Goal: Task Accomplishment & Management: Complete application form

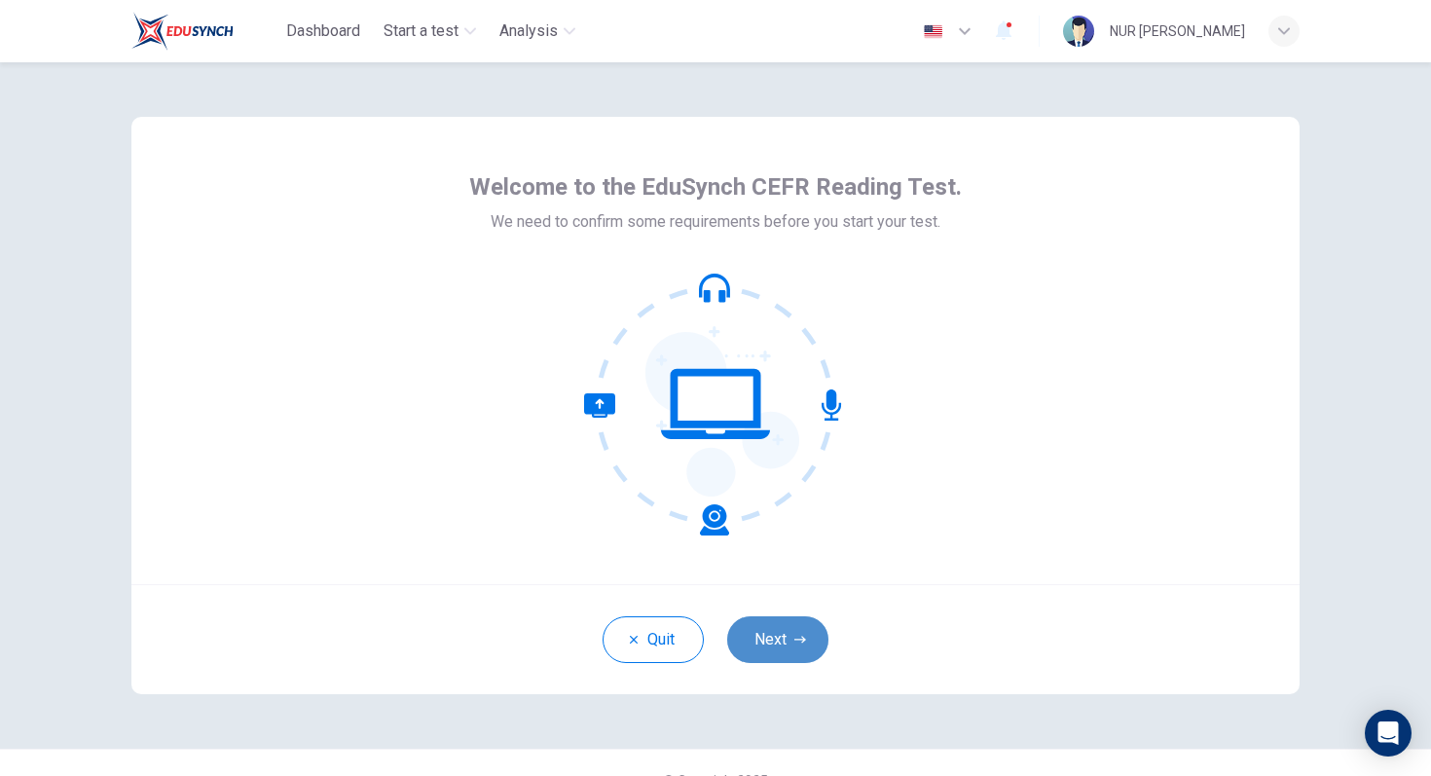
click at [799, 647] on button "Next" at bounding box center [777, 639] width 101 height 47
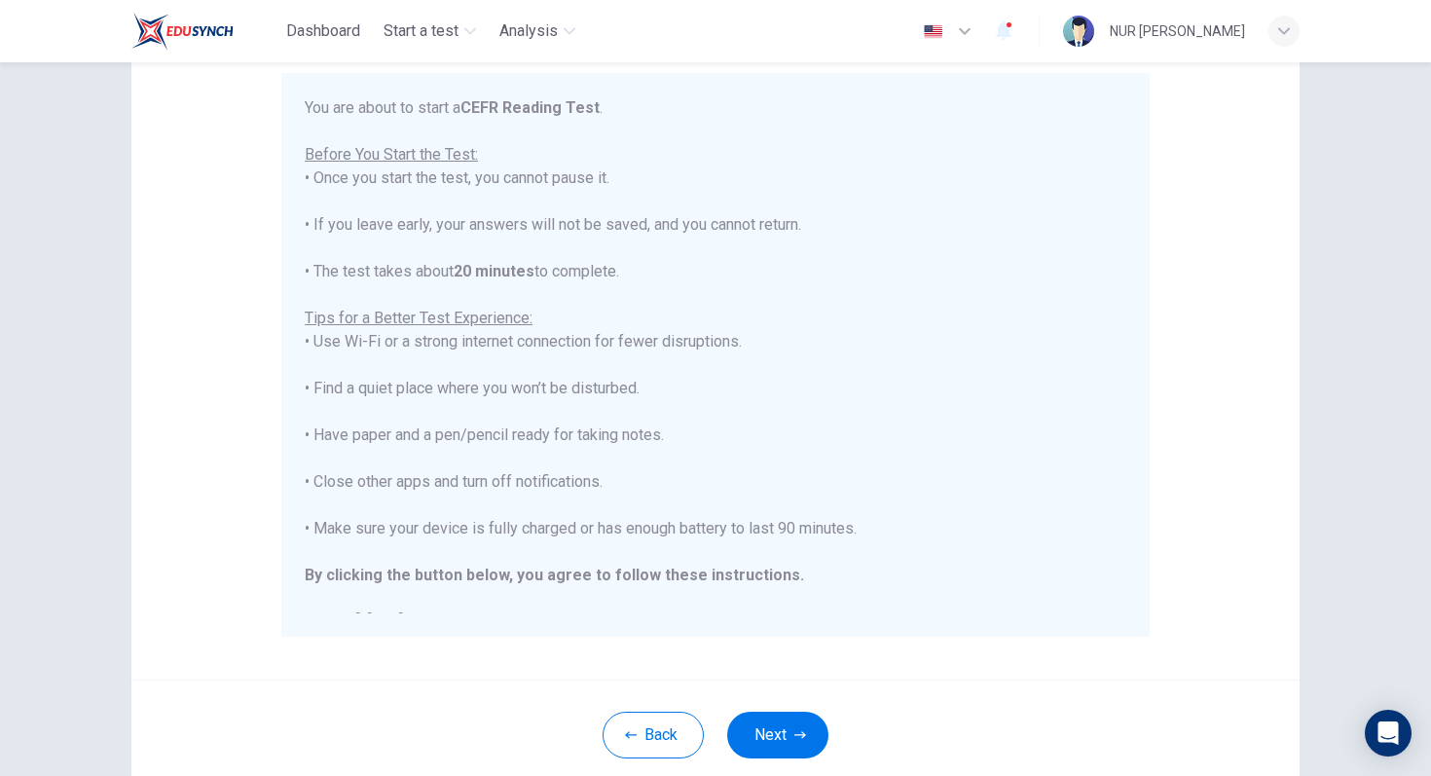
scroll to position [22, 0]
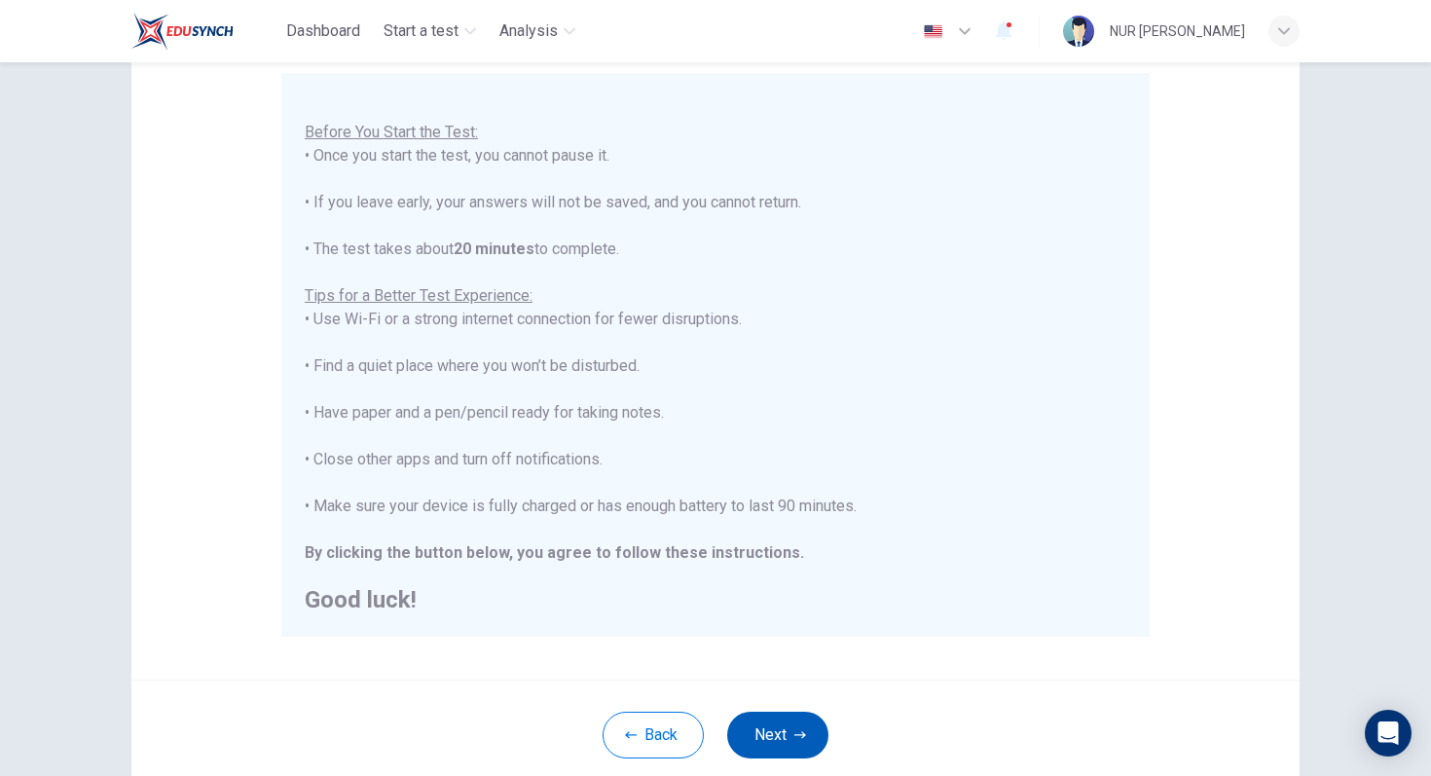
click at [795, 723] on button "Next" at bounding box center [777, 734] width 101 height 47
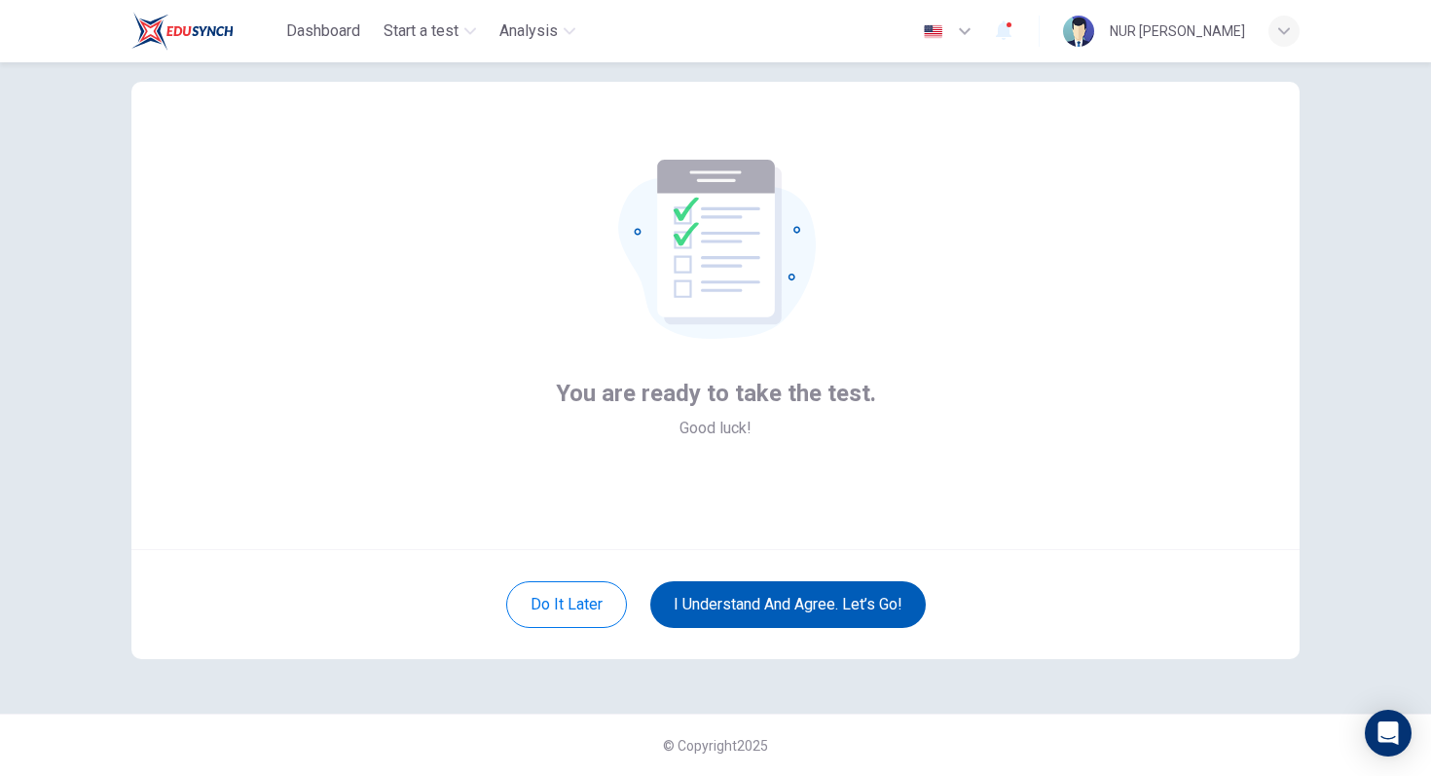
scroll to position [35, 0]
click at [802, 606] on button "I understand and agree. Let’s go!" at bounding box center [787, 604] width 275 height 47
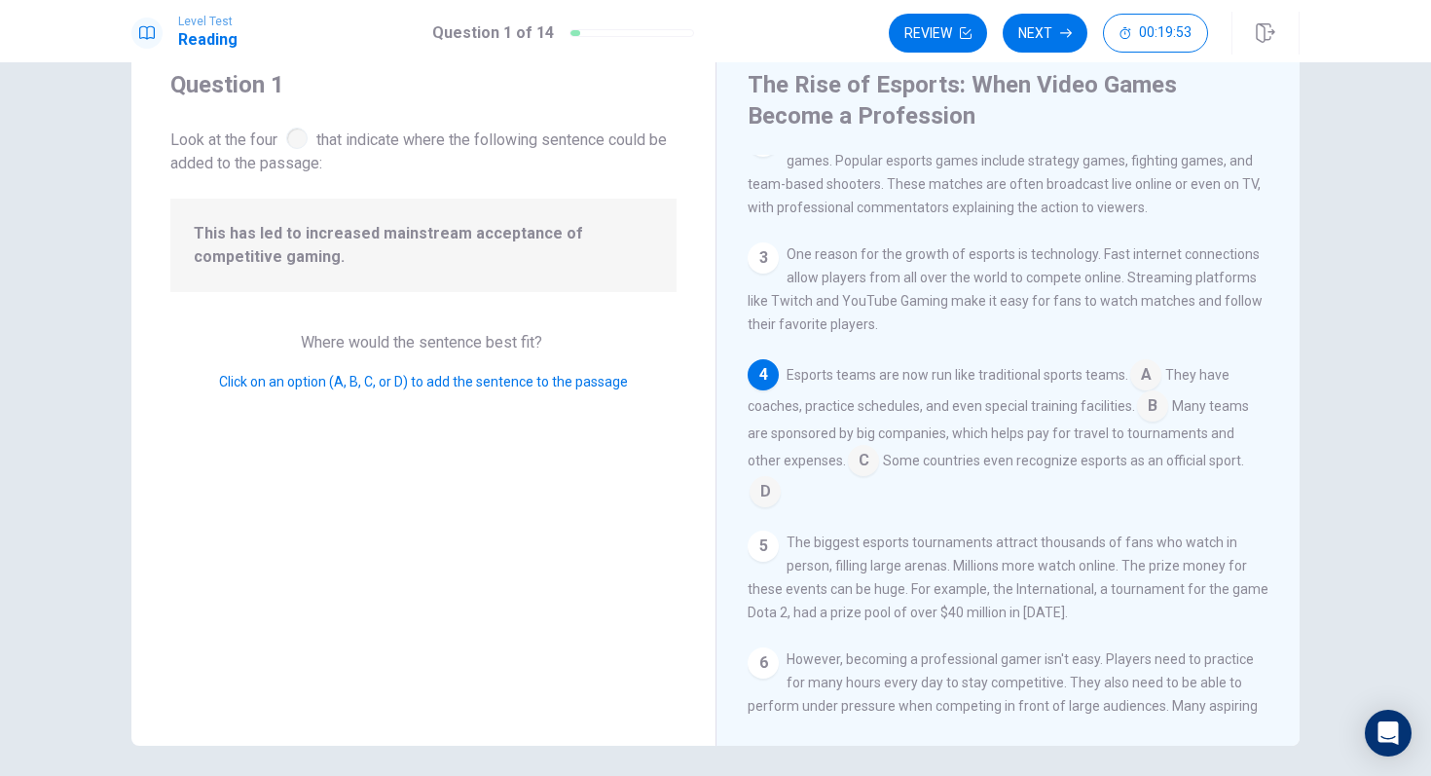
scroll to position [83, 0]
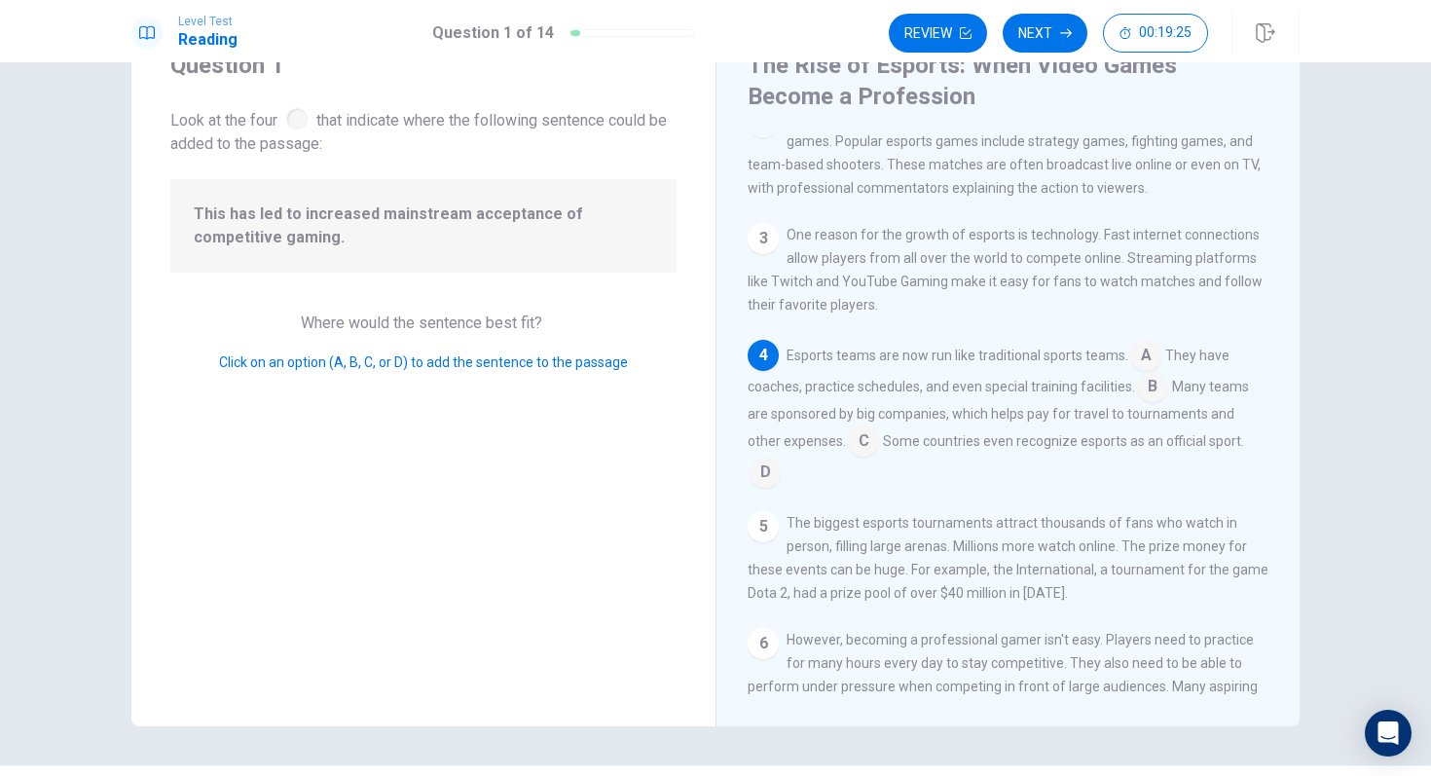
click at [1149, 404] on input at bounding box center [1152, 388] width 31 height 31
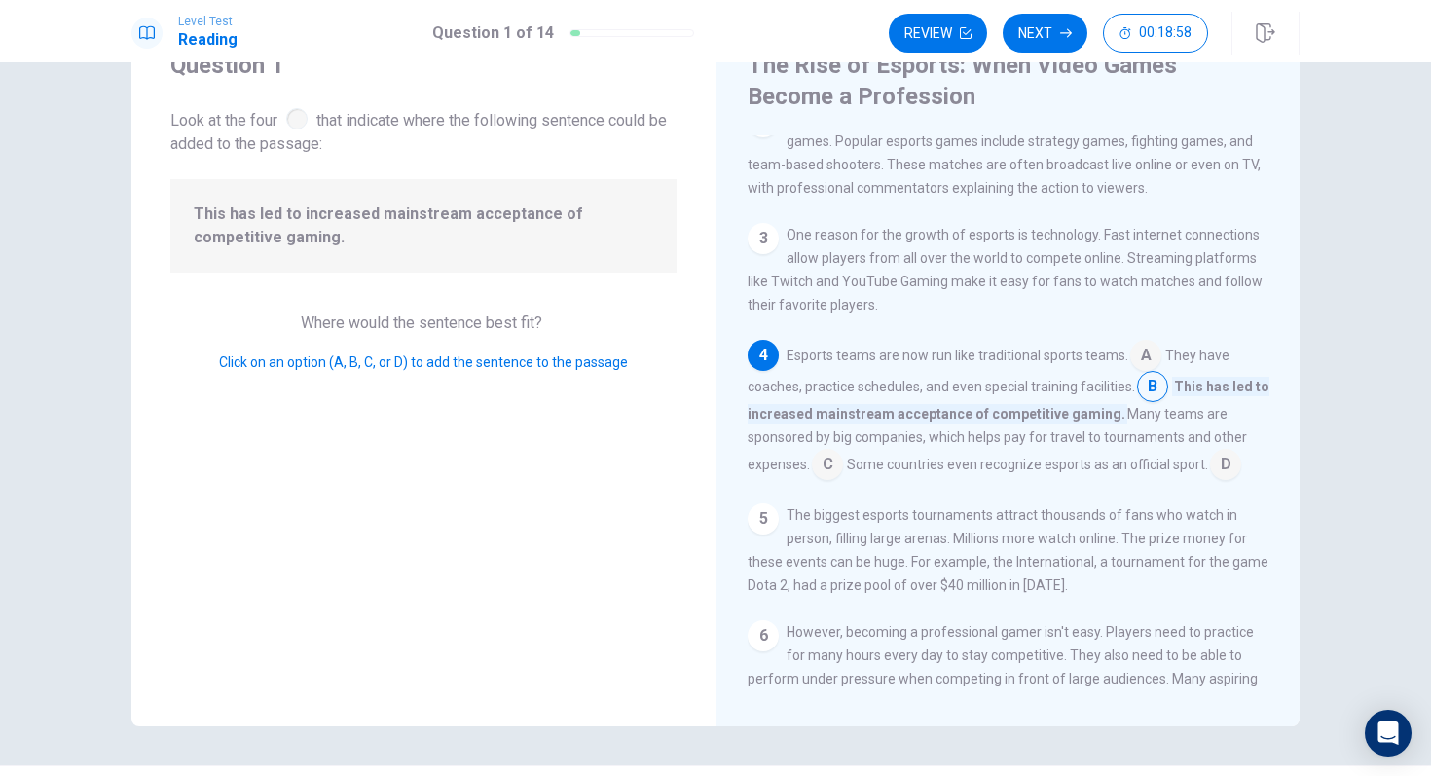
click at [816, 474] on input at bounding box center [827, 466] width 31 height 31
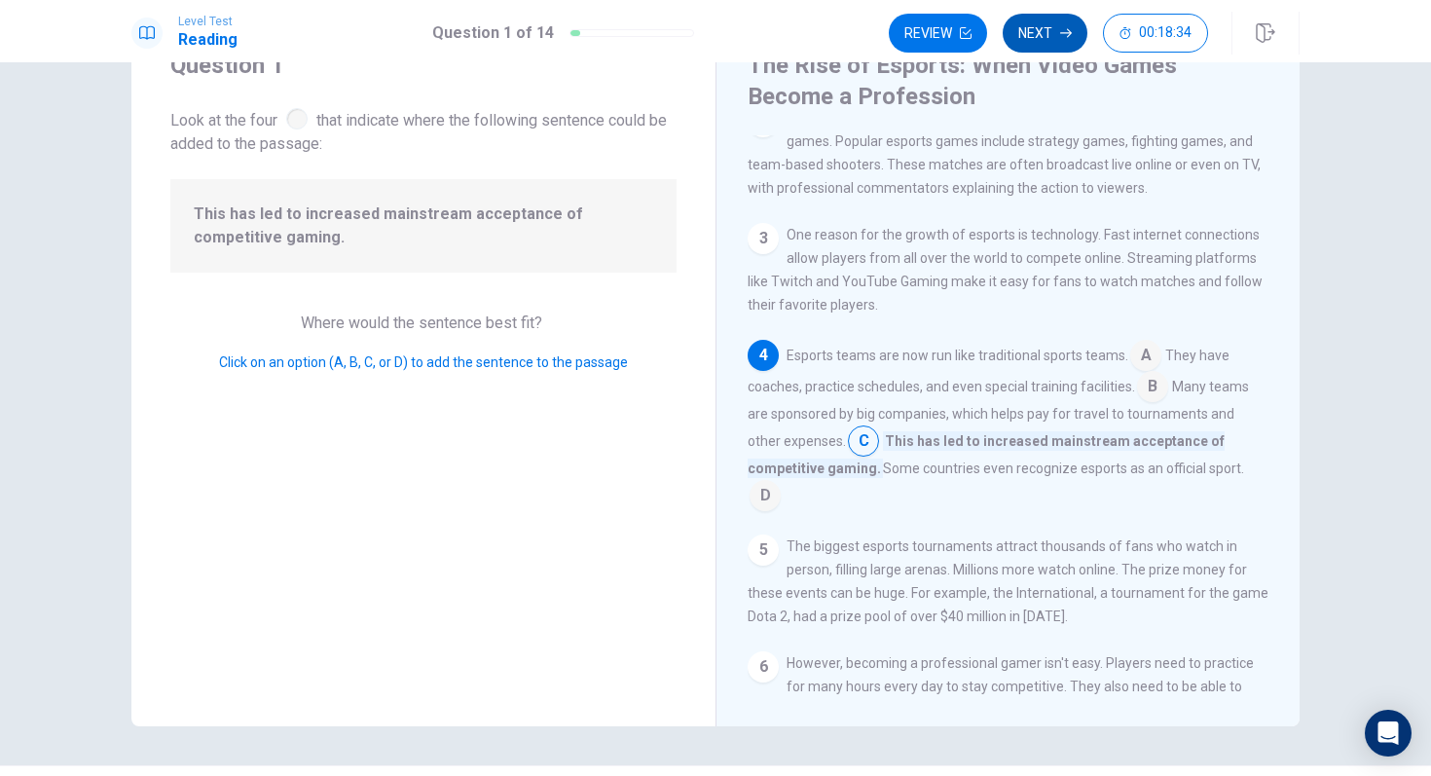
click at [1041, 42] on button "Next" at bounding box center [1044, 33] width 85 height 39
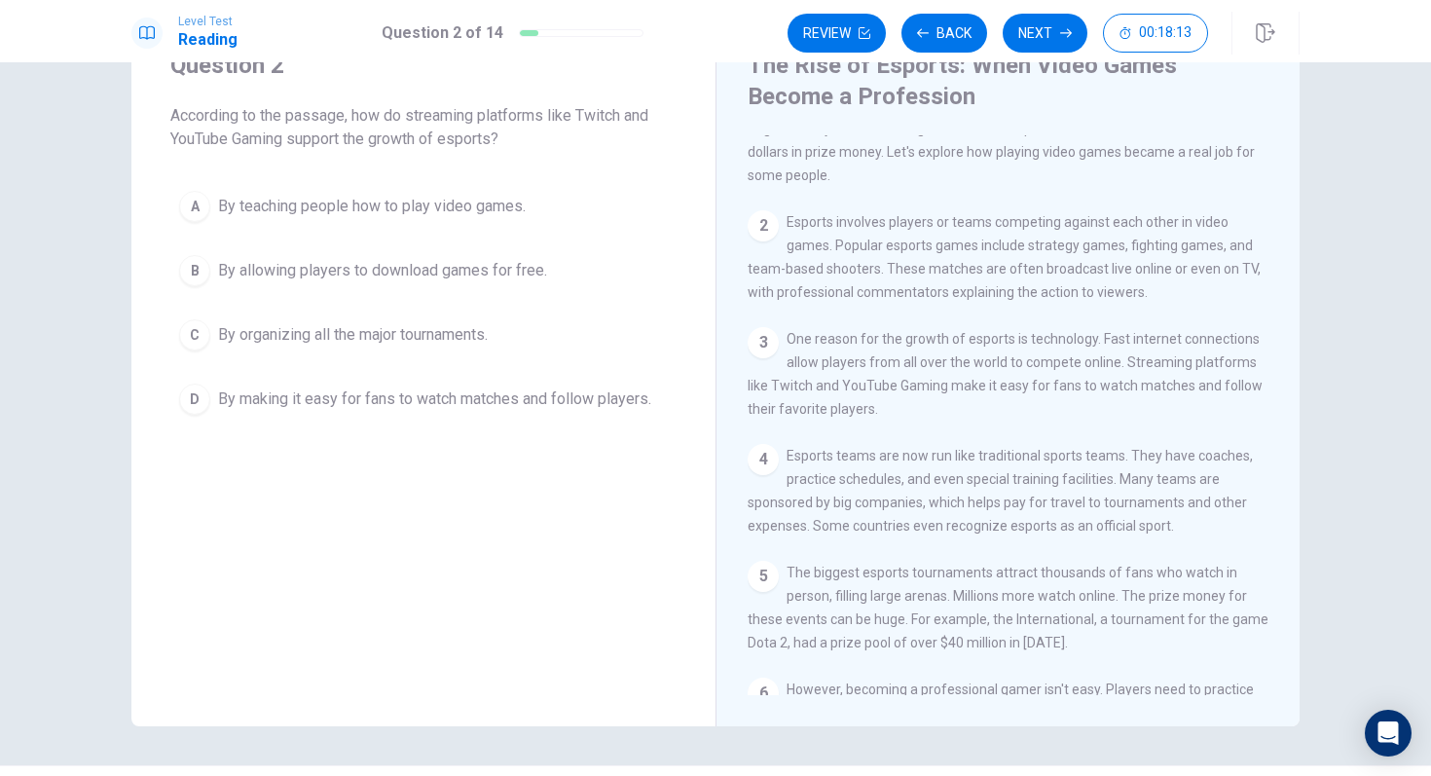
scroll to position [82, 0]
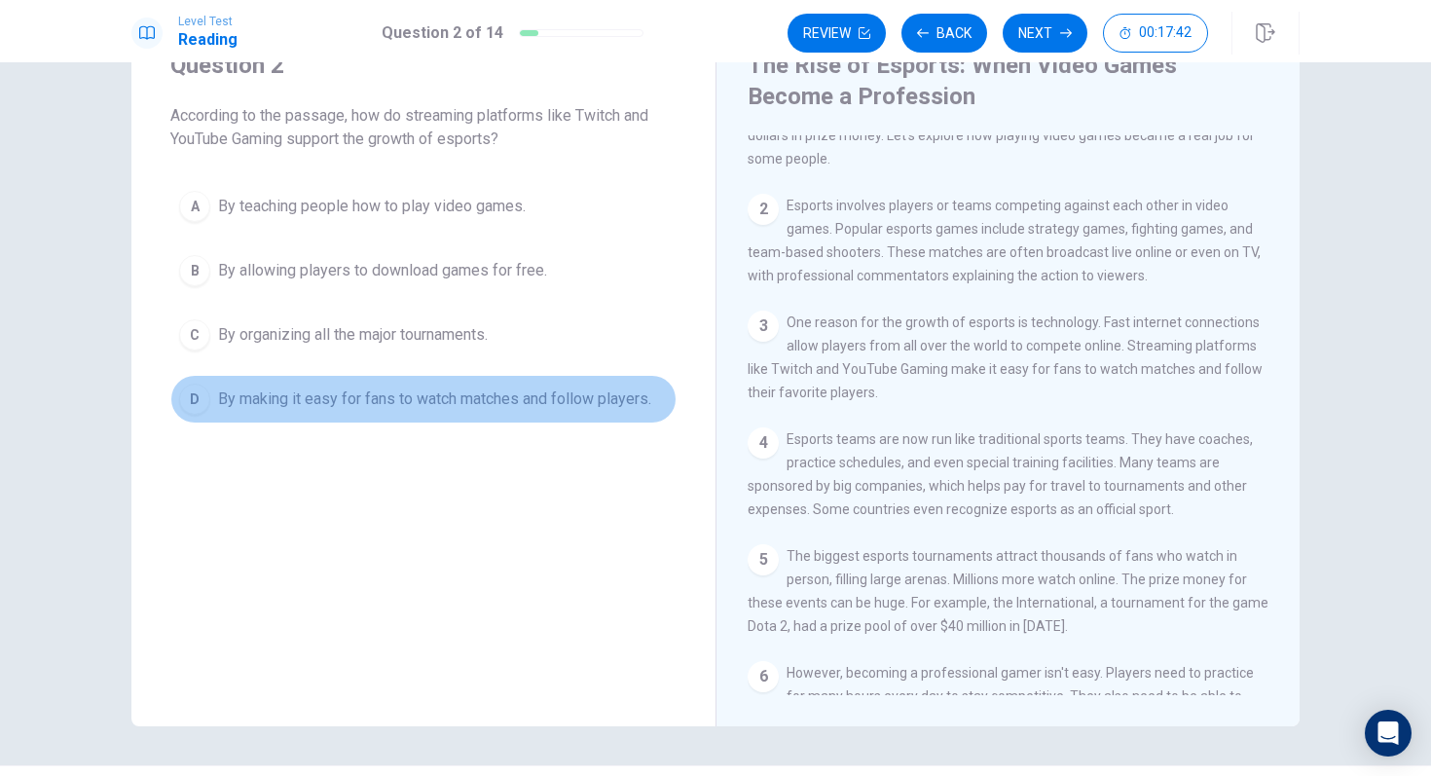
click at [499, 398] on span "By making it easy for fans to watch matches and follow players." at bounding box center [434, 398] width 433 height 23
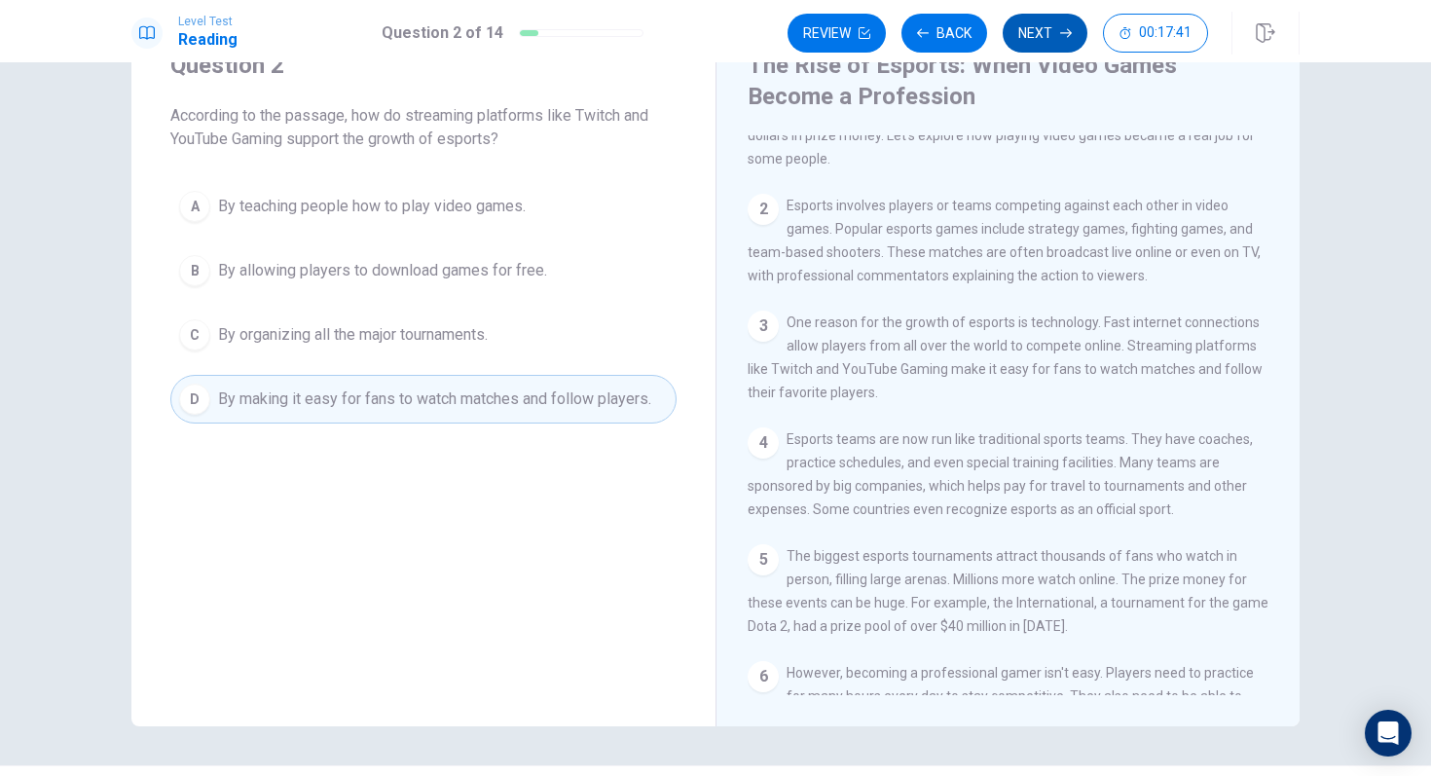
click at [1050, 32] on button "Next" at bounding box center [1044, 33] width 85 height 39
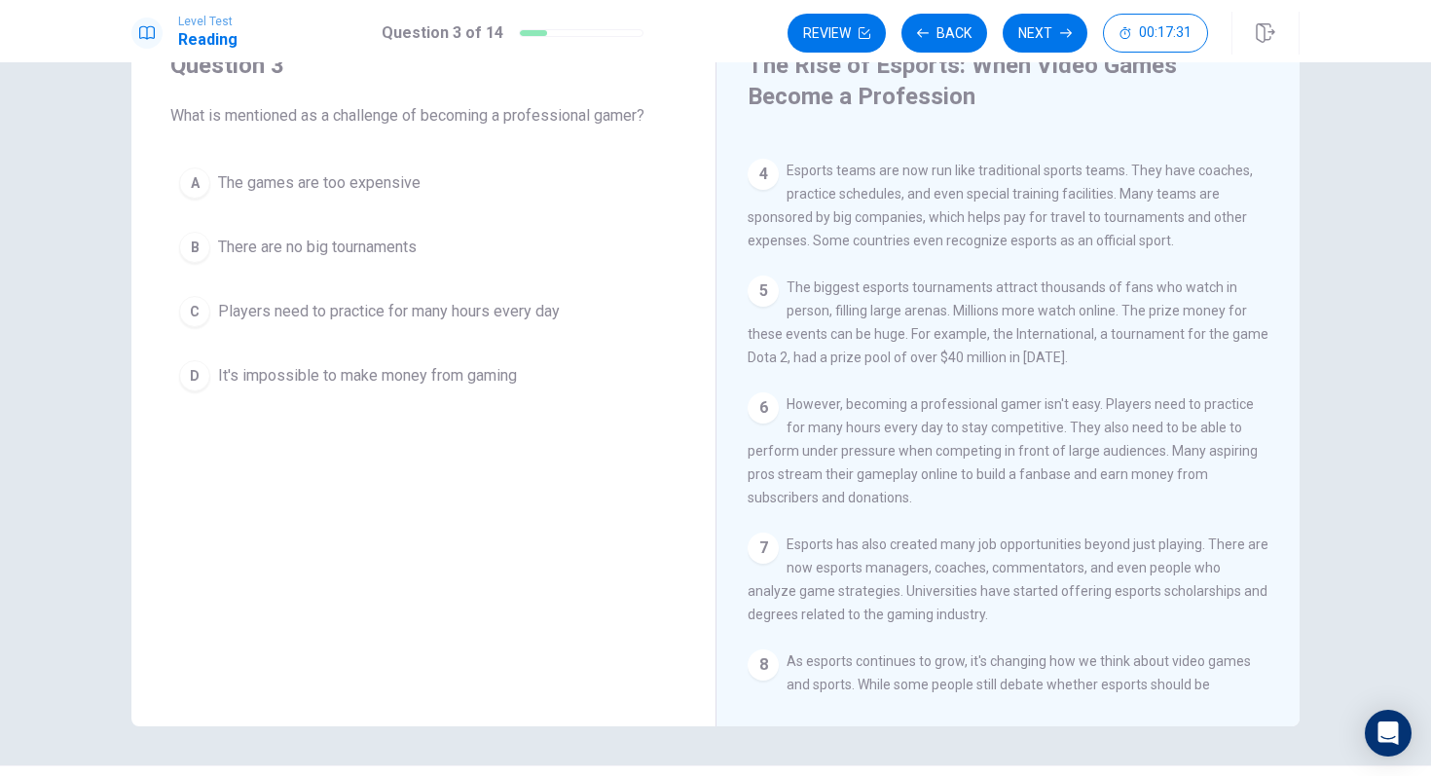
scroll to position [455, 0]
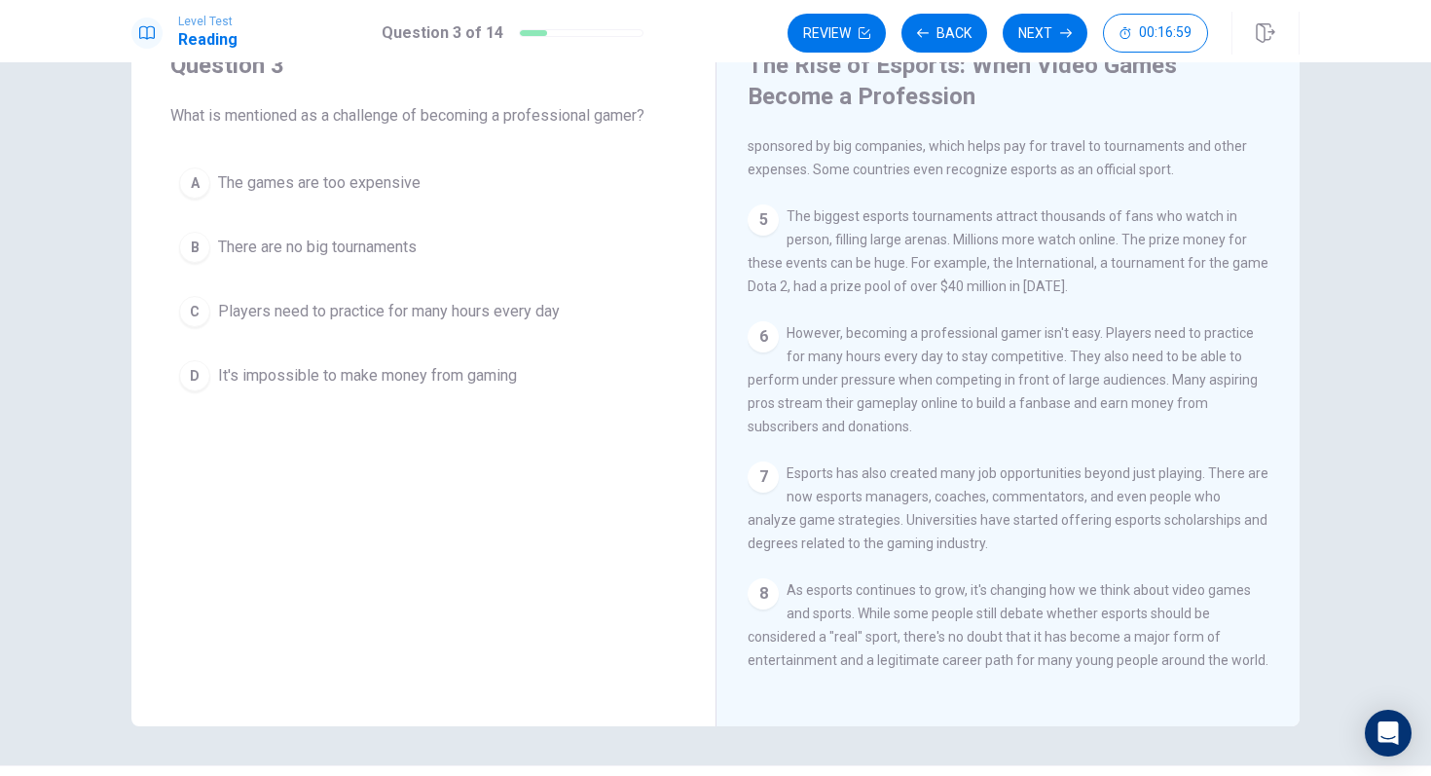
click at [488, 311] on span "Players need to practice for many hours every day" at bounding box center [389, 311] width 342 height 23
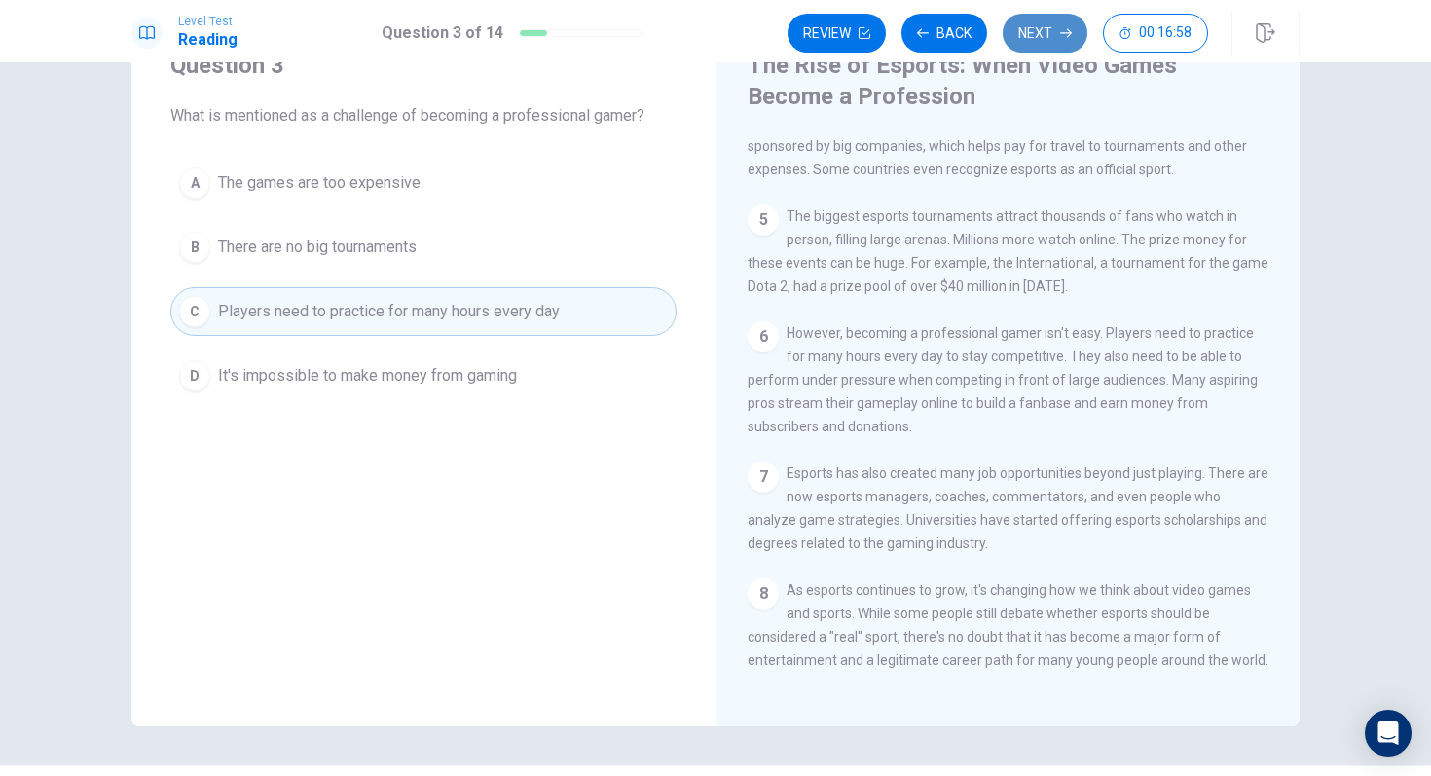
click at [1060, 40] on button "Next" at bounding box center [1044, 33] width 85 height 39
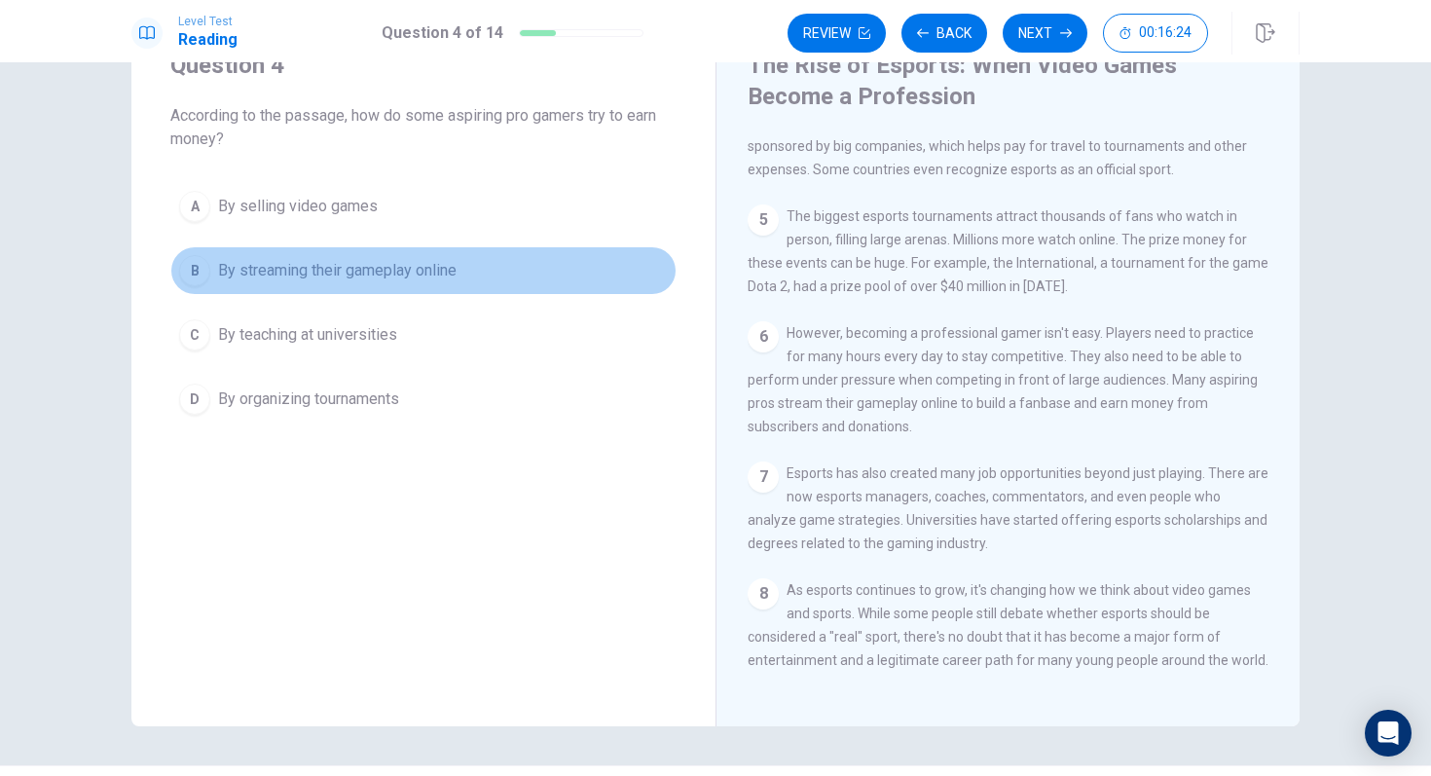
click at [415, 275] on span "By streaming their gameplay online" at bounding box center [337, 270] width 238 height 23
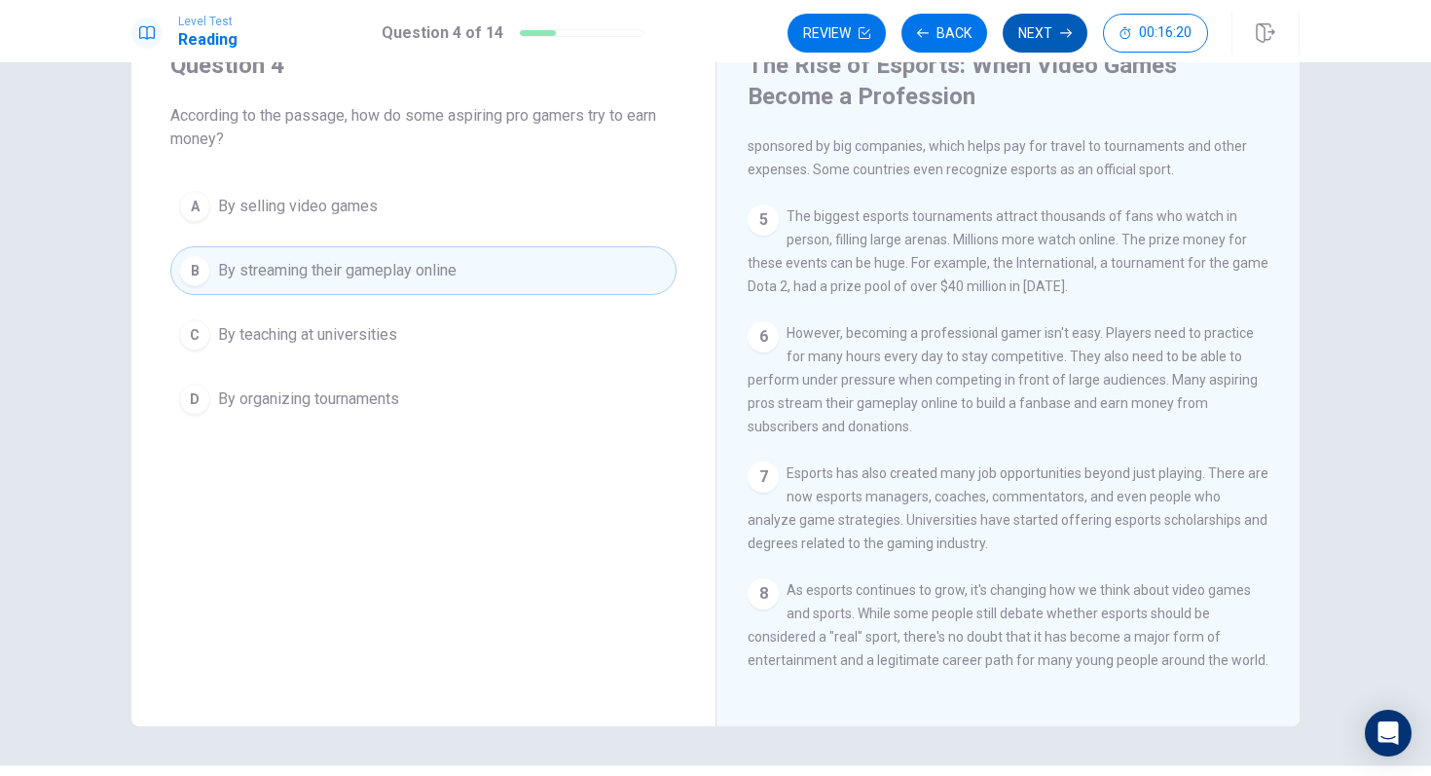
click at [1026, 39] on button "Next" at bounding box center [1044, 33] width 85 height 39
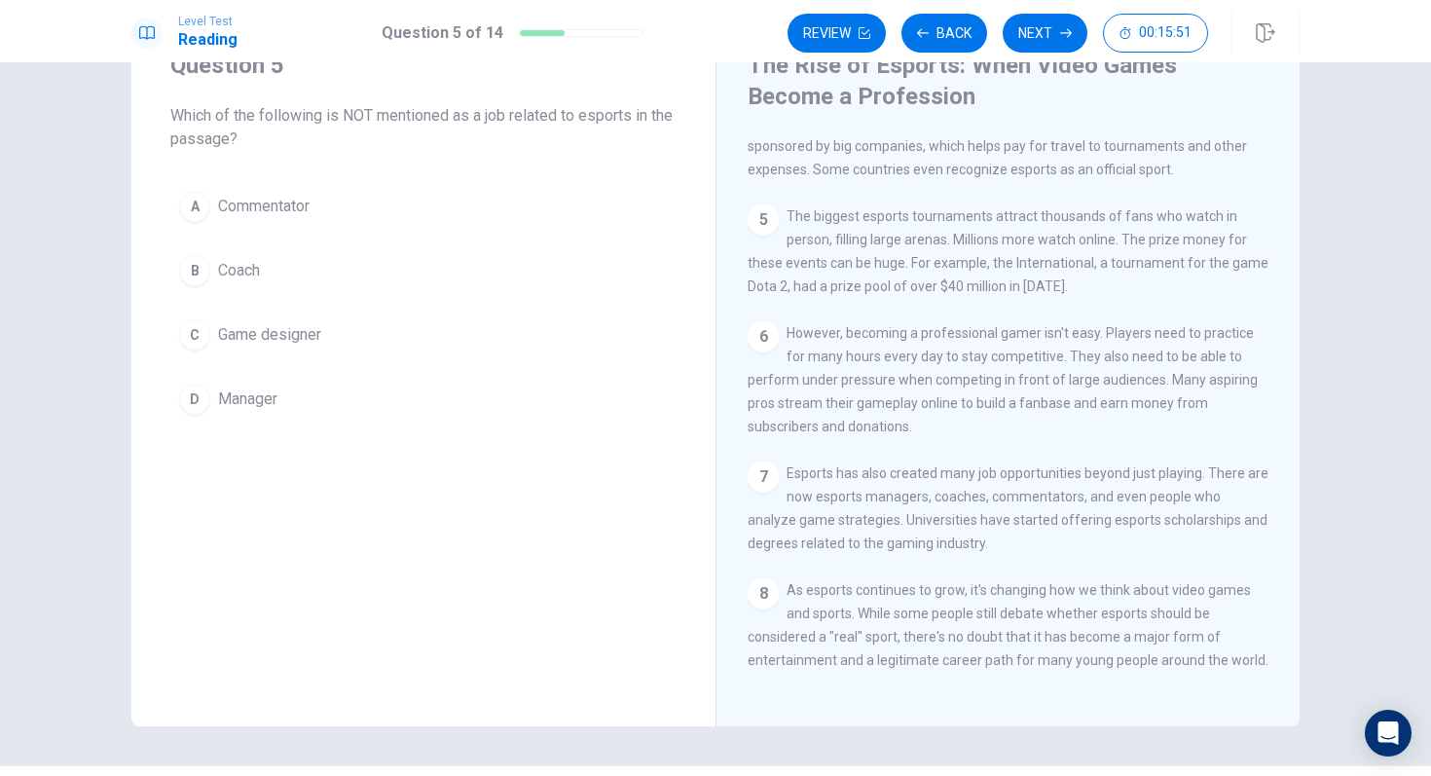
click at [254, 336] on span "Game designer" at bounding box center [269, 334] width 103 height 23
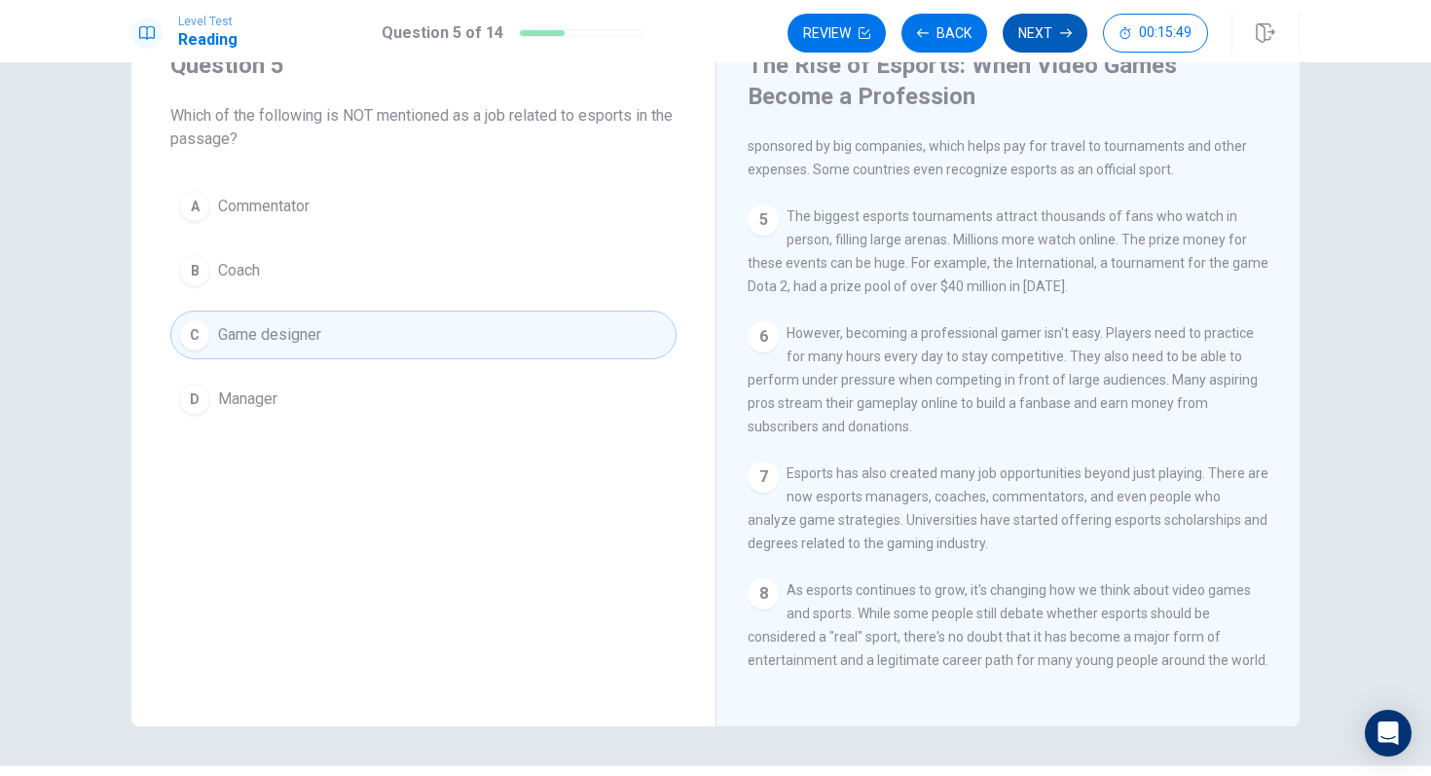
click at [1028, 41] on button "Next" at bounding box center [1044, 33] width 85 height 39
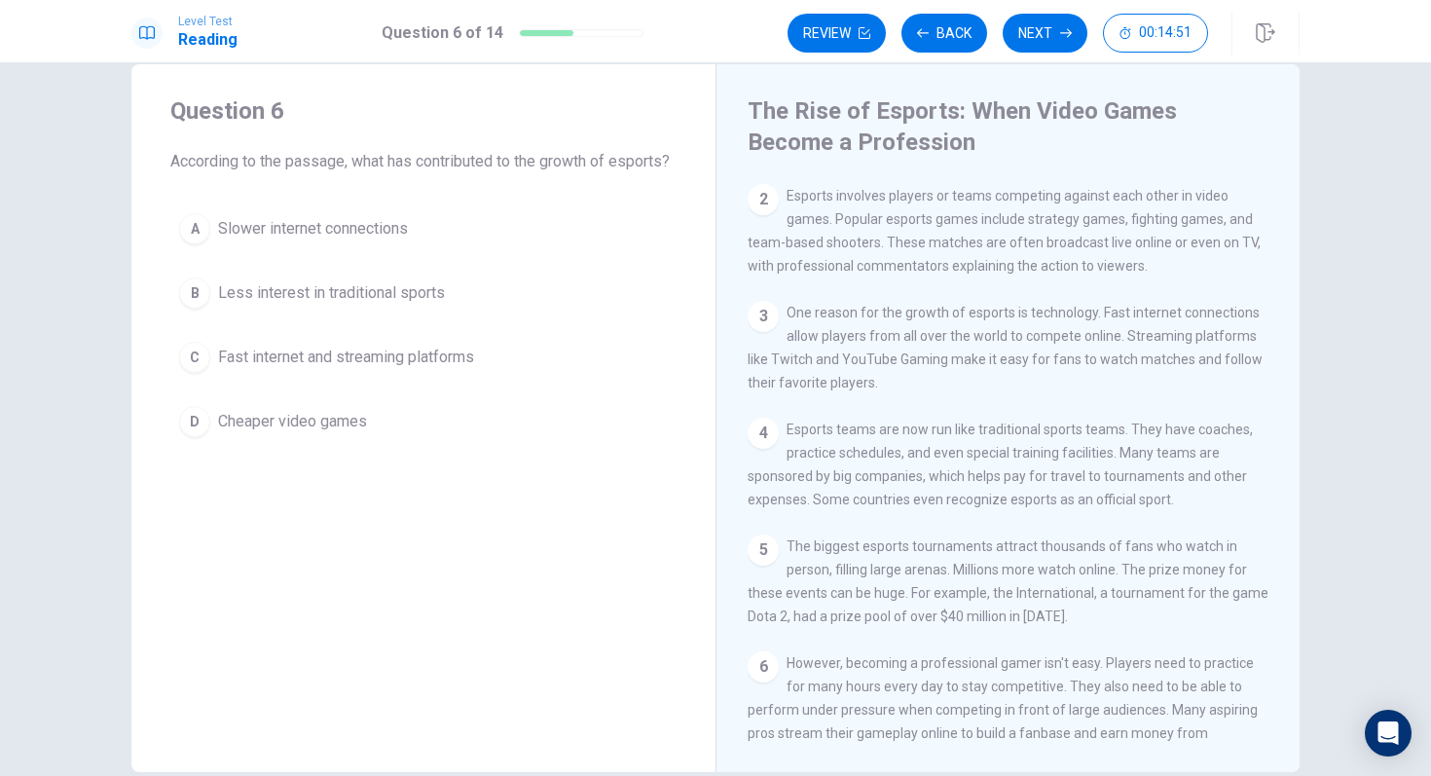
scroll to position [141, 0]
click at [330, 369] on span "Fast internet and streaming platforms" at bounding box center [346, 357] width 256 height 23
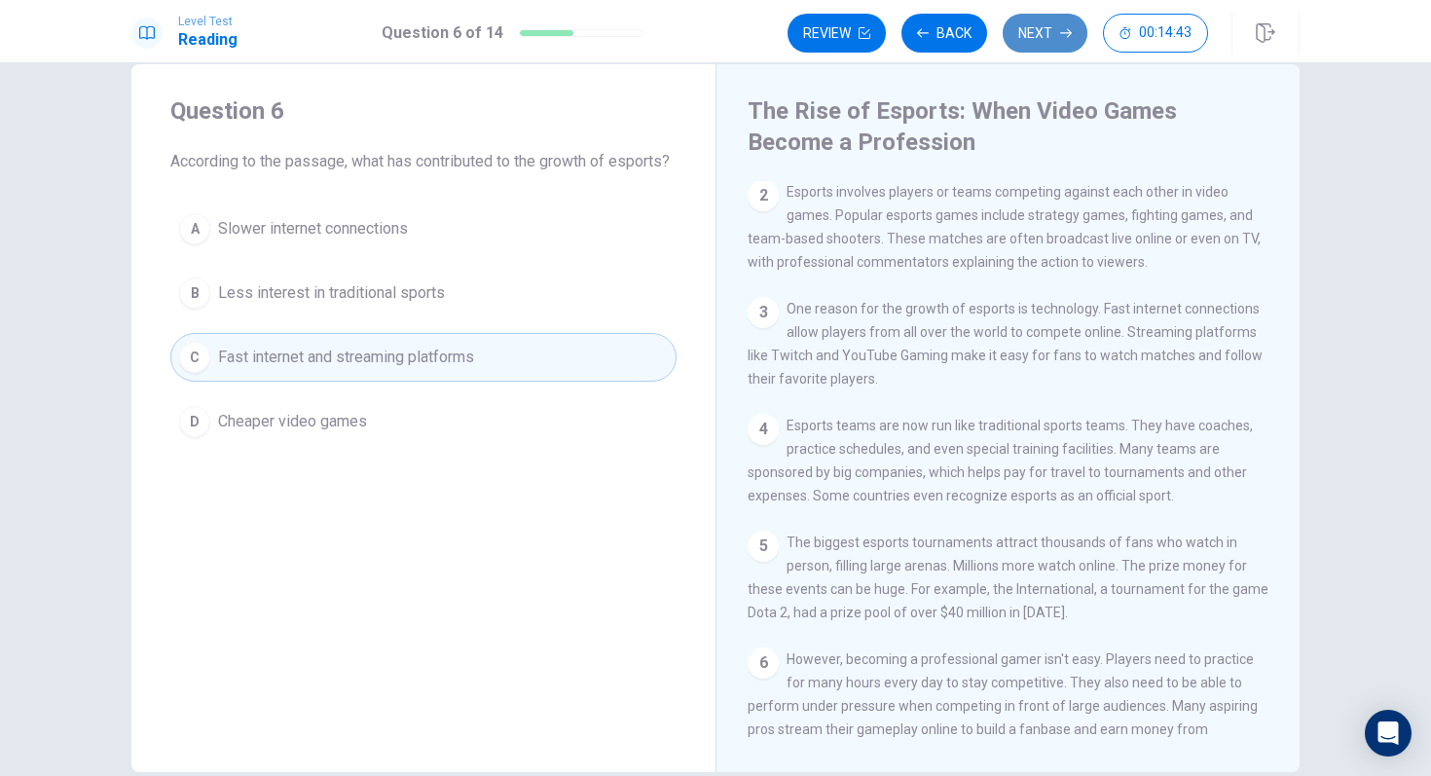
click at [1025, 25] on button "Next" at bounding box center [1044, 33] width 85 height 39
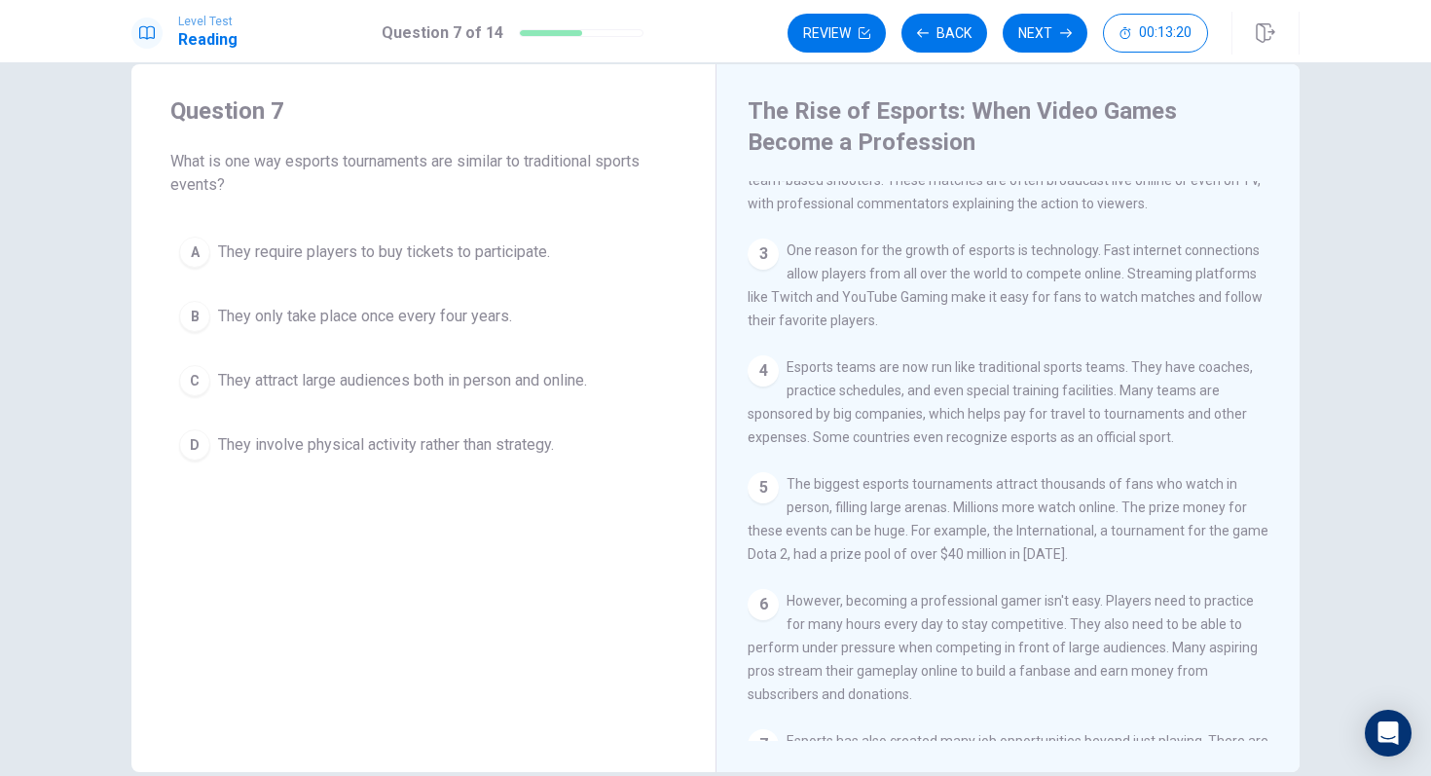
scroll to position [181, 0]
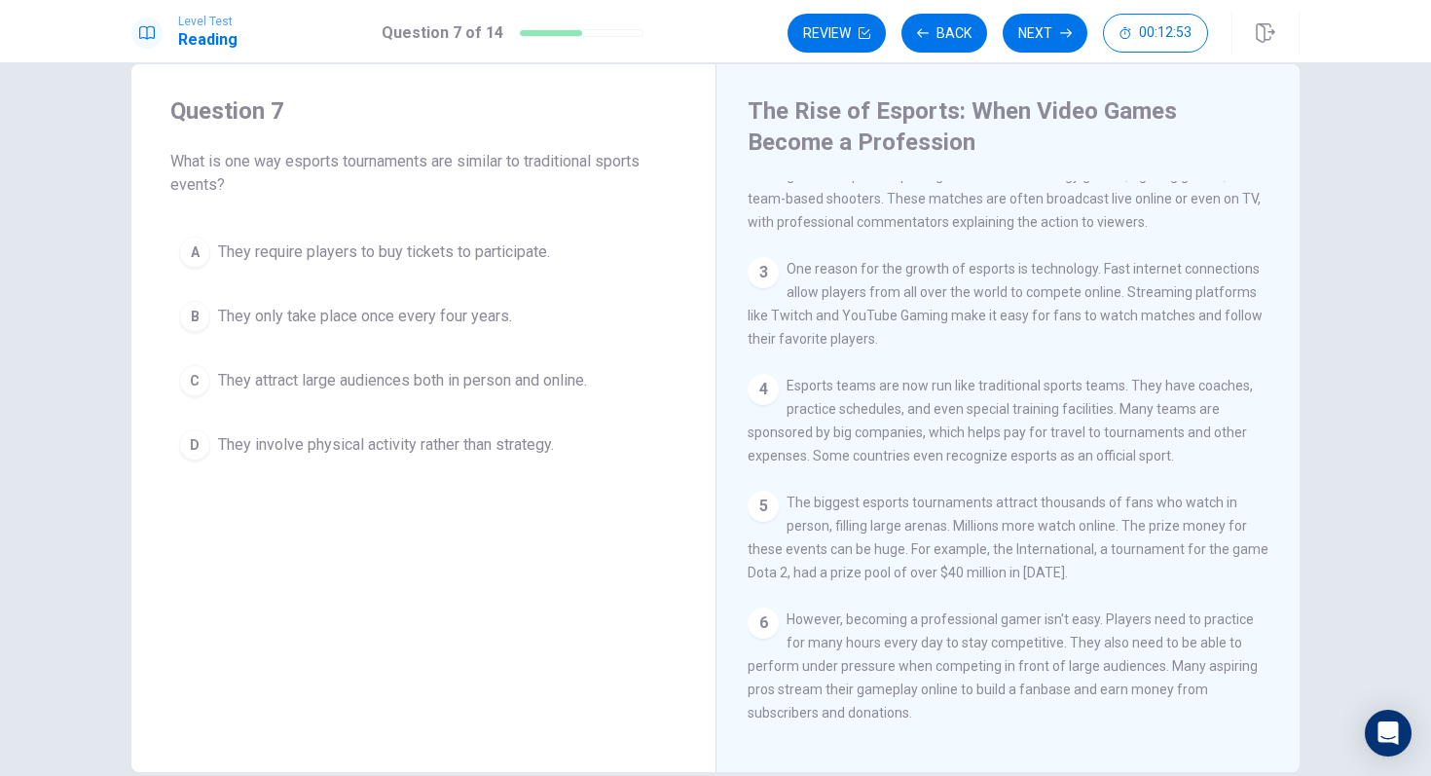
click at [496, 382] on span "They attract large audiences both in person and online." at bounding box center [402, 380] width 369 height 23
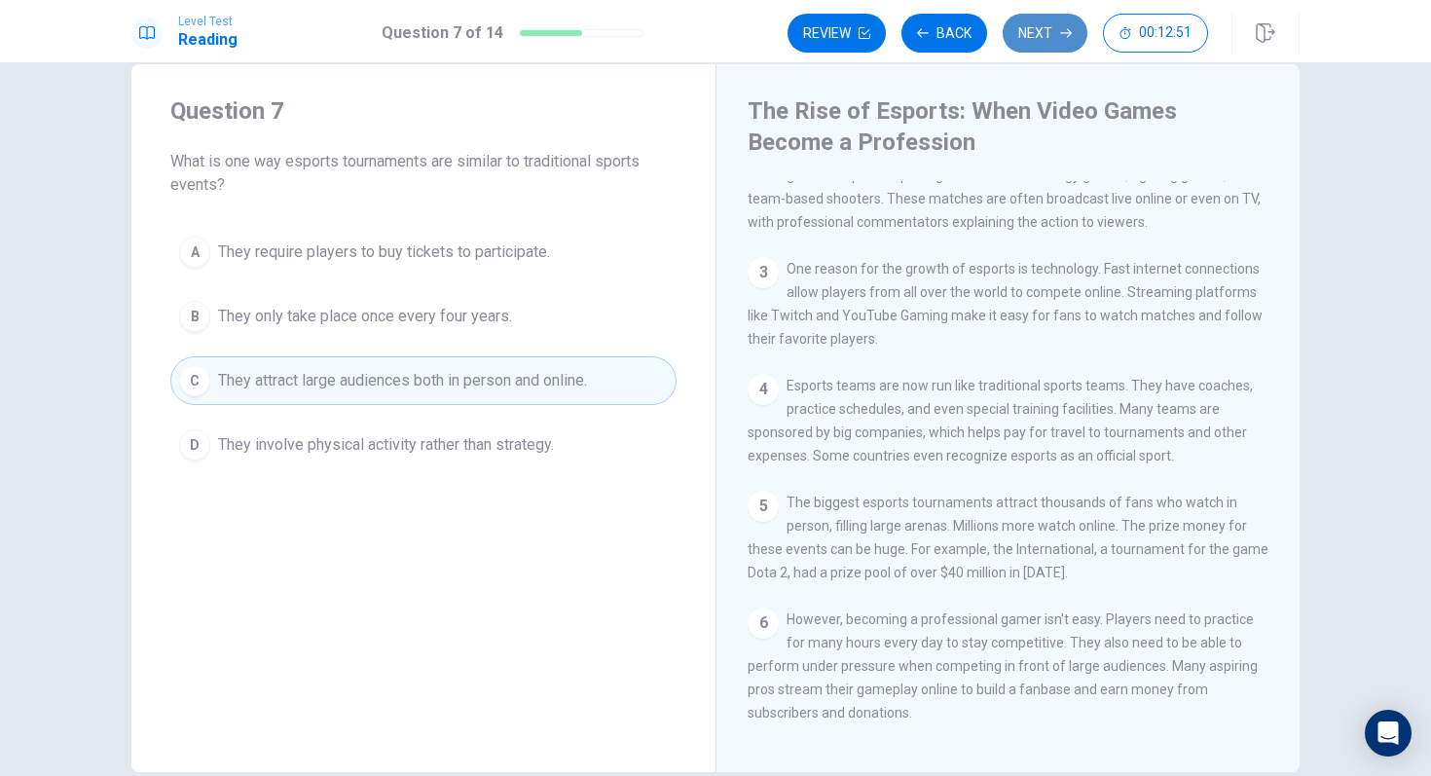
click at [1042, 31] on button "Next" at bounding box center [1044, 33] width 85 height 39
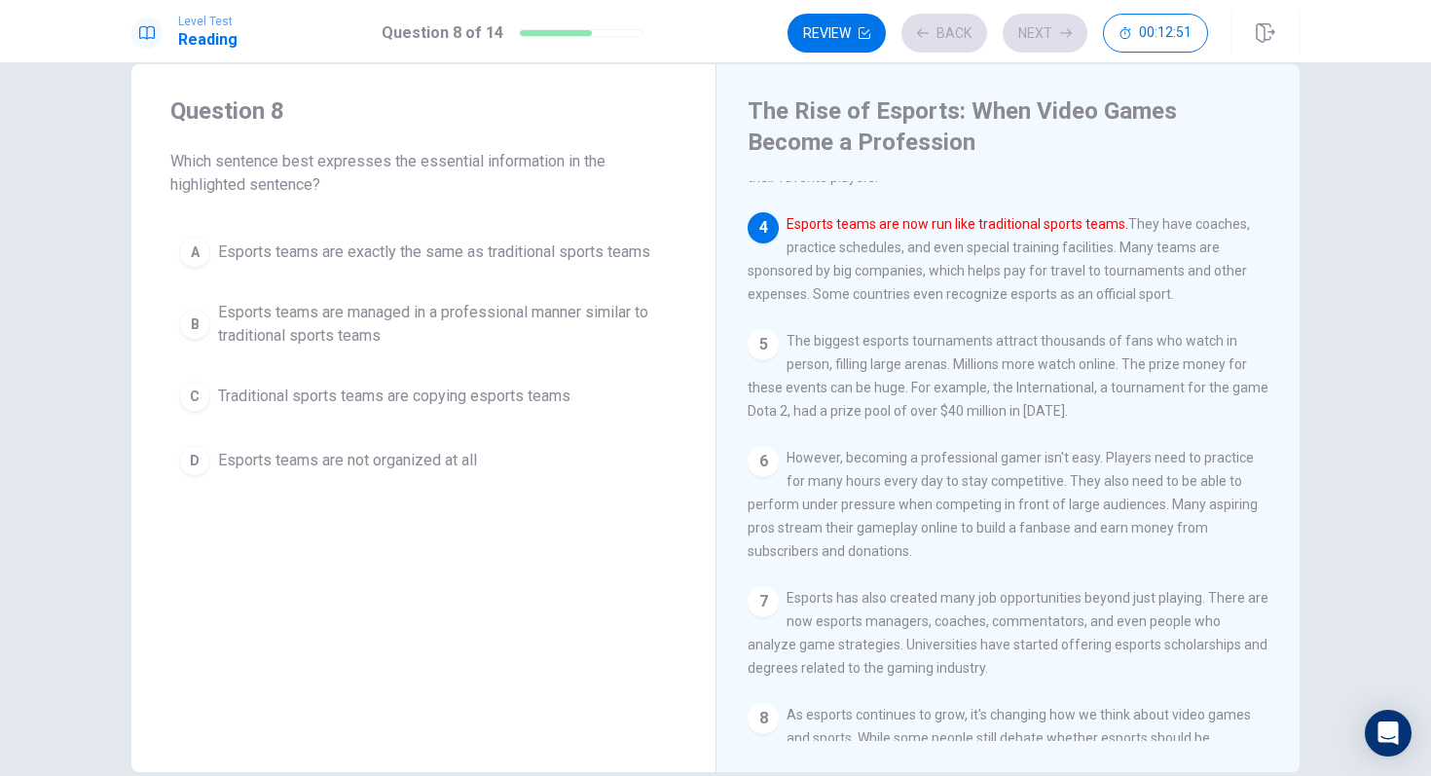
scroll to position [386, 0]
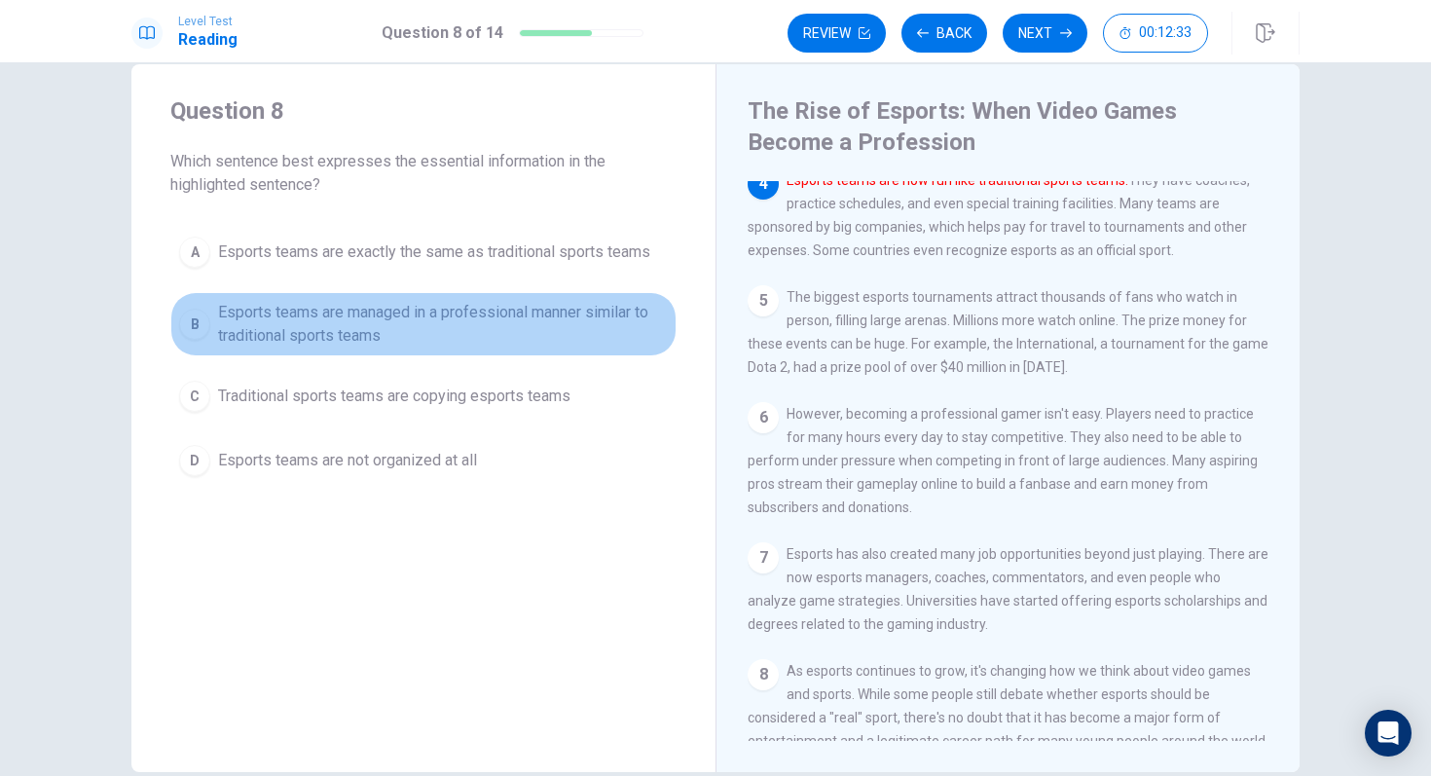
click at [468, 327] on span "Esports teams are managed in a professional manner similar to traditional sport…" at bounding box center [443, 324] width 450 height 47
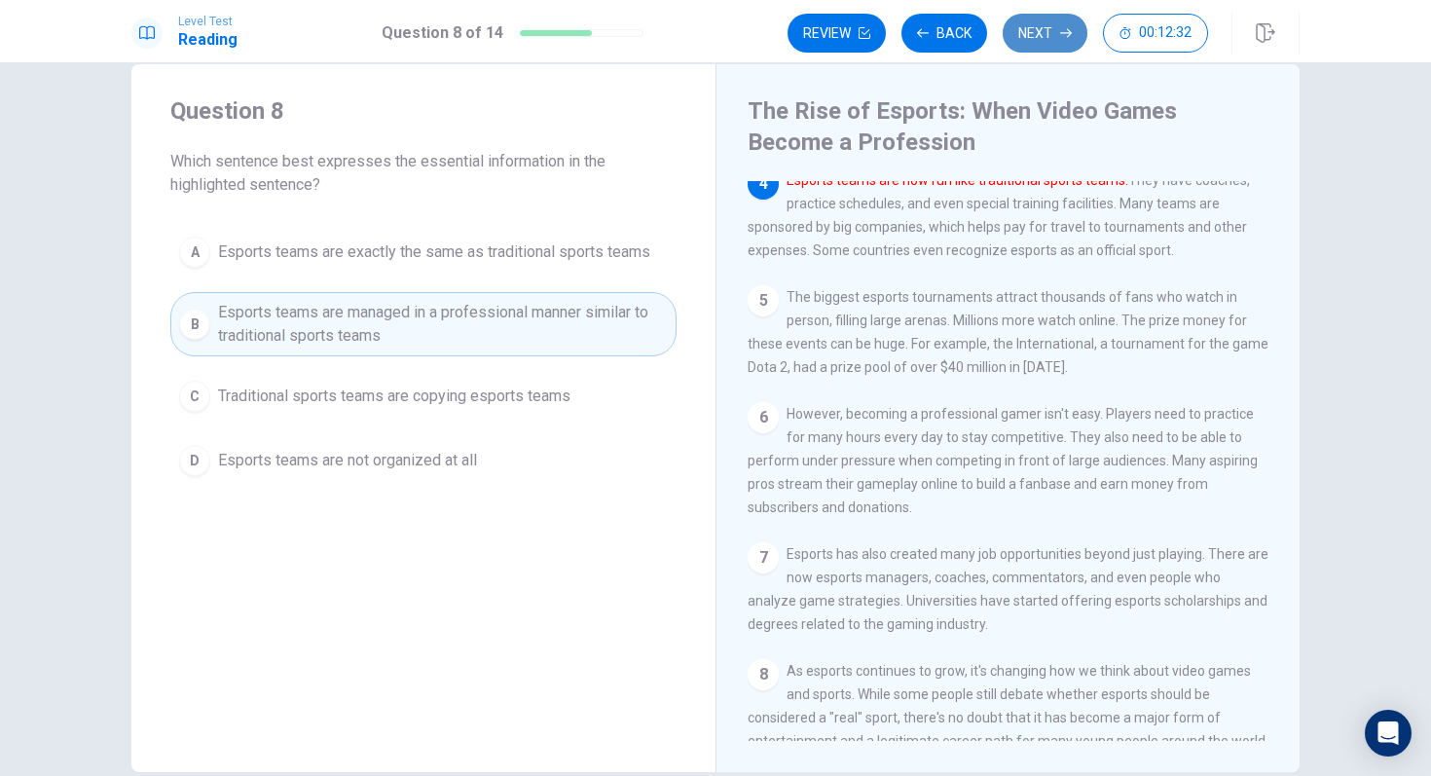
click at [1069, 36] on icon "button" at bounding box center [1066, 33] width 12 height 12
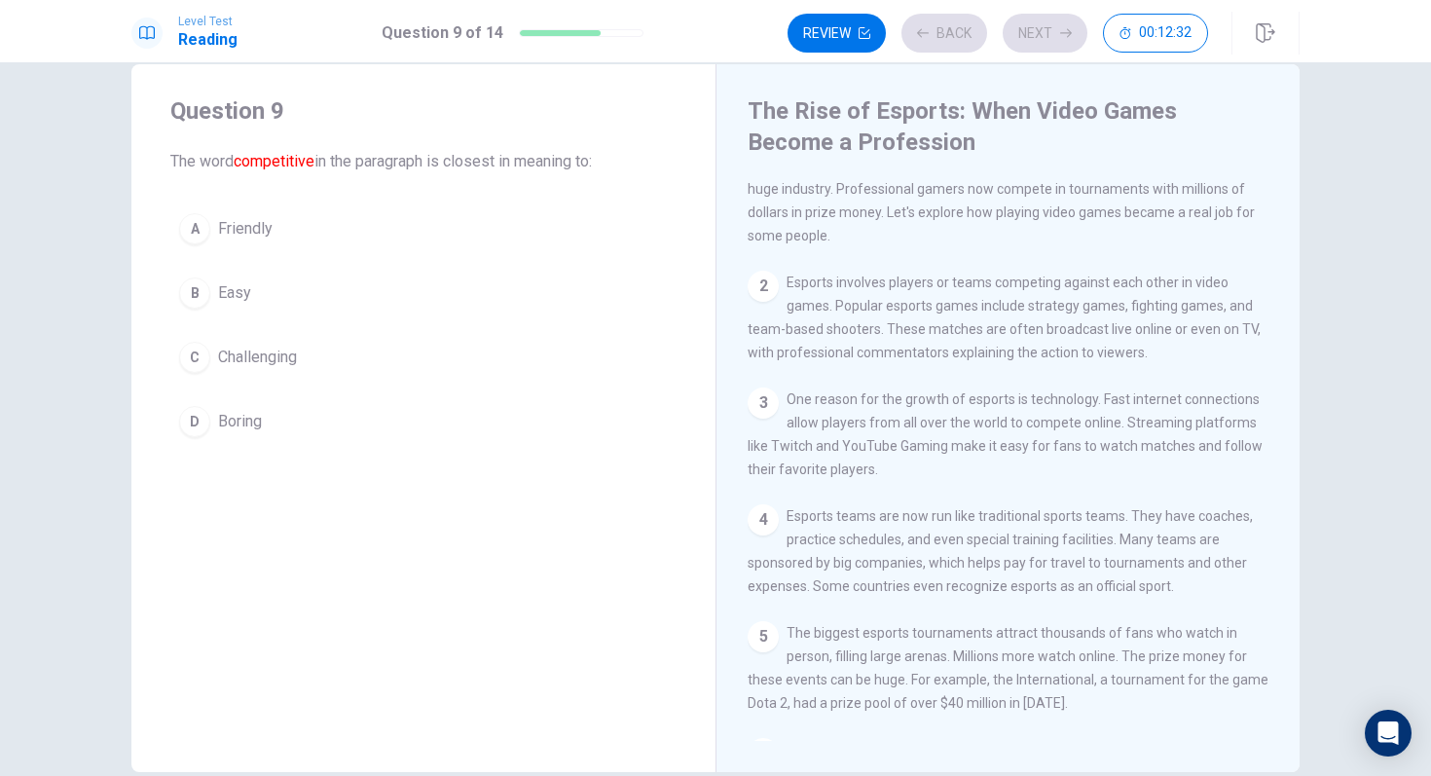
scroll to position [0, 0]
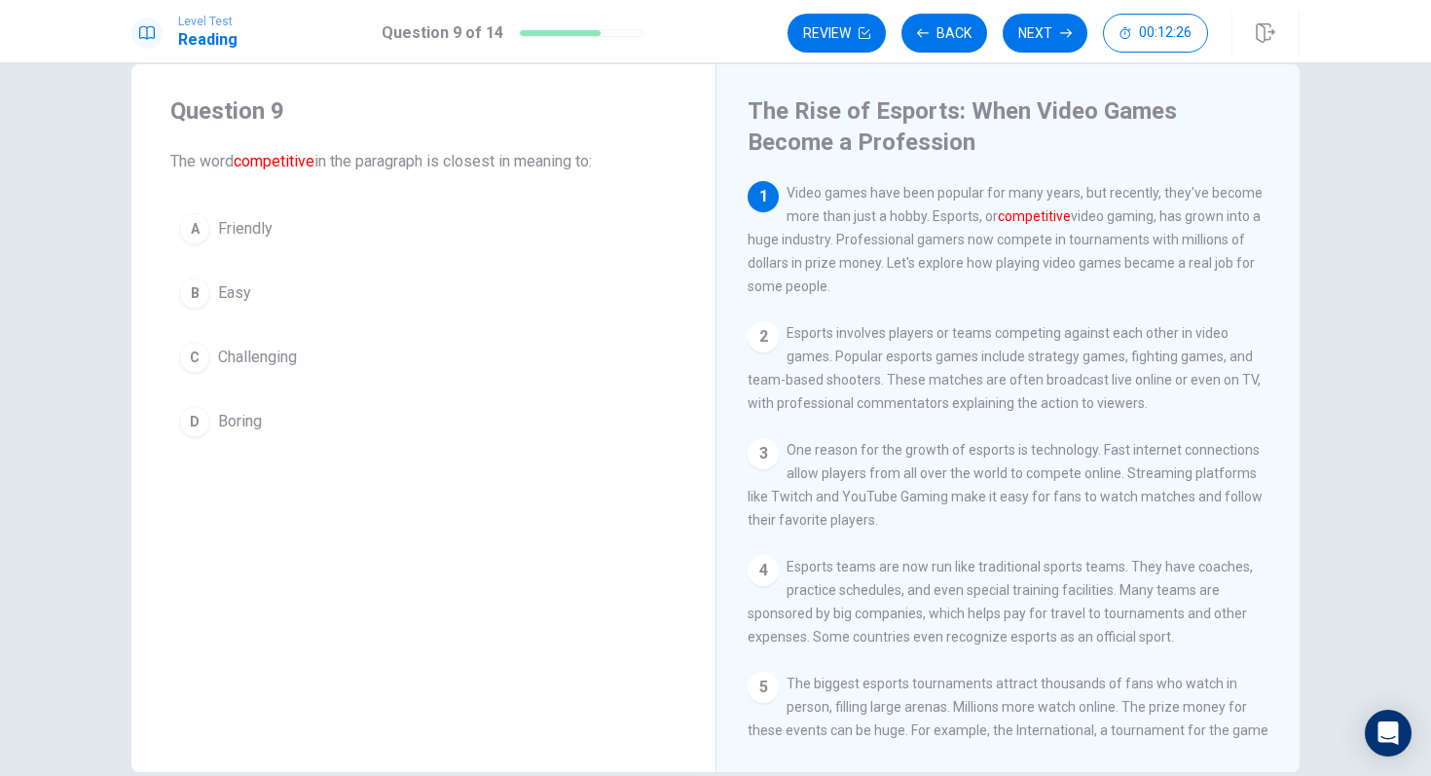
click at [270, 353] on span "Challenging" at bounding box center [257, 357] width 79 height 23
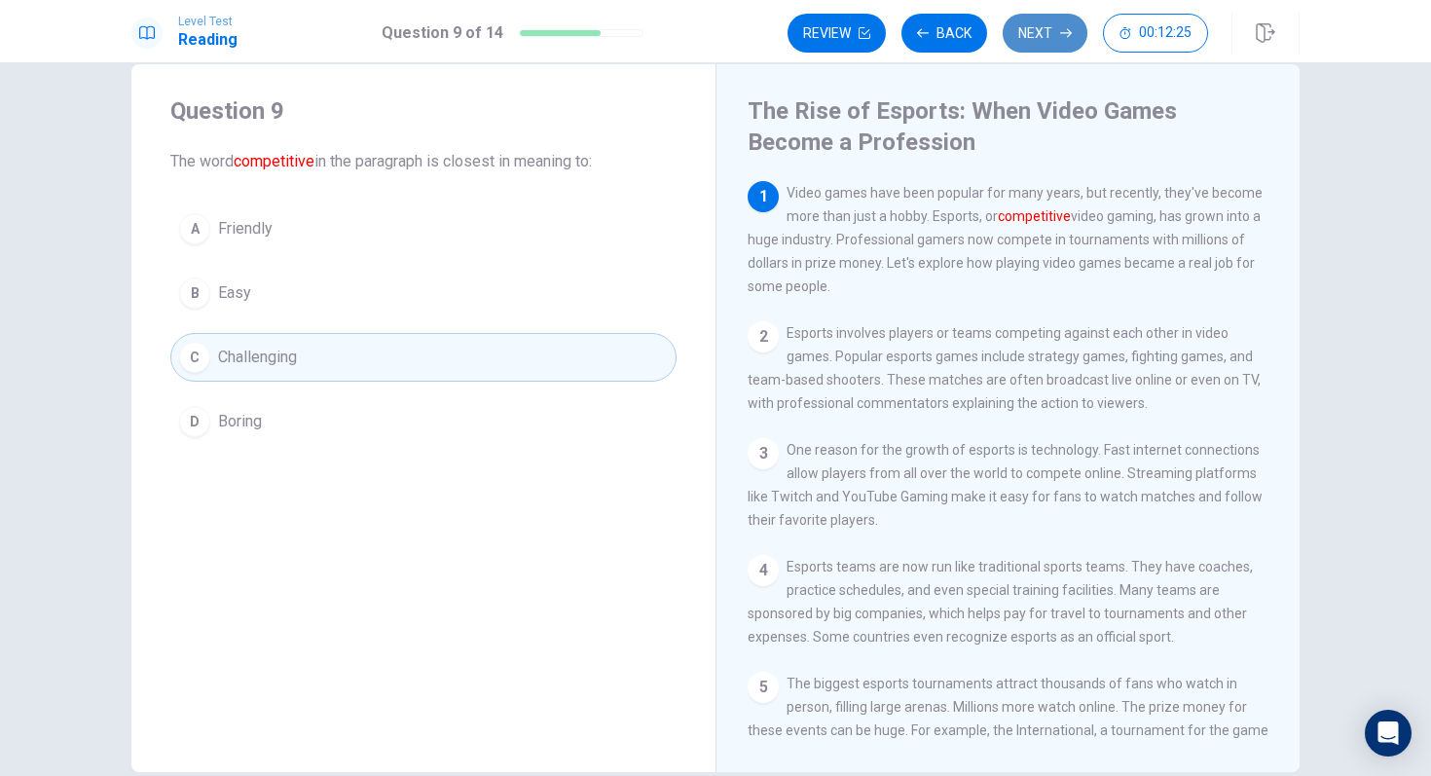
click at [1041, 29] on button "Next" at bounding box center [1044, 33] width 85 height 39
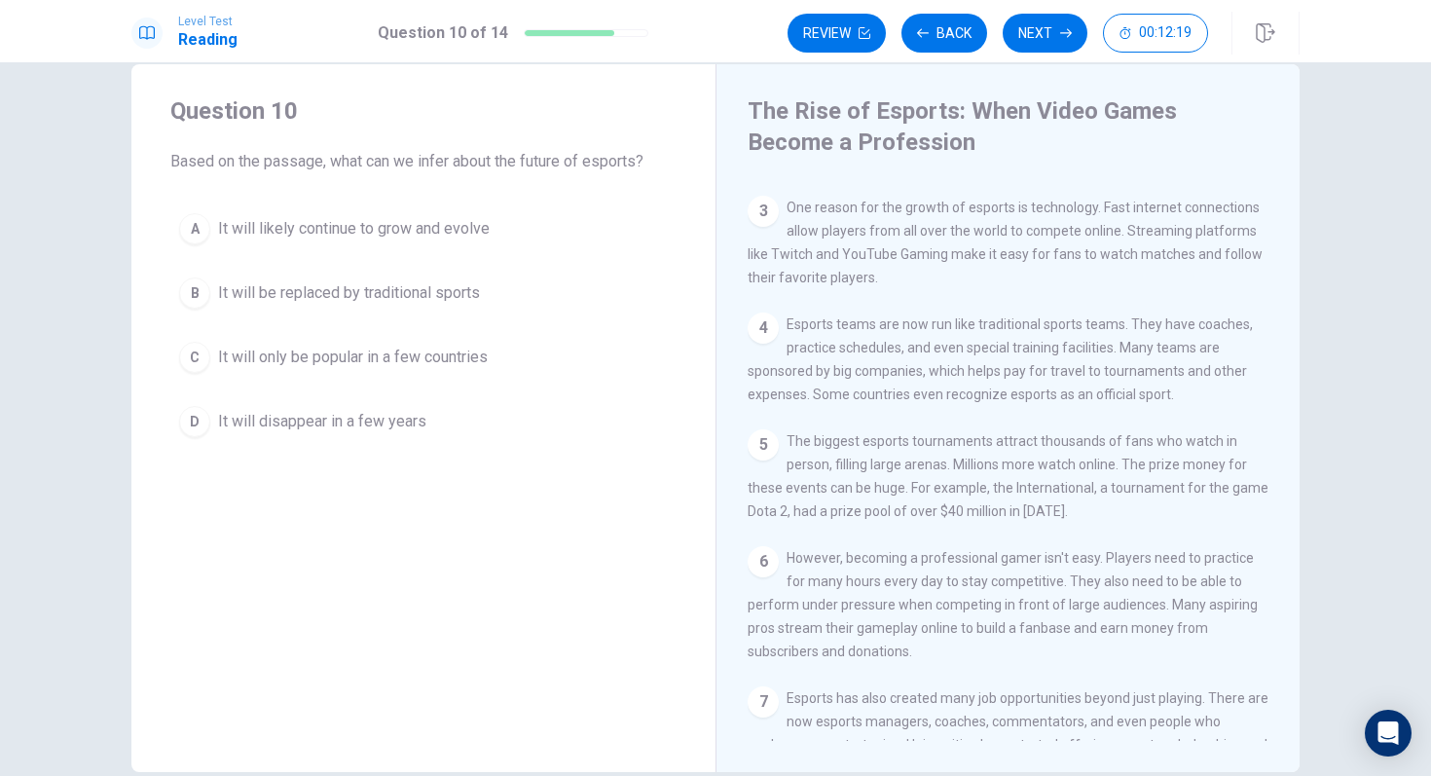
scroll to position [455, 0]
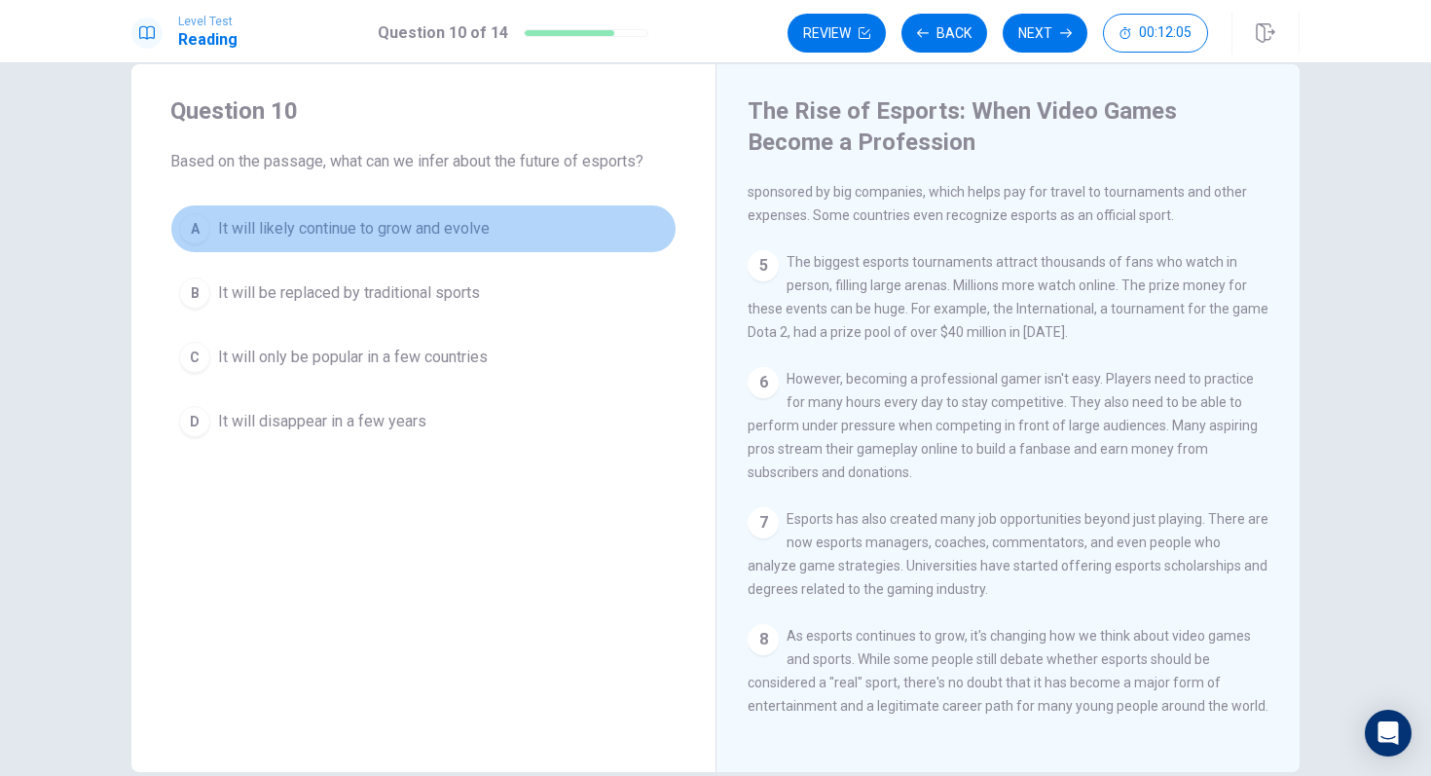
click at [428, 232] on span "It will likely continue to grow and evolve" at bounding box center [354, 228] width 272 height 23
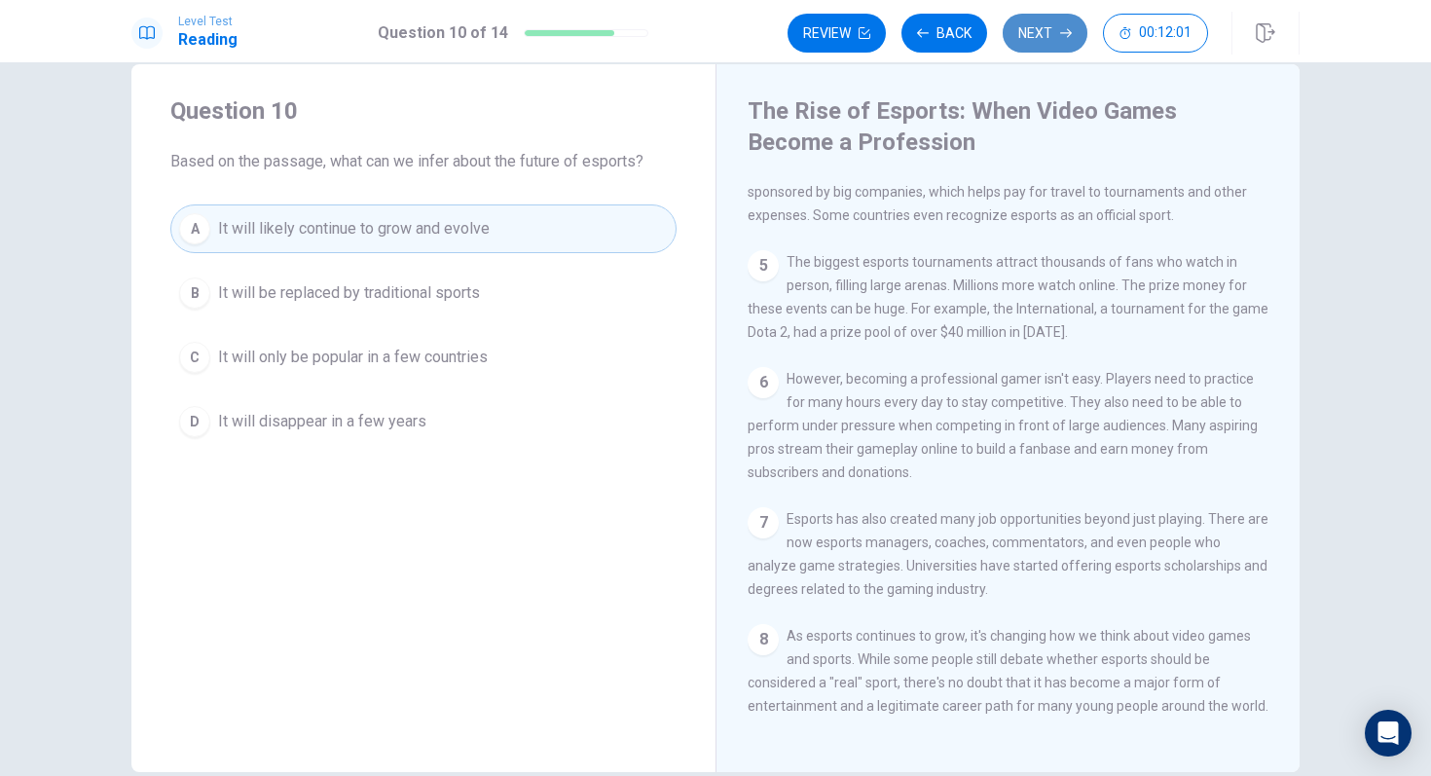
click at [1045, 38] on button "Next" at bounding box center [1044, 33] width 85 height 39
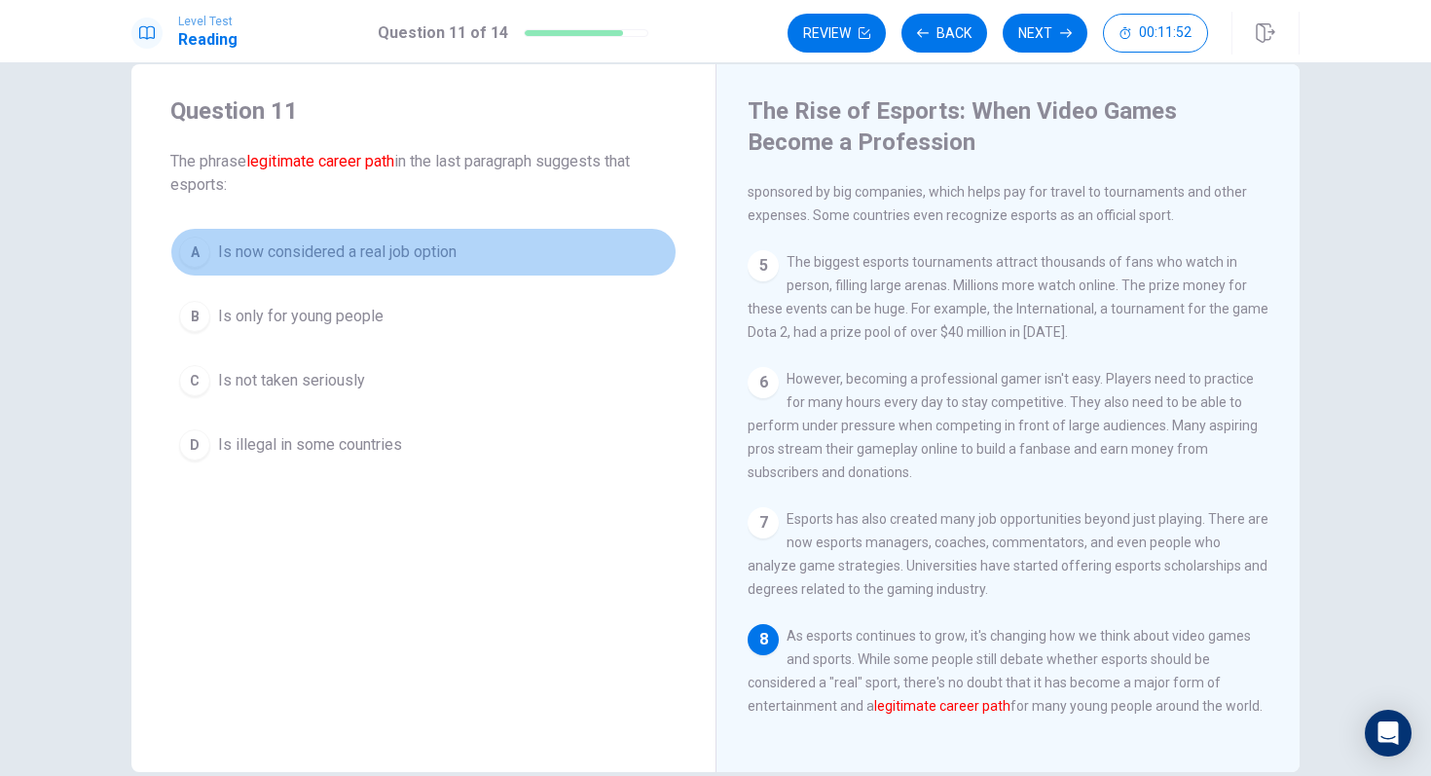
click at [471, 249] on button "A Is now considered a real job option" at bounding box center [423, 252] width 506 height 49
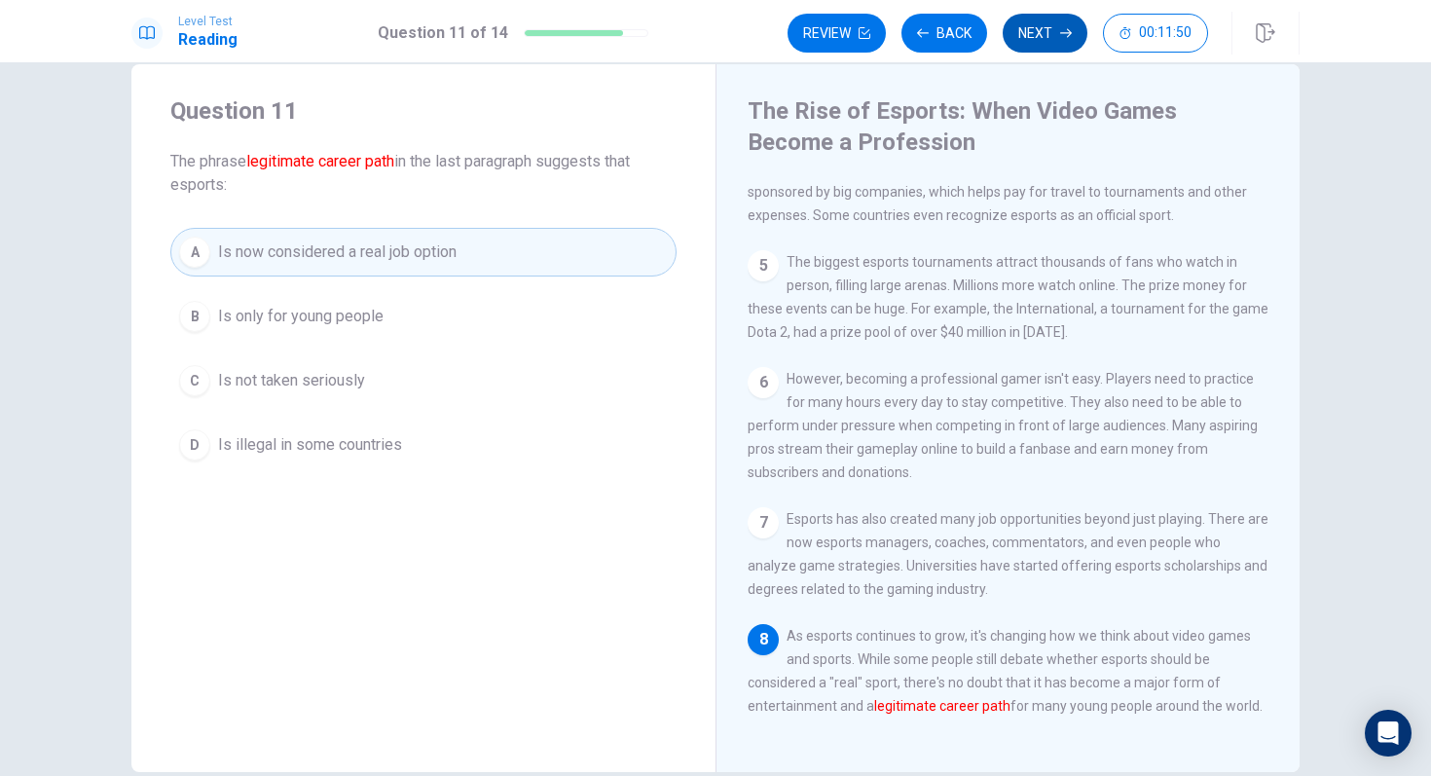
click at [1036, 40] on button "Next" at bounding box center [1044, 33] width 85 height 39
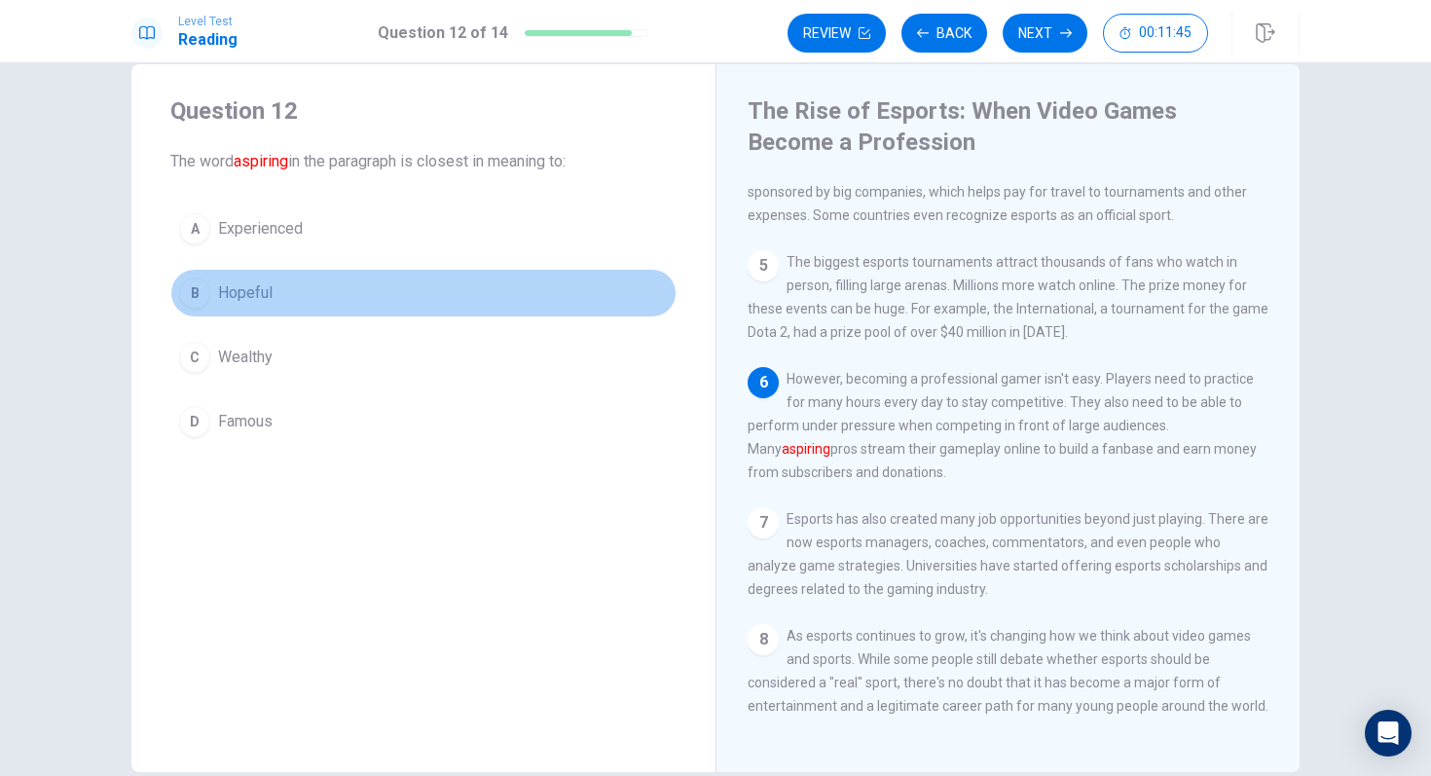
click at [337, 296] on button "B Hopeful" at bounding box center [423, 293] width 506 height 49
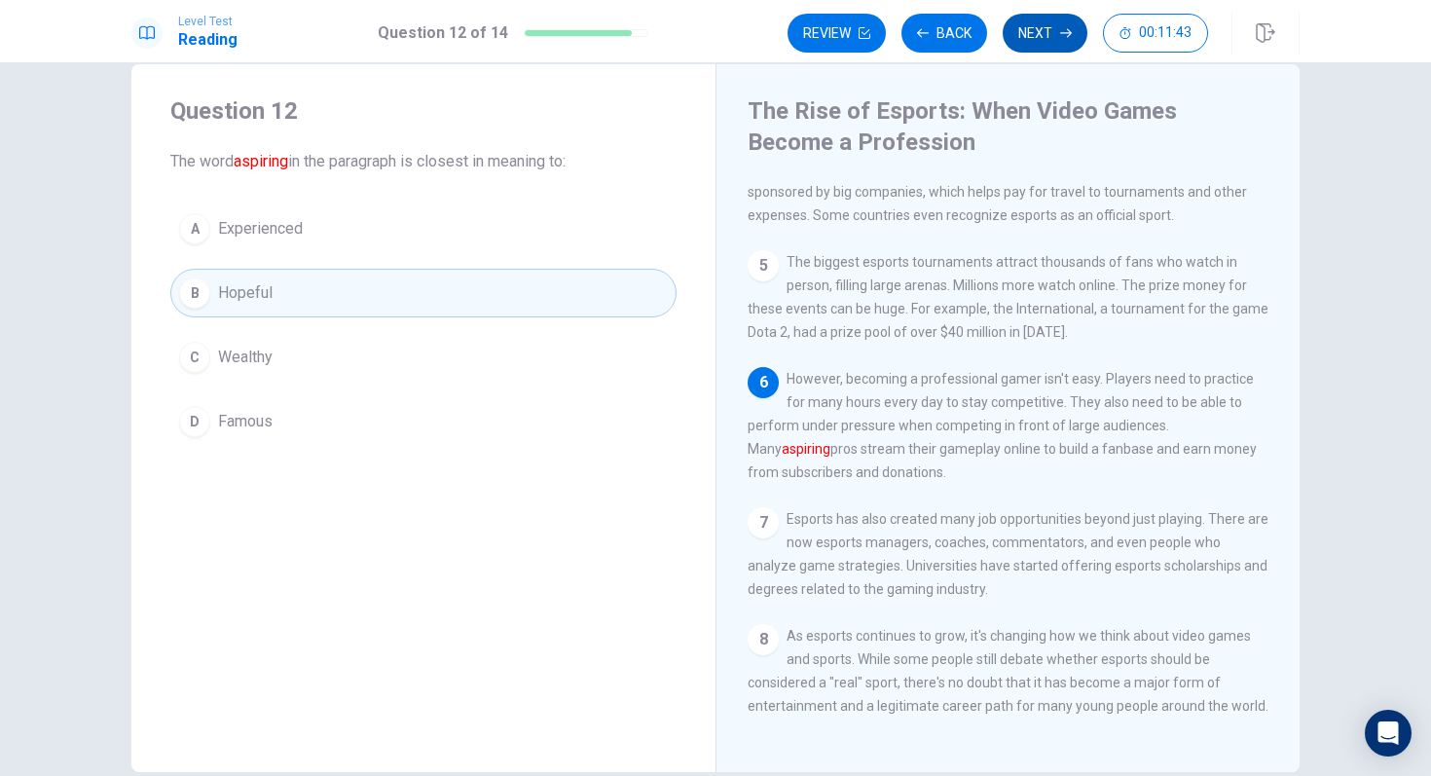
click at [1049, 36] on button "Next" at bounding box center [1044, 33] width 85 height 39
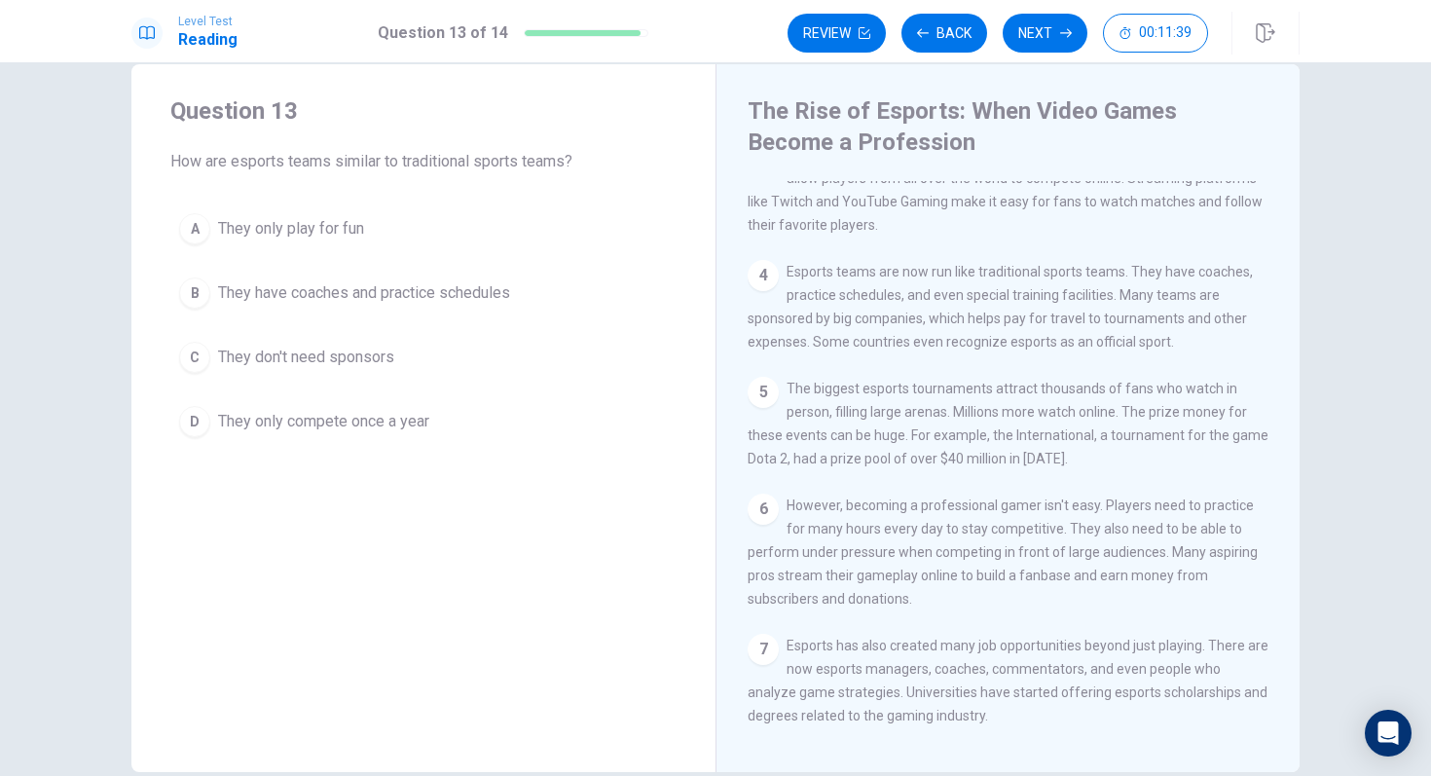
scroll to position [263, 0]
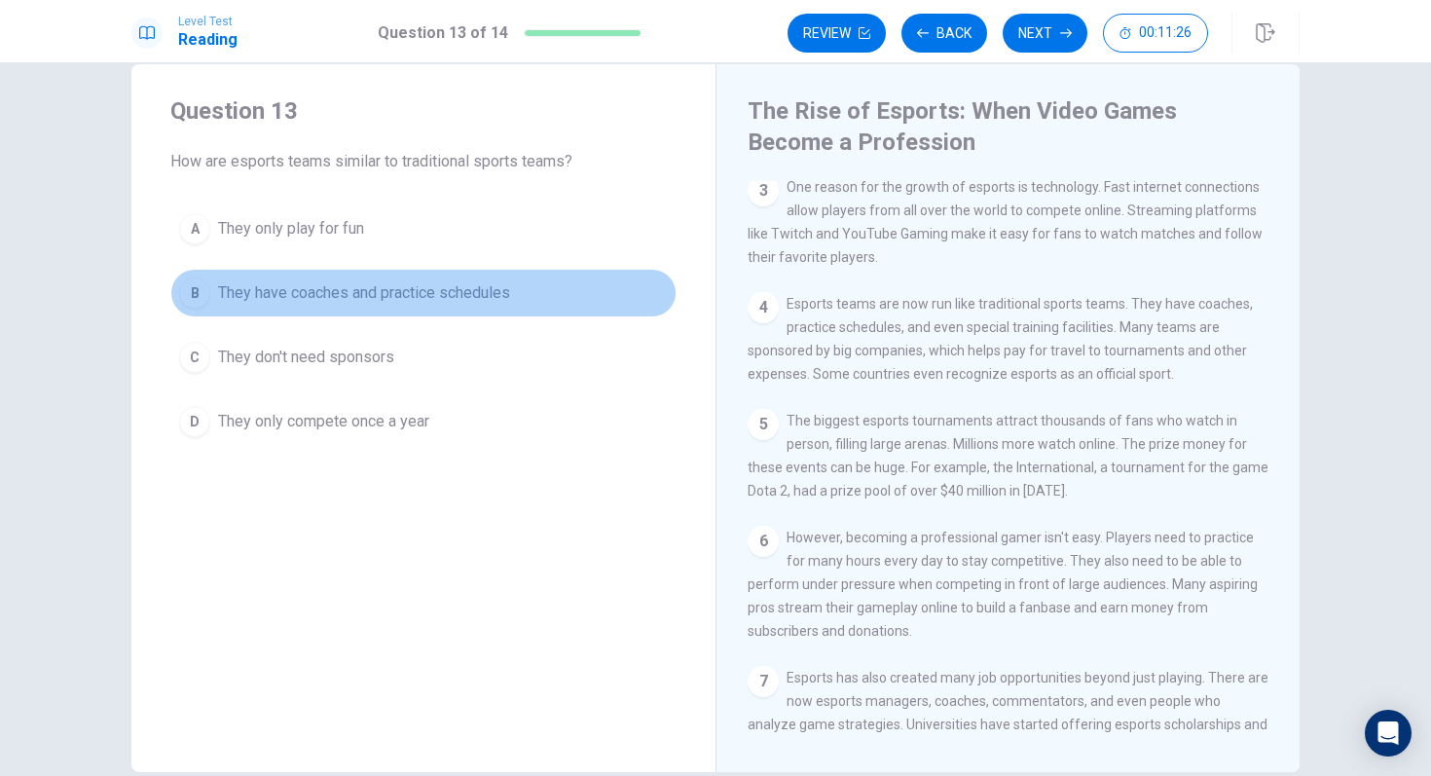
click at [492, 291] on span "They have coaches and practice schedules" at bounding box center [364, 292] width 292 height 23
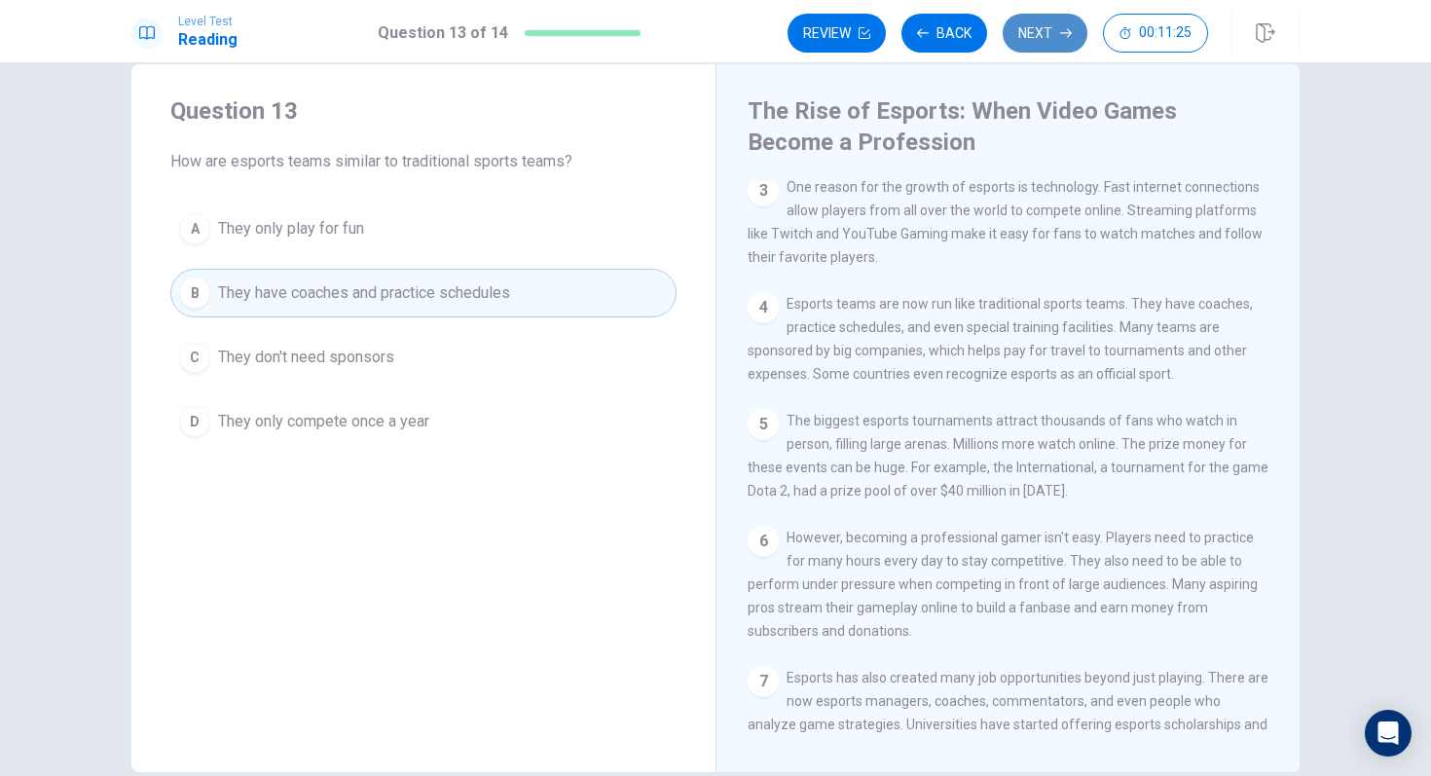
click at [1064, 18] on button "Next" at bounding box center [1044, 33] width 85 height 39
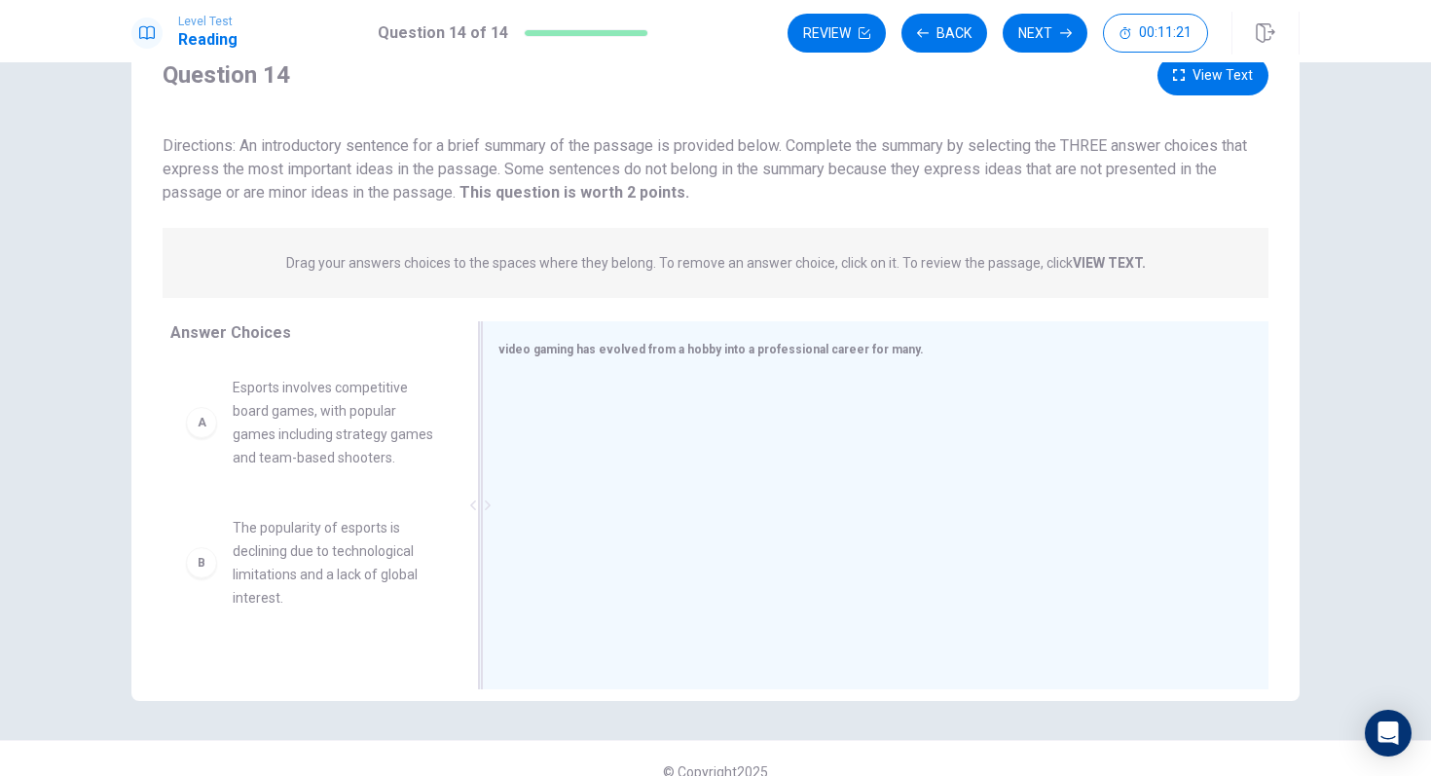
scroll to position [103, 0]
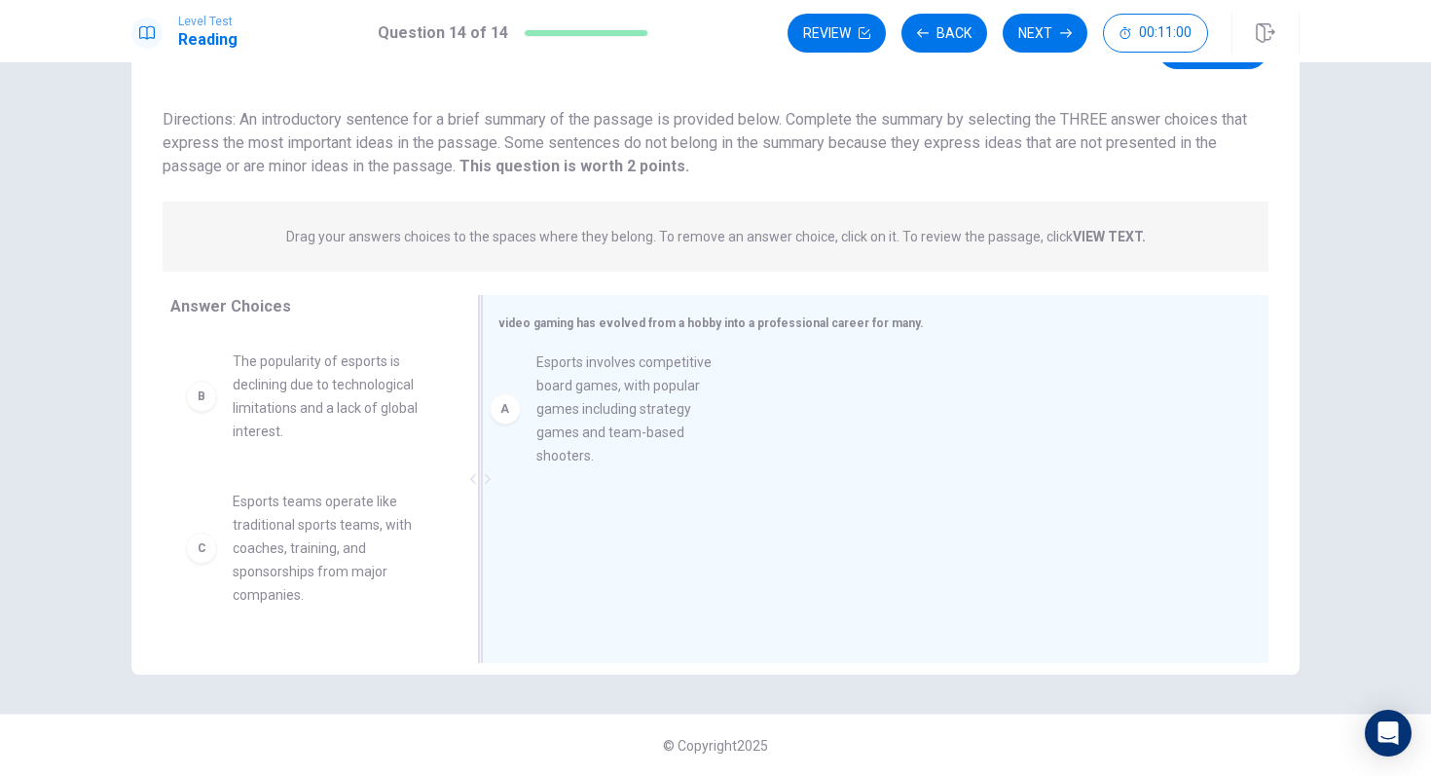
drag, startPoint x: 343, startPoint y: 429, endPoint x: 657, endPoint y: 434, distance: 314.4
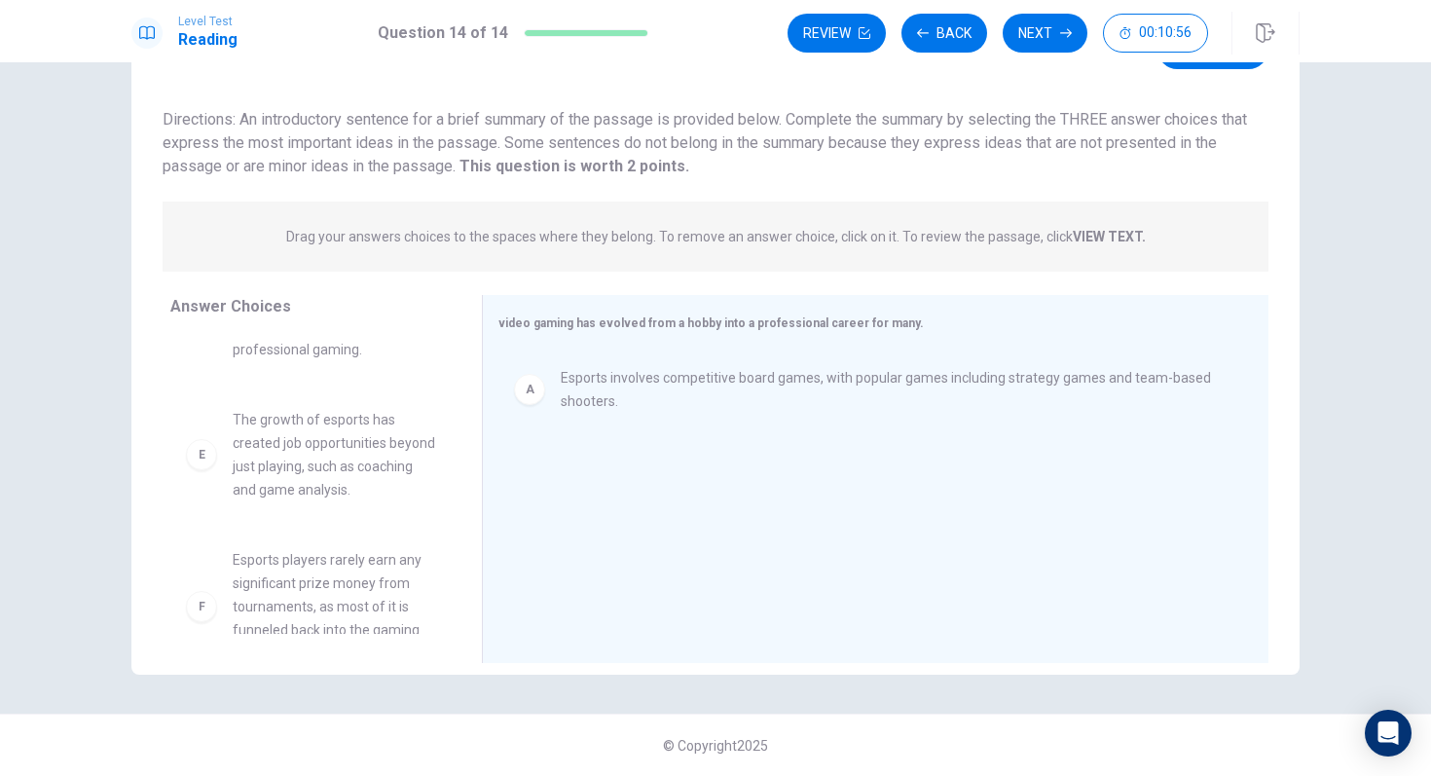
scroll to position [407, 0]
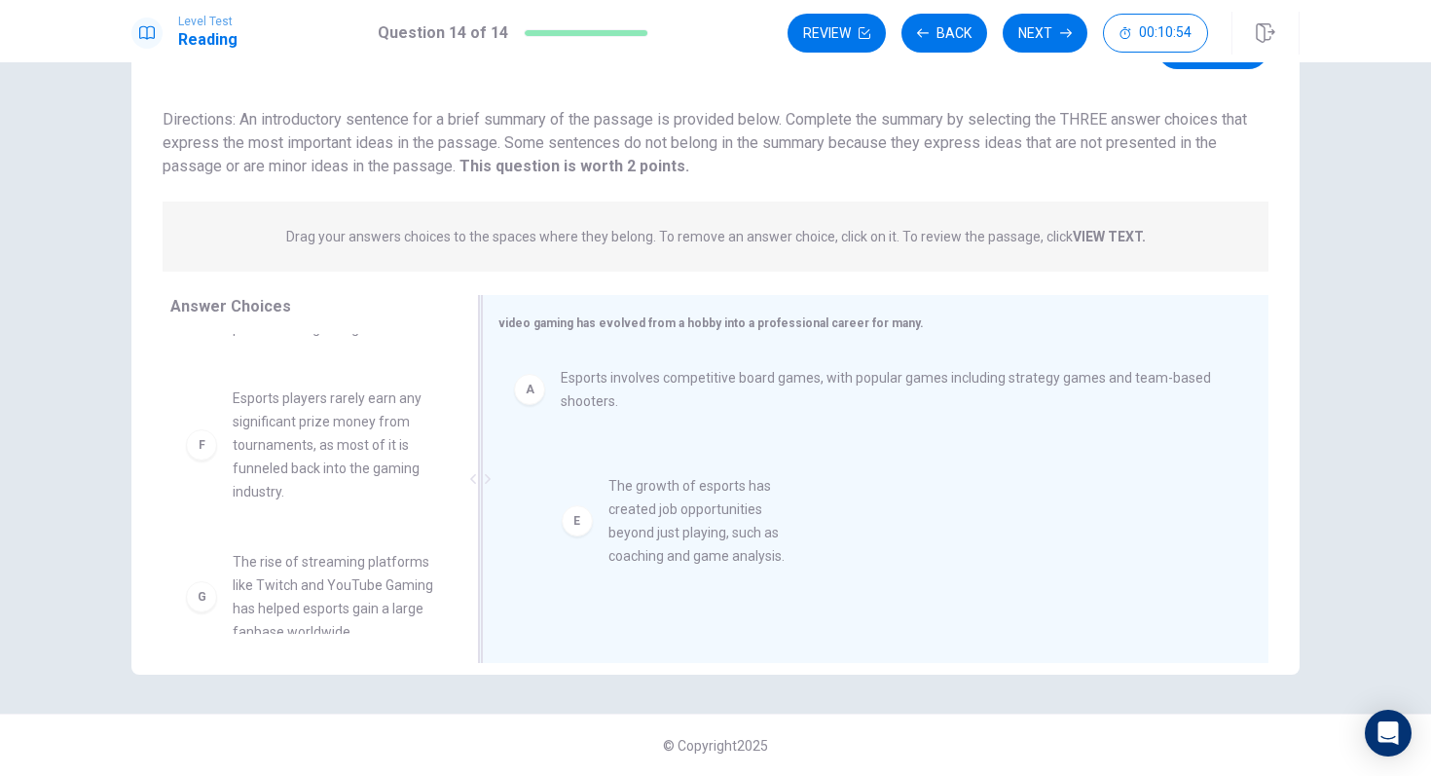
drag, startPoint x: 349, startPoint y: 474, endPoint x: 722, endPoint y: 558, distance: 382.0
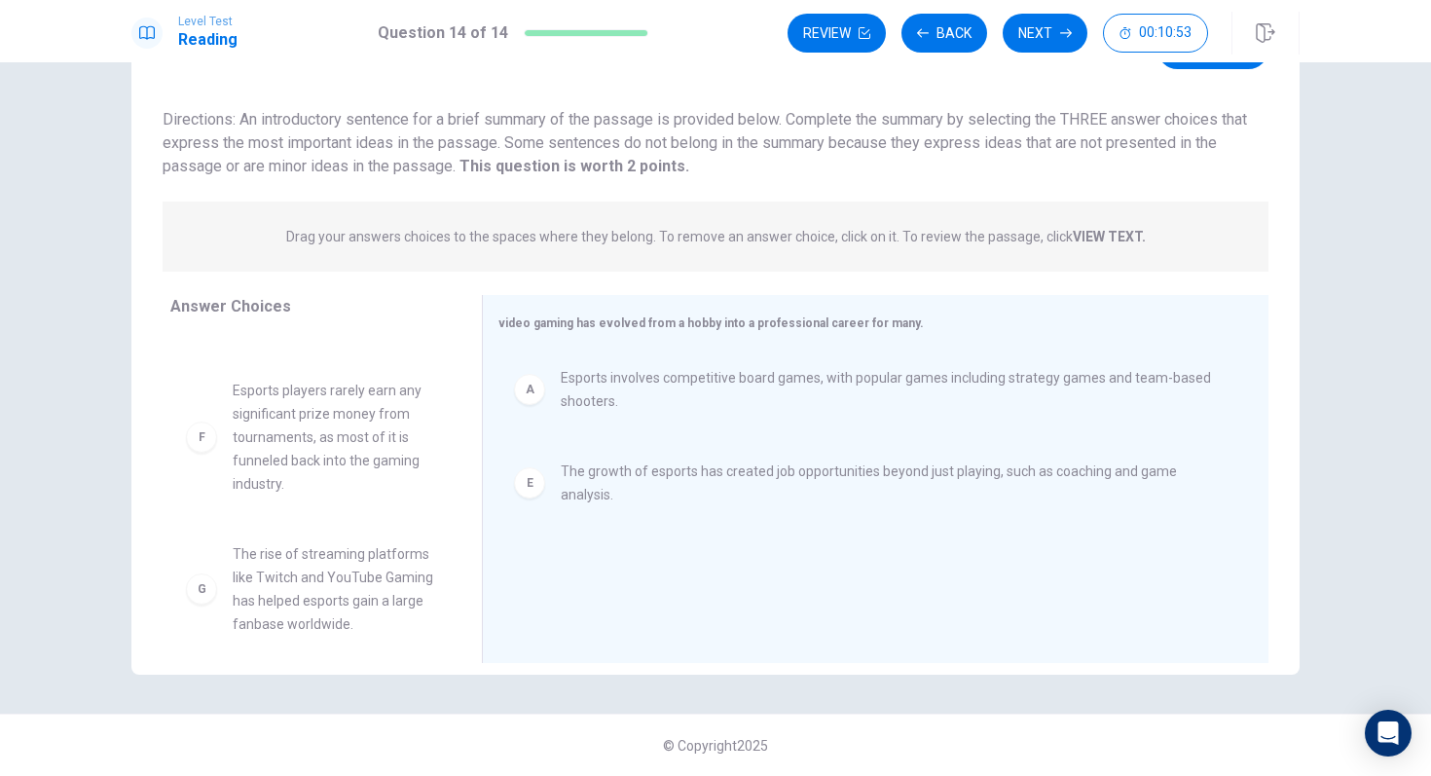
scroll to position [432, 0]
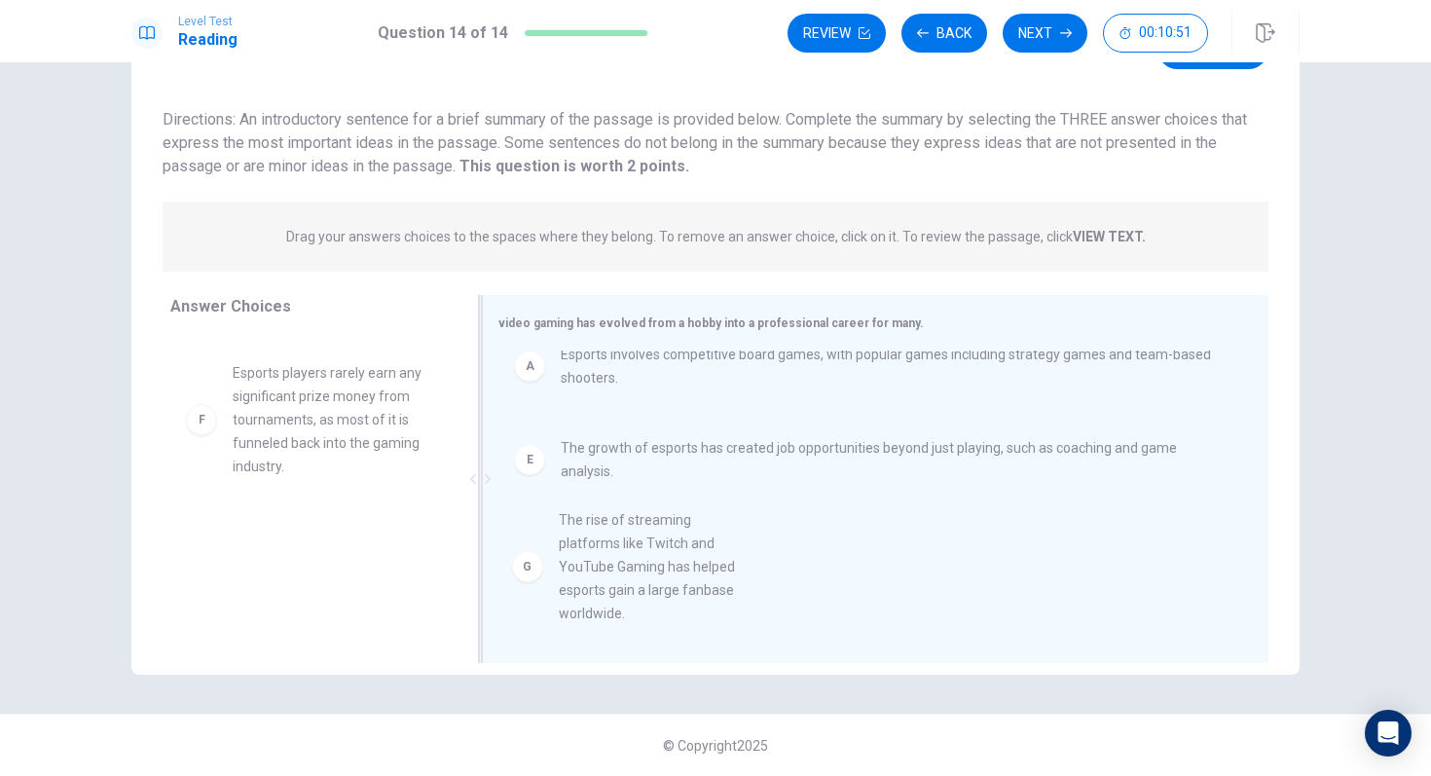
drag, startPoint x: 312, startPoint y: 604, endPoint x: 649, endPoint y: 589, distance: 337.1
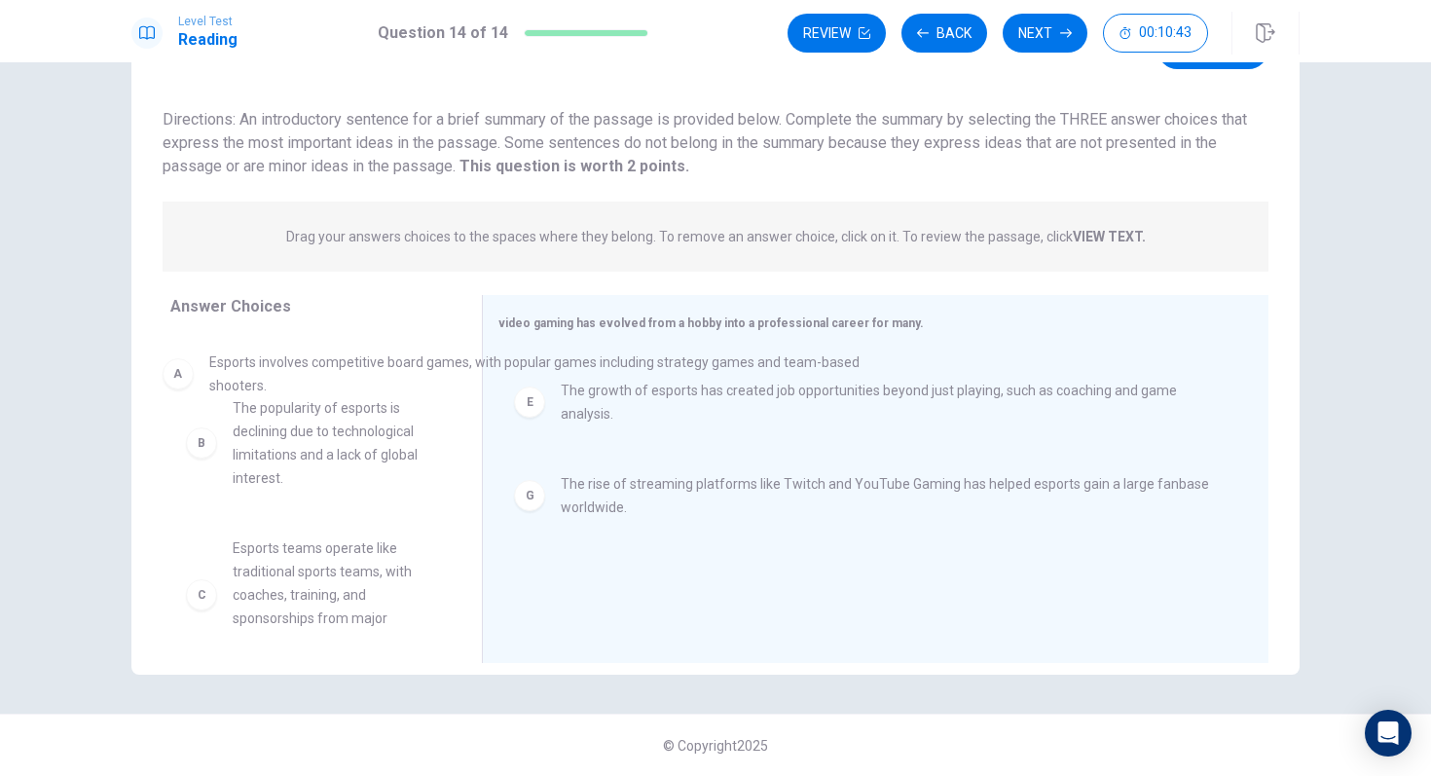
scroll to position [0, 0]
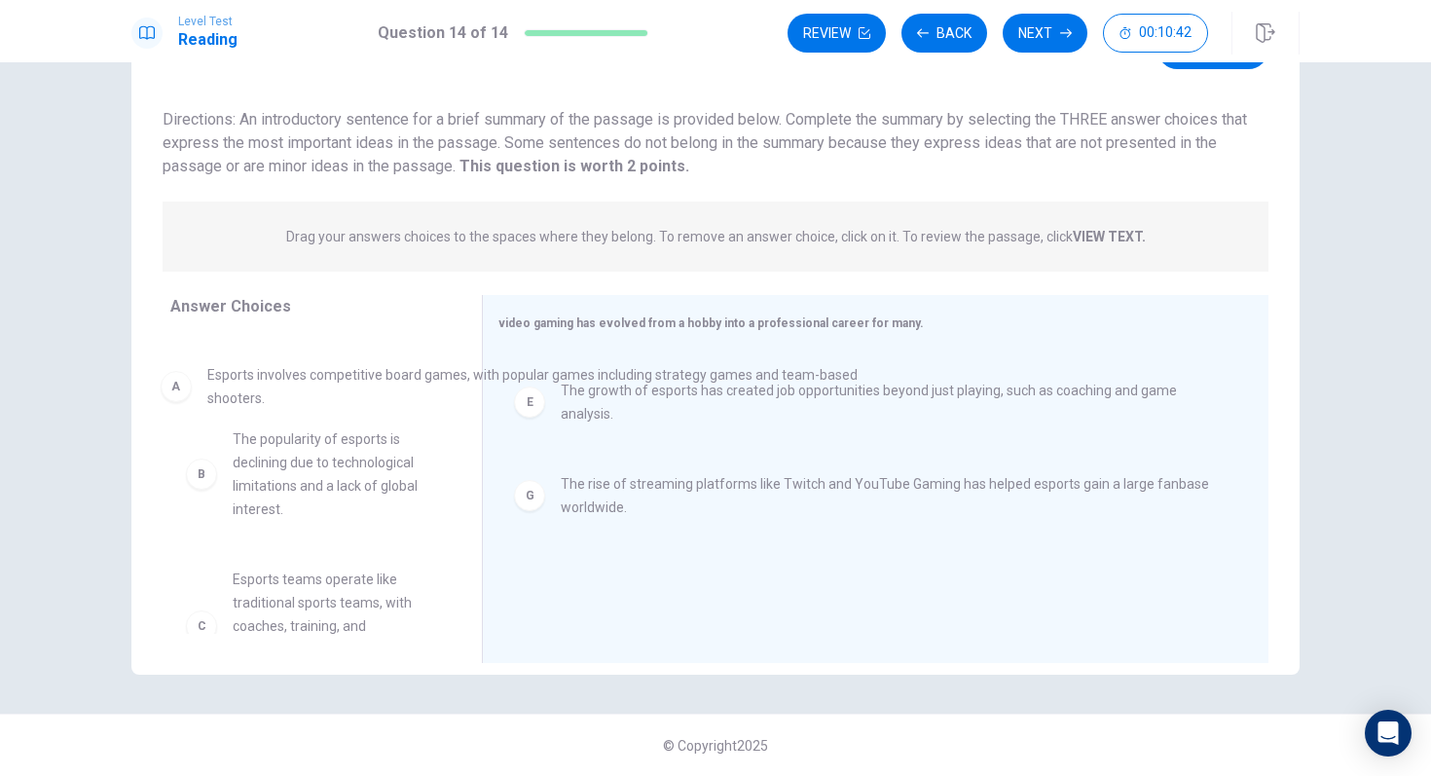
drag, startPoint x: 696, startPoint y: 390, endPoint x: 341, endPoint y: 391, distance: 355.2
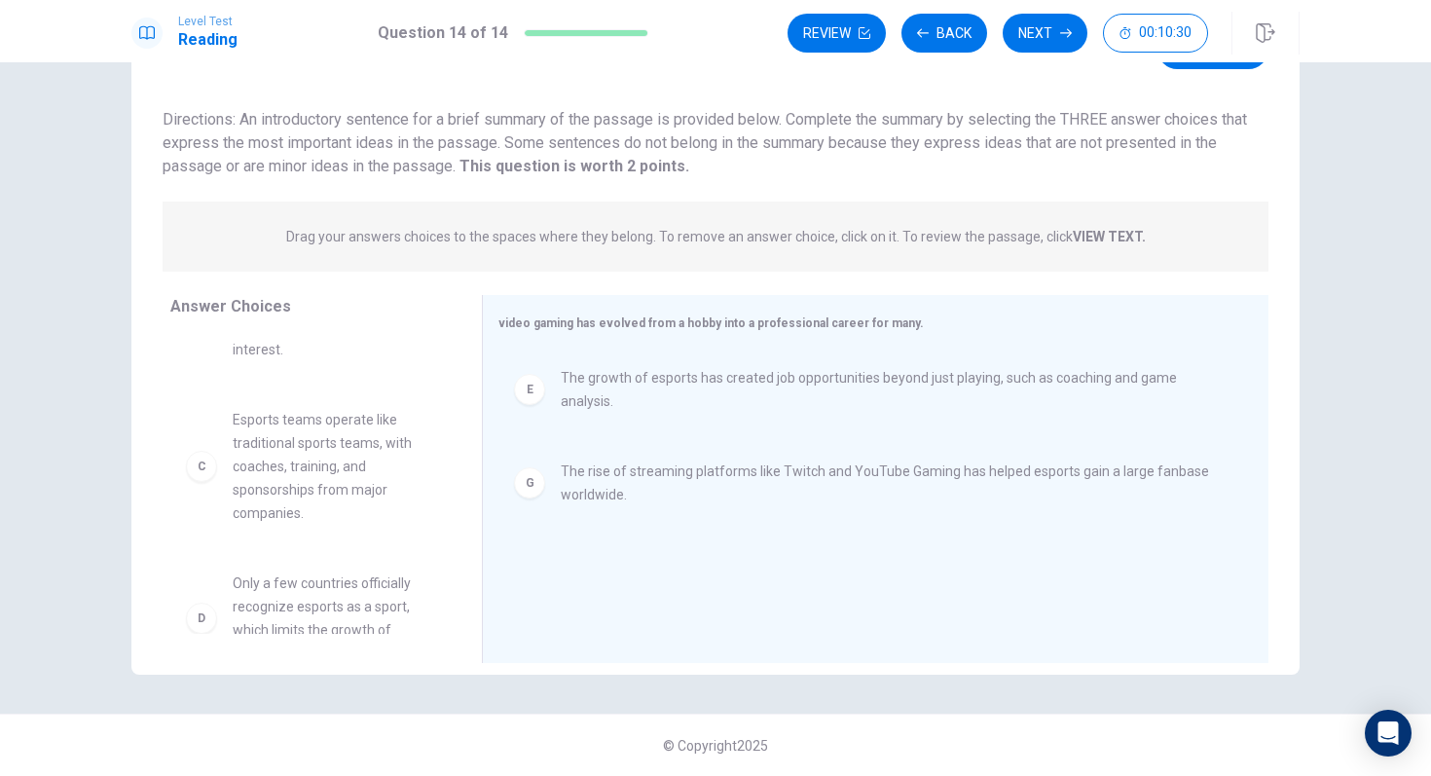
scroll to position [237, 0]
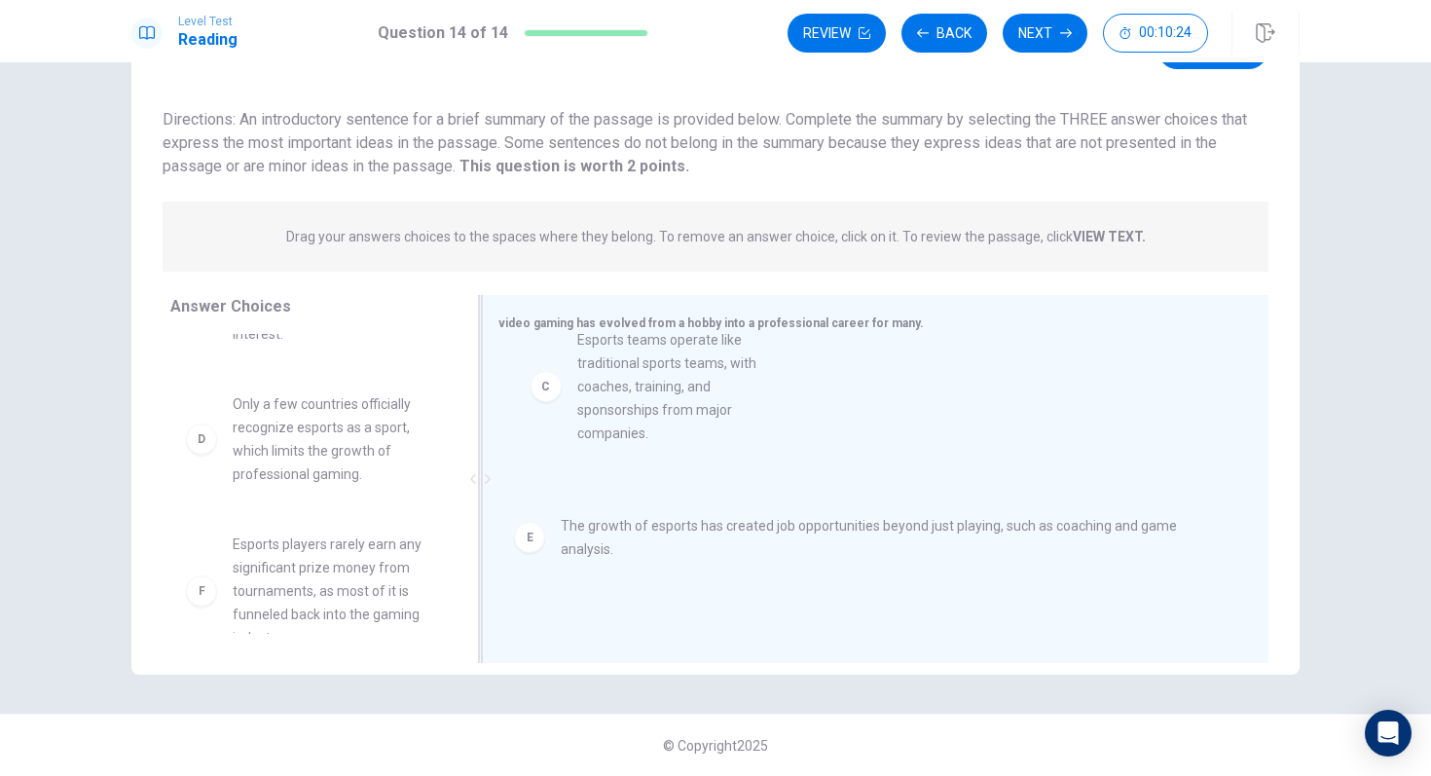
drag, startPoint x: 332, startPoint y: 529, endPoint x: 688, endPoint y: 444, distance: 366.4
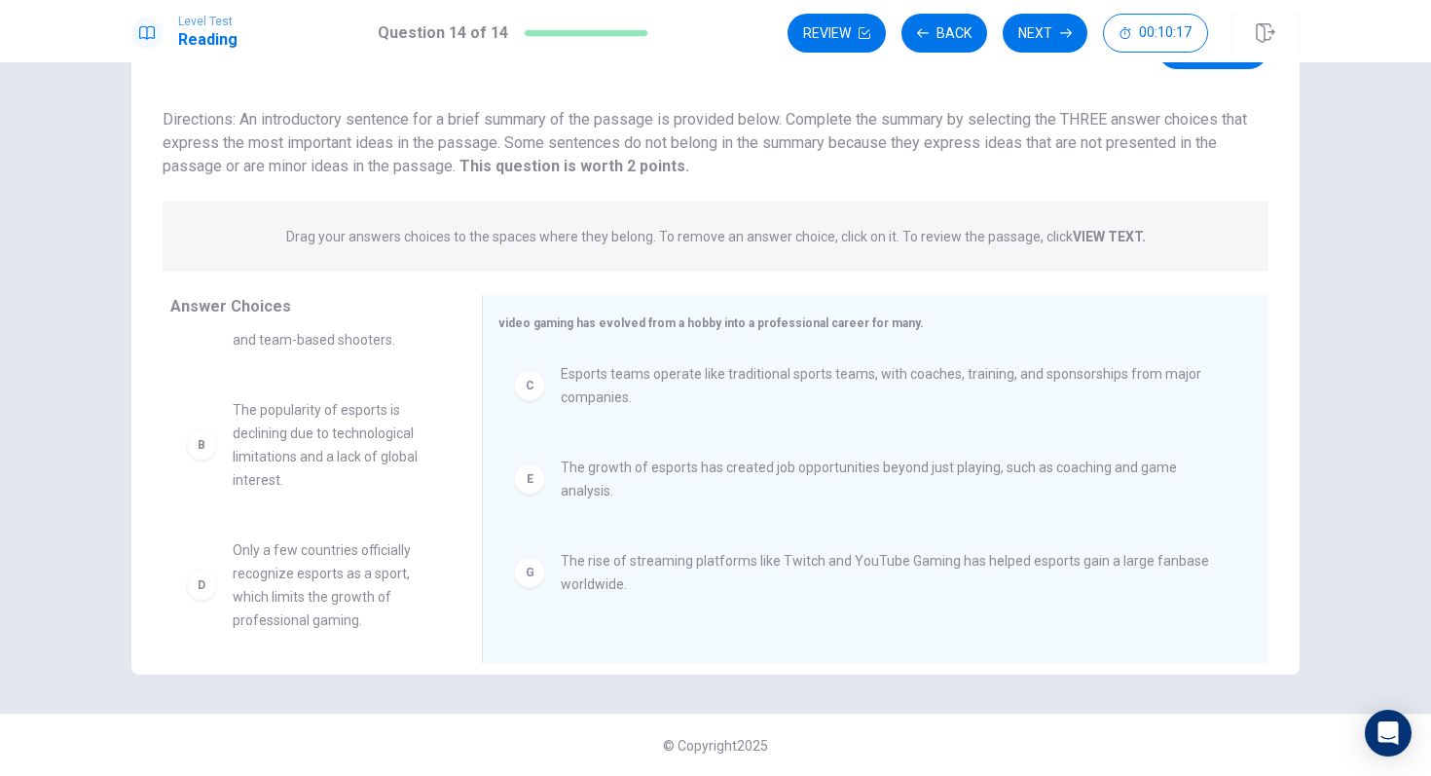
scroll to position [0, 0]
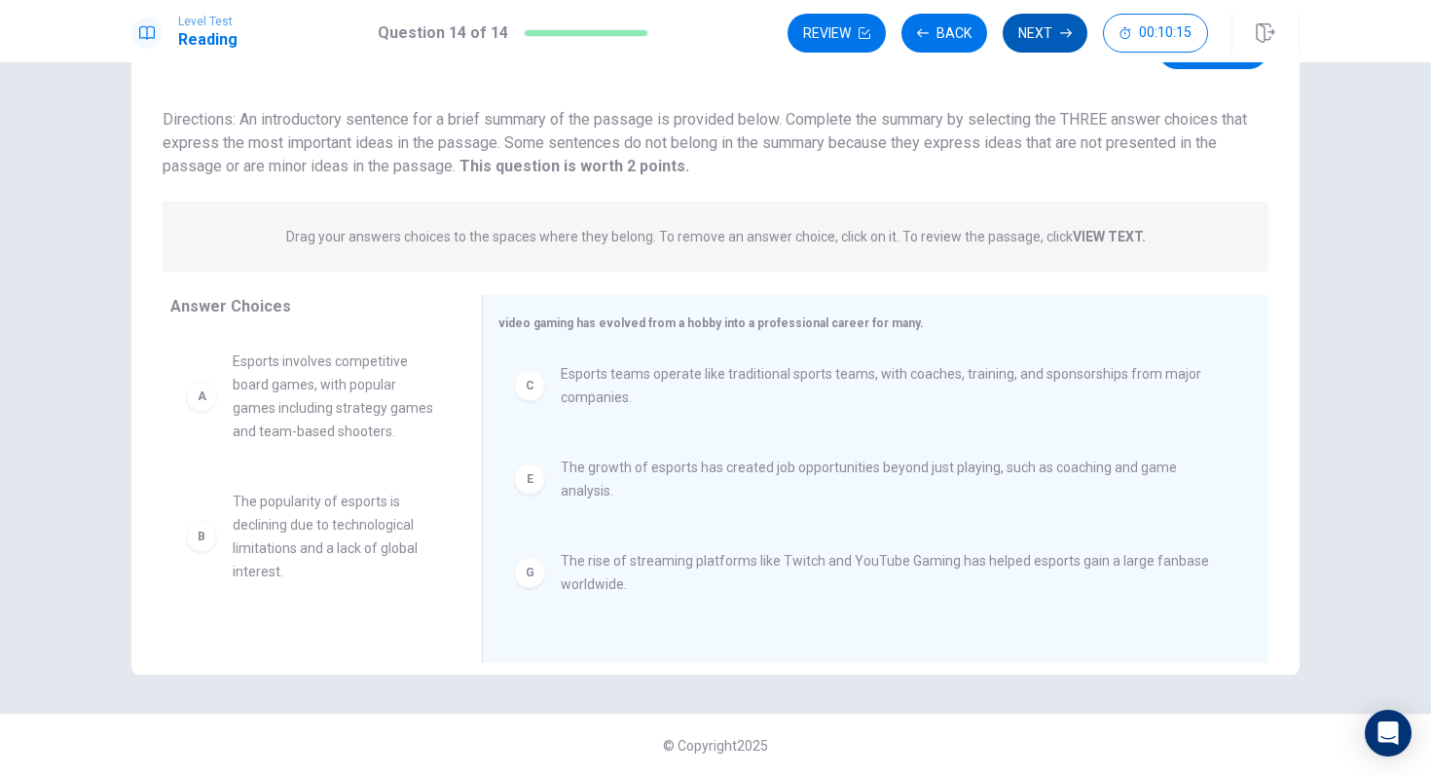
click at [1037, 36] on button "Next" at bounding box center [1044, 33] width 85 height 39
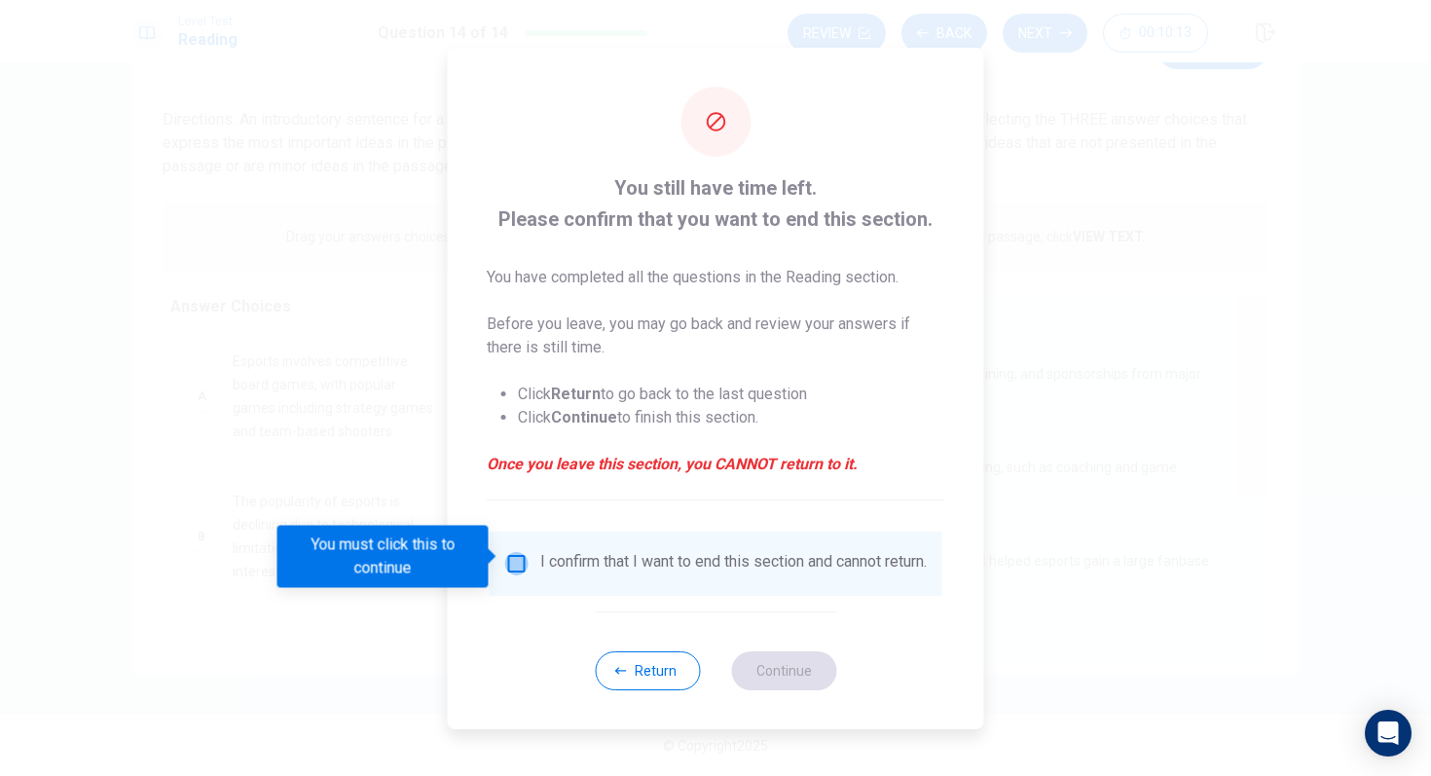
click at [520, 564] on input "You must click this to continue" at bounding box center [516, 563] width 23 height 23
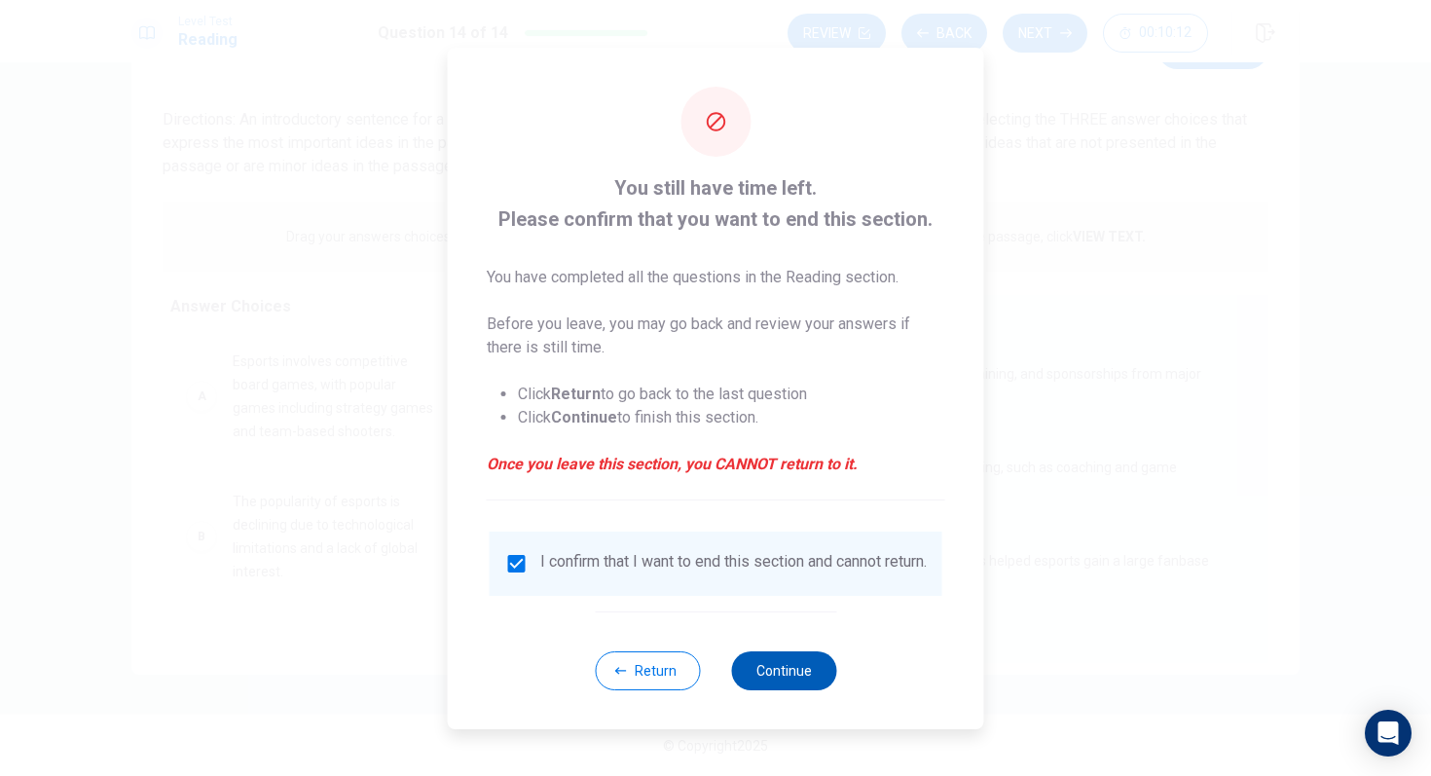
click at [786, 675] on button "Continue" at bounding box center [783, 670] width 105 height 39
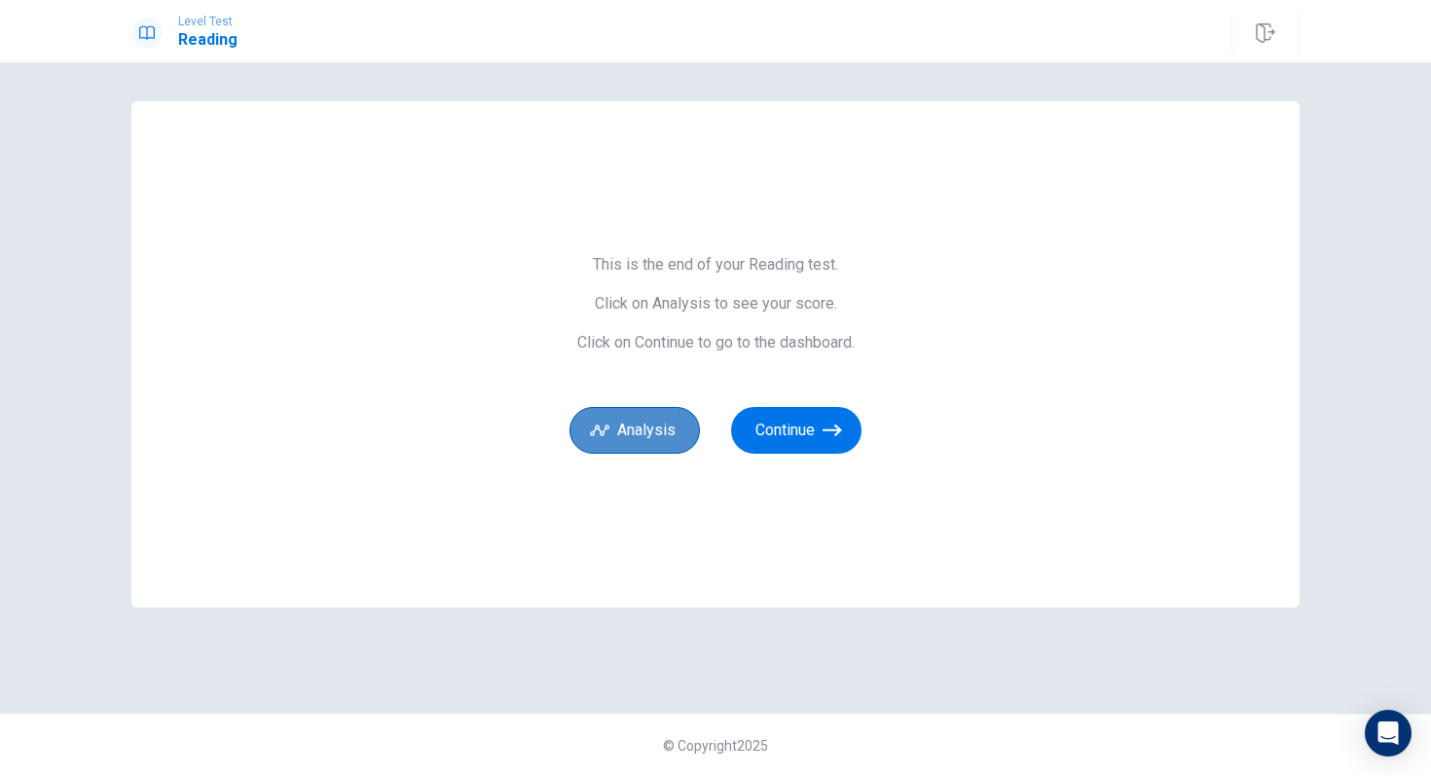
click at [663, 430] on button "Analysis" at bounding box center [634, 430] width 130 height 47
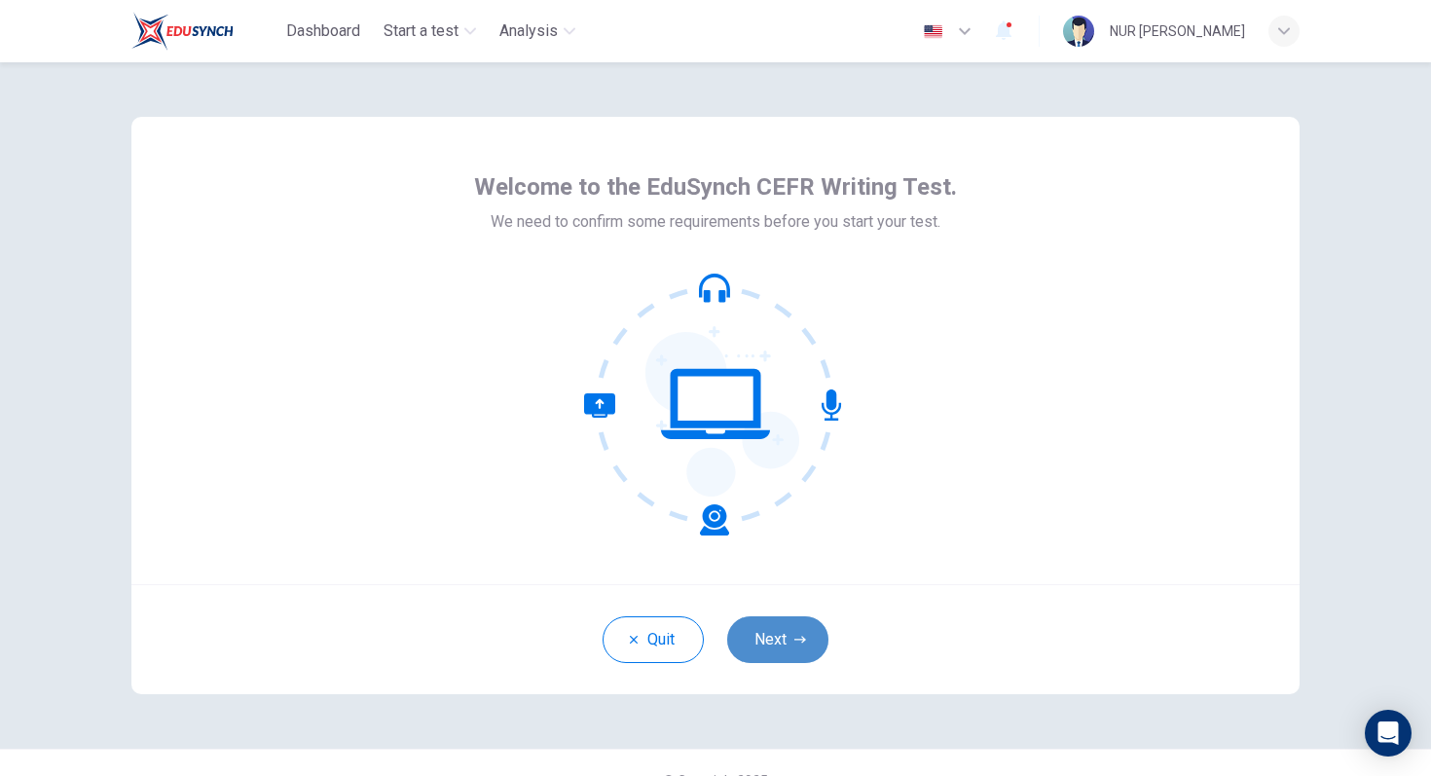
click at [782, 642] on button "Next" at bounding box center [777, 639] width 101 height 47
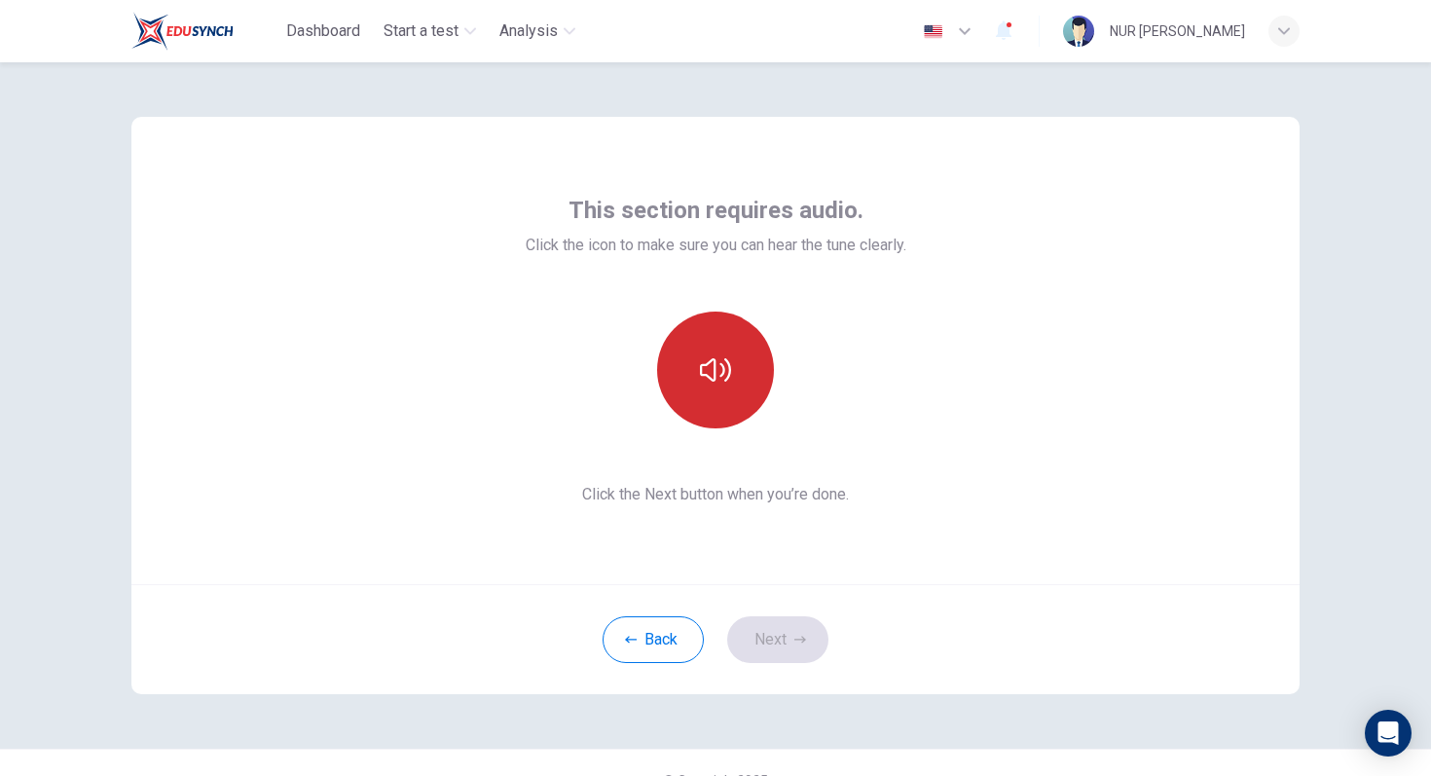
click at [708, 372] on icon "button" at bounding box center [715, 369] width 31 height 31
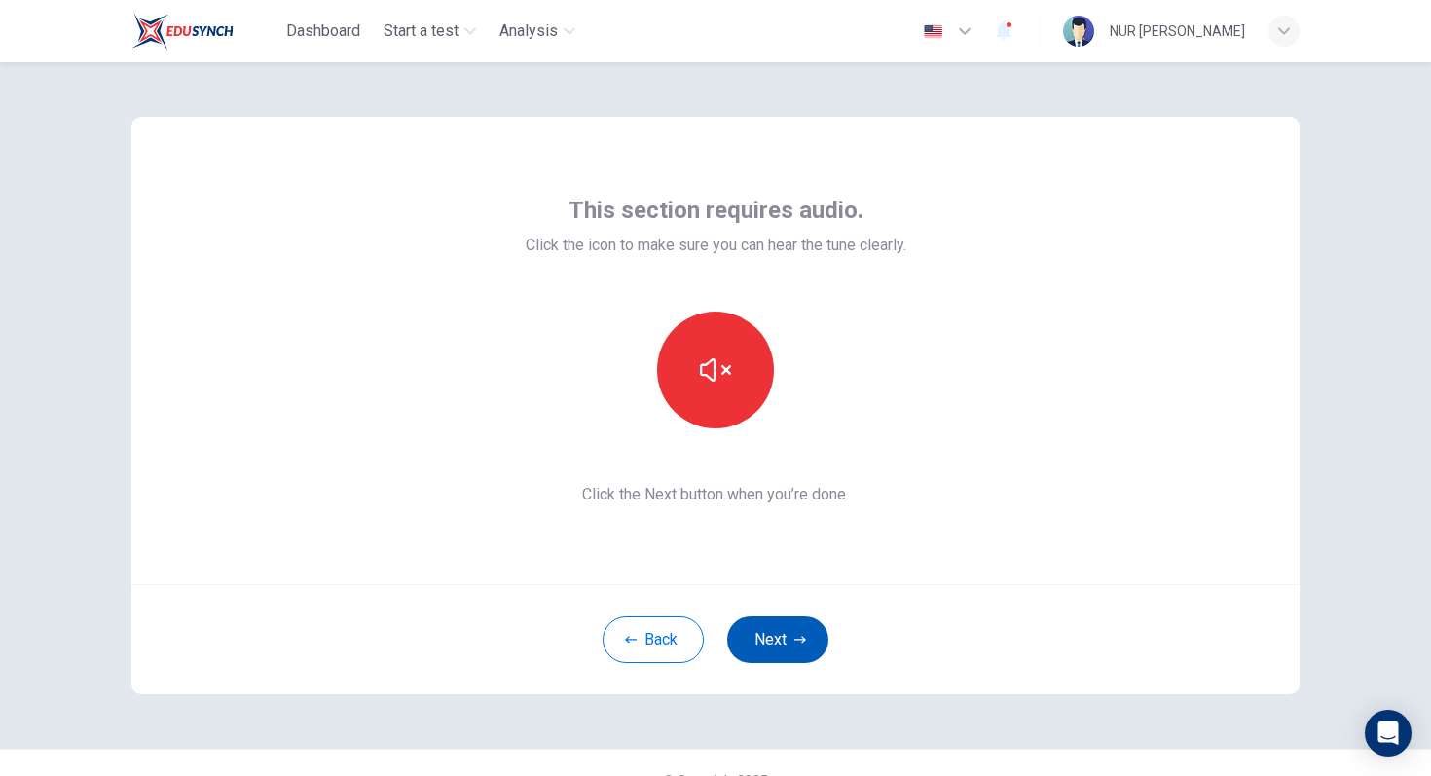
click at [783, 630] on button "Next" at bounding box center [777, 639] width 101 height 47
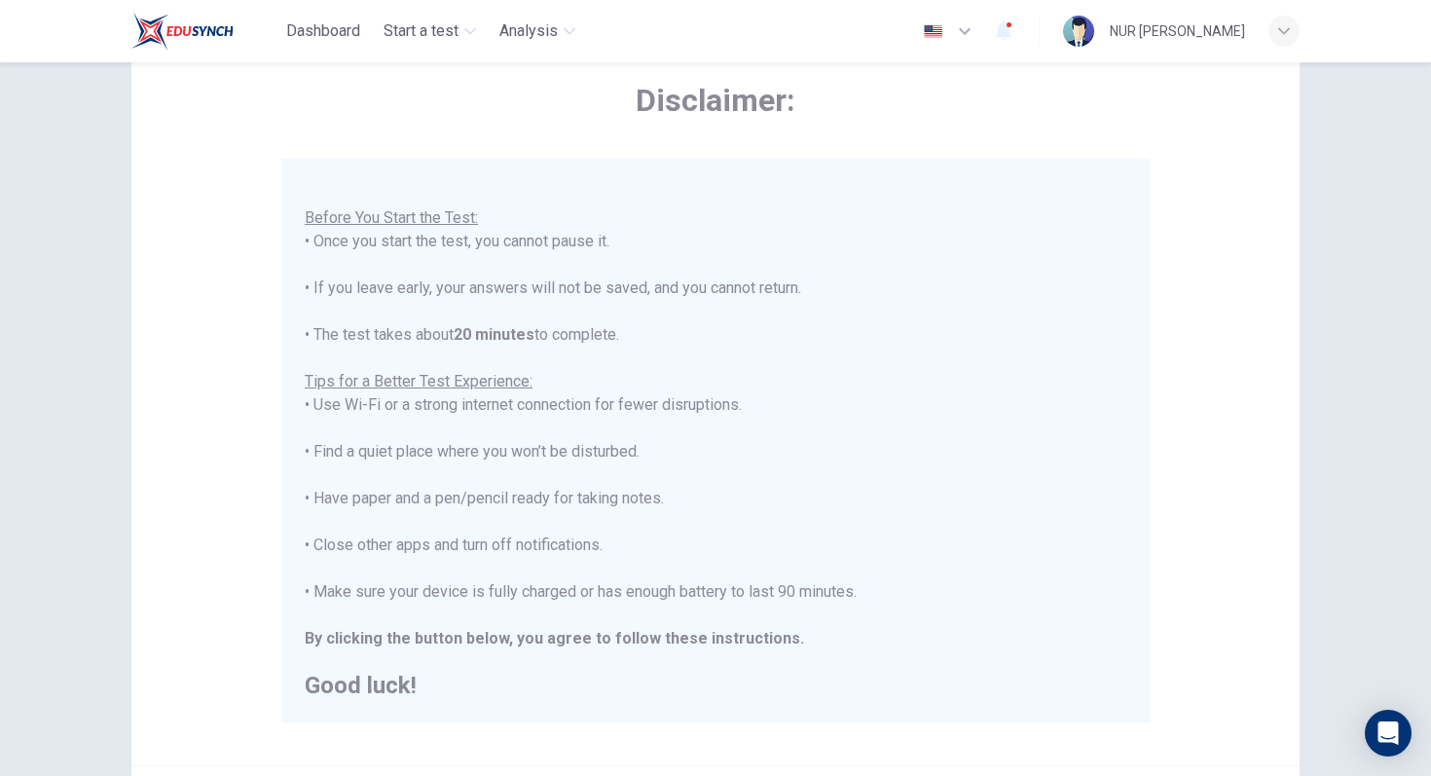
scroll to position [195, 0]
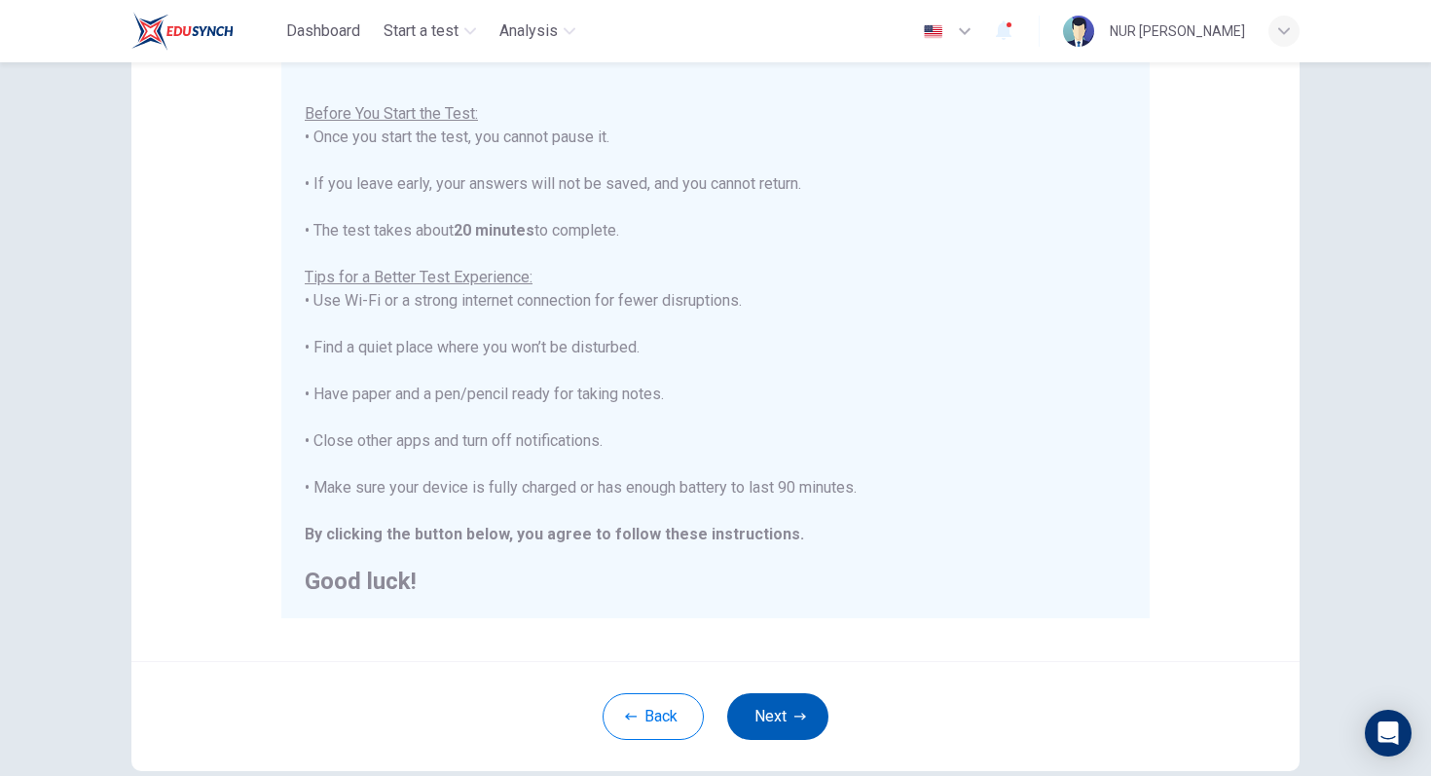
click at [783, 723] on button "Next" at bounding box center [777, 716] width 101 height 47
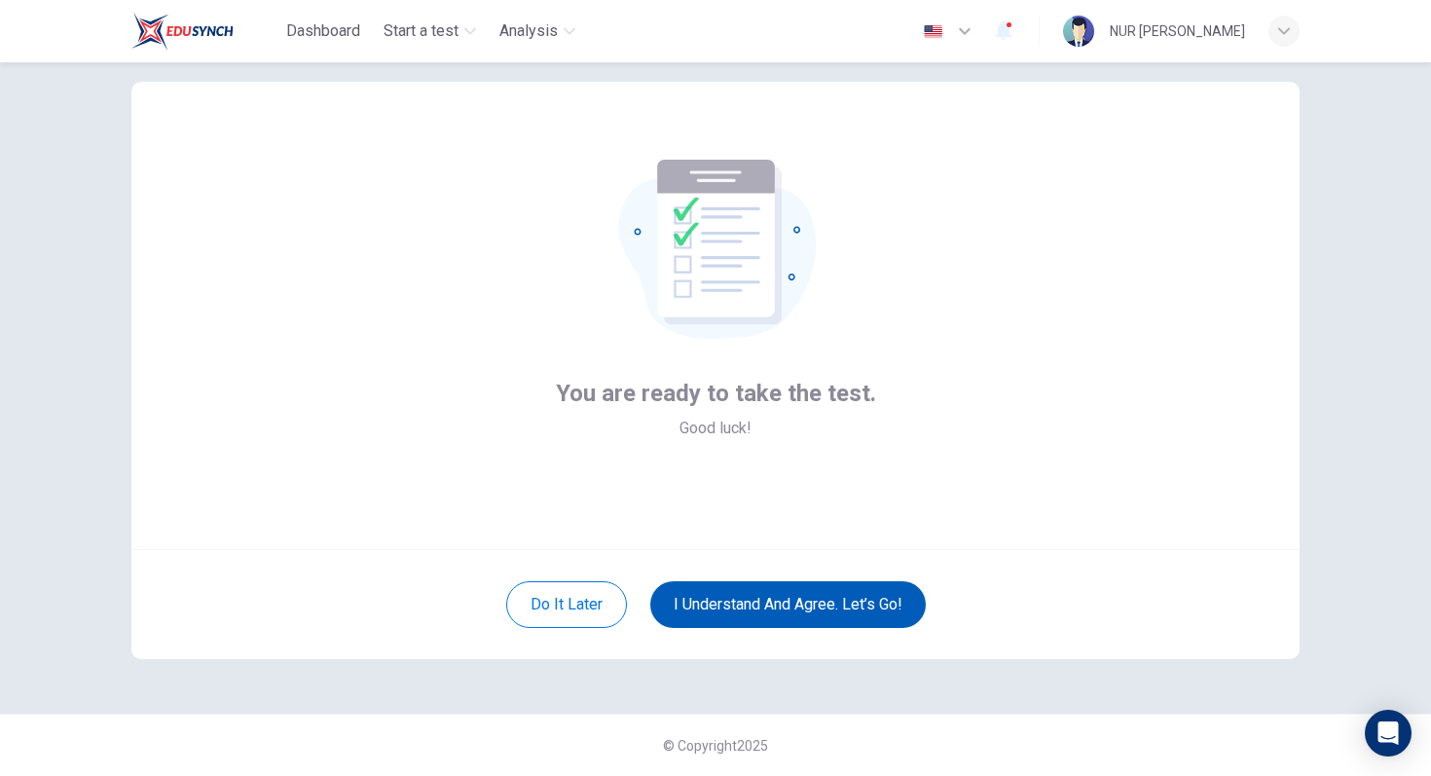
scroll to position [35, 0]
click at [798, 596] on button "I understand and agree. Let’s go!" at bounding box center [787, 604] width 275 height 47
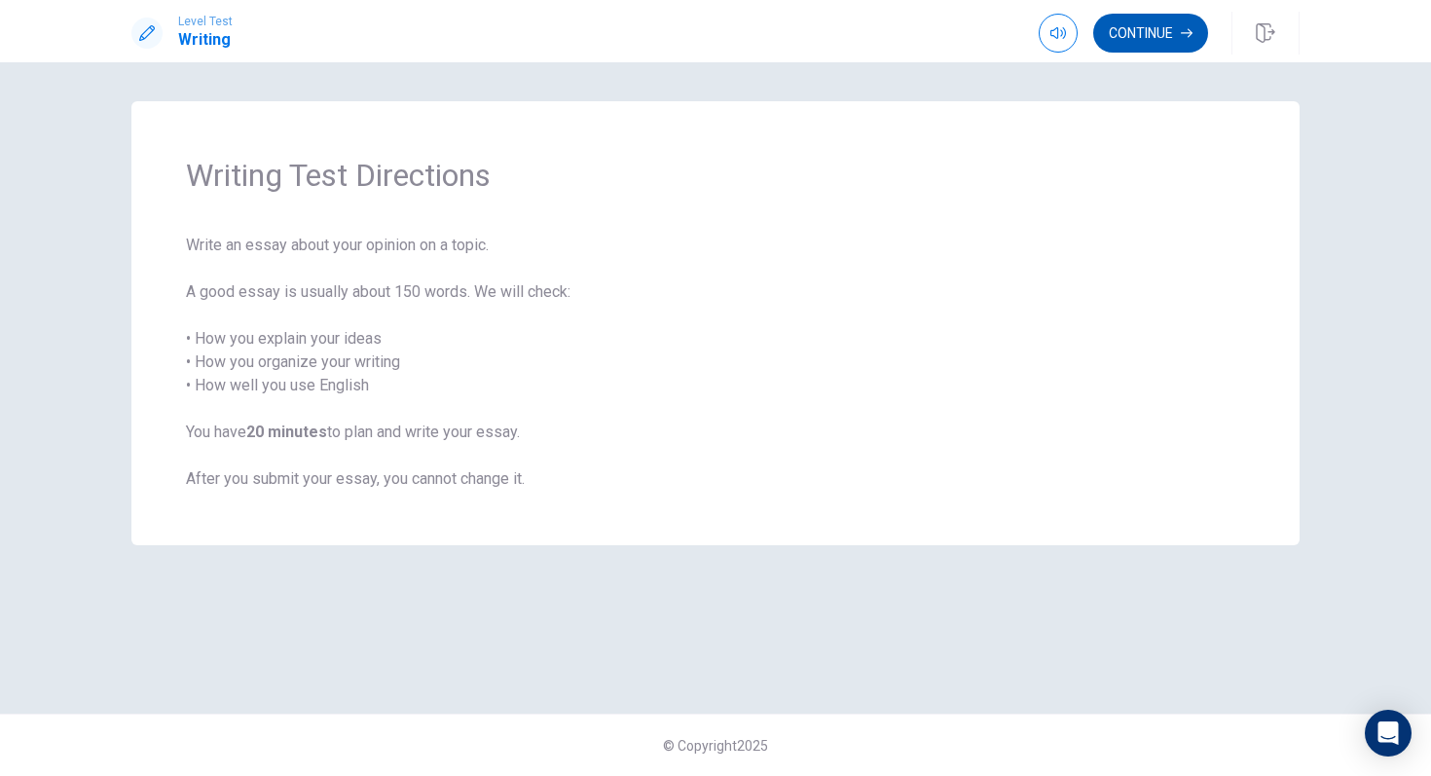
click at [1158, 42] on button "Continue" at bounding box center [1150, 33] width 115 height 39
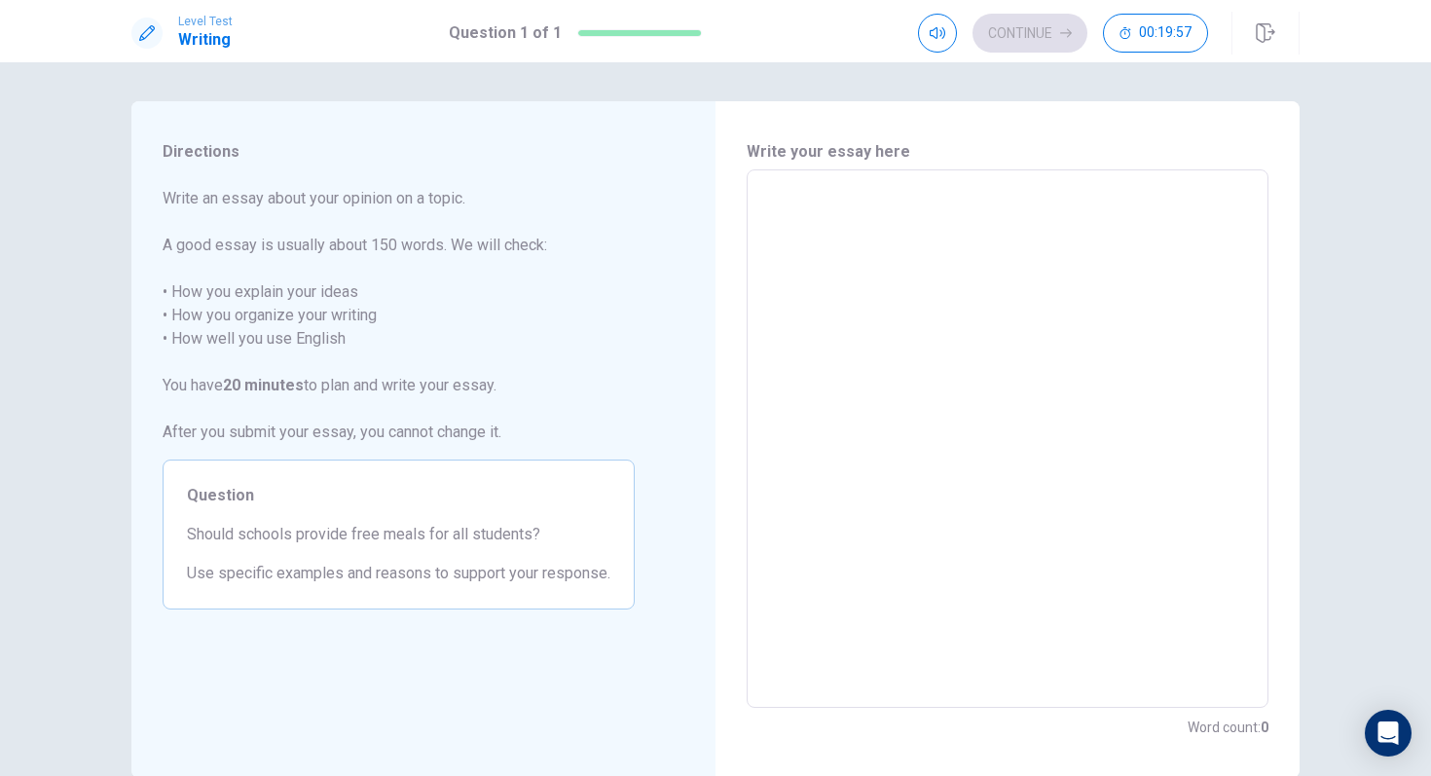
click at [854, 209] on textarea at bounding box center [1007, 439] width 494 height 506
type textarea "B"
type textarea "x"
type textarea "Ba"
type textarea "x"
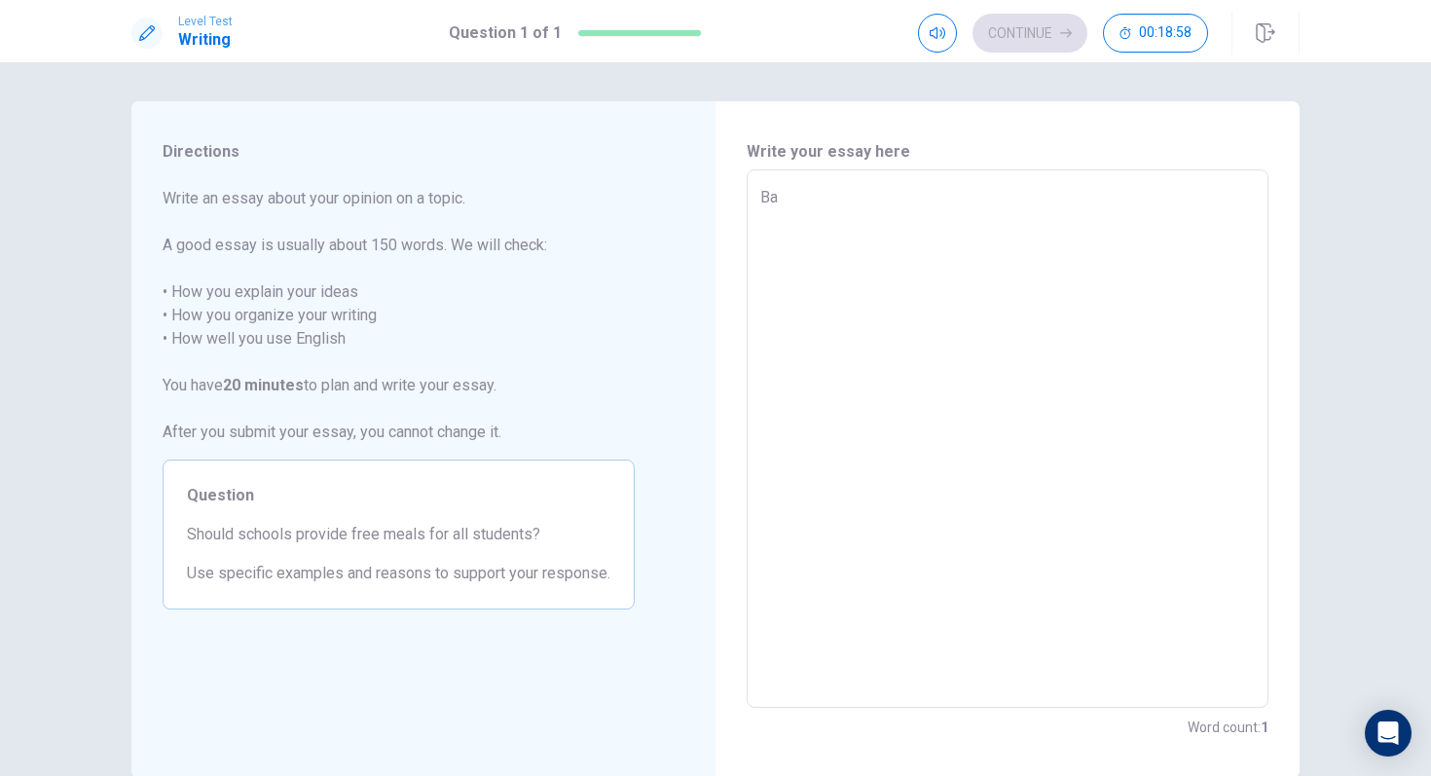
type textarea "Bas"
type textarea "x"
type textarea "Base"
type textarea "x"
type textarea "Based"
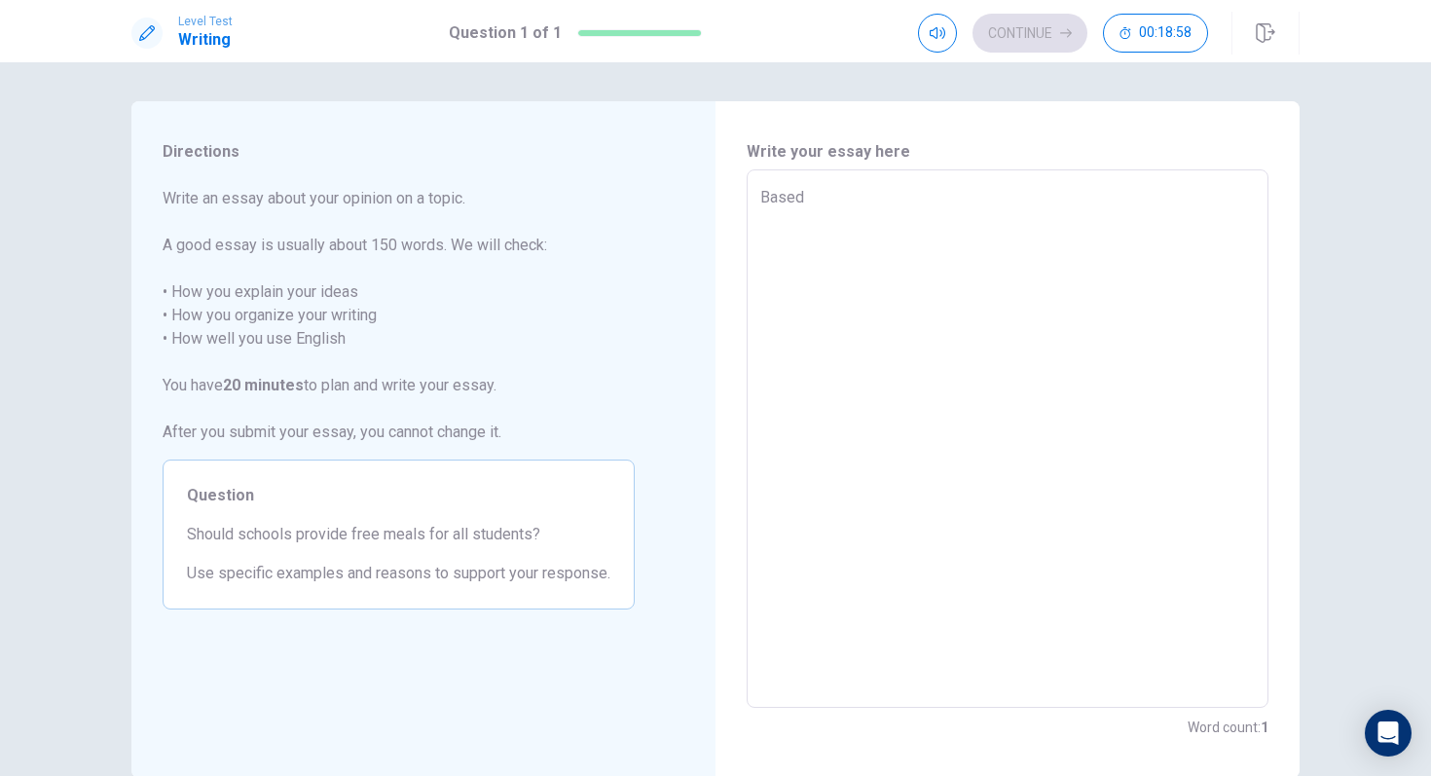
type textarea "x"
type textarea "Based"
type textarea "x"
type textarea "Based o"
type textarea "x"
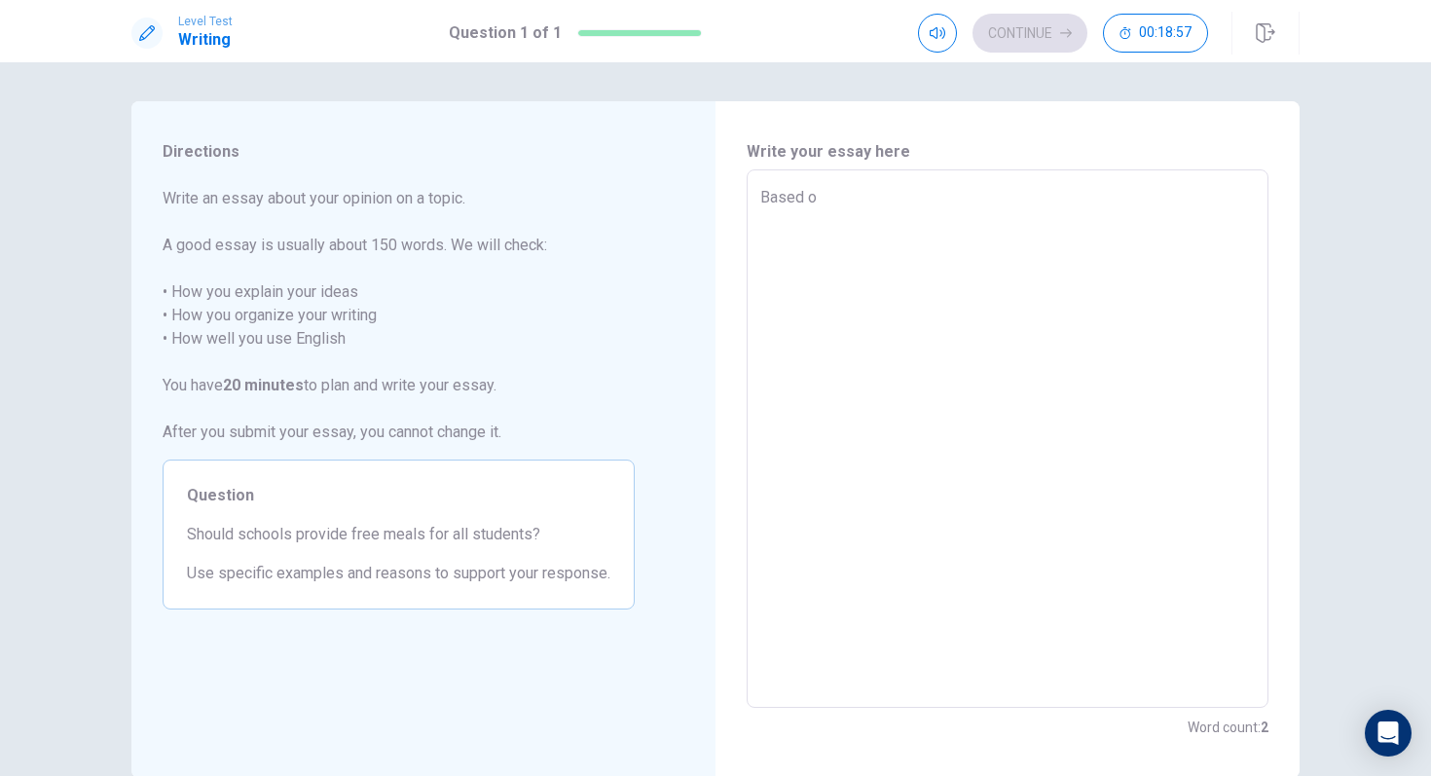
type textarea "Based on"
type textarea "x"
type textarea "Based on"
type textarea "x"
type textarea "Based on m"
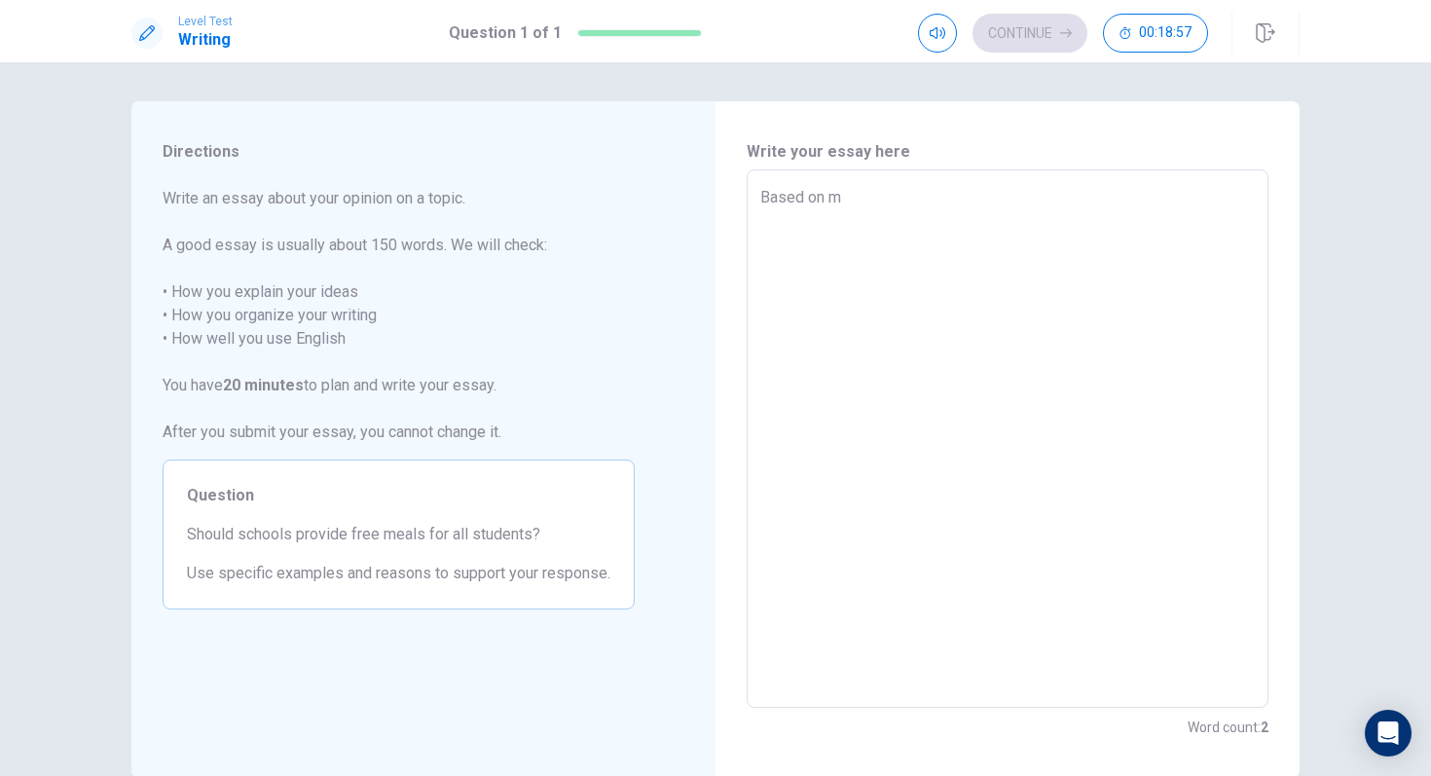
type textarea "x"
type textarea "Based on my"
type textarea "x"
type textarea "Based on my"
type textarea "x"
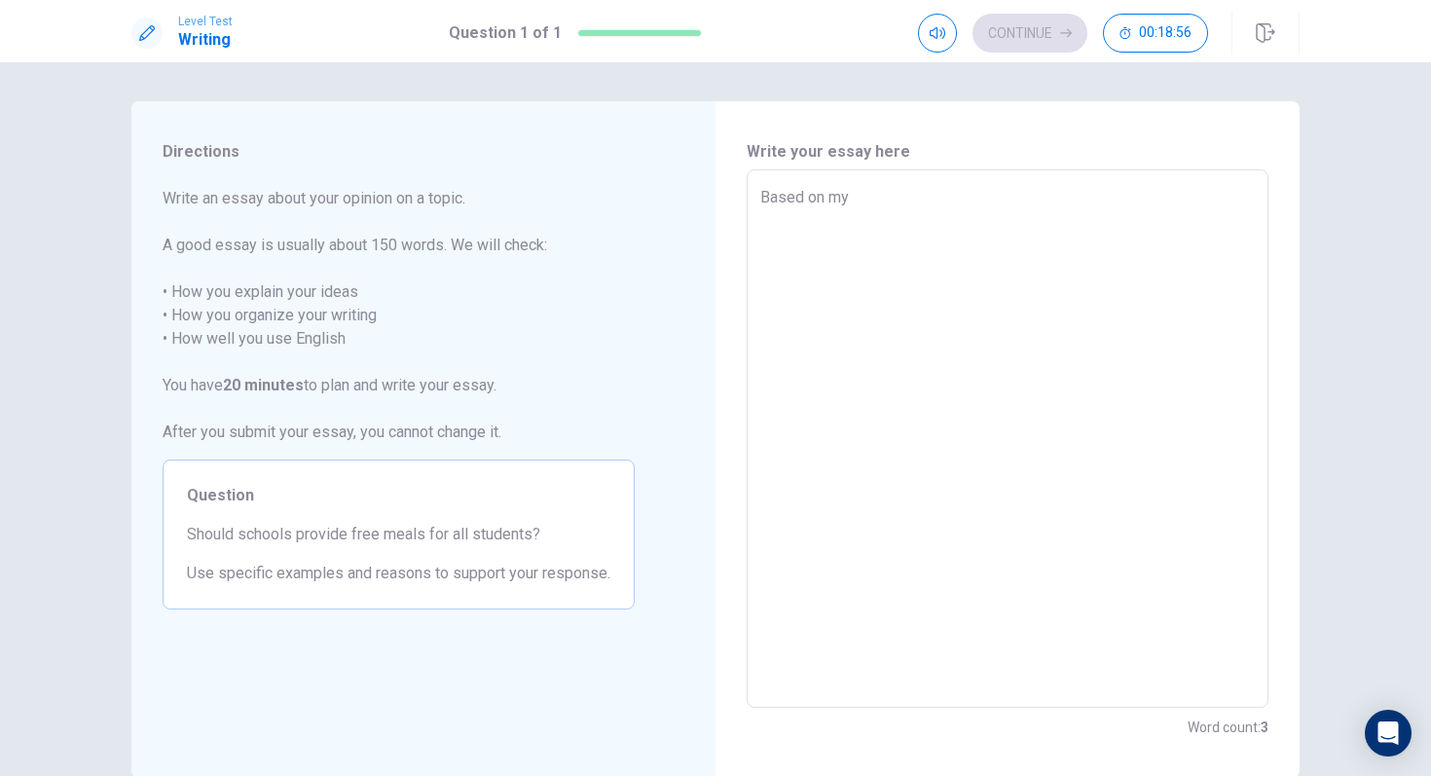
type textarea "Based on my p"
type textarea "x"
type textarea "Based on my pe"
type textarea "x"
type textarea "Based on my per"
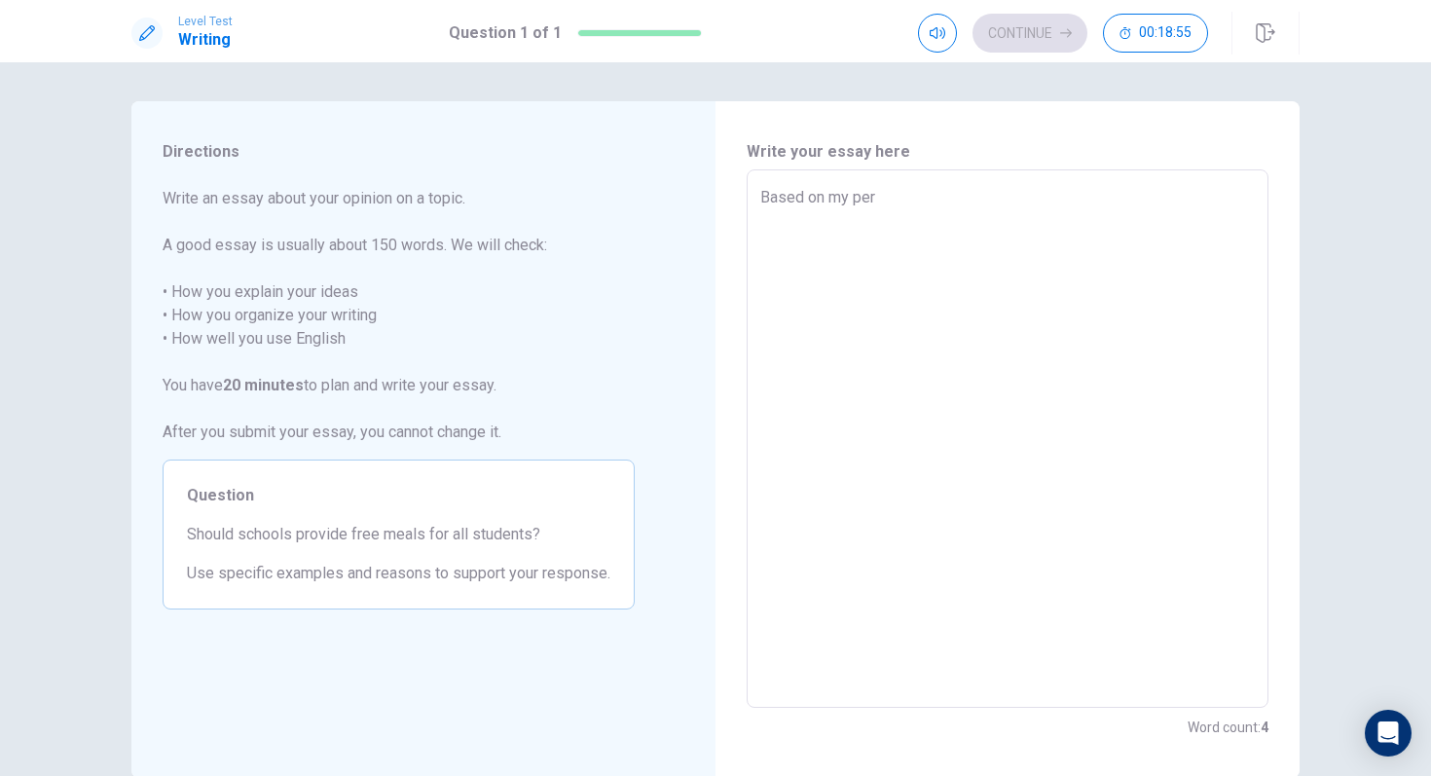
type textarea "x"
type textarea "Based on my pers"
type textarea "x"
type textarea "Based on my perso"
type textarea "x"
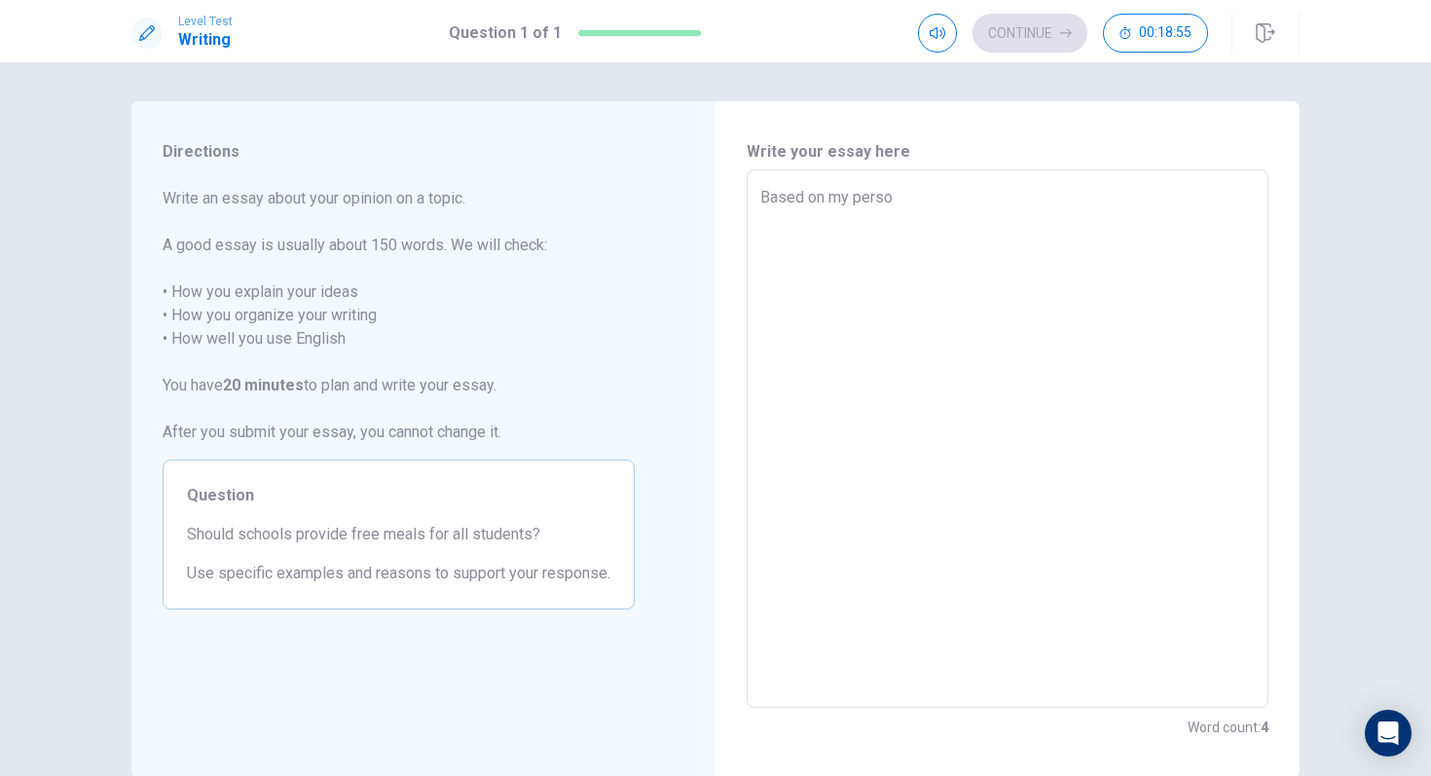
type textarea "Based on my person"
type textarea "x"
type textarea "Based on my persona"
type textarea "x"
type textarea "Based on my personal"
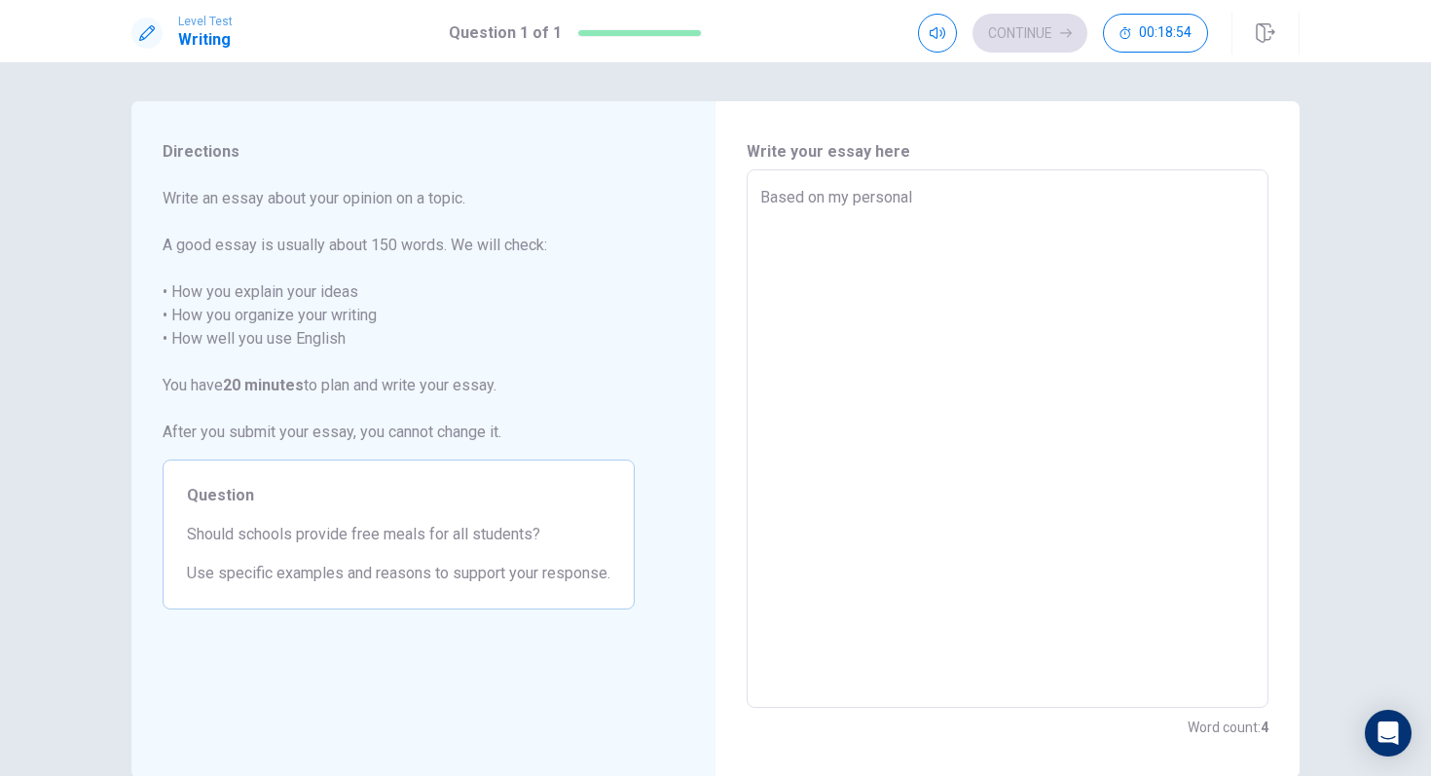
type textarea "x"
type textarea "Based on my personal"
type textarea "x"
type textarea "Based on my personal p"
type textarea "x"
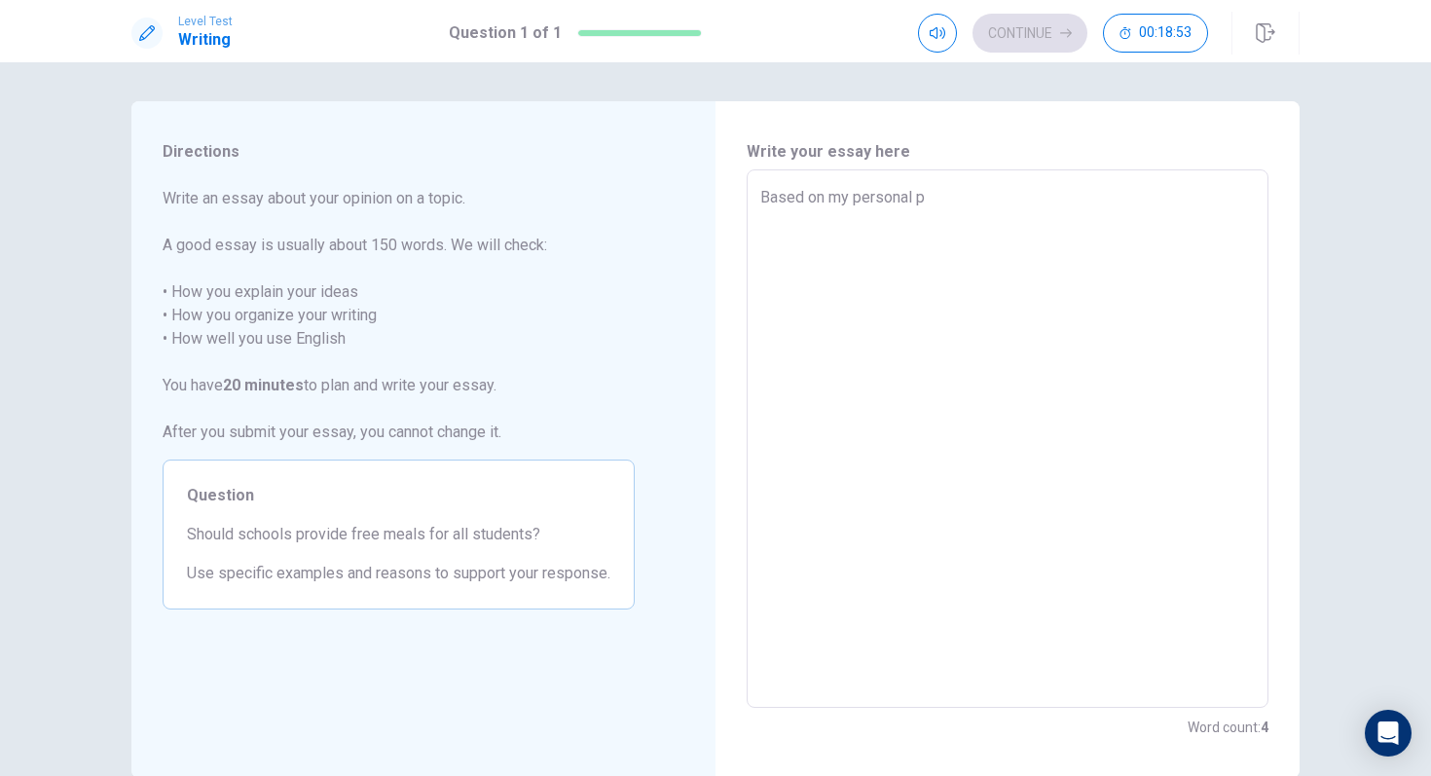
type textarea "Based on my personal pe"
type textarea "x"
type textarea "Based on my personal per"
type textarea "x"
type textarea "Based on my personal pers"
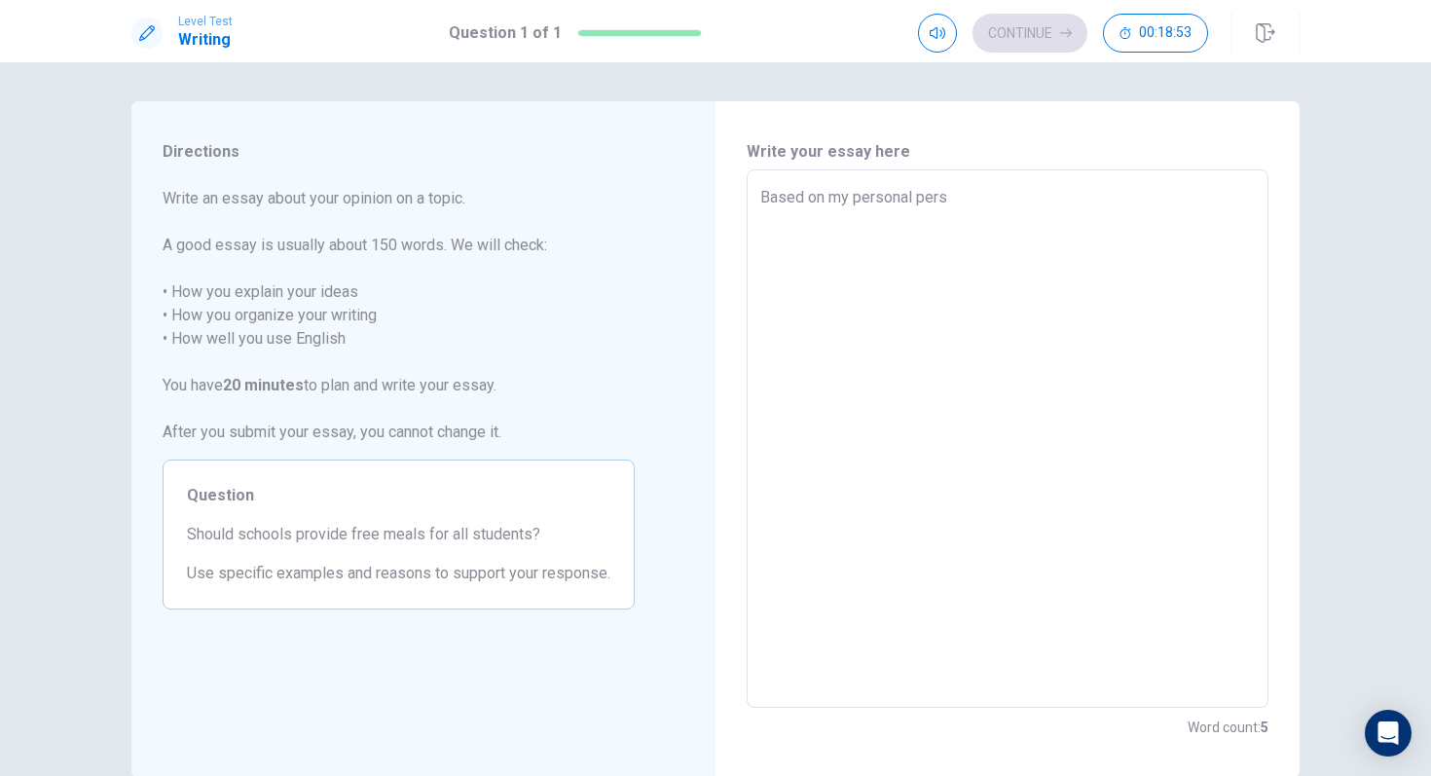
type textarea "x"
type textarea "Based on my personal persp"
type textarea "x"
type textarea "Based on my personal perspe"
type textarea "x"
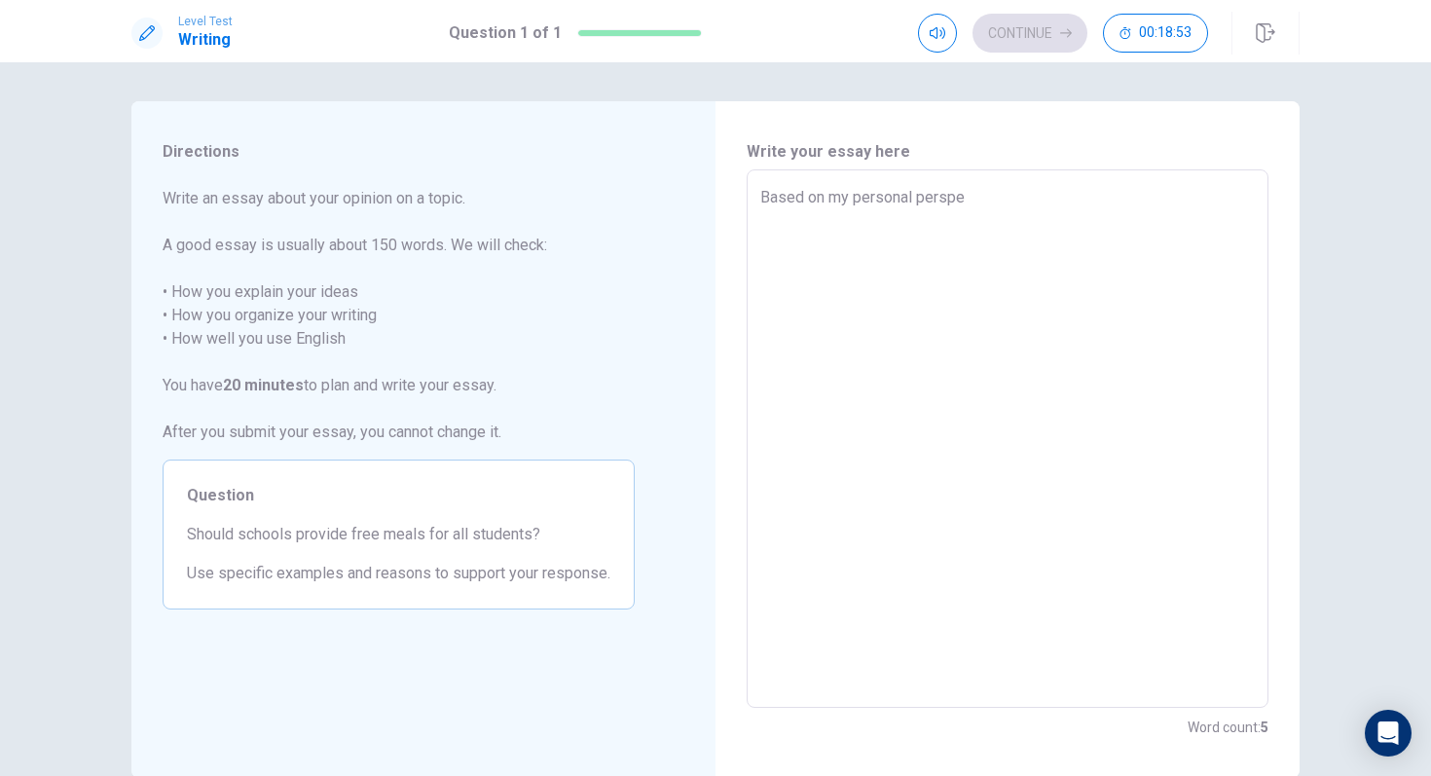
type textarea "Based on my personal perspec"
type textarea "x"
type textarea "Based on my personal perspect"
type textarea "x"
type textarea "Based on my personal perspecti"
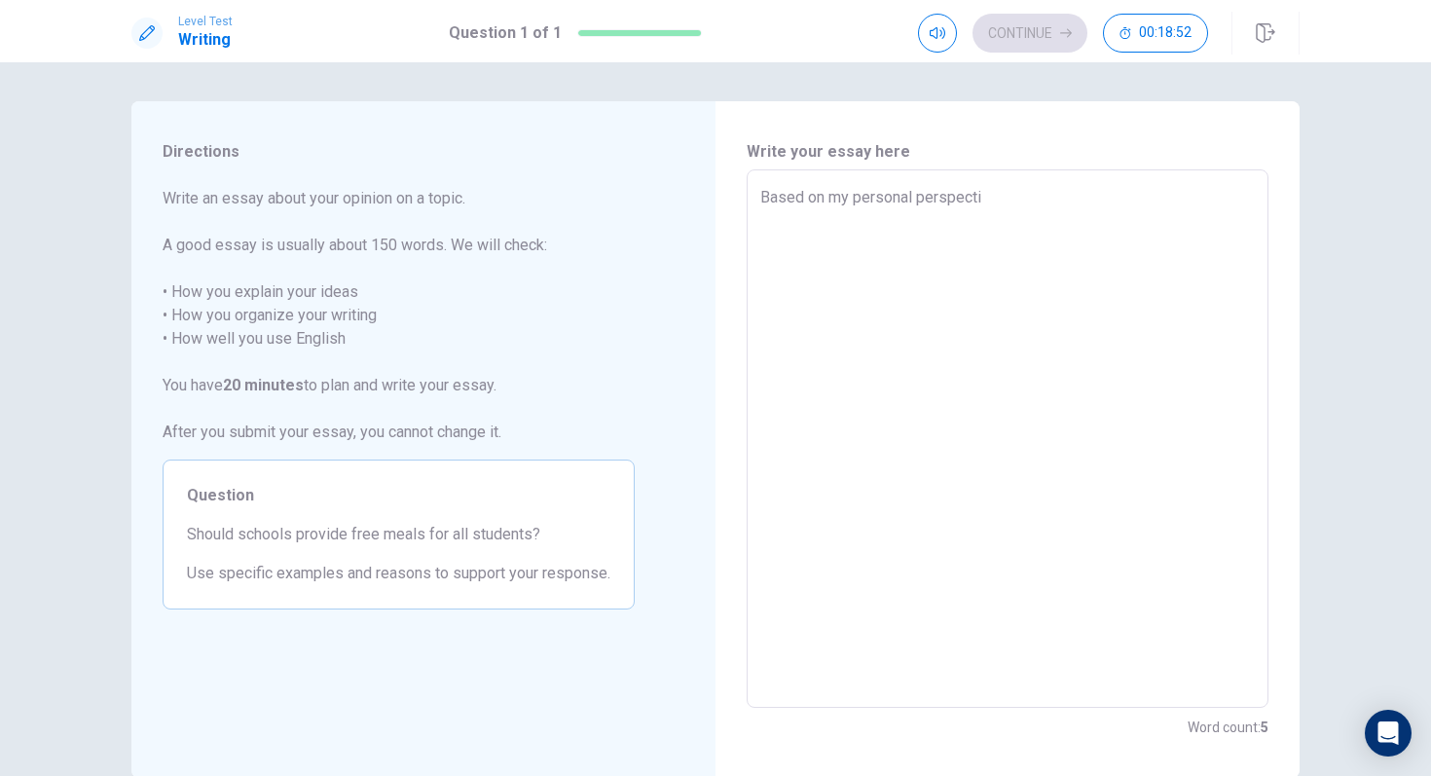
type textarea "x"
type textarea "Based on my personal perspectiv"
type textarea "x"
type textarea "Based on my personal perspective"
type textarea "x"
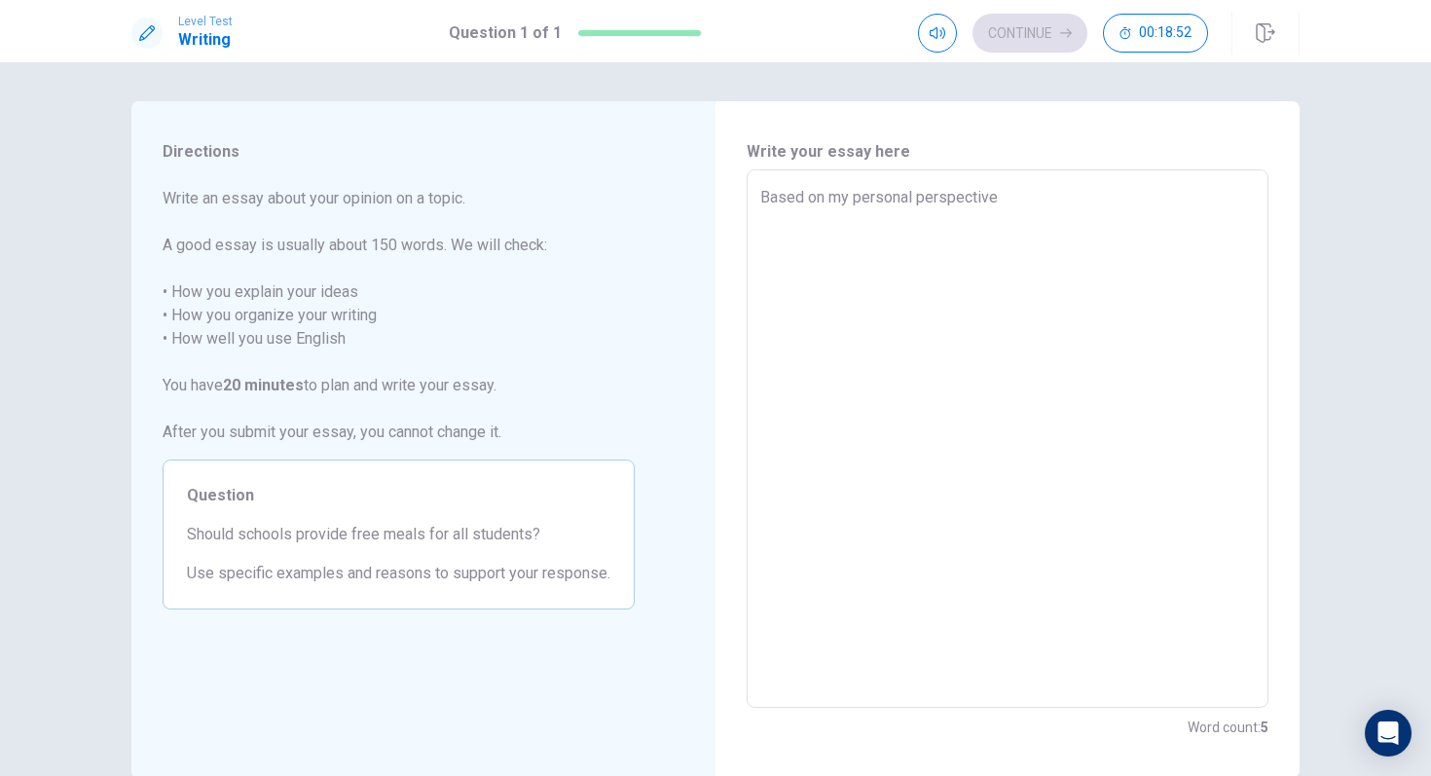
type textarea "Based on my personal perspective,"
type textarea "x"
type textarea "Based on my personal perspective,"
type textarea "x"
type textarea "Based on my personal perspective, I"
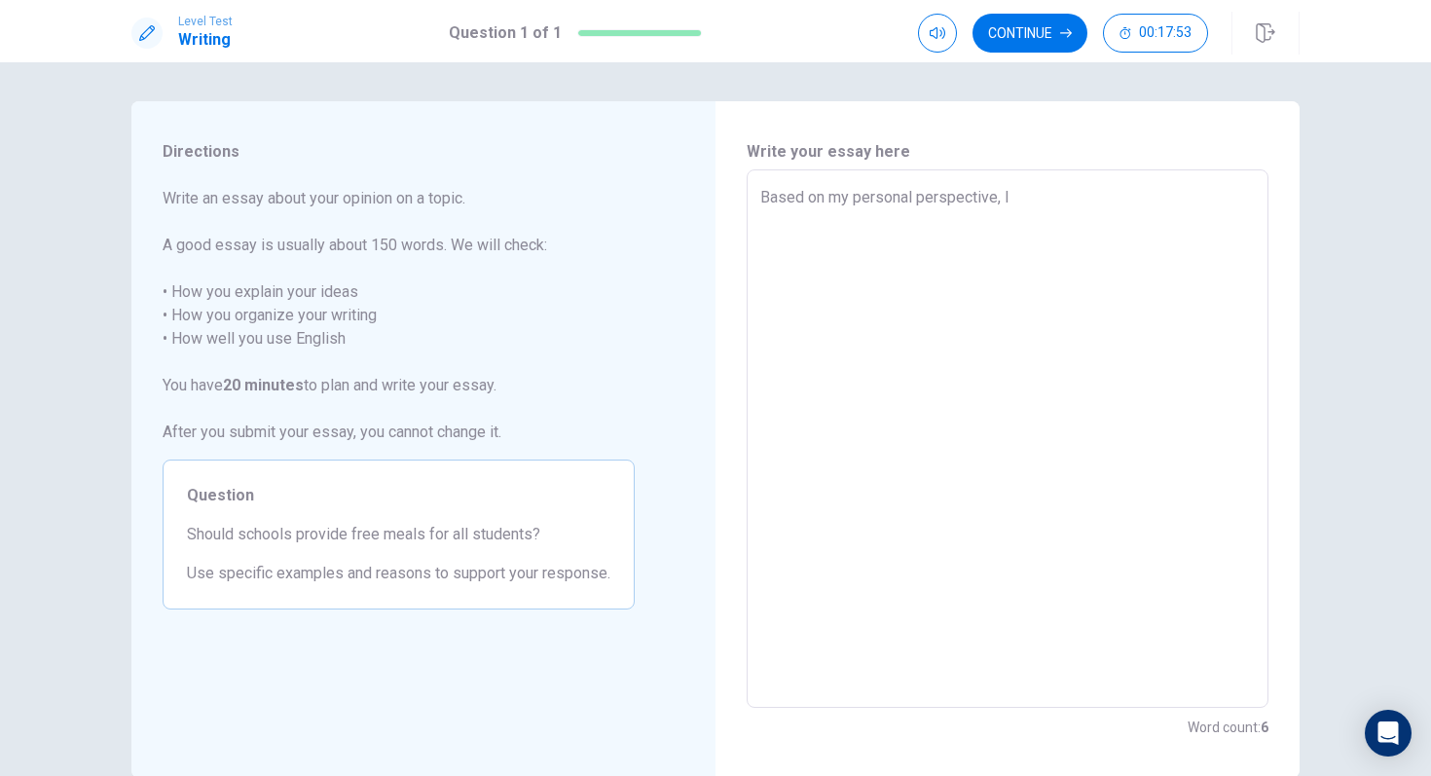
type textarea "x"
type textarea "Based on my personal perspective, I"
type textarea "x"
type textarea "Based on my personal perspective, I b"
type textarea "x"
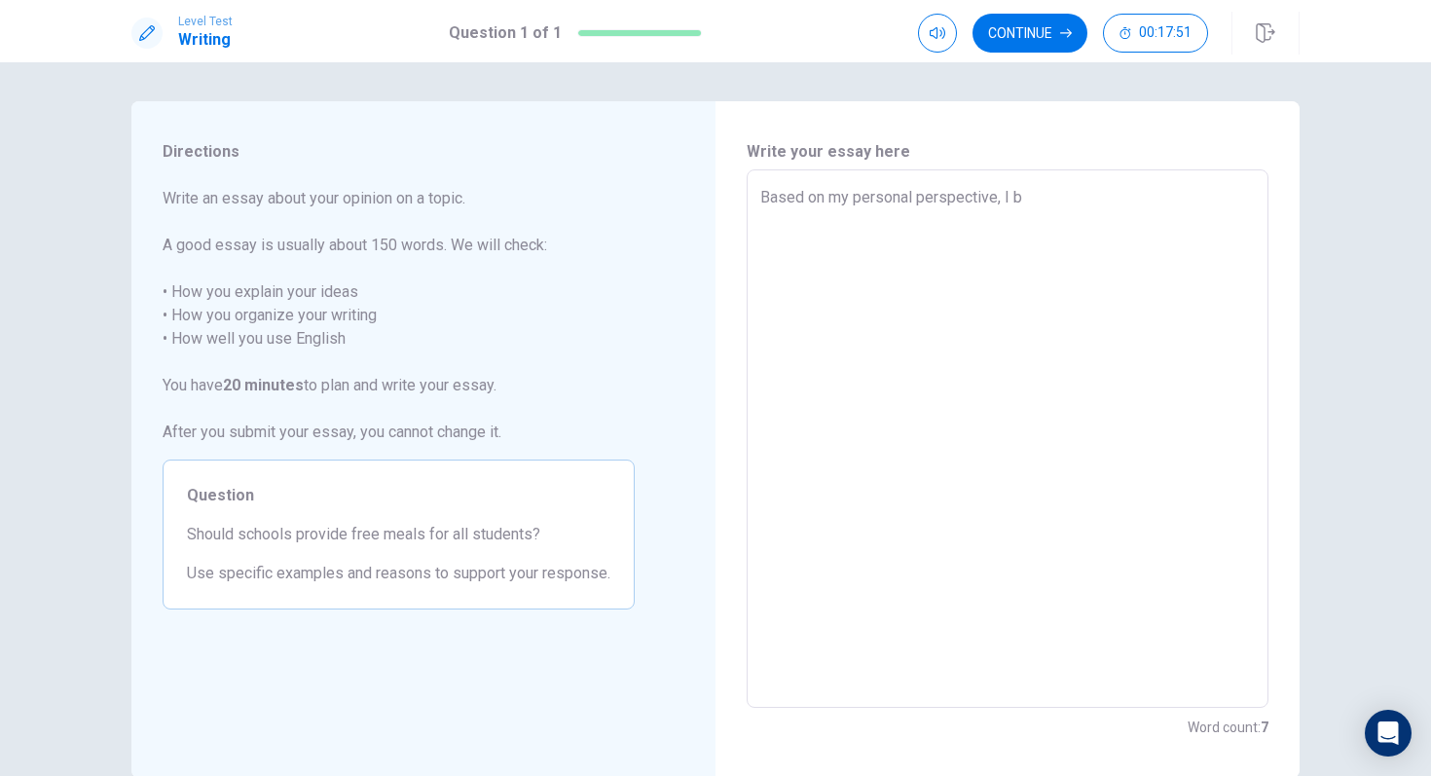
type textarea "Based on my personal perspective, I be"
type textarea "x"
type textarea "Based on my personal perspective, I bel"
type textarea "x"
type textarea "Based on my personal perspective, I beli"
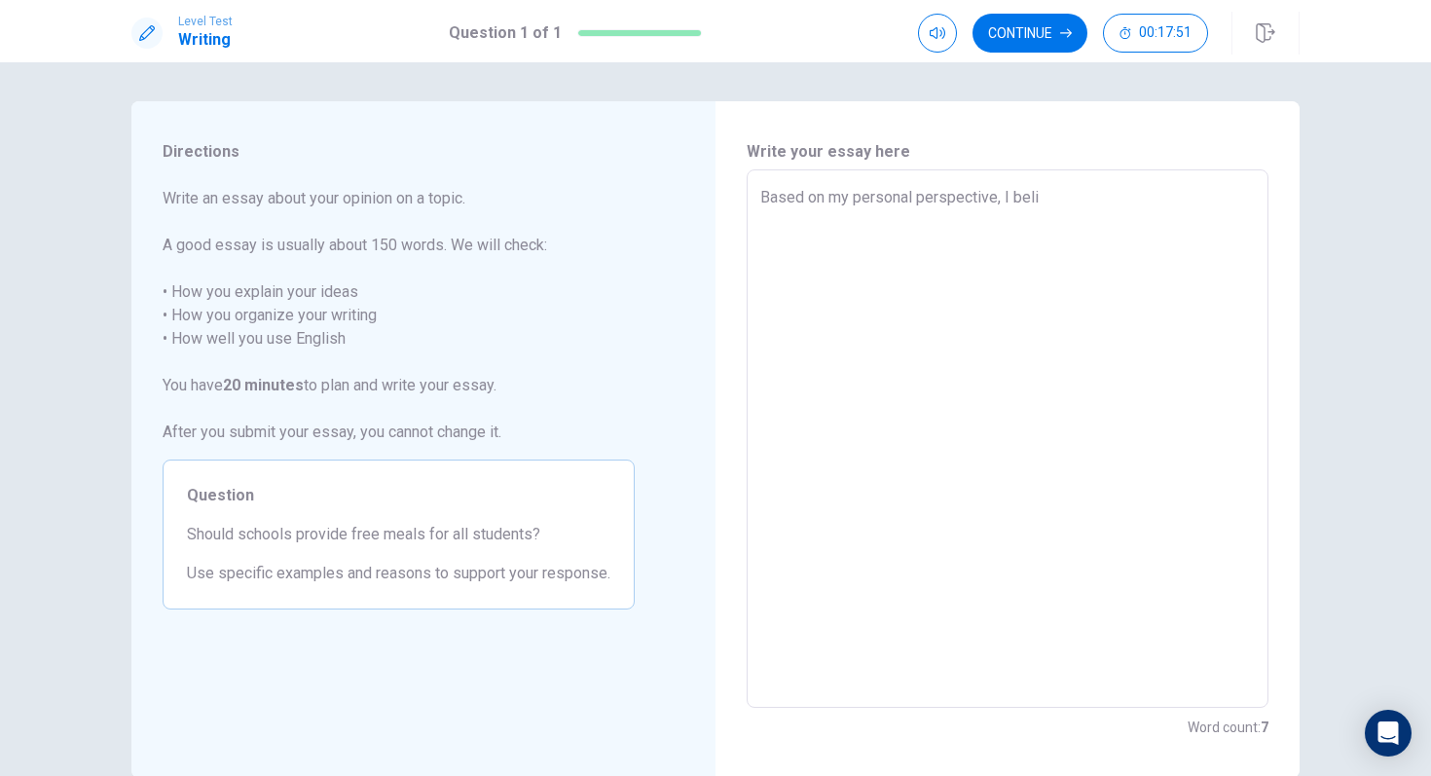
type textarea "x"
type textarea "Based on my personal perspective, I belie"
type textarea "x"
type textarea "Based on my personal perspective, I believ"
type textarea "x"
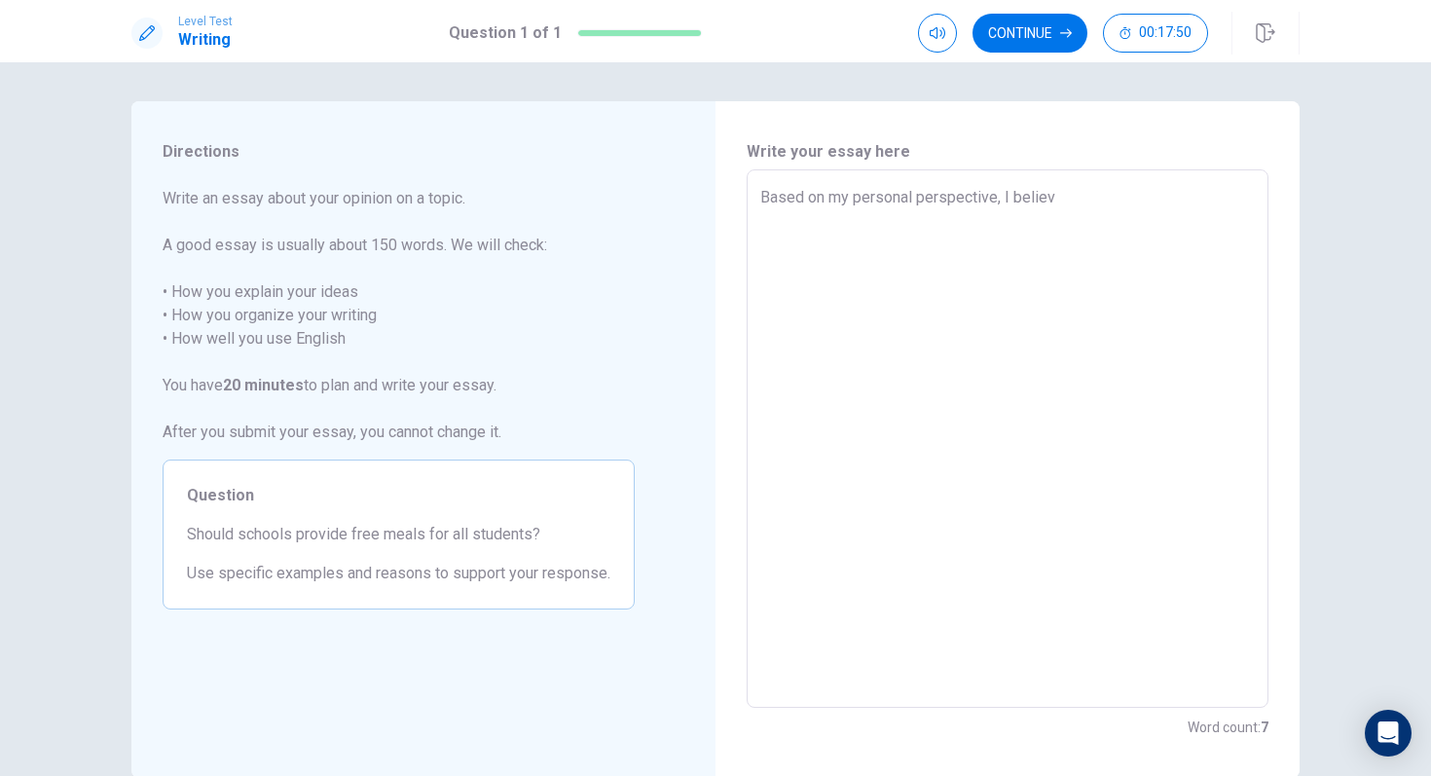
type textarea "Based on my personal perspective, I believe"
type textarea "x"
type textarea "Based on my personal perspective, I believe"
type textarea "x"
type textarea "Based on my personal perspective, I believe t"
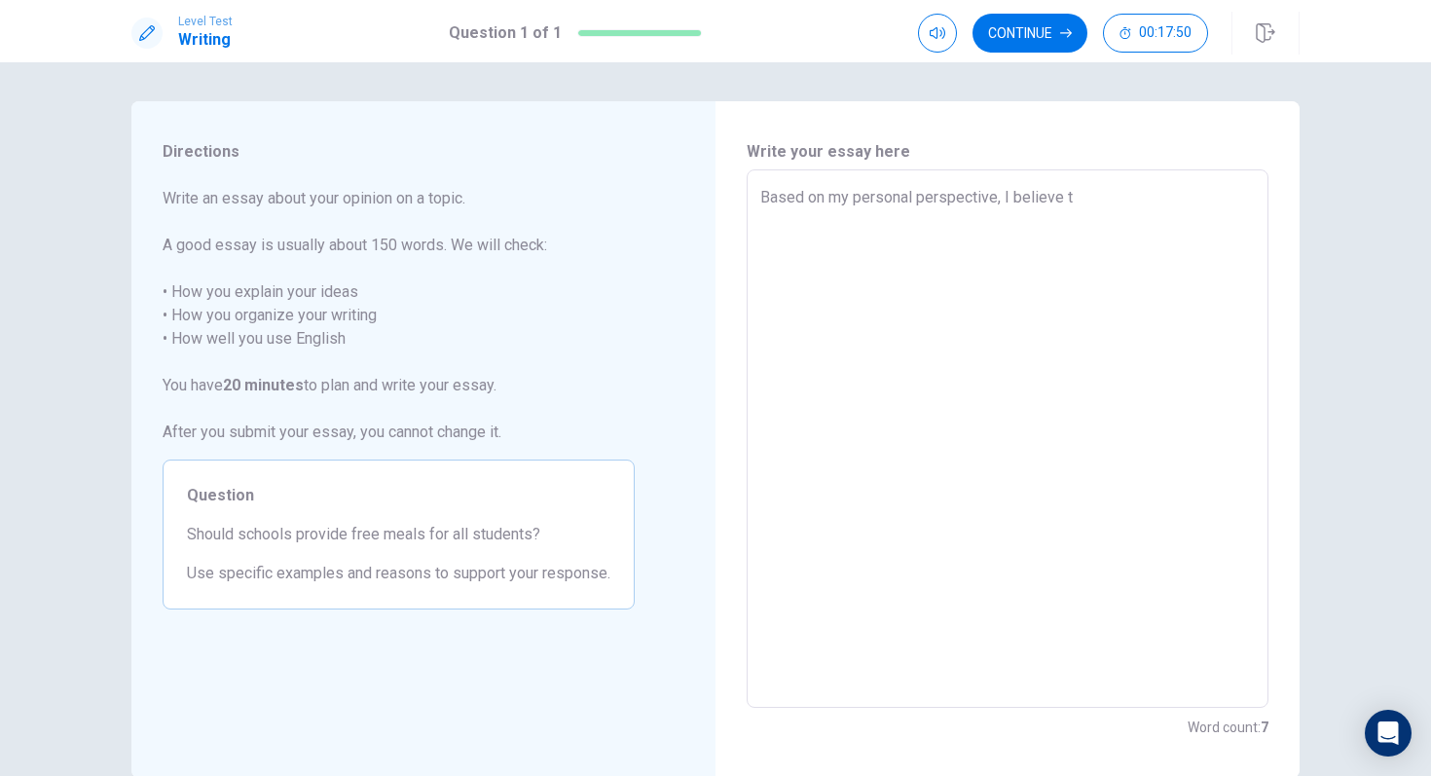
type textarea "x"
type textarea "Based on my personal perspective, I believe th"
type textarea "x"
type textarea "Based on my personal perspective, I believe tha"
type textarea "x"
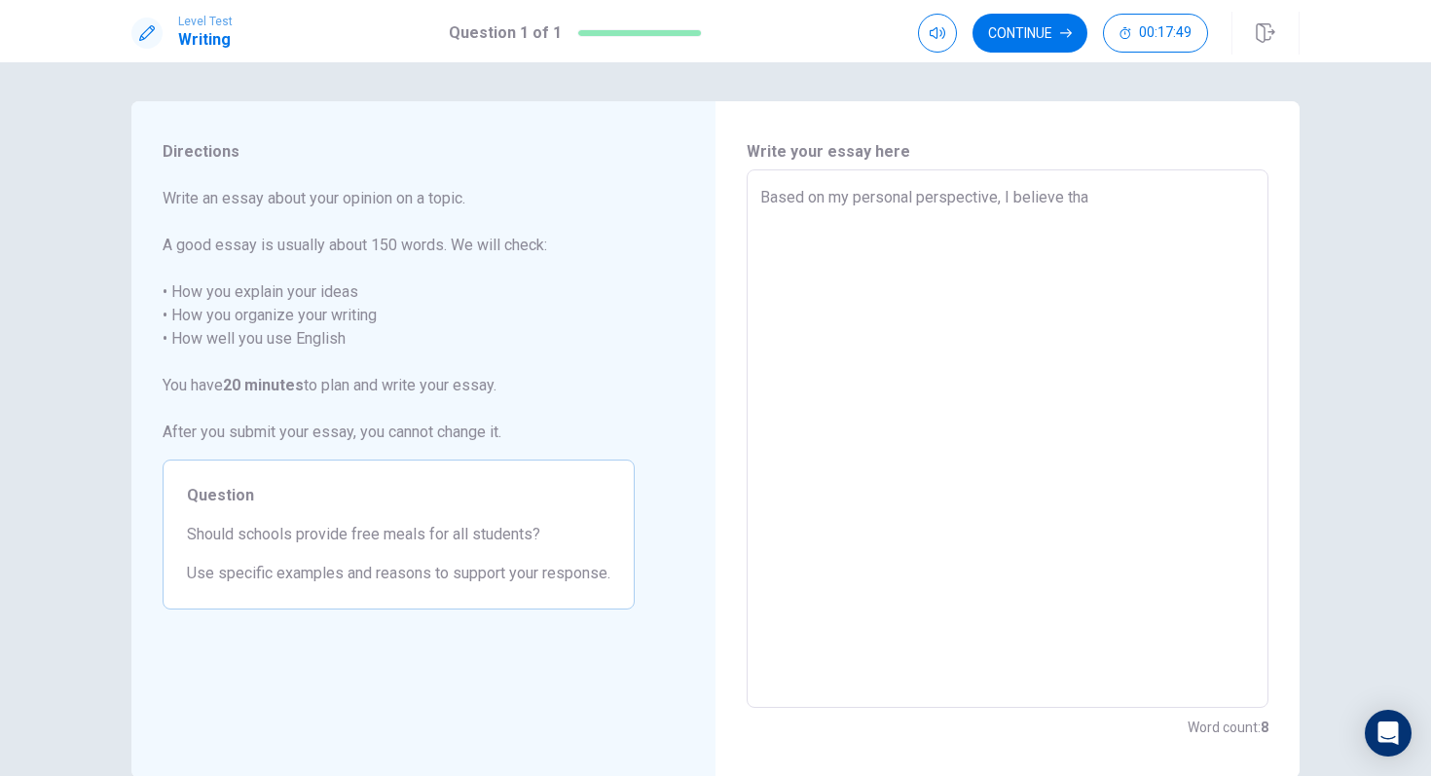
type textarea "Based on my personal perspective, I believe that"
type textarea "x"
type textarea "Based on my personal perspective, I believe that"
type textarea "x"
type textarea "Based on my personal perspective, I believe that s"
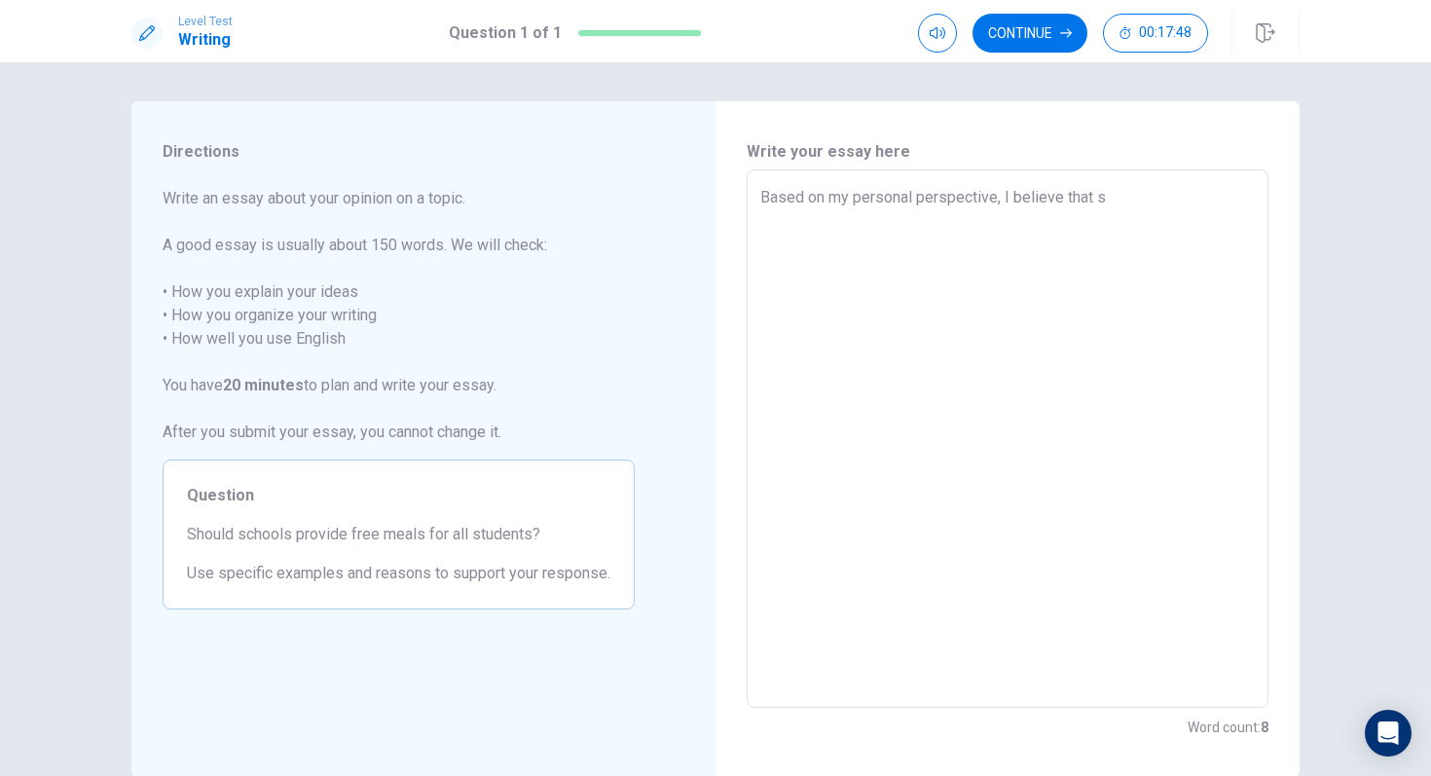
type textarea "x"
type textarea "Based on my personal perspective, I believe that sc"
type textarea "x"
type textarea "Based on my personal perspective, I believe that sch"
type textarea "x"
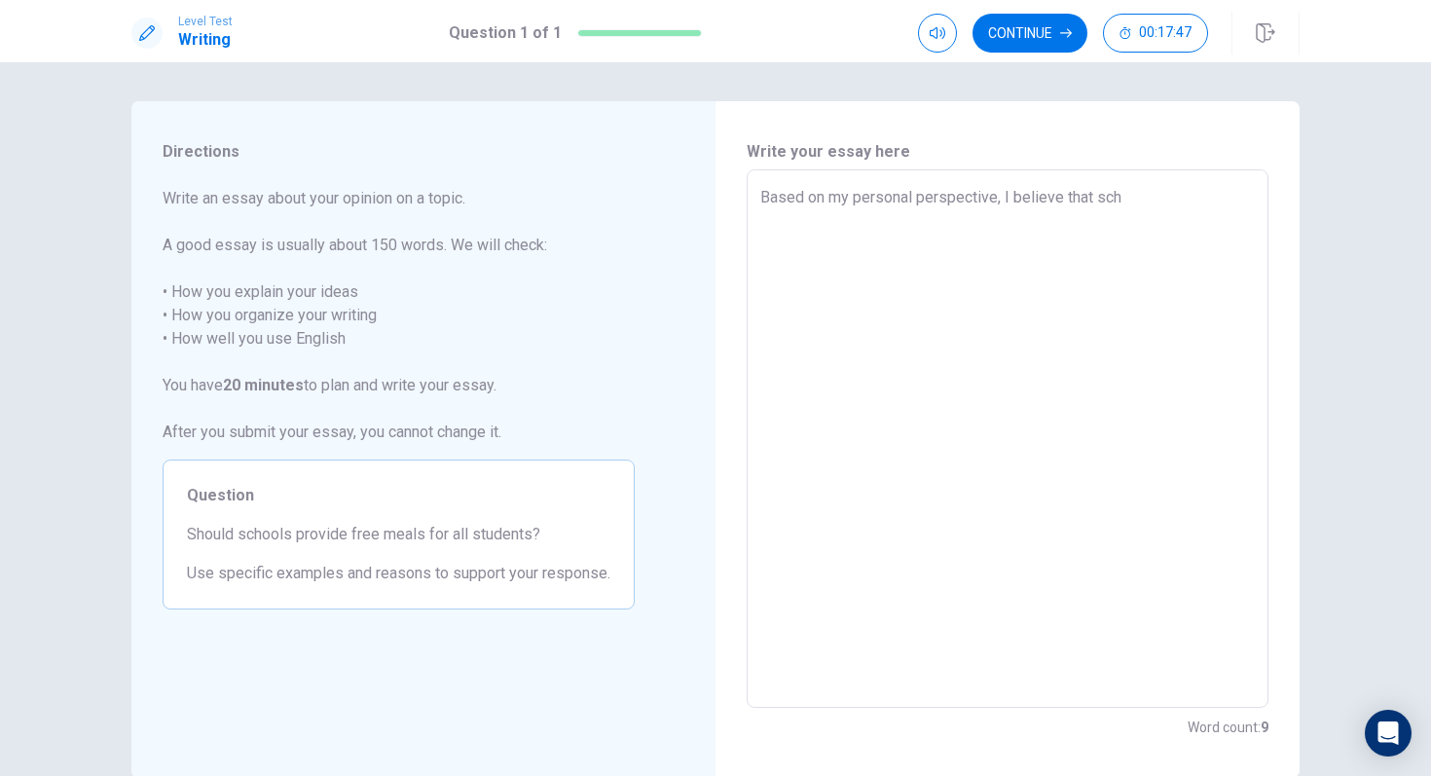
type textarea "Based on my personal perspective, I believe that sc"
type textarea "x"
type textarea "Based on my personal perspective, I believe that s"
type textarea "x"
type textarea "Based on my personal perspective, I believe that"
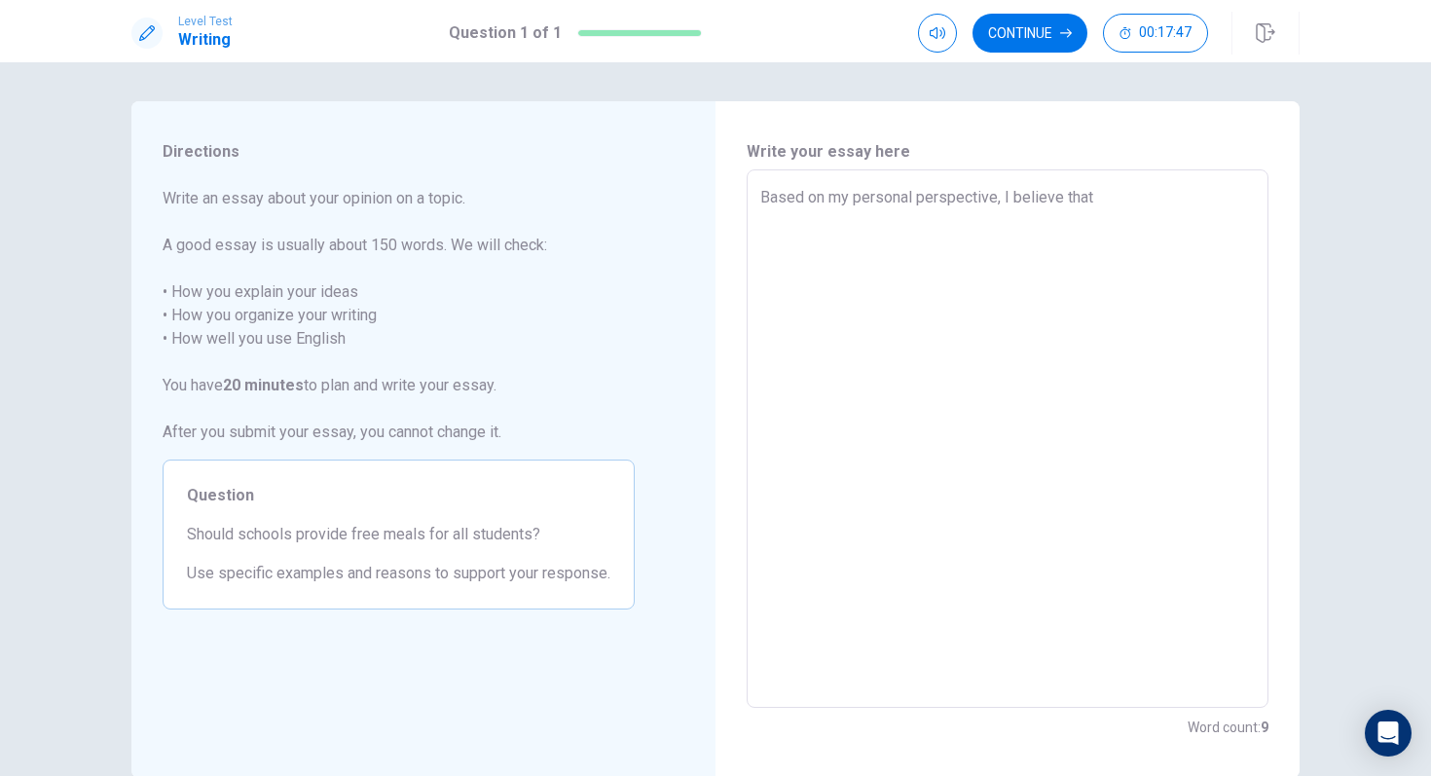
type textarea "x"
type textarea "Based on my personal perspective, I believe that i"
type textarea "x"
type textarea "Based on my personal perspective, I believe that it"
type textarea "x"
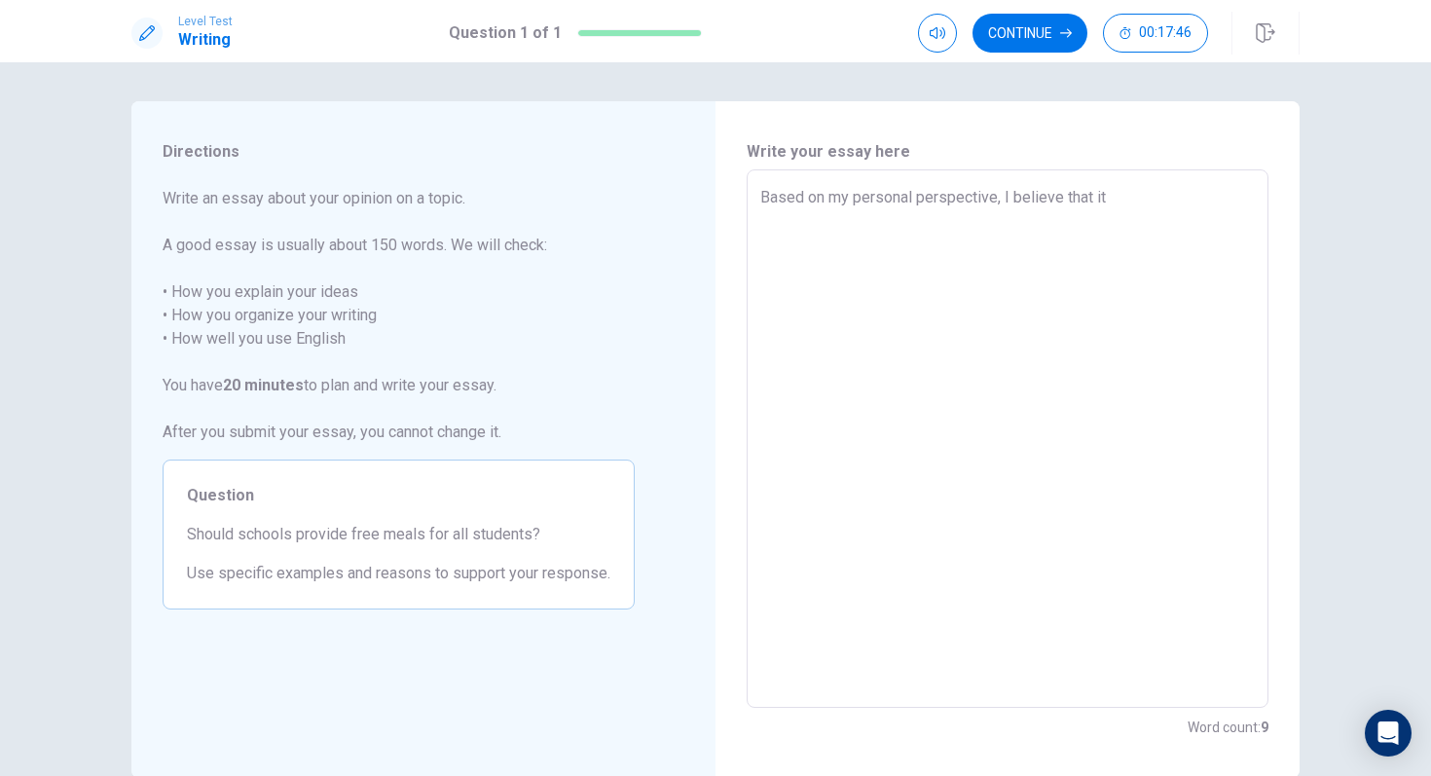
type textarea "Based on my personal perspective, I believe that it"
type textarea "x"
type textarea "Based on my personal perspective, I believe that it i"
type textarea "x"
type textarea "Based on my personal perspective, I believe that it is"
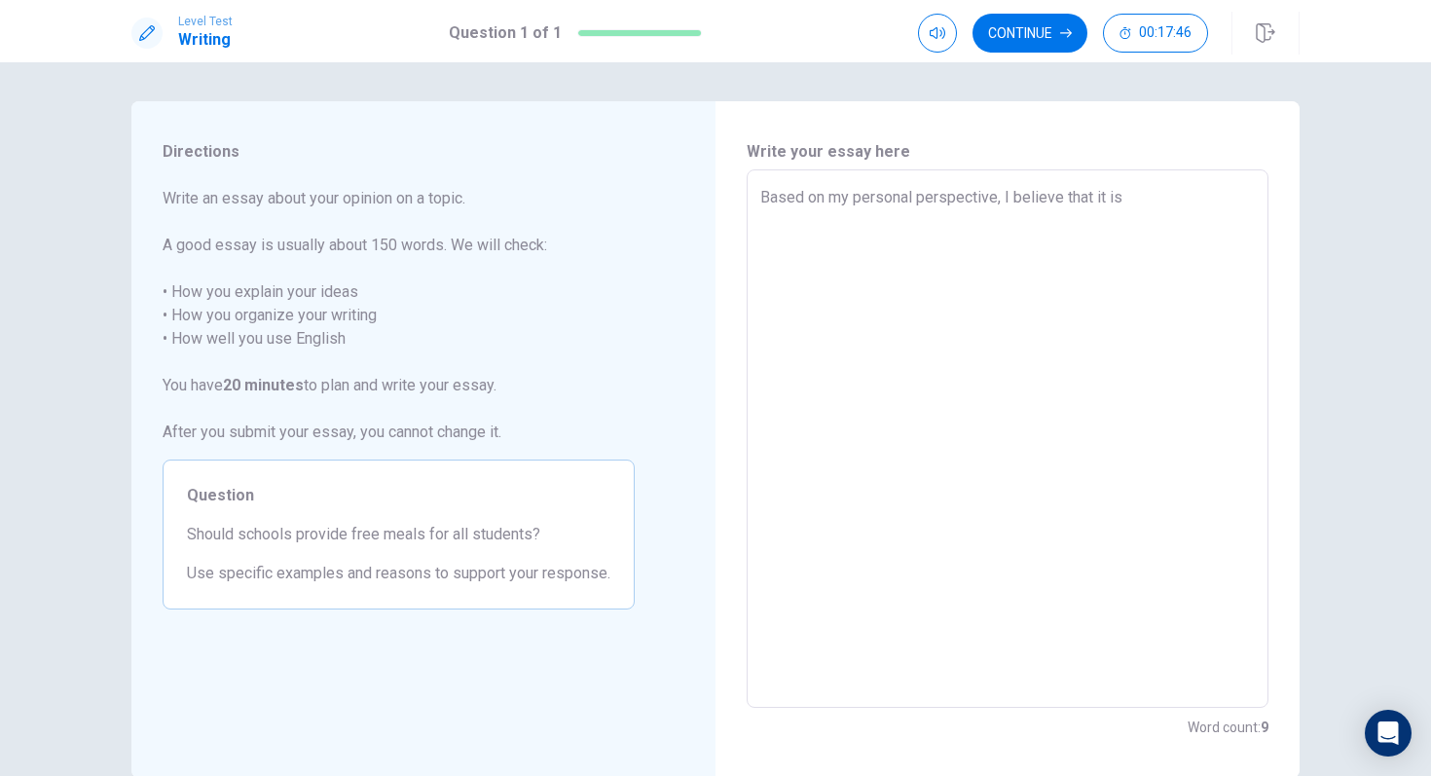
type textarea "x"
type textarea "Based on my personal perspective, I believe that it is"
type textarea "x"
type textarea "Based on my personal perspective, I believe that it is v"
type textarea "x"
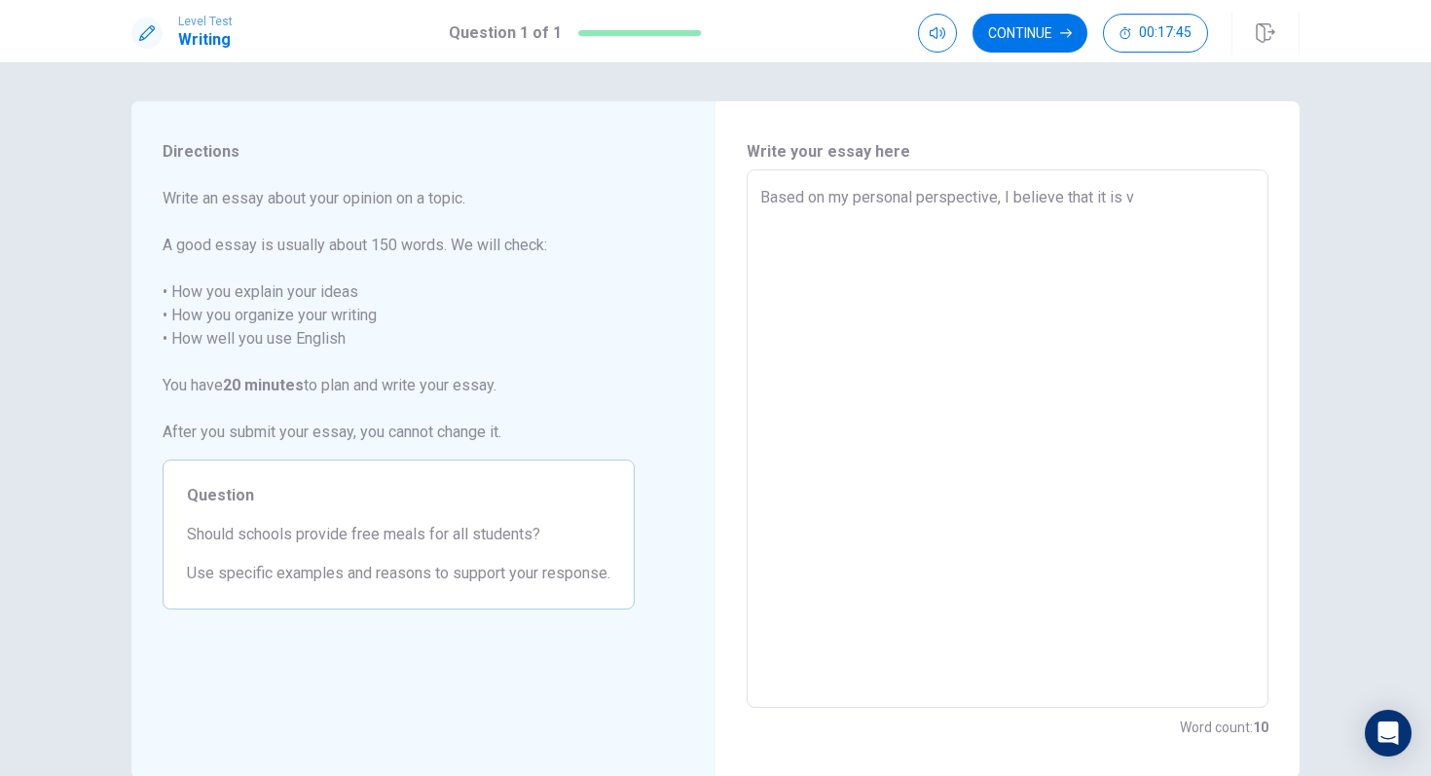
type textarea "Based on my personal perspective, I believe that it is vi"
type textarea "x"
type textarea "Based on my personal perspective, I believe that it is vit"
type textarea "x"
type textarea "Based on my personal perspective, I believe that it is vita"
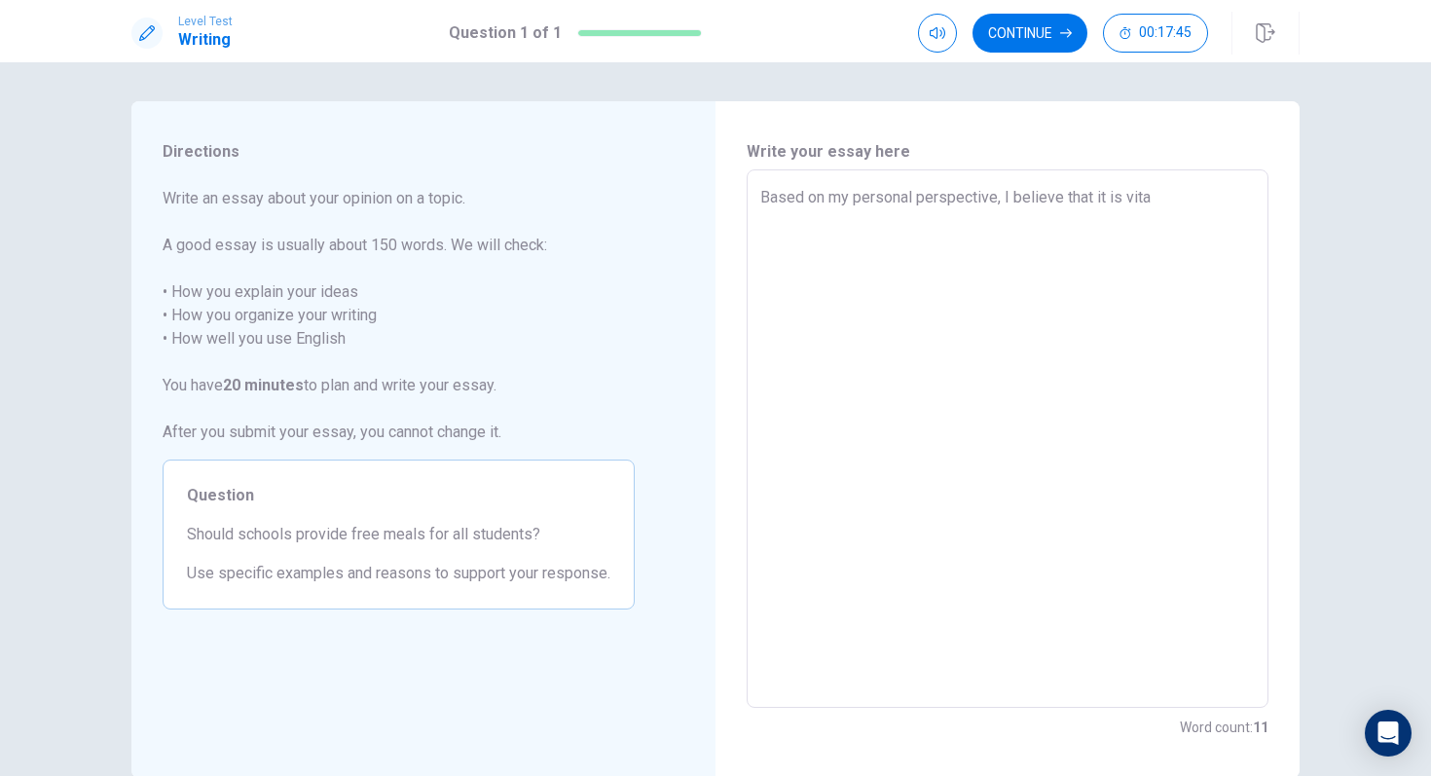
type textarea "x"
type textarea "Based on my personal perspective, I believe that it is vital"
type textarea "x"
type textarea "Based on my personal perspective, I believe that it is vital"
type textarea "x"
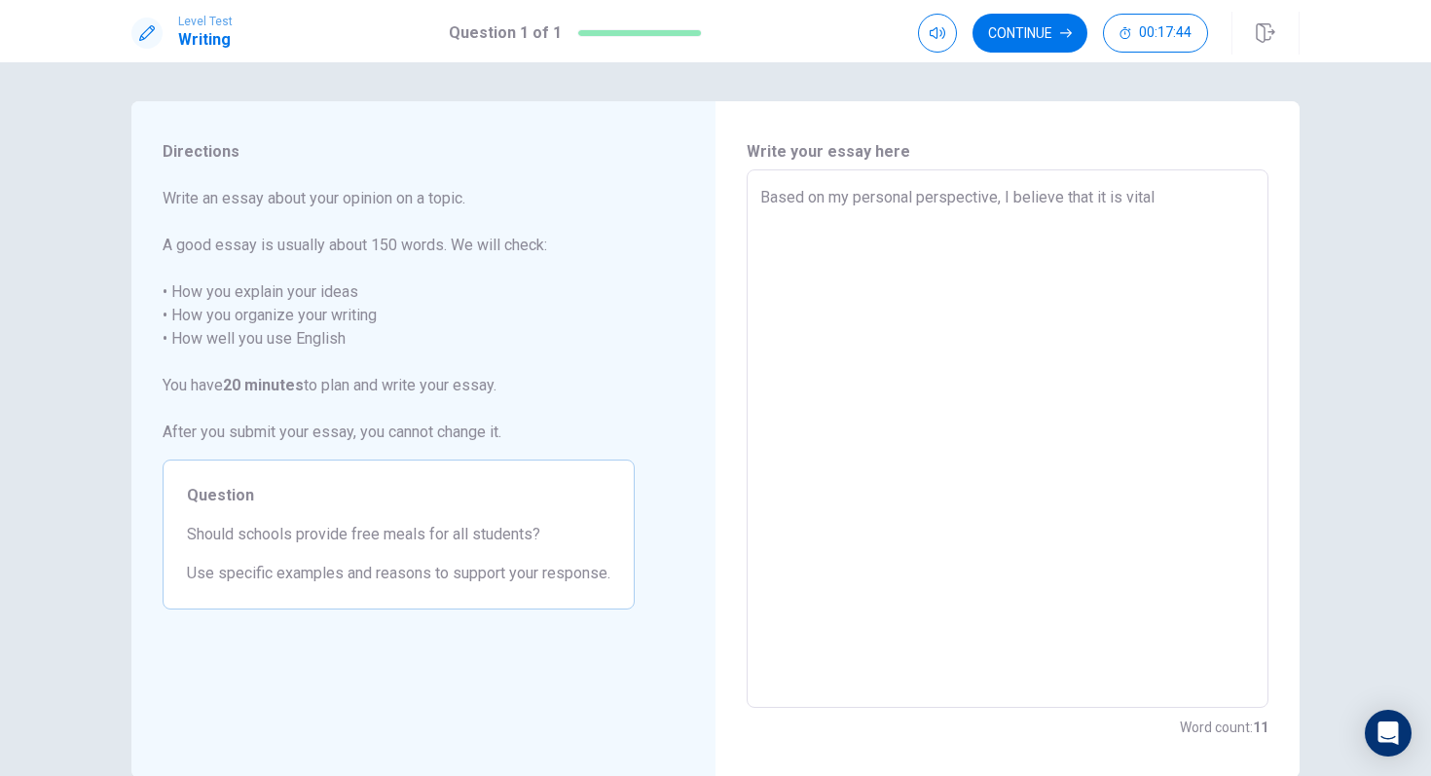
type textarea "Based on my personal perspective, I believe that it is vital f"
type textarea "x"
type textarea "Based on my personal perspective, I believe that it is vital fo"
type textarea "x"
type textarea "Based on my personal perspective, I believe that it is vital for"
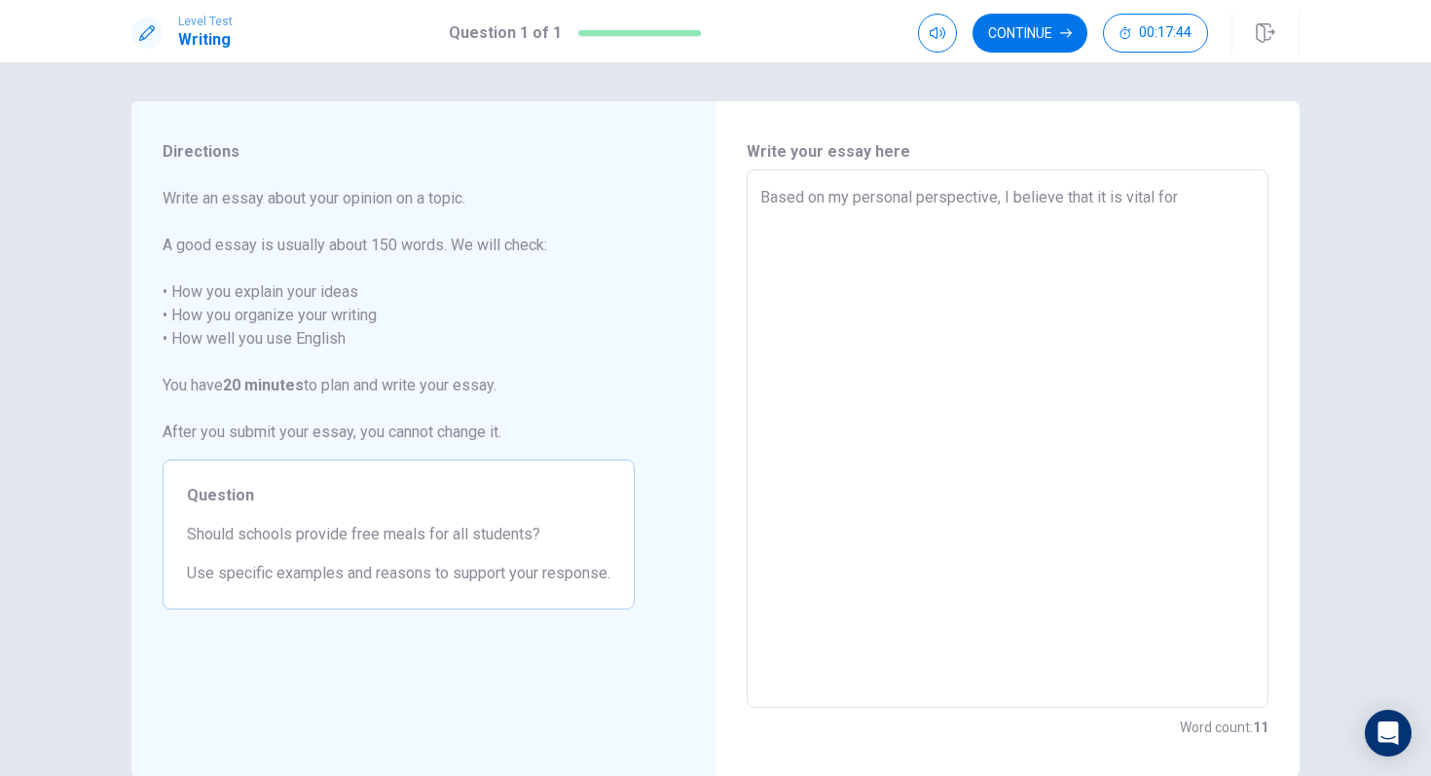
type textarea "x"
type textarea "Based on my personal perspective, I believe that it is vital for"
type textarea "x"
type textarea "Based on my personal perspective, I believe that it is vital for s"
type textarea "x"
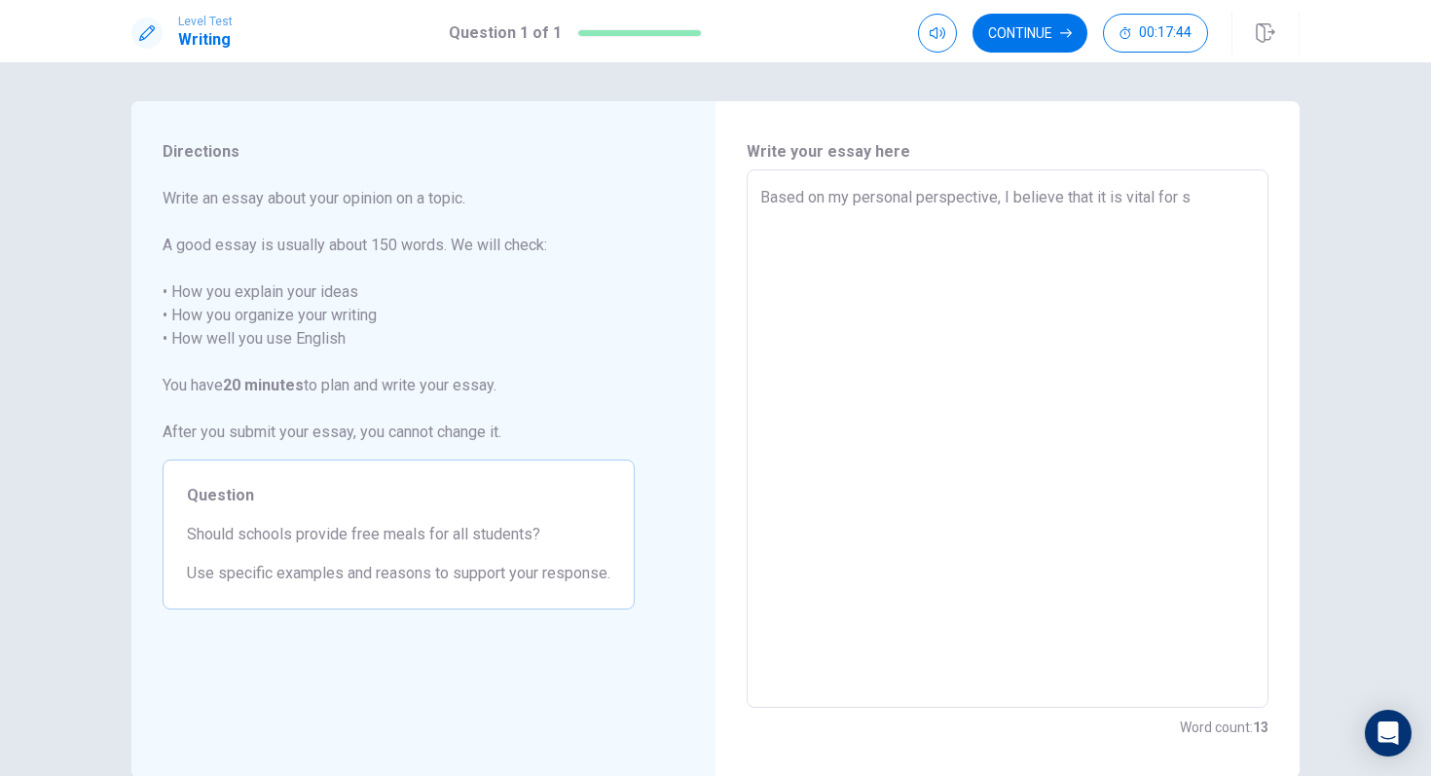
type textarea "Based on my personal perspective, I believe that it is vital for sc"
type textarea "x"
type textarea "Based on my personal perspective, I believe that it is vital for sch"
type textarea "x"
type textarea "Based on my personal perspective, I believe that it is vital for scho"
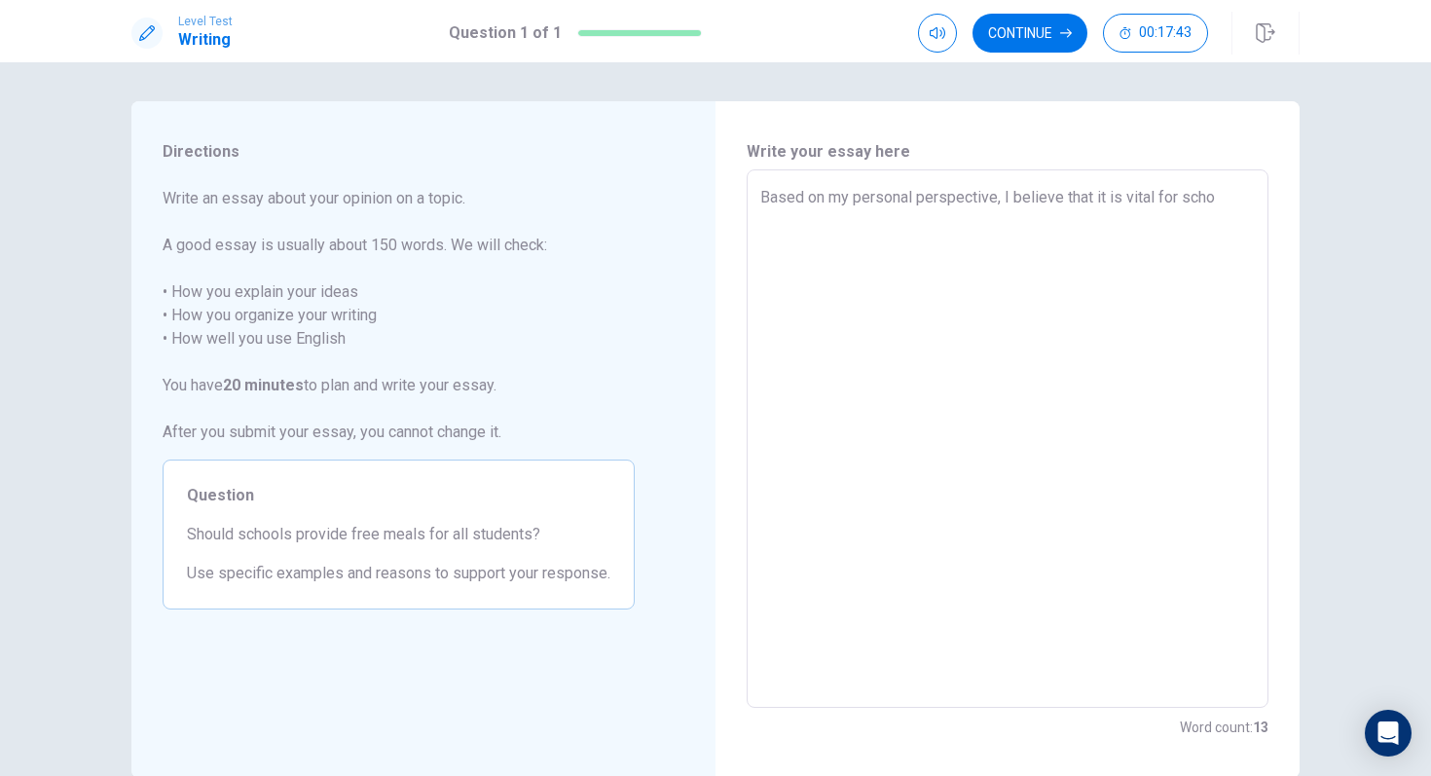
type textarea "x"
type textarea "Based on my personal perspective, I believe that it is vital for schoo"
type textarea "x"
type textarea "Based on my personal perspective, I believe that it is vital for school"
type textarea "x"
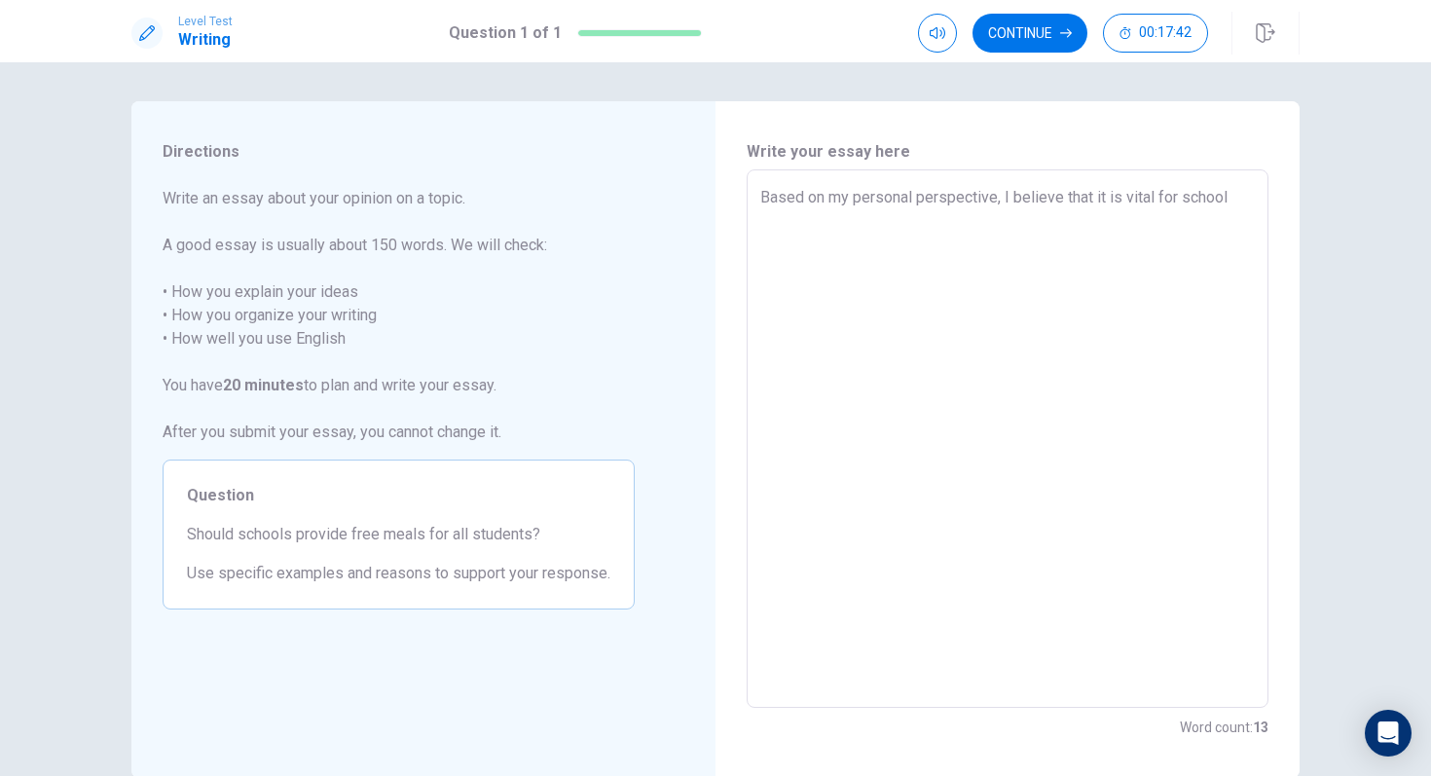
type textarea "Based on my personal perspective, I believe that it is vital for schools"
type textarea "x"
type textarea "Based on my personal perspective, I believe that it is vital for schools"
type textarea "x"
type textarea "Based on my personal perspective, I believe that it is vital for schools t"
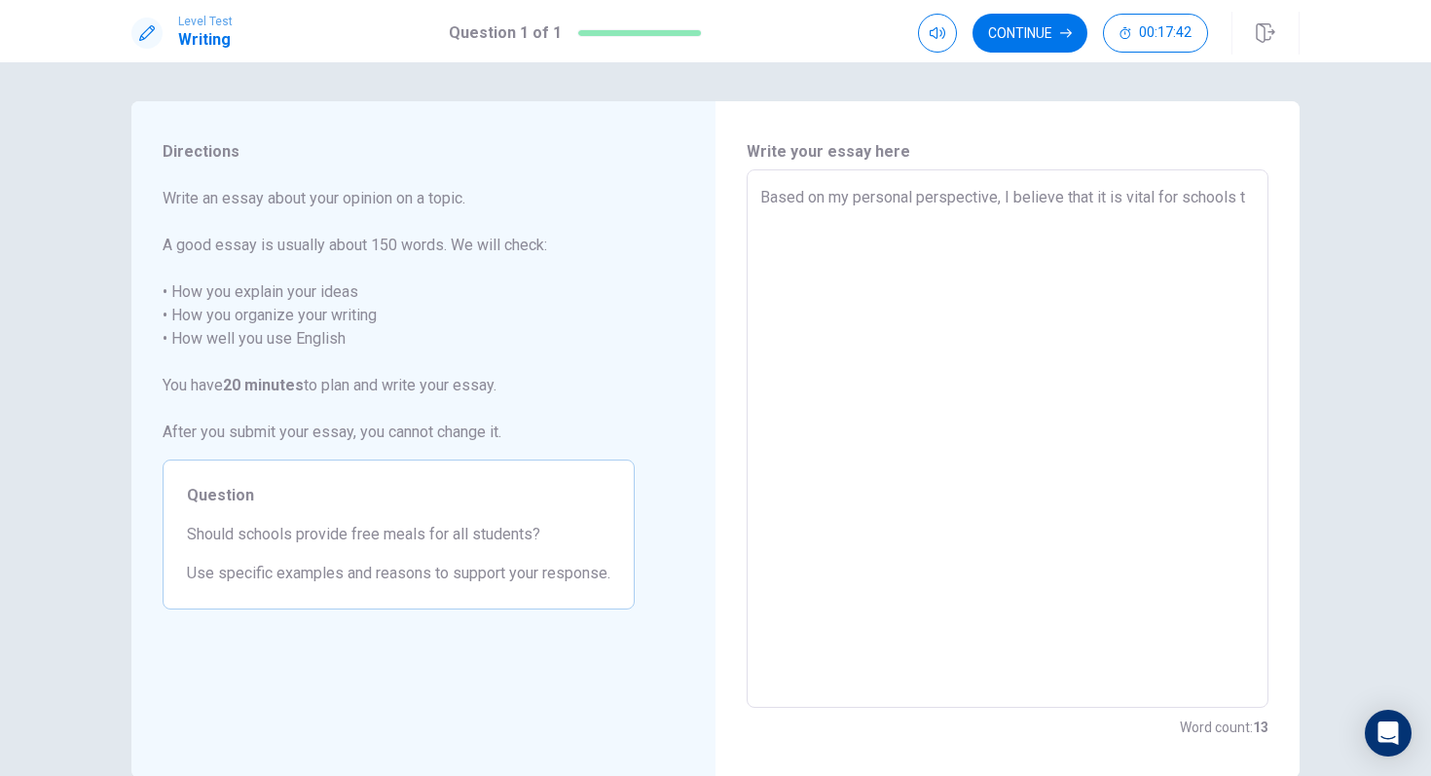
type textarea "x"
type textarea "Based on my personal perspective, I believe that it is vital for schools to"
type textarea "x"
type textarea "Based on my personal perspective, I believe that it is vital for schools to"
type textarea "x"
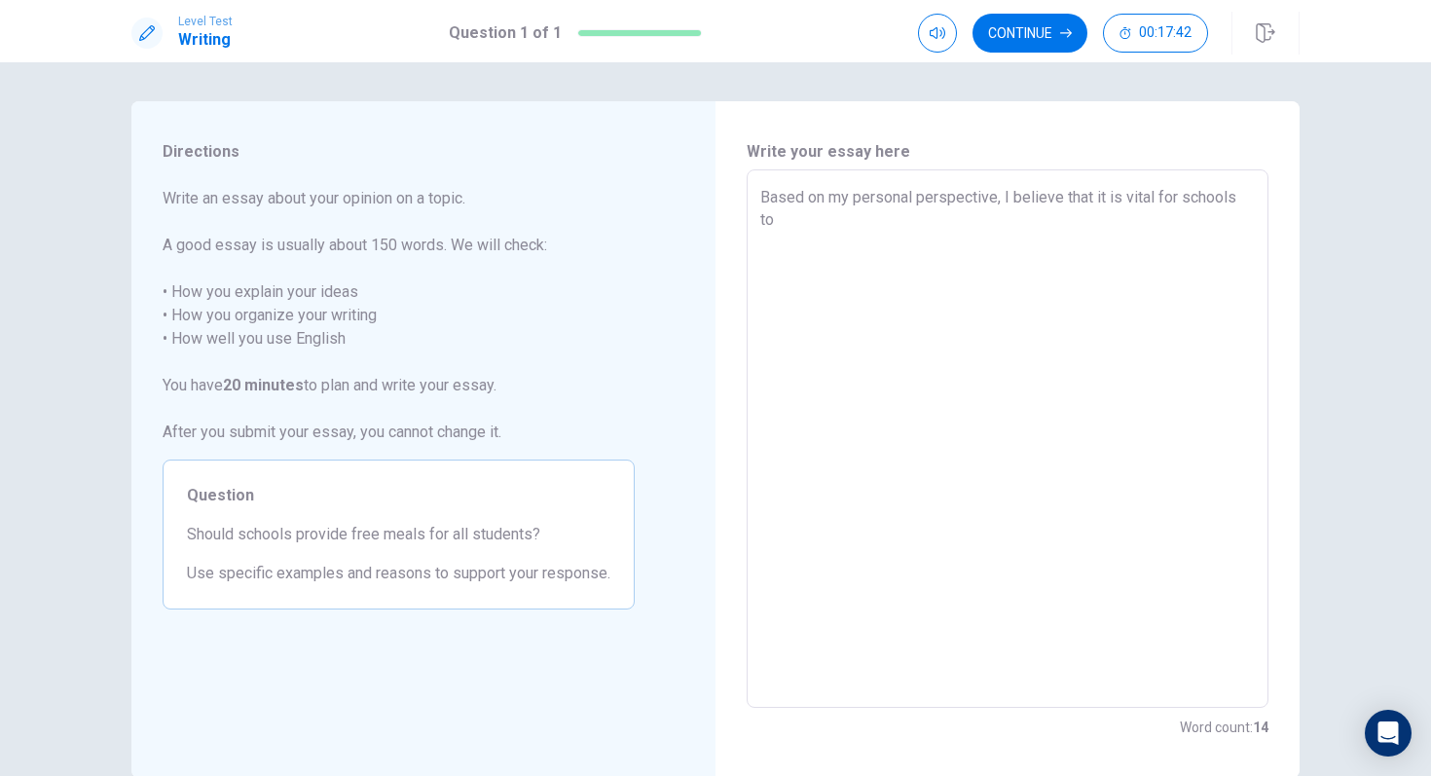
type textarea "Based on my personal perspective, I believe that it is vital for schools to p"
type textarea "x"
type textarea "Based on my personal perspective, I believe that it is vital for schools to pr"
type textarea "x"
type textarea "Based on my personal perspective, I believe that it is vital for schools to pro"
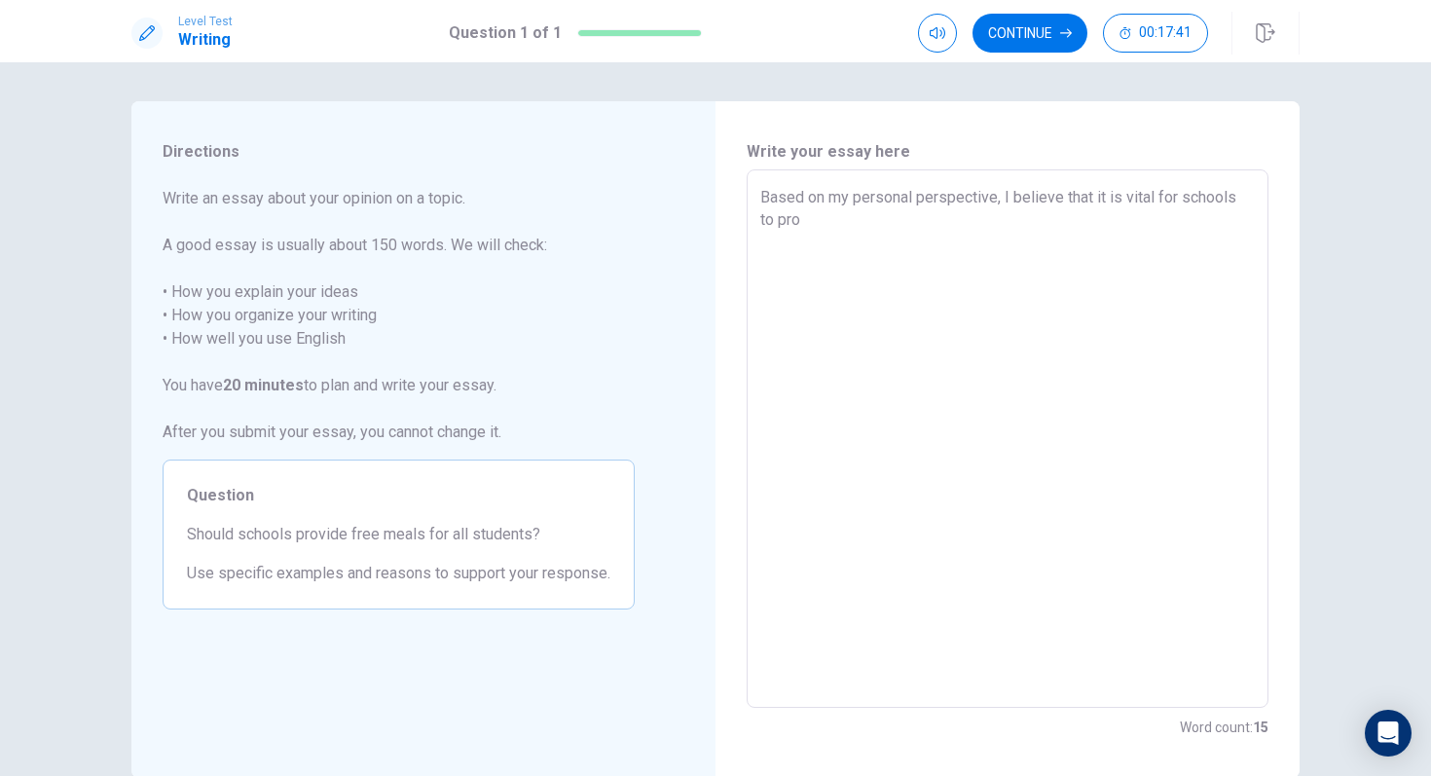
type textarea "x"
type textarea "Based on my personal perspective, I believe that it is vital for schools to prov"
type textarea "x"
type textarea "Based on my personal perspective, I believe that it is vital for schools to pro…"
type textarea "x"
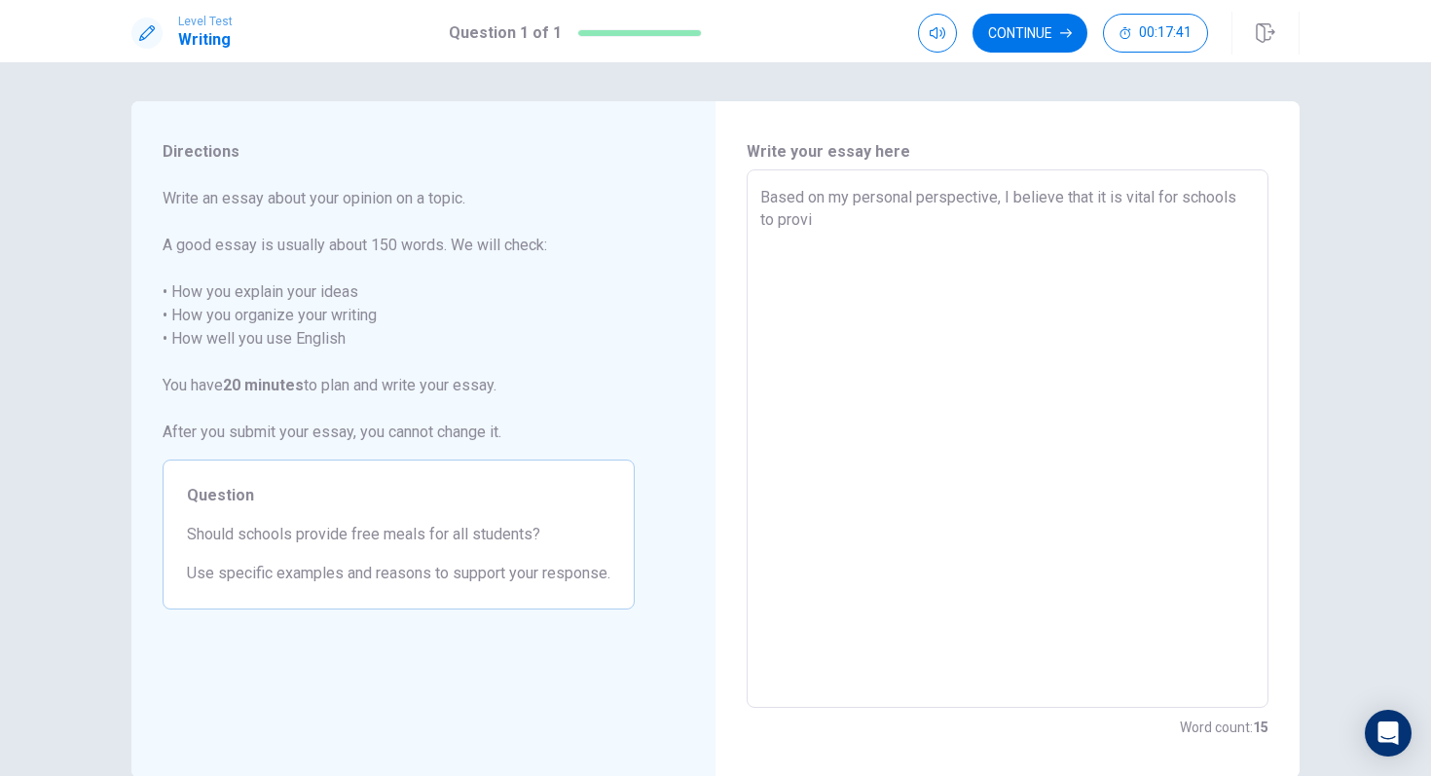
type textarea "Based on my personal perspective, I believe that it is vital for schools to pro…"
type textarea "x"
type textarea "Based on my personal perspective, I believe that it is vital for schools to pro…"
type textarea "x"
type textarea "Based on my personal perspective, I believe that it is vital for schools to pro…"
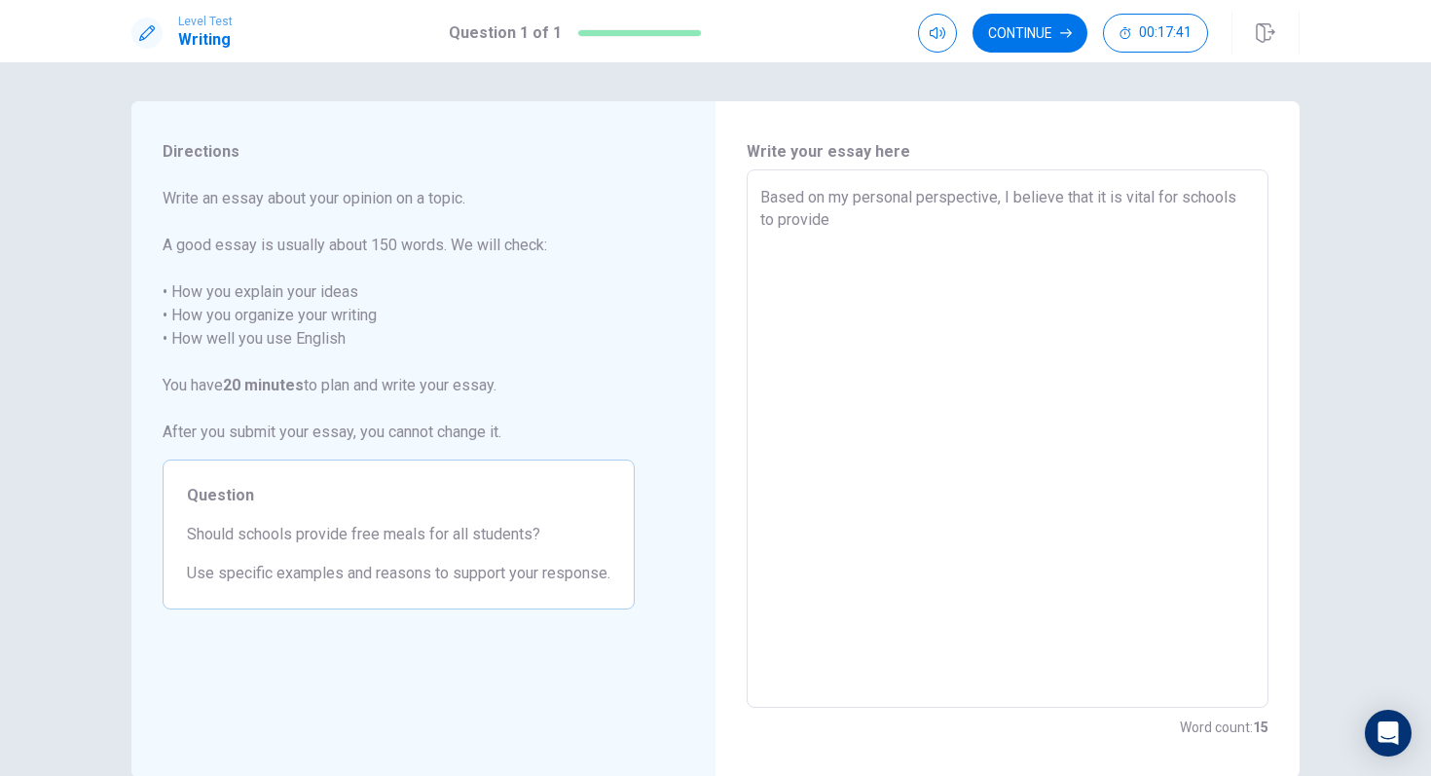
type textarea "x"
type textarea "Based on my personal perspective, I believe that it is vital for schools to pro…"
type textarea "x"
type textarea "Based on my personal perspective, I believe that it is vital for schools to pro…"
type textarea "x"
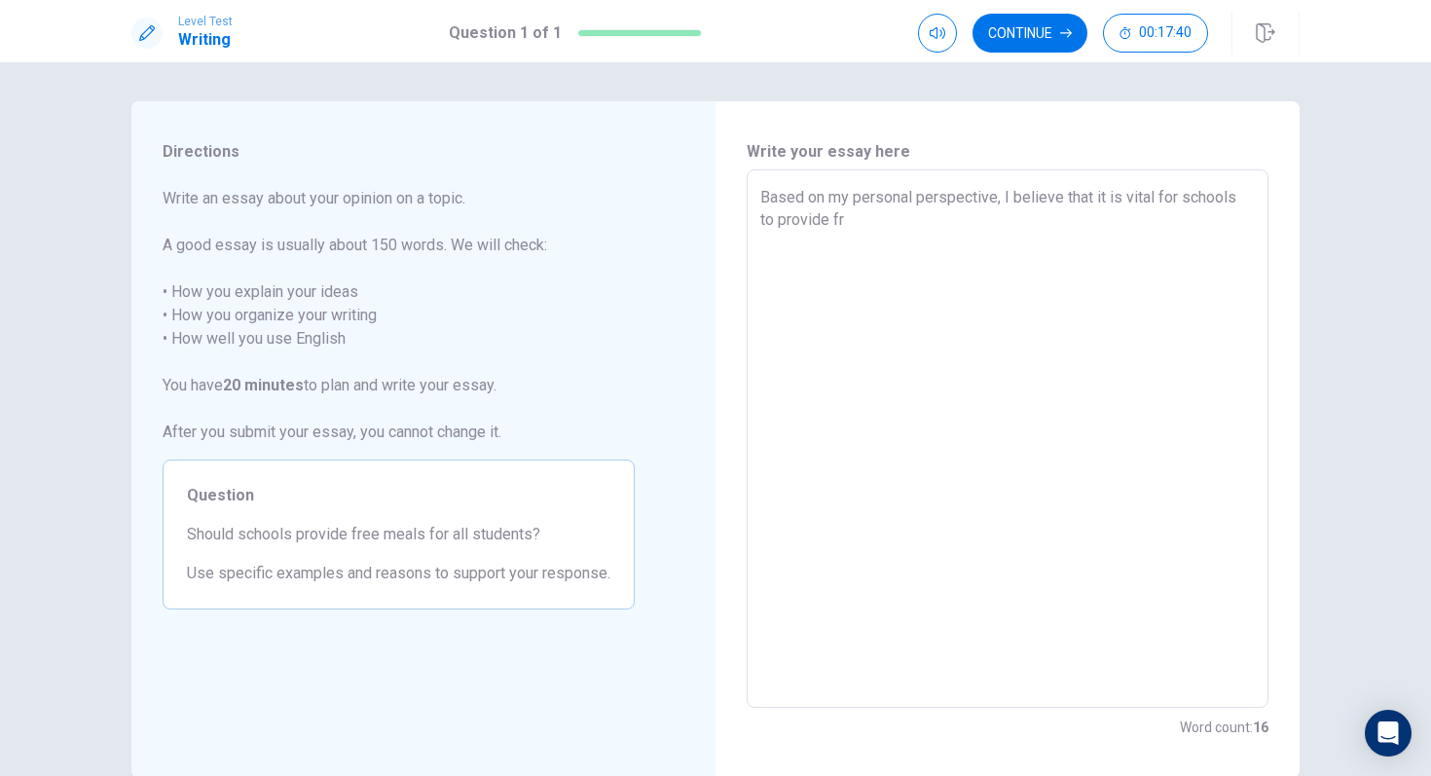
type textarea "Based on my personal perspective, I believe that it is vital for schools to pro…"
type textarea "x"
type textarea "Based on my personal perspective, I believe that it is vital for schools to pro…"
type textarea "x"
type textarea "Based on my personal perspective, I believe that it is vital for schools to pro…"
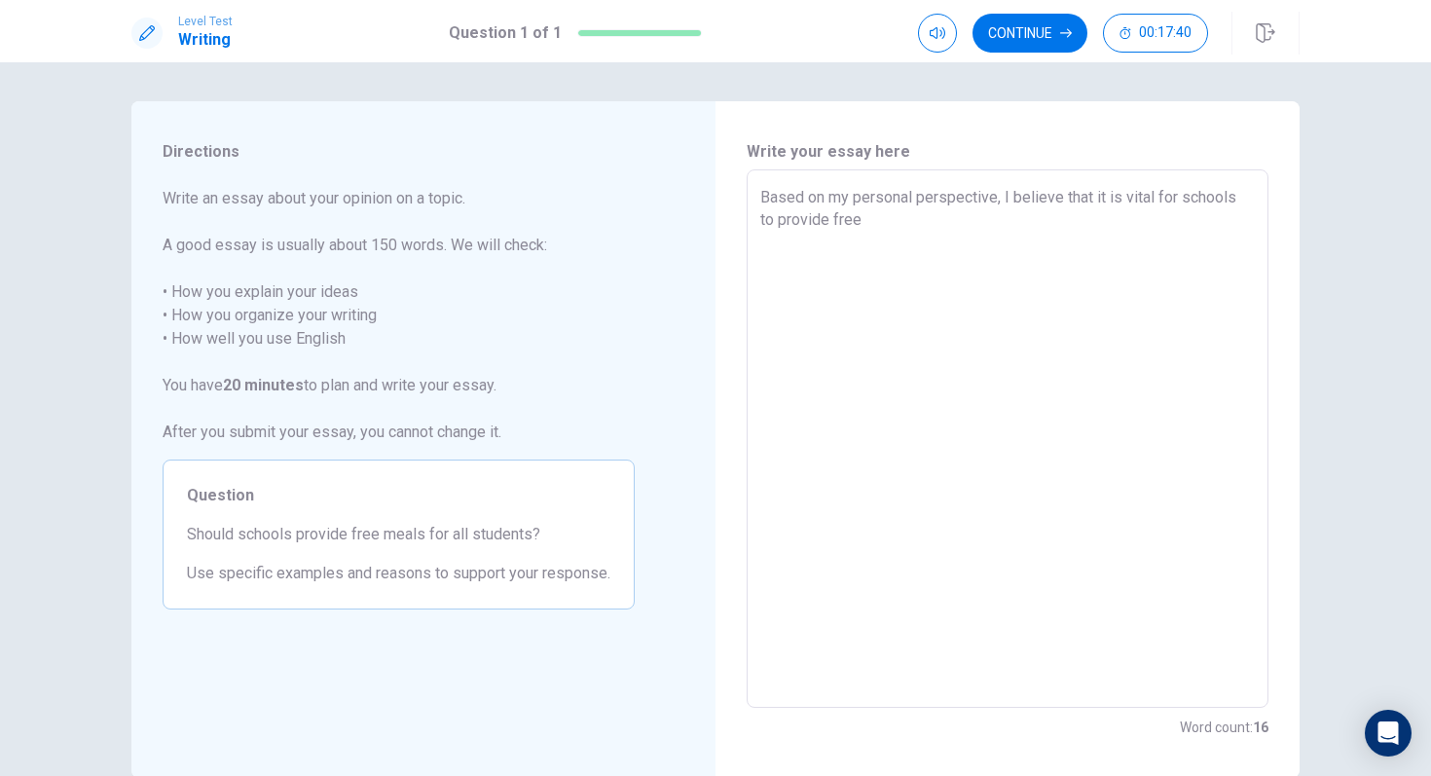
type textarea "x"
type textarea "Based on my personal perspective, I believe that it is vital for schools to pro…"
type textarea "x"
type textarea "Based on my personal perspective, I believe that it is vital for schools to pro…"
type textarea "x"
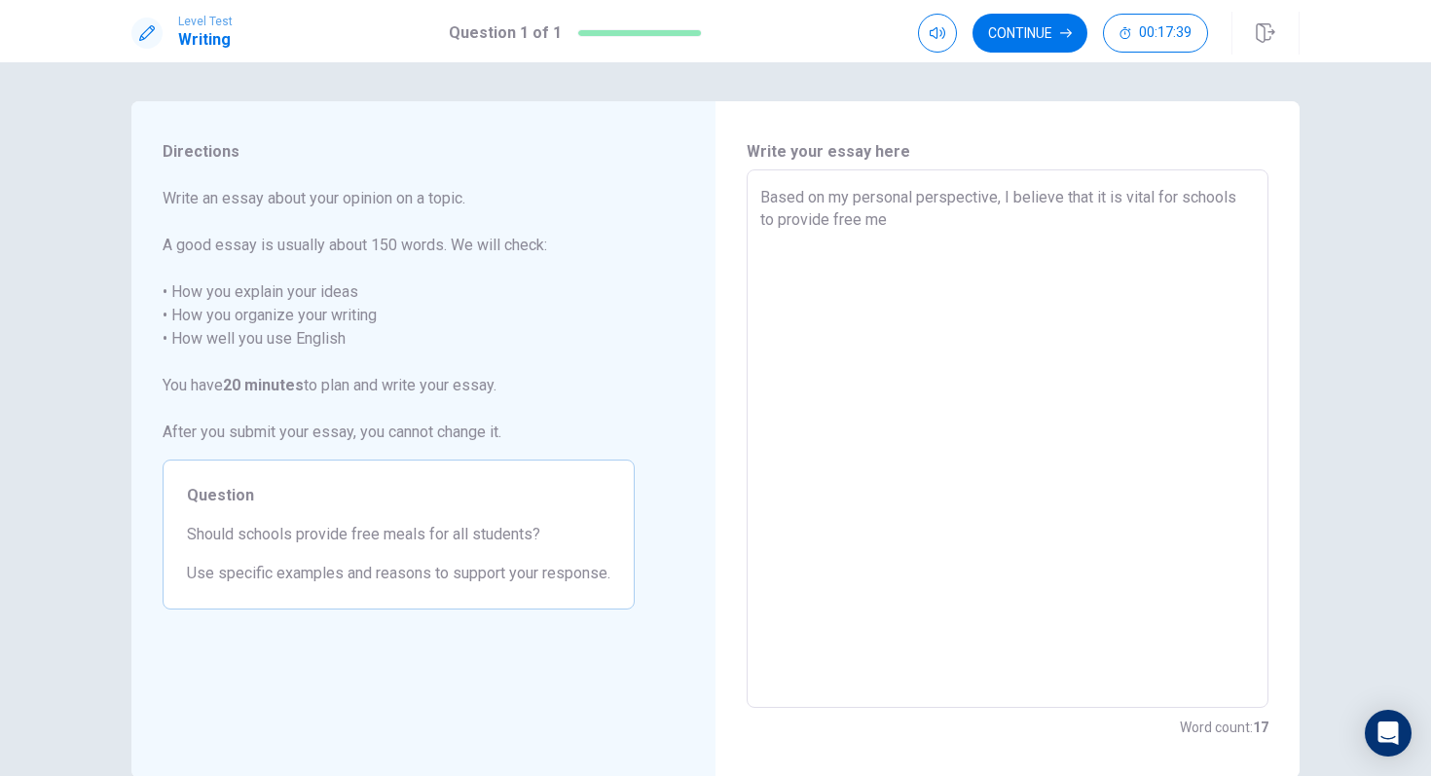
type textarea "Based on my personal perspective, I believe that it is vital for schools to pro…"
type textarea "x"
type textarea "Based on my personal perspective, I believe that it is vital for schools to pro…"
type textarea "x"
type textarea "Based on my personal perspective, I believe that it is vital for schools to pro…"
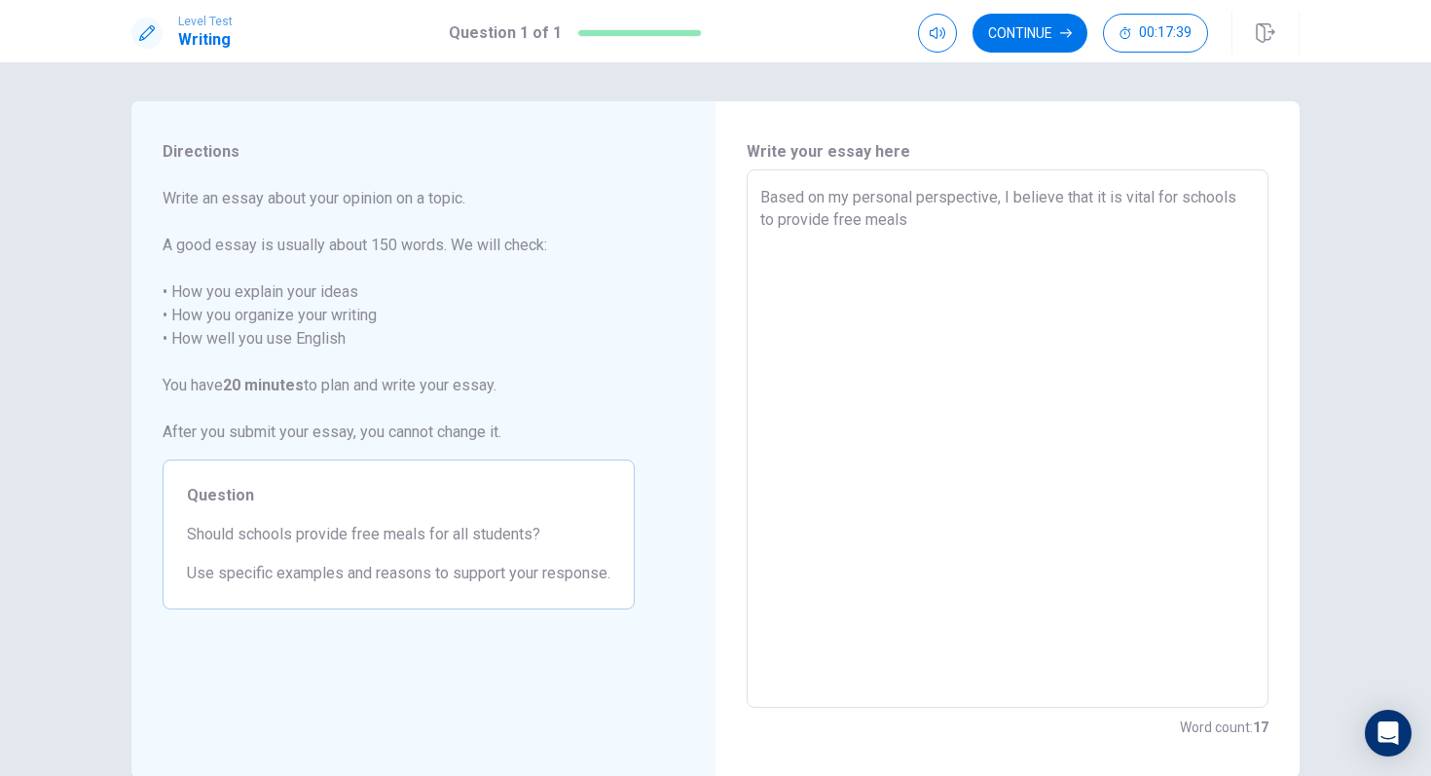
type textarea "x"
click at [1134, 245] on textarea "Based on my personal perspective, I believe that it is vital for schools to pro…" at bounding box center [1007, 439] width 494 height 506
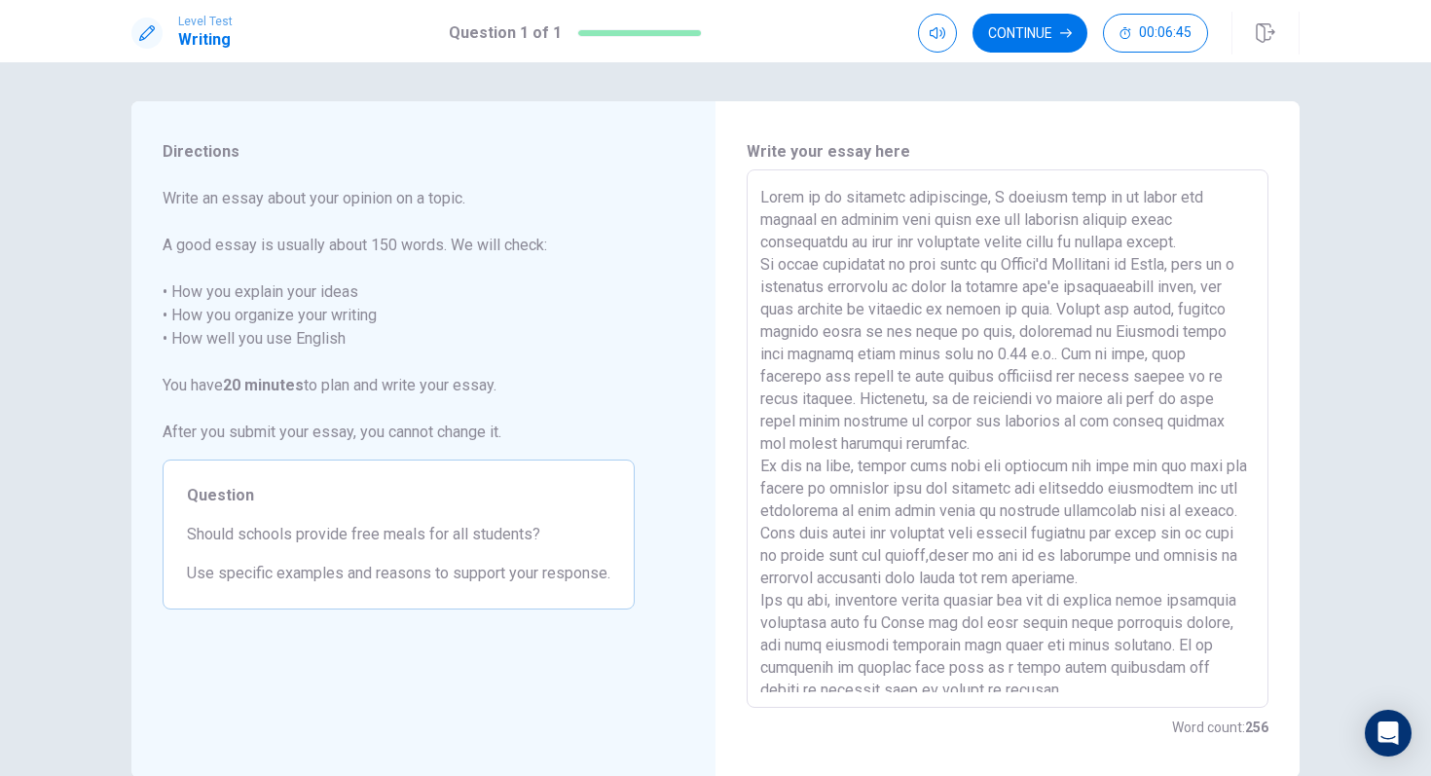
drag, startPoint x: 993, startPoint y: 271, endPoint x: 928, endPoint y: 262, distance: 64.8
click at [928, 262] on textarea at bounding box center [1007, 439] width 494 height 506
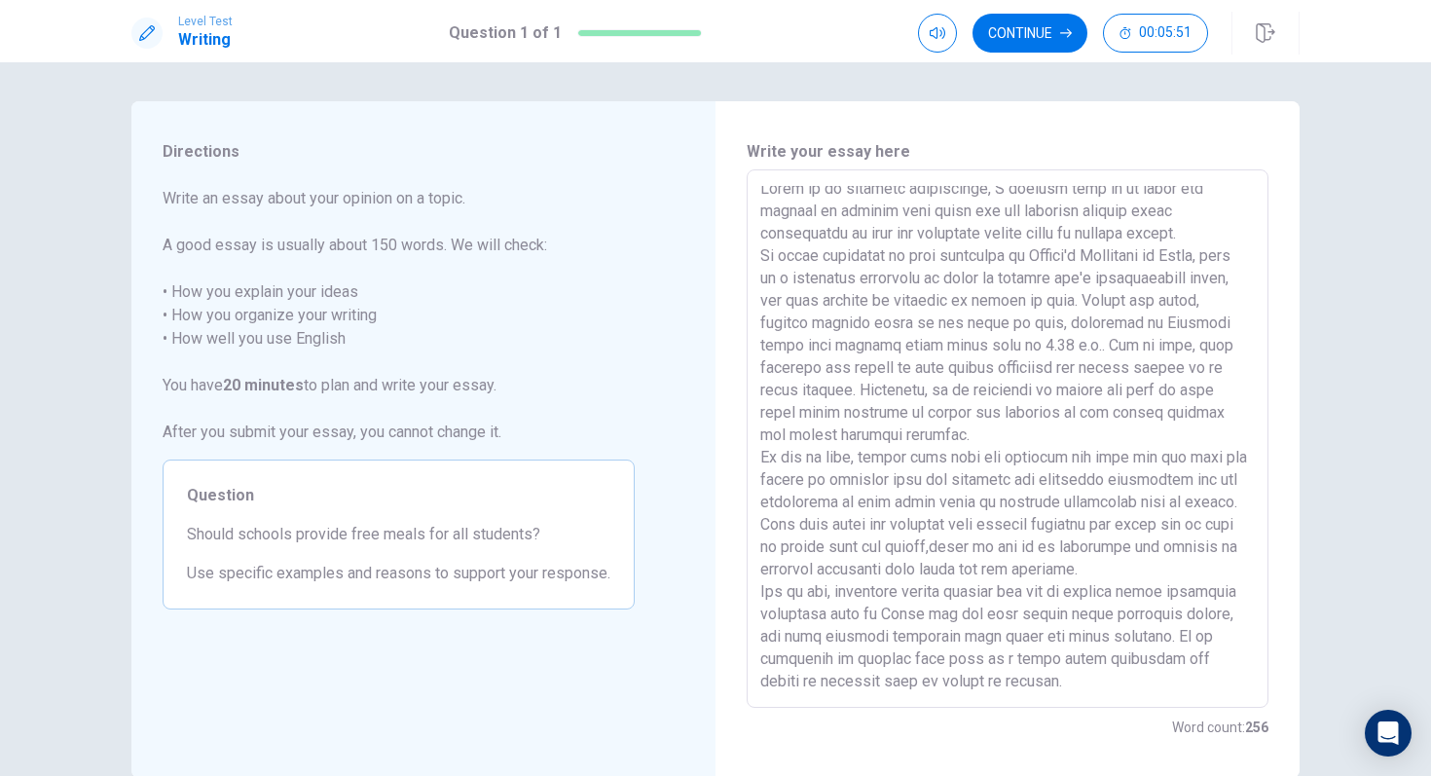
scroll to position [31, 0]
click at [1041, 42] on button "Continue" at bounding box center [1029, 33] width 115 height 39
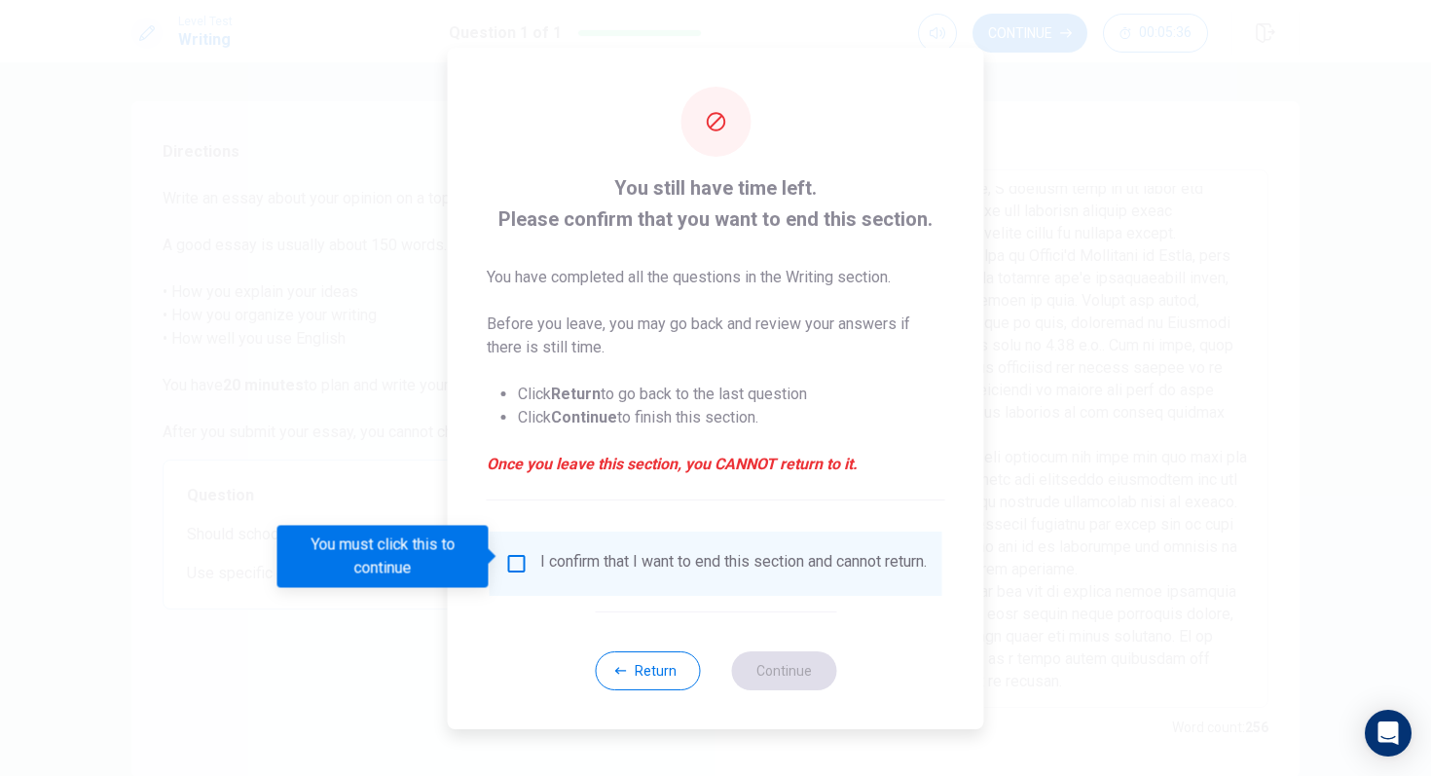
click at [509, 566] on input "You must click this to continue" at bounding box center [516, 563] width 23 height 23
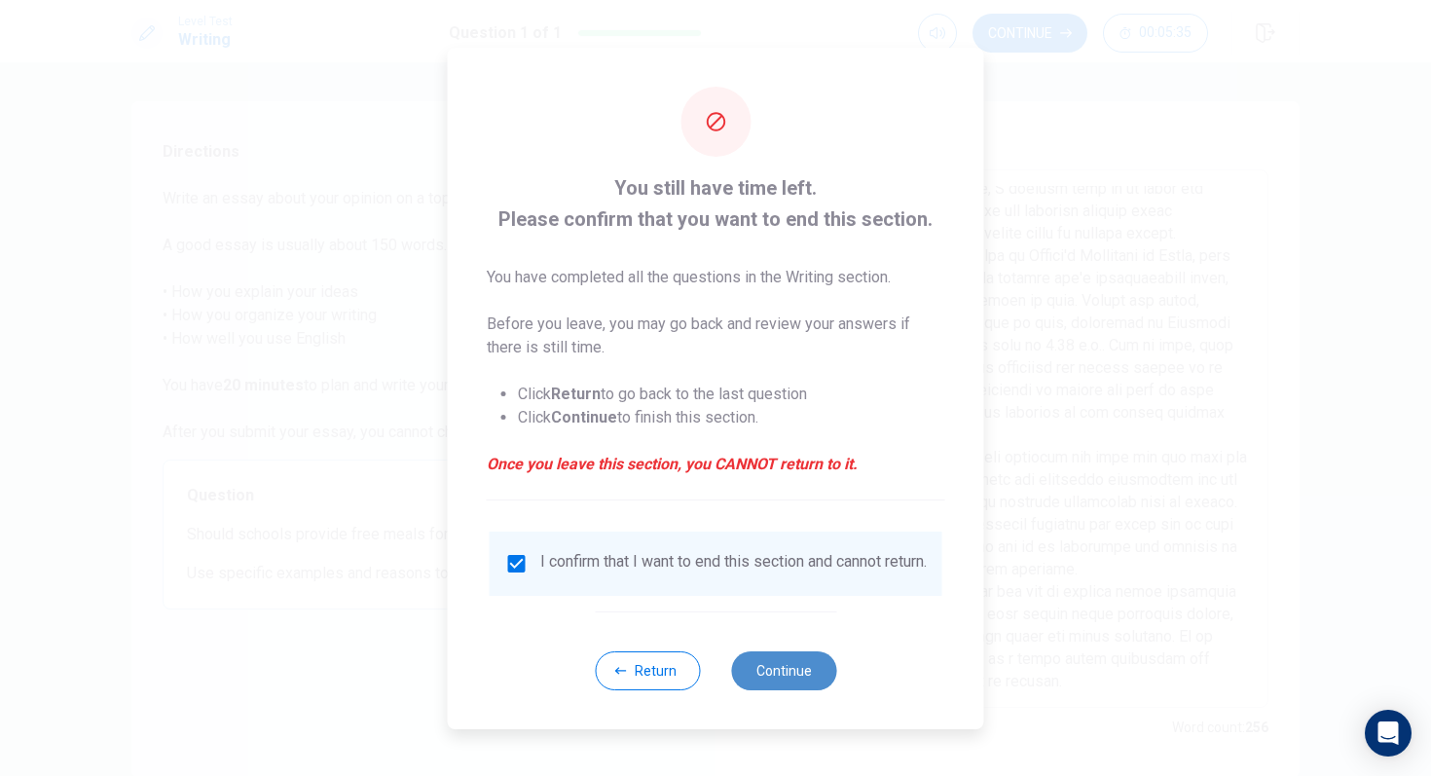
click at [766, 681] on button "Continue" at bounding box center [783, 670] width 105 height 39
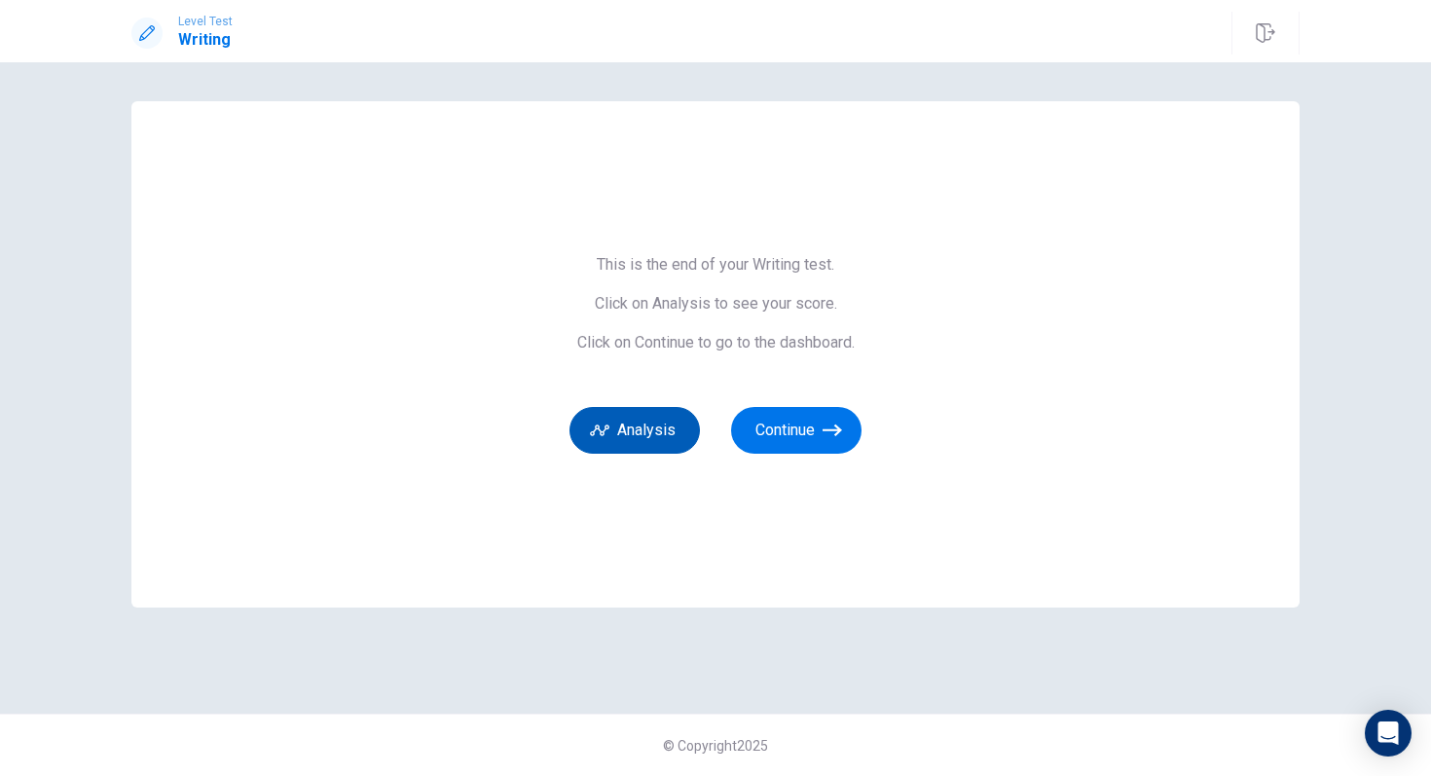
click at [603, 438] on icon "button" at bounding box center [599, 429] width 19 height 19
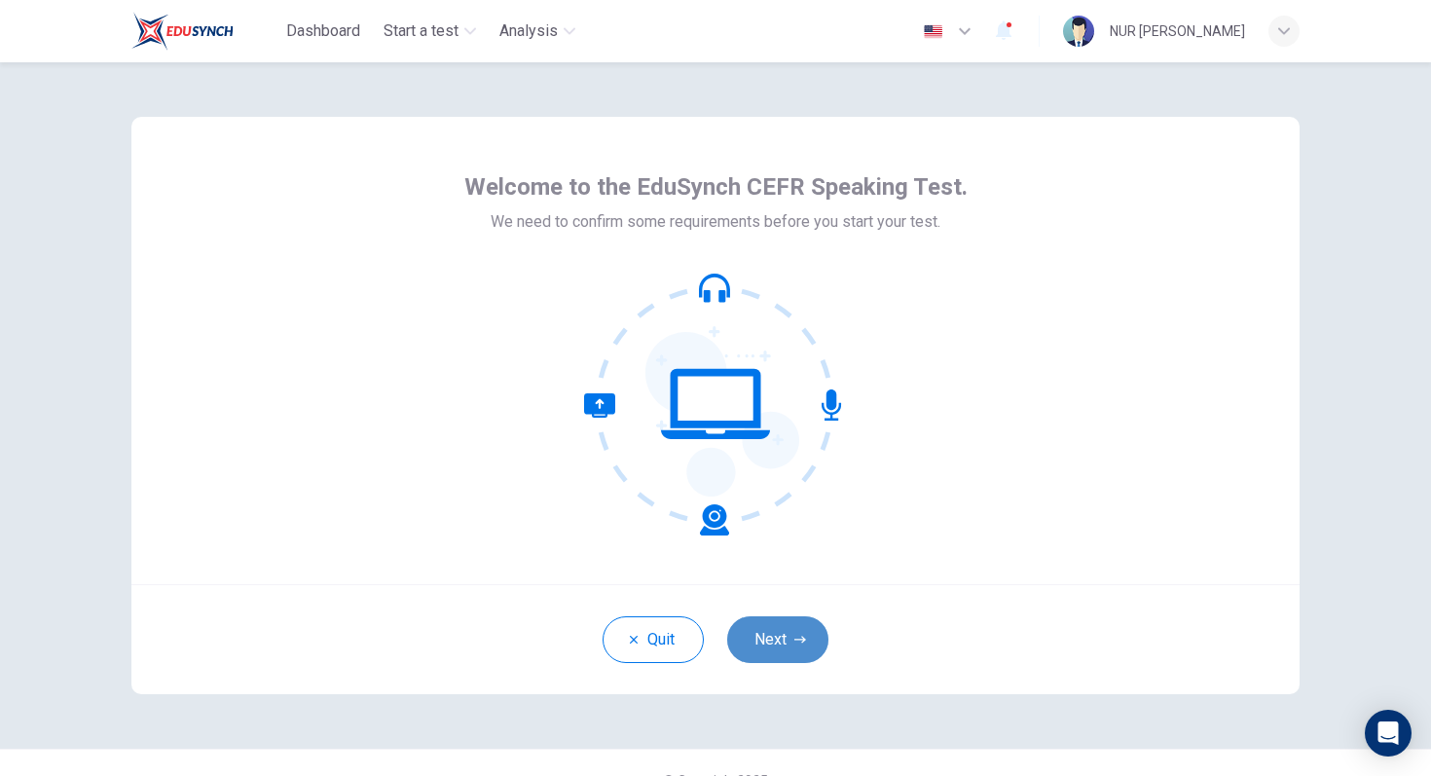
click at [769, 635] on button "Next" at bounding box center [777, 639] width 101 height 47
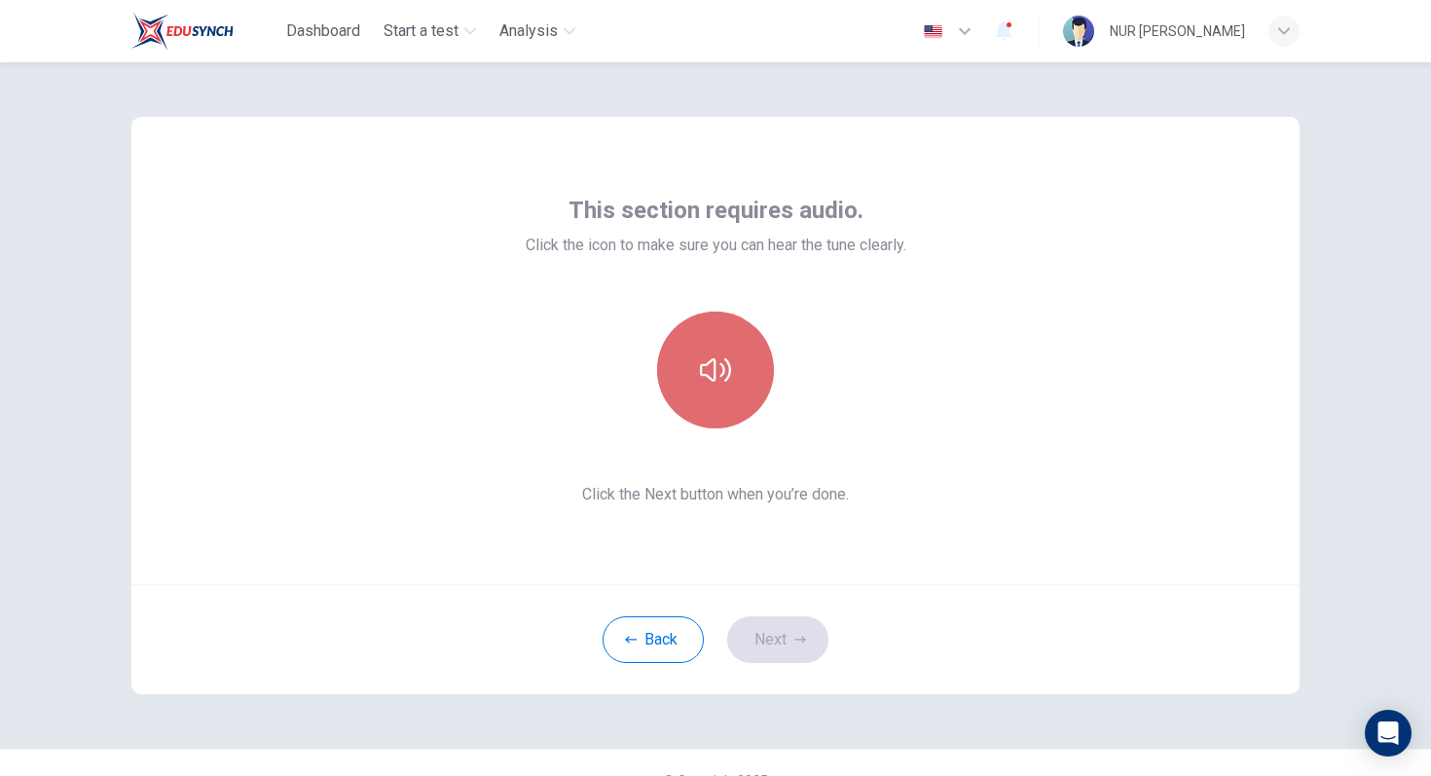
click at [701, 341] on button "button" at bounding box center [715, 369] width 117 height 117
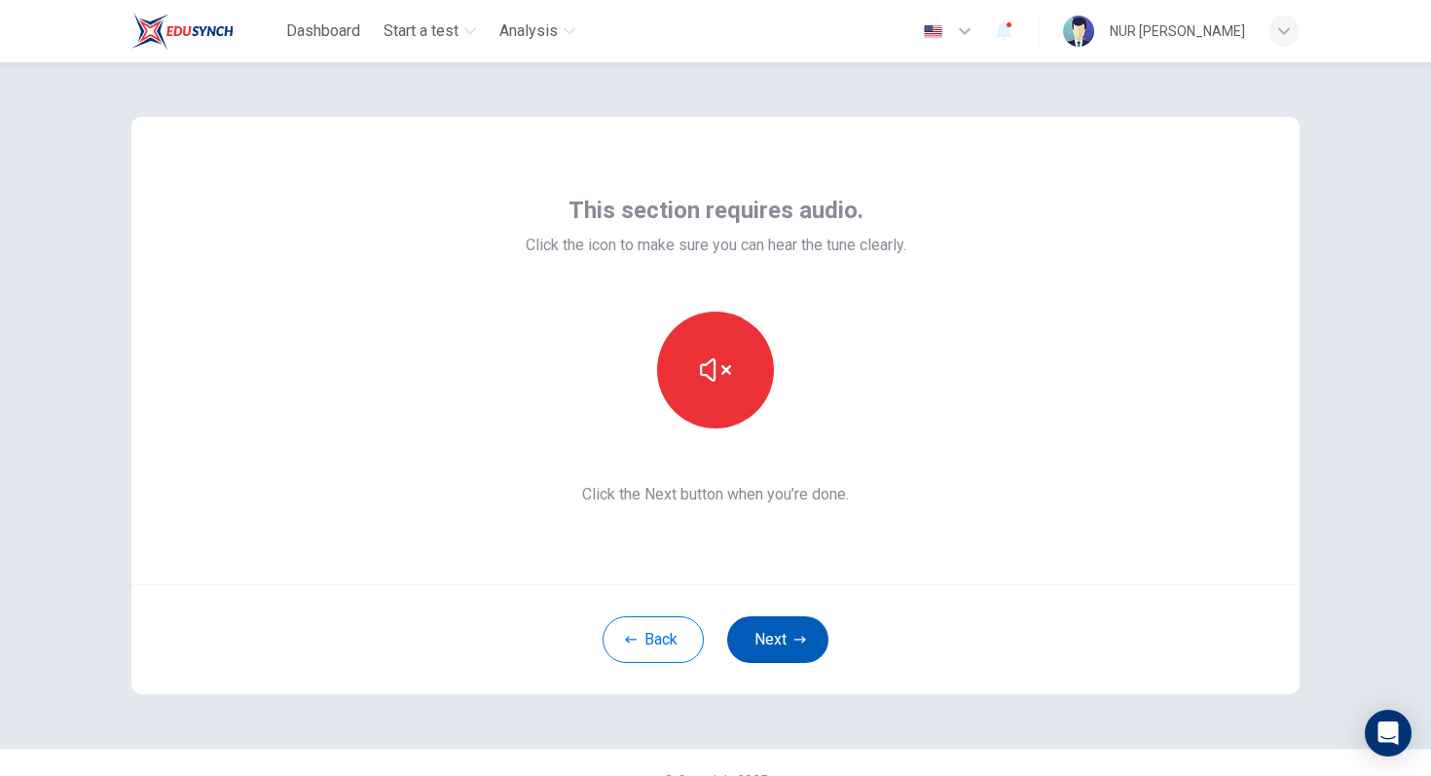
click at [799, 622] on button "Next" at bounding box center [777, 639] width 101 height 47
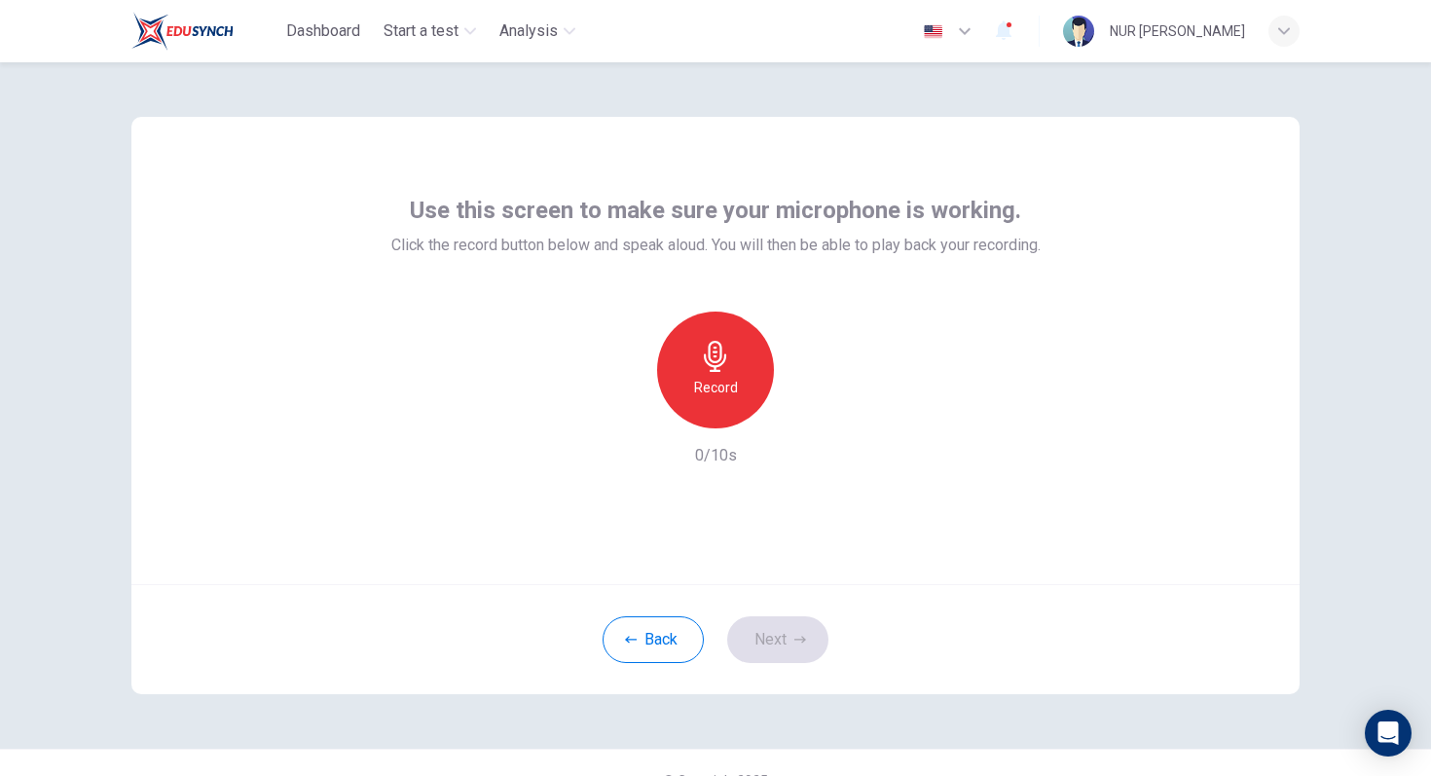
click at [723, 357] on icon "button" at bounding box center [715, 356] width 31 height 31
click at [806, 412] on icon "button" at bounding box center [804, 412] width 19 height 19
click at [622, 413] on icon "button" at bounding box center [626, 413] width 12 height 12
click at [717, 368] on icon "button" at bounding box center [715, 356] width 31 height 31
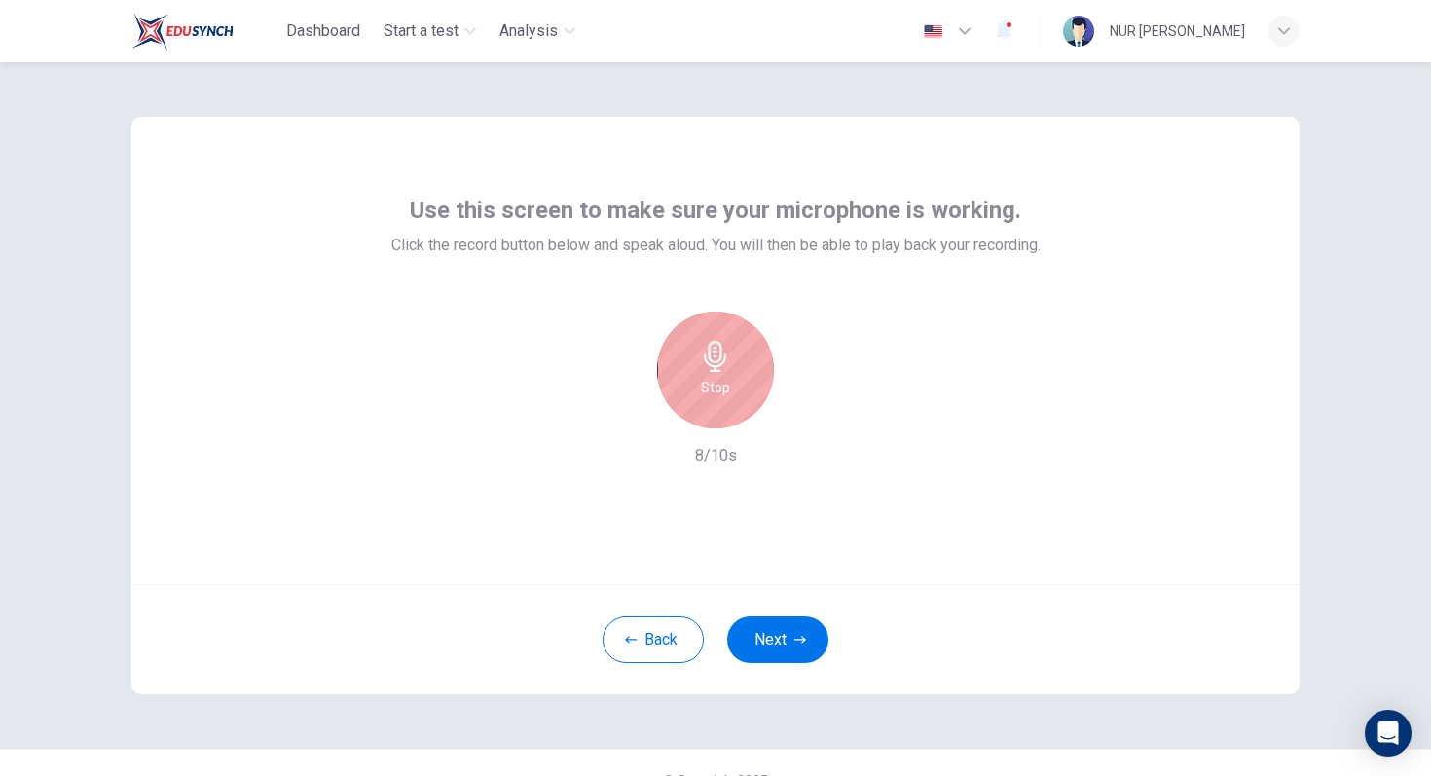
click at [717, 368] on icon "button" at bounding box center [715, 356] width 31 height 31
click at [795, 417] on icon "button" at bounding box center [804, 412] width 19 height 19
click at [626, 414] on icon "button" at bounding box center [626, 413] width 18 height 18
click at [716, 359] on icon "button" at bounding box center [715, 356] width 31 height 31
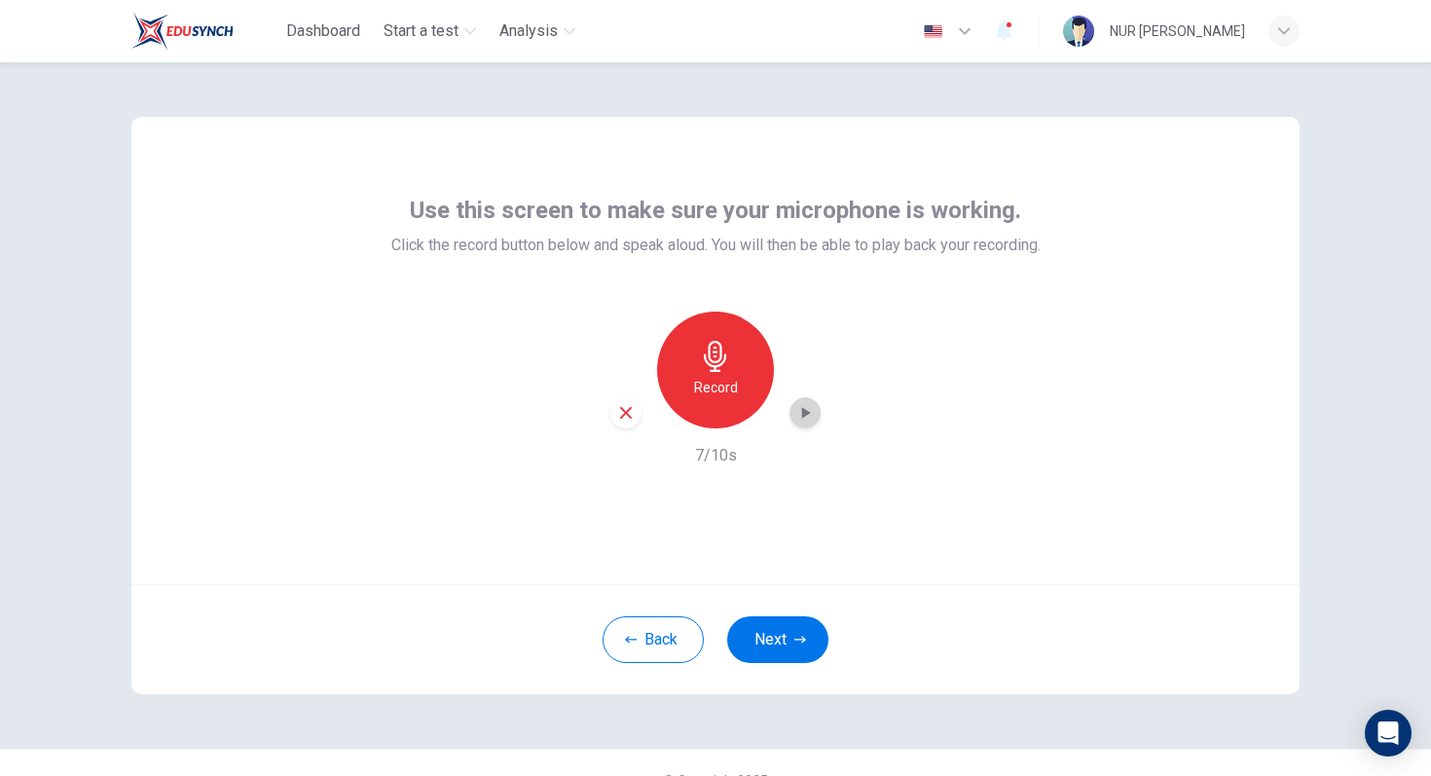
click at [789, 416] on div "button" at bounding box center [804, 412] width 31 height 31
click at [617, 417] on icon "button" at bounding box center [626, 413] width 18 height 18
click at [733, 385] on div "Record" at bounding box center [715, 369] width 117 height 117
click at [733, 386] on div "Stop" at bounding box center [715, 369] width 117 height 117
click at [789, 421] on div "button" at bounding box center [804, 412] width 31 height 31
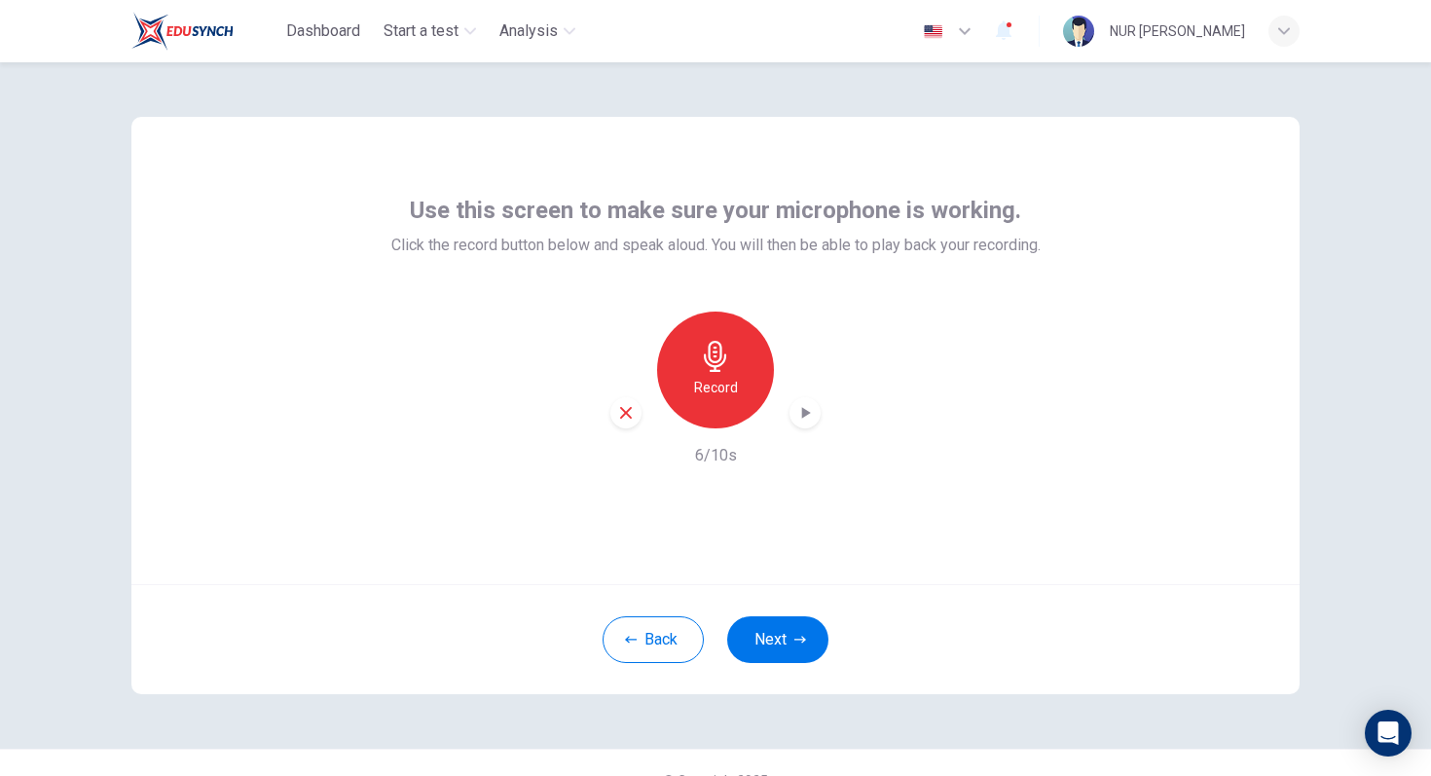
click at [620, 413] on icon "button" at bounding box center [626, 413] width 12 height 12
click at [730, 373] on div "Record" at bounding box center [715, 369] width 117 height 117
click at [731, 373] on div "Stop" at bounding box center [715, 369] width 117 height 117
click at [795, 411] on icon "button" at bounding box center [804, 412] width 19 height 19
click at [619, 421] on div "button" at bounding box center [625, 412] width 31 height 31
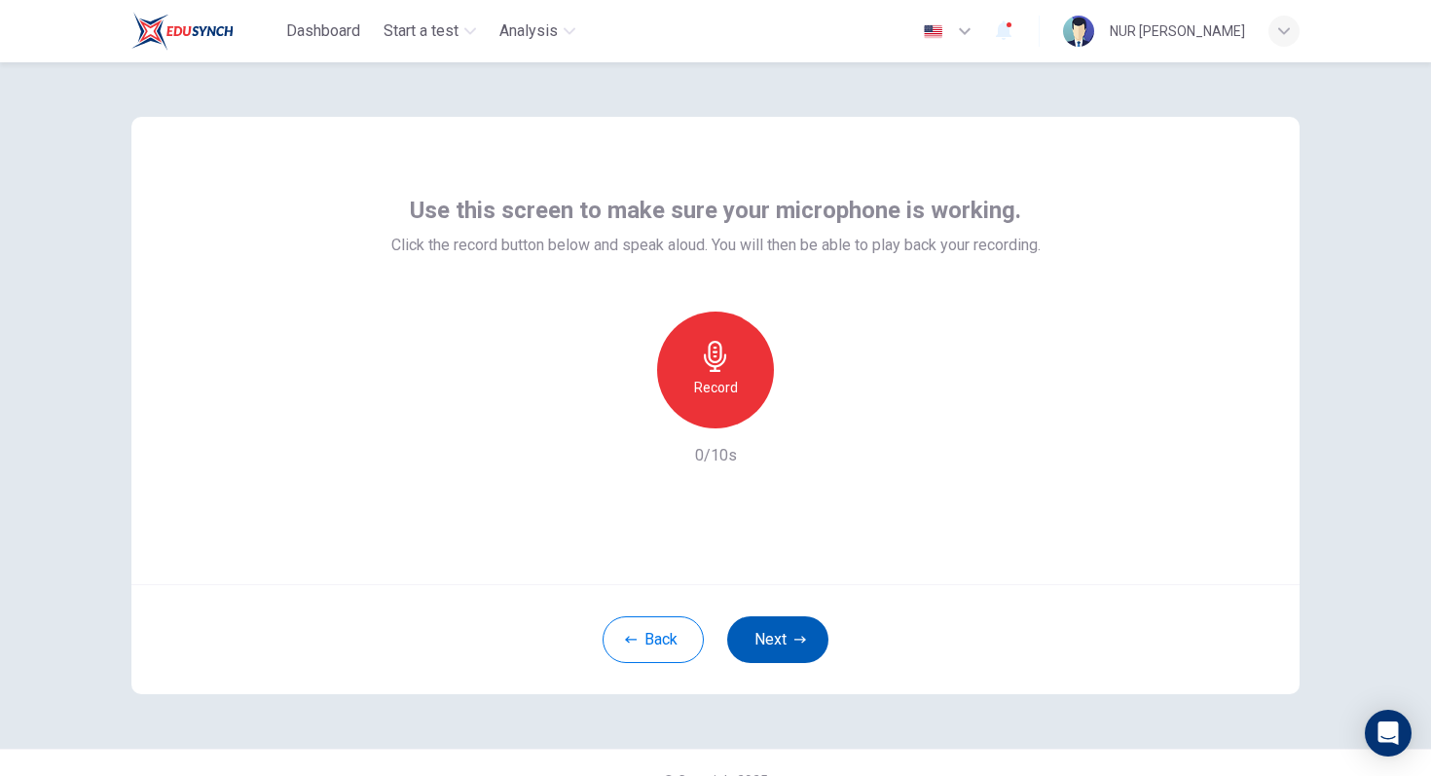
click at [801, 638] on button "Next" at bounding box center [777, 639] width 101 height 47
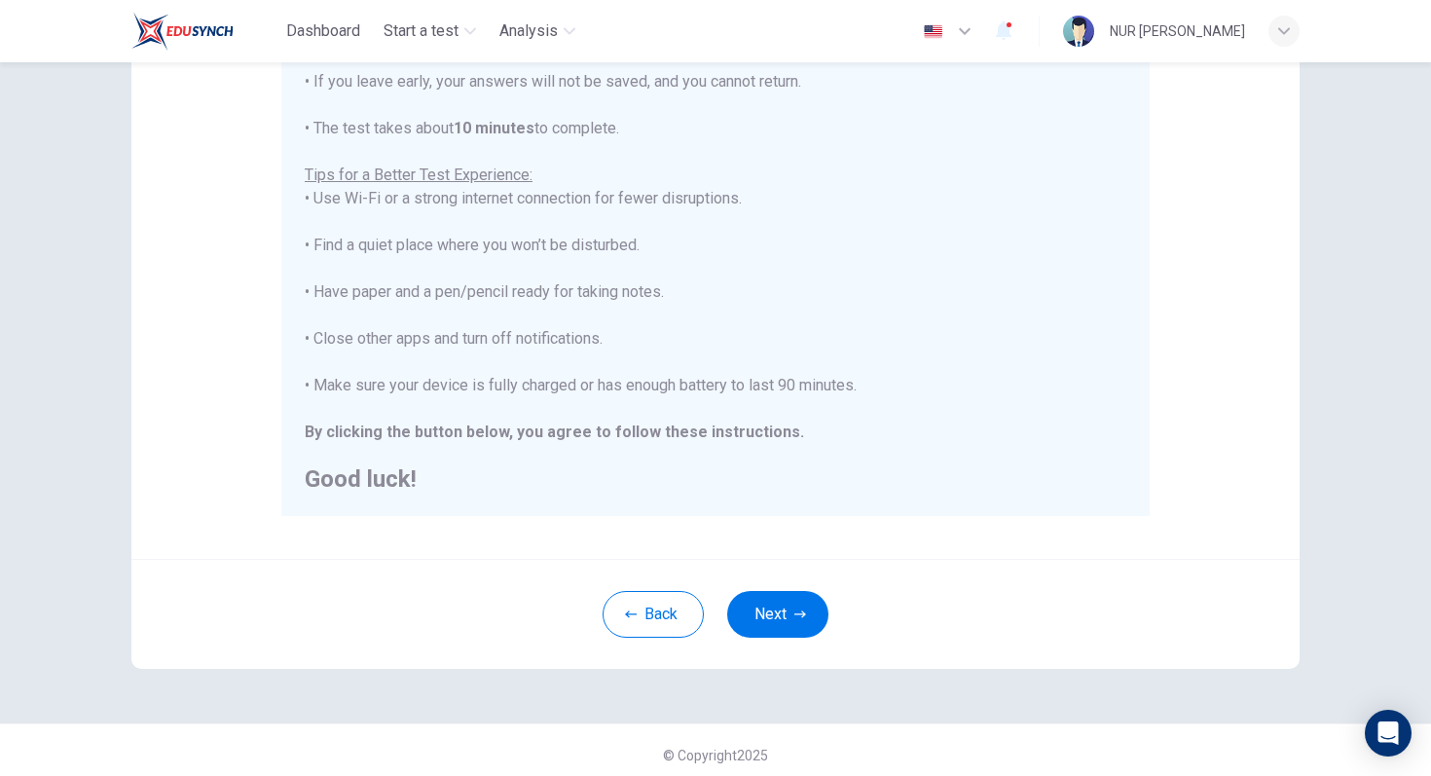
scroll to position [296, 0]
click at [783, 615] on button "Next" at bounding box center [777, 615] width 101 height 47
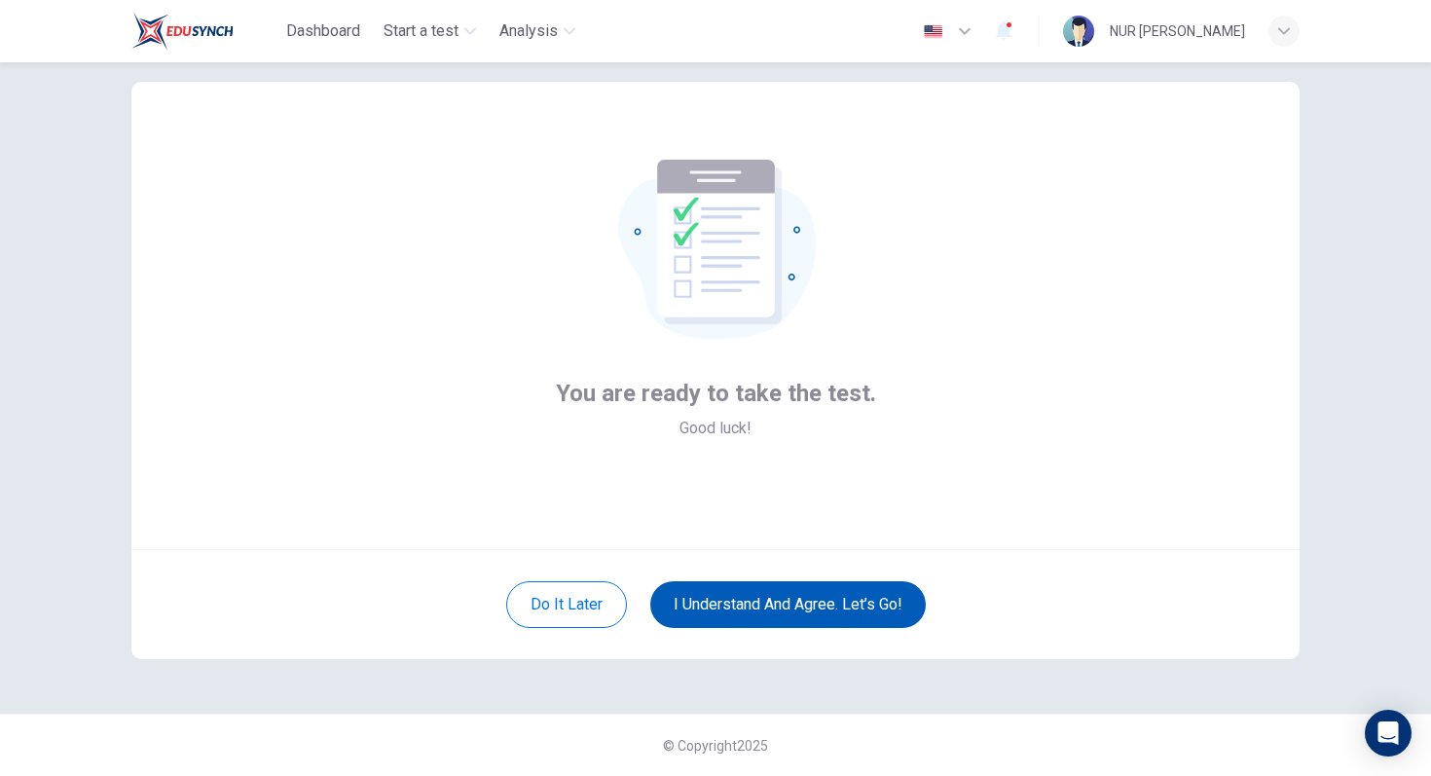
click at [841, 593] on button "I understand and agree. Let’s go!" at bounding box center [787, 604] width 275 height 47
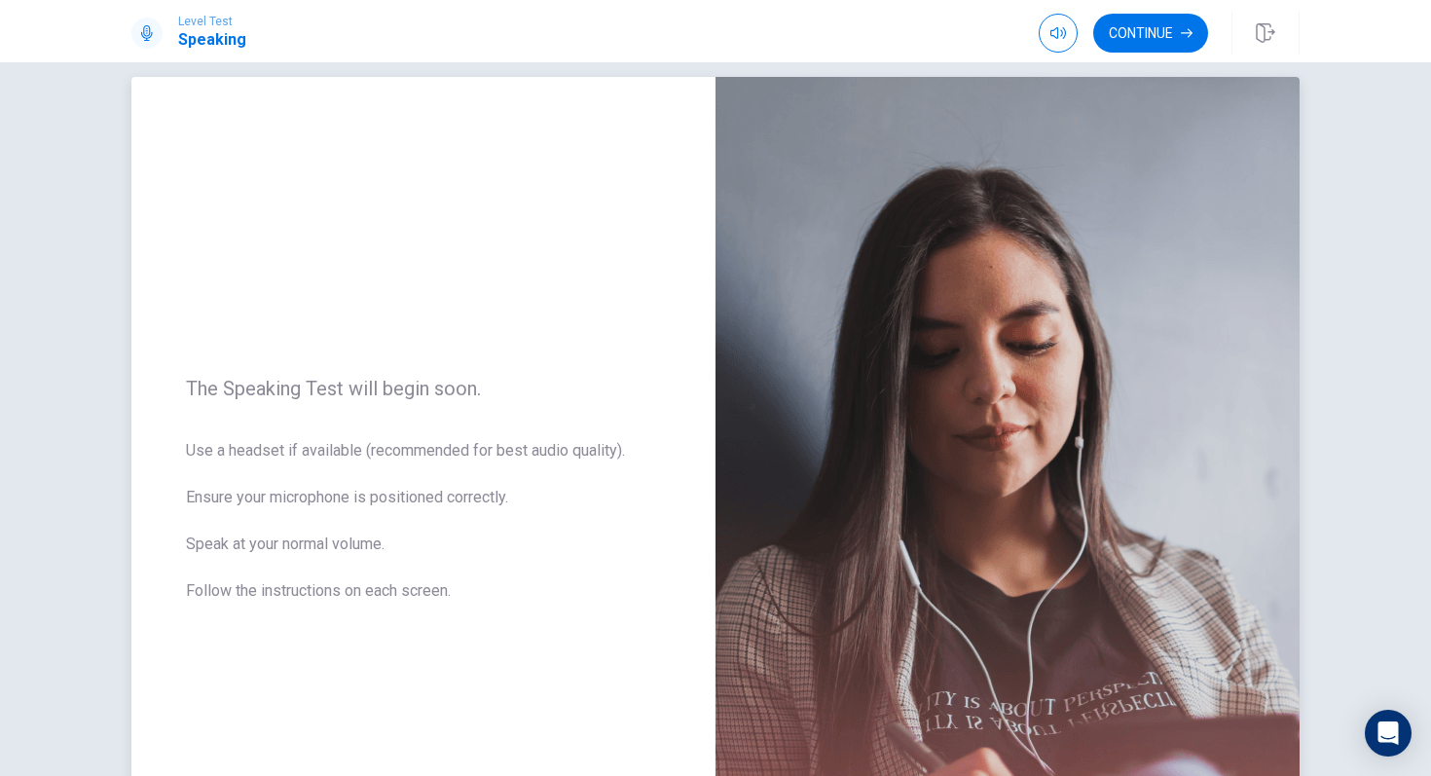
scroll to position [129, 0]
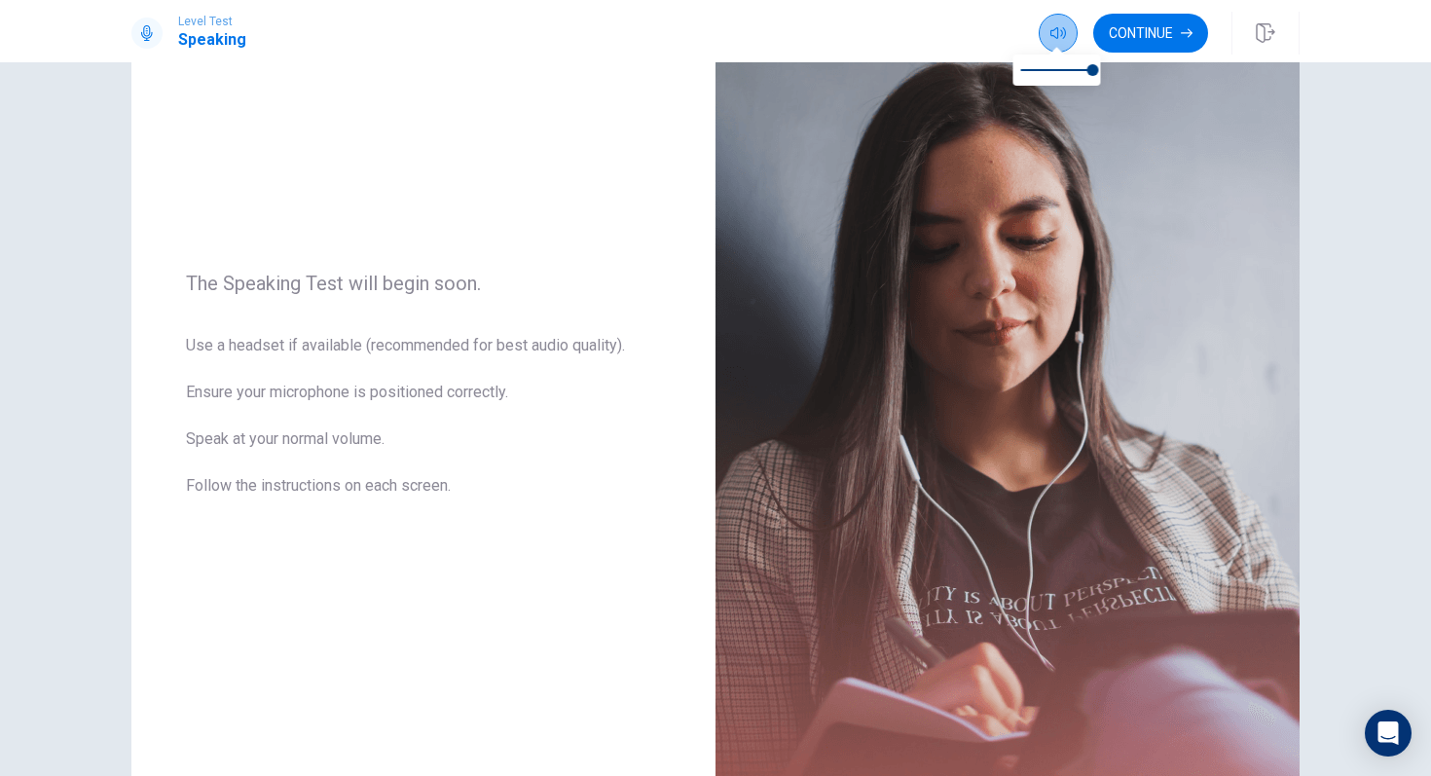
click at [1060, 41] on button "button" at bounding box center [1057, 33] width 39 height 39
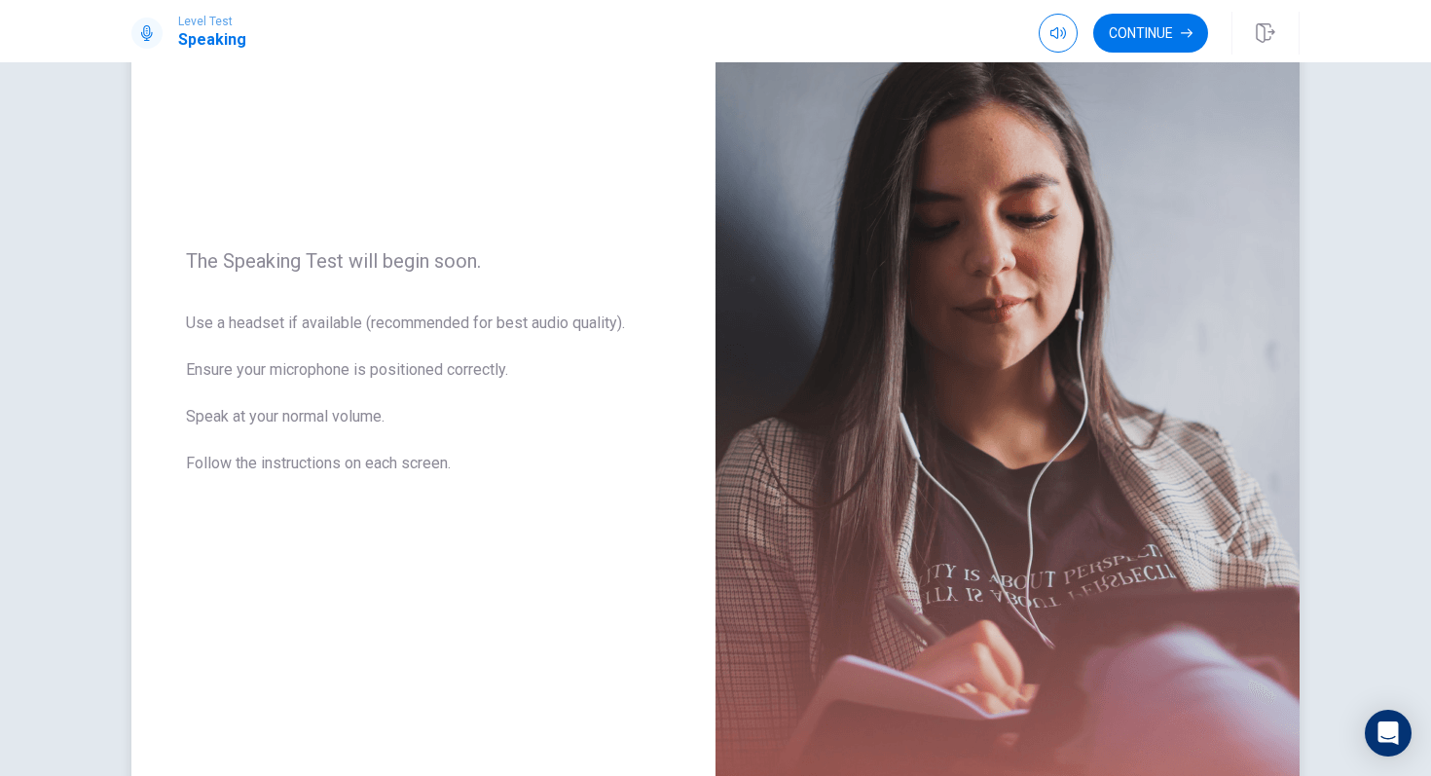
scroll to position [153, 0]
click at [1180, 36] on button "Continue" at bounding box center [1150, 33] width 115 height 39
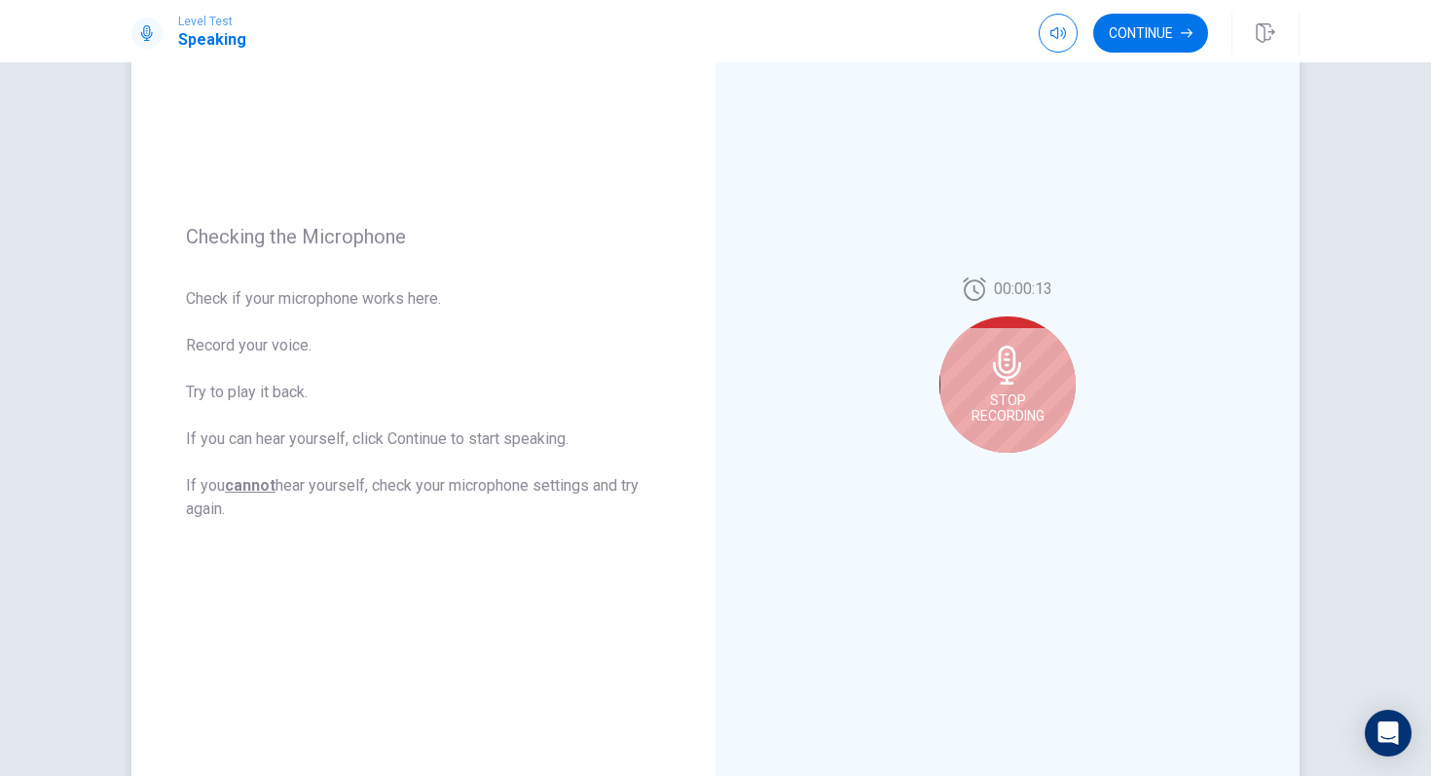
click at [998, 388] on div "Stop Recording" at bounding box center [1007, 384] width 136 height 136
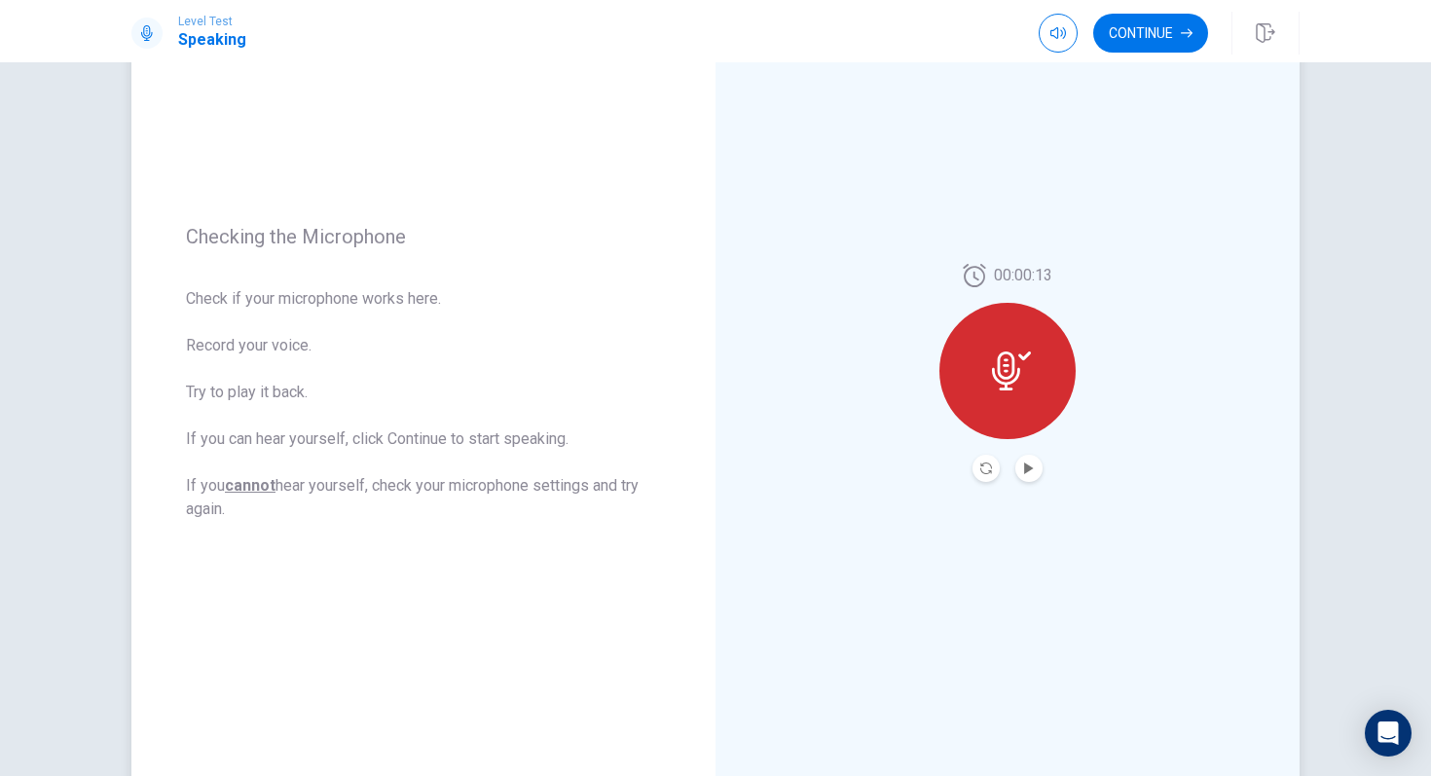
click at [1003, 378] on icon at bounding box center [1006, 370] width 28 height 39
click at [980, 466] on icon "Record Again" at bounding box center [986, 468] width 12 height 12
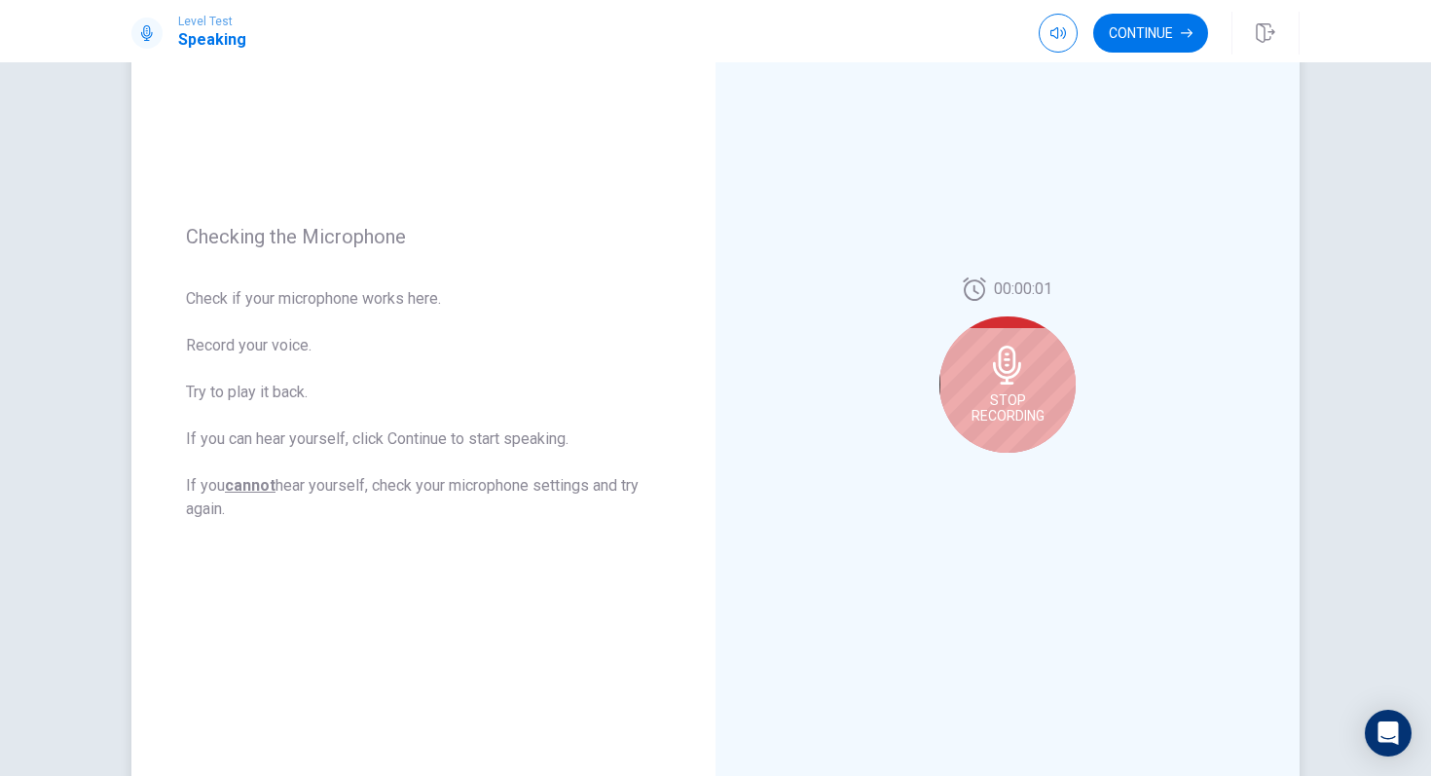
click at [994, 376] on icon at bounding box center [1007, 365] width 28 height 39
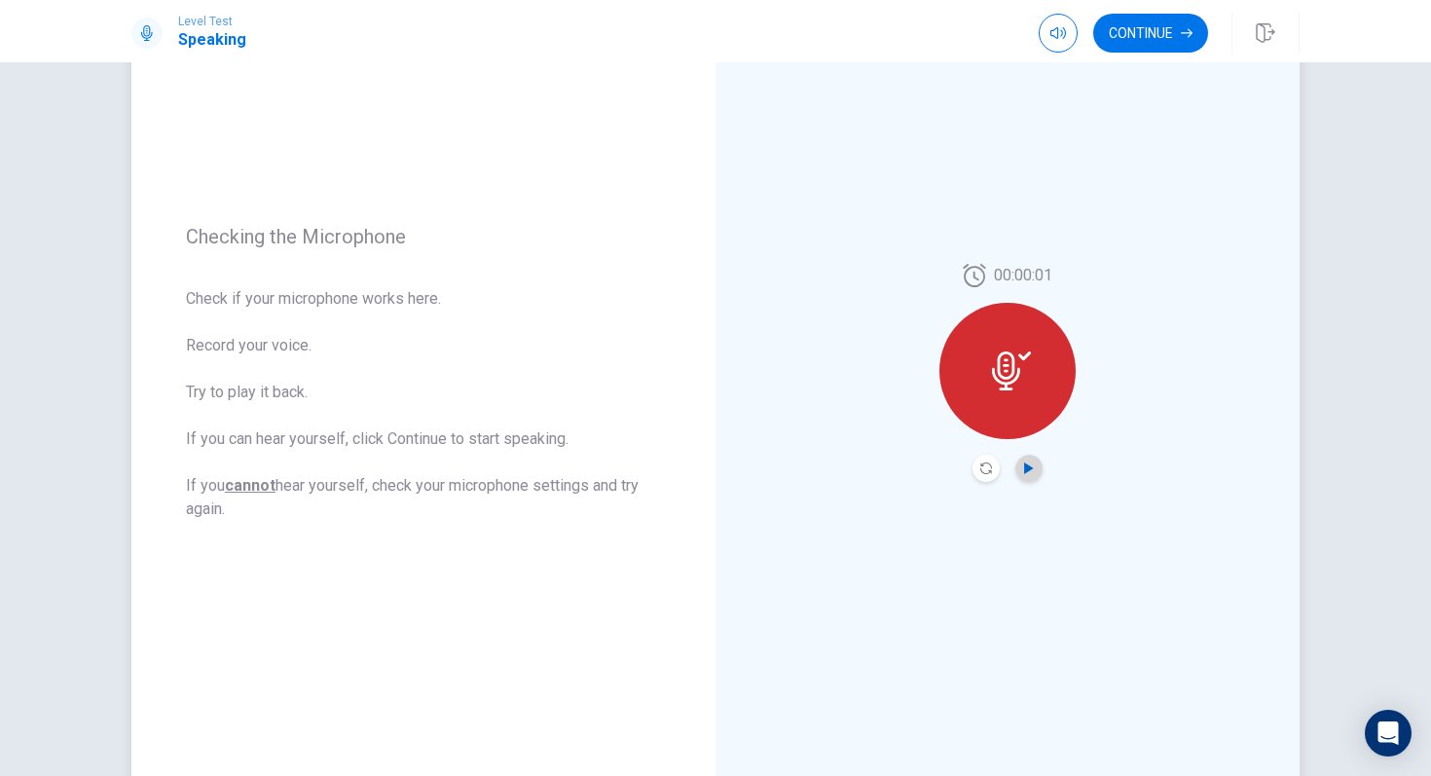
click at [1024, 468] on icon "Play Audio" at bounding box center [1028, 468] width 9 height 12
click at [1152, 30] on button "Continue" at bounding box center [1150, 33] width 115 height 39
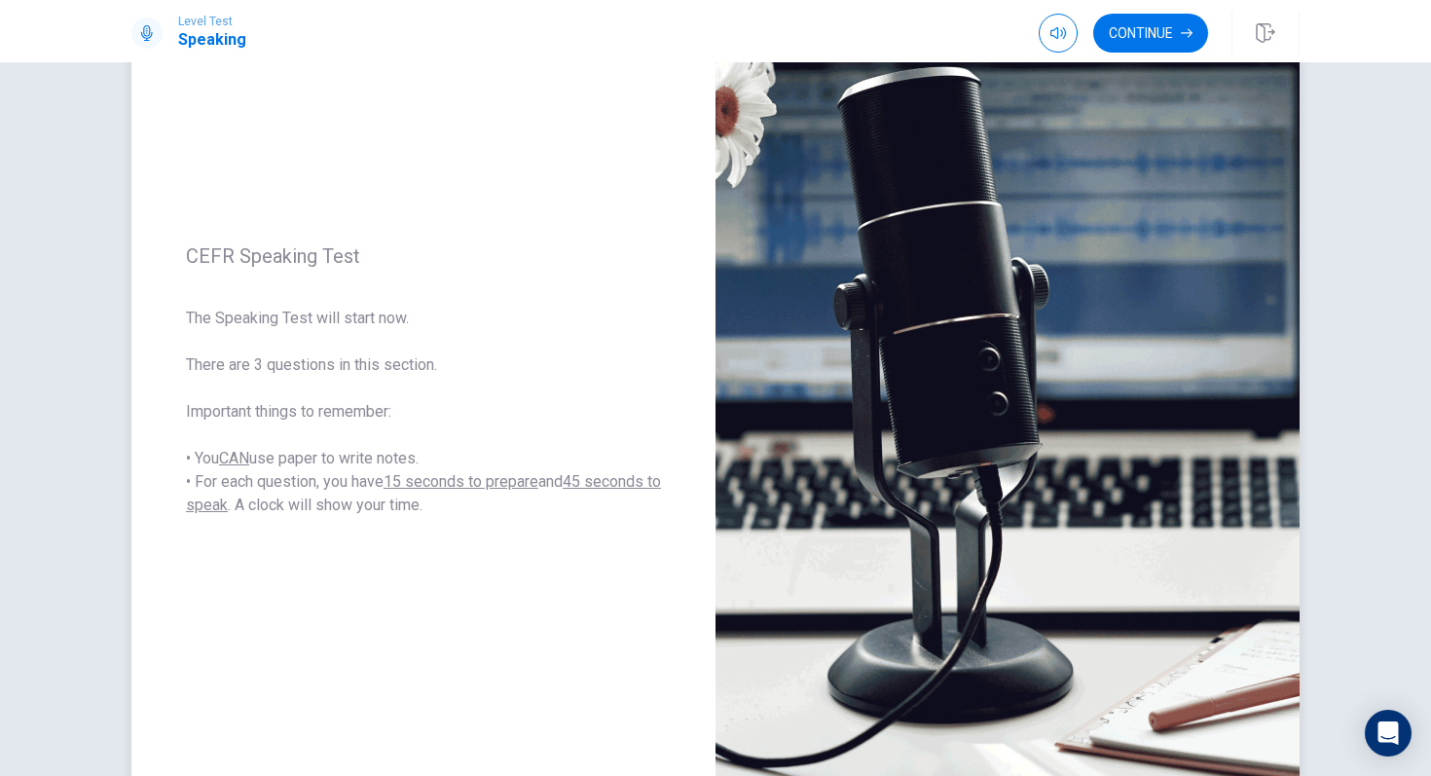
scroll to position [0, 0]
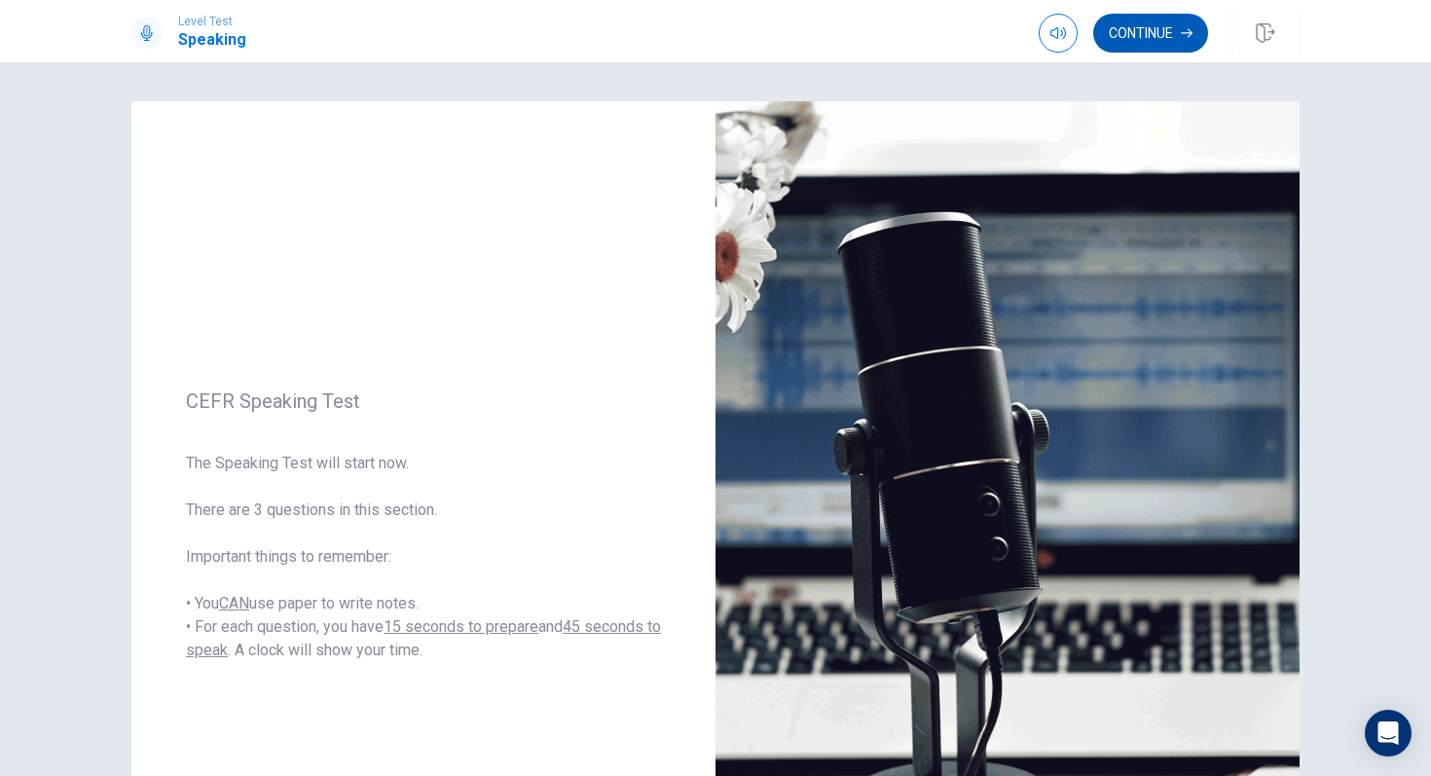
click at [1146, 28] on button "Continue" at bounding box center [1150, 33] width 115 height 39
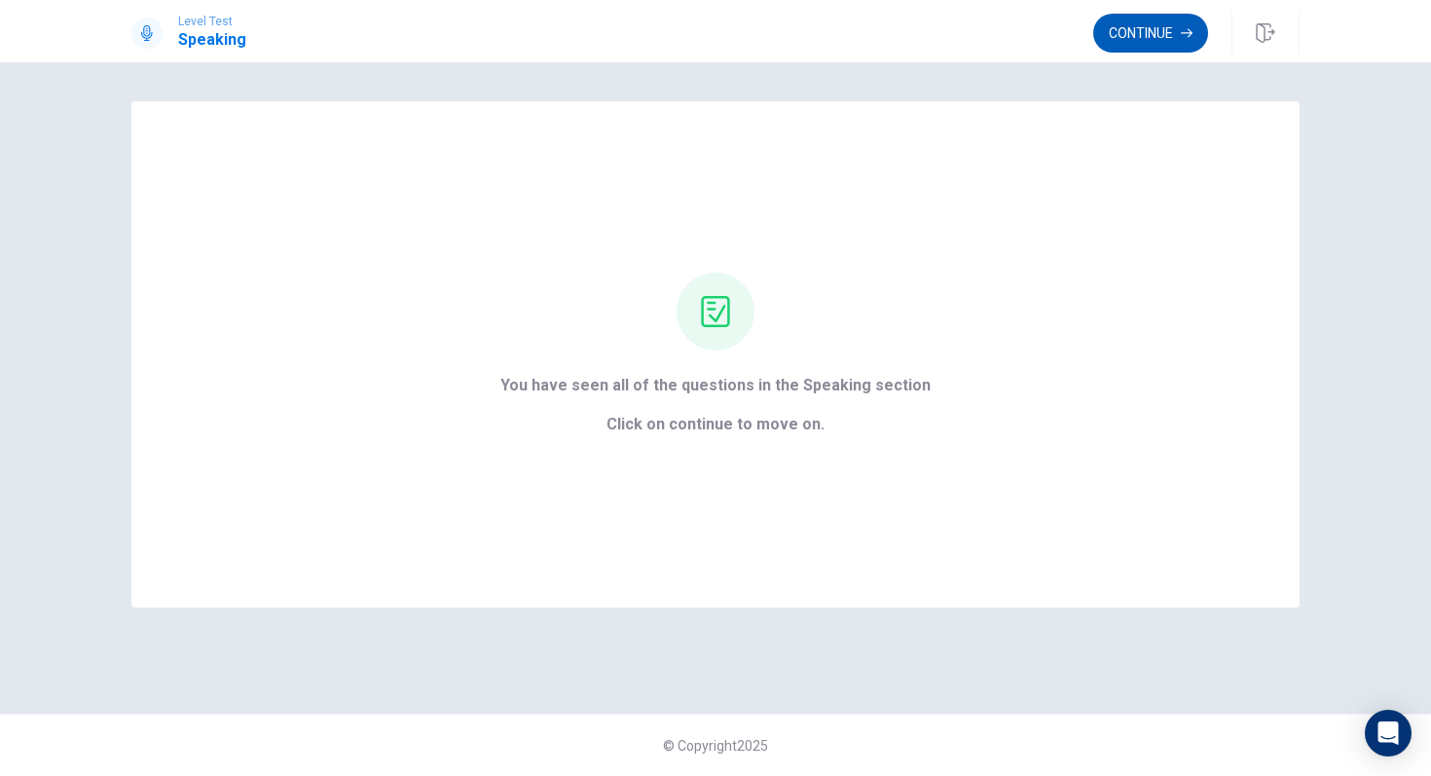
click at [1124, 40] on button "Continue" at bounding box center [1150, 33] width 115 height 39
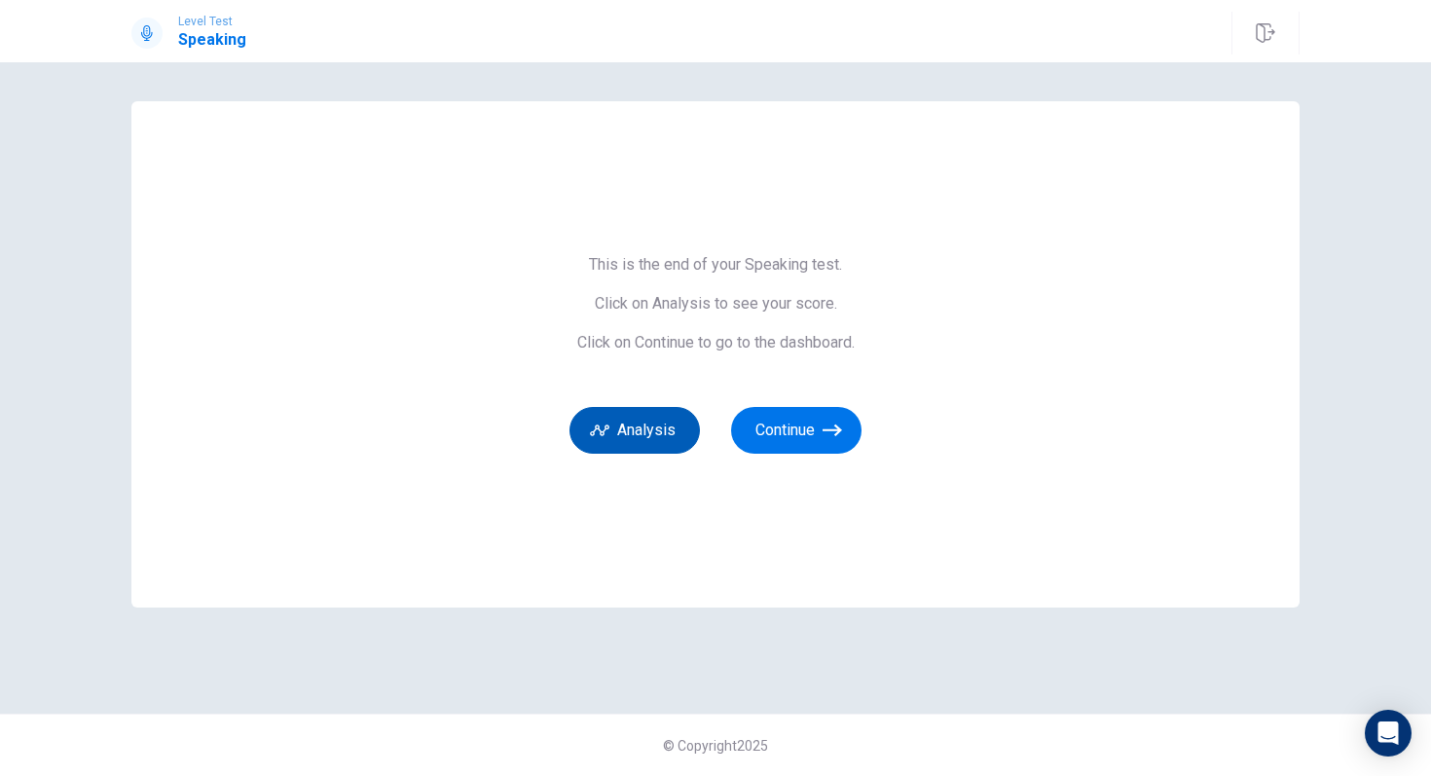
click at [626, 436] on button "Analysis" at bounding box center [634, 430] width 130 height 47
